Goal: Task Accomplishment & Management: Manage account settings

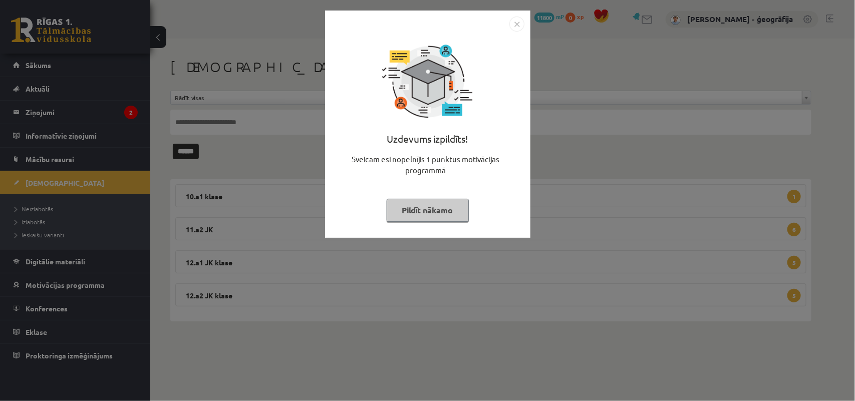
click at [407, 216] on button "Pildīt nākamo" at bounding box center [428, 210] width 82 height 23
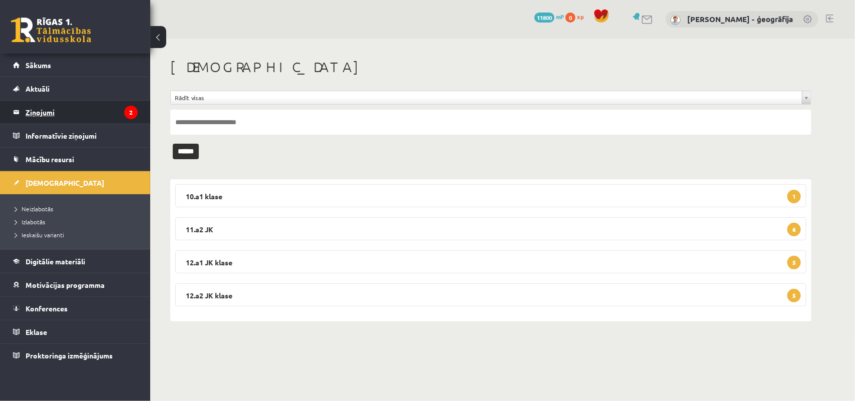
click at [27, 119] on legend "Ziņojumi 2" at bounding box center [82, 112] width 112 height 23
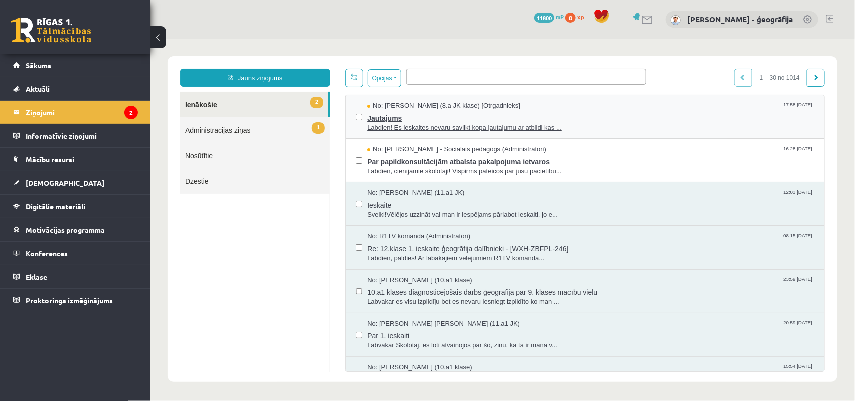
click at [389, 126] on span "Labdien! Es ieskaites nevaru savilkt kopa jautajumu ar atbildi kas ..." at bounding box center [590, 128] width 447 height 10
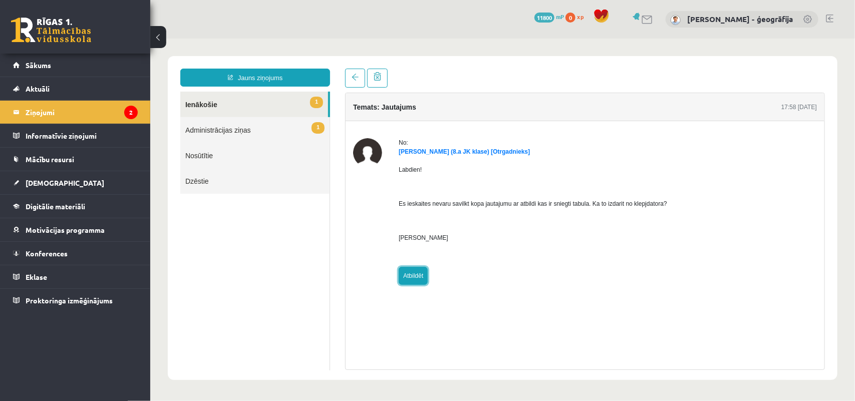
click at [415, 276] on link "Atbildēt" at bounding box center [412, 276] width 29 height 18
type input "**********"
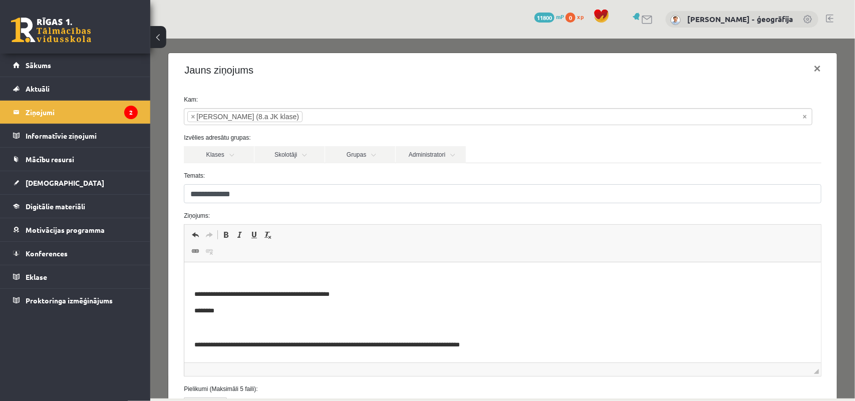
click at [226, 273] on p "Bagātinātā teksta redaktors, wiswyg-editor-47433877782560-1758349931-679" at bounding box center [502, 278] width 617 height 11
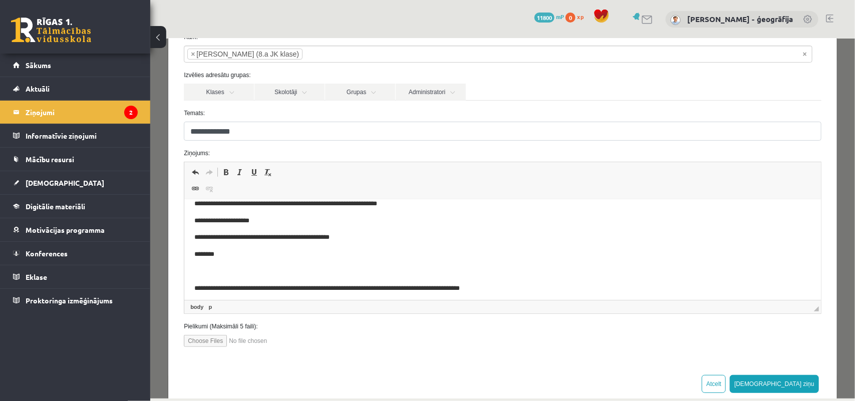
scroll to position [49, 0]
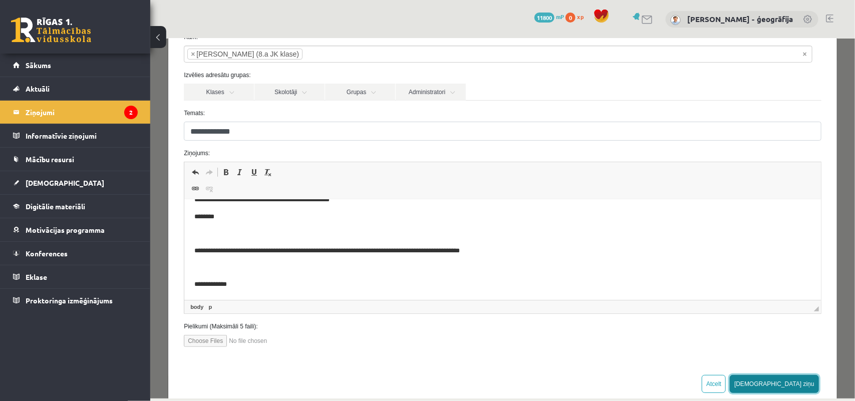
click at [781, 377] on button "[DEMOGRAPHIC_DATA] ziņu" at bounding box center [773, 384] width 89 height 18
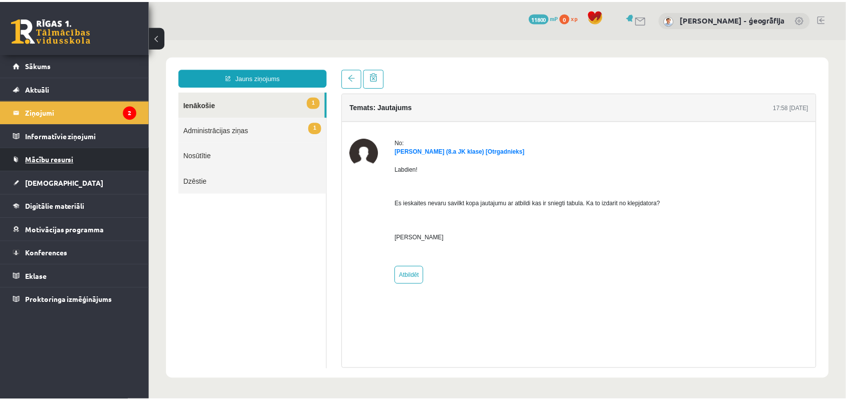
scroll to position [0, 0]
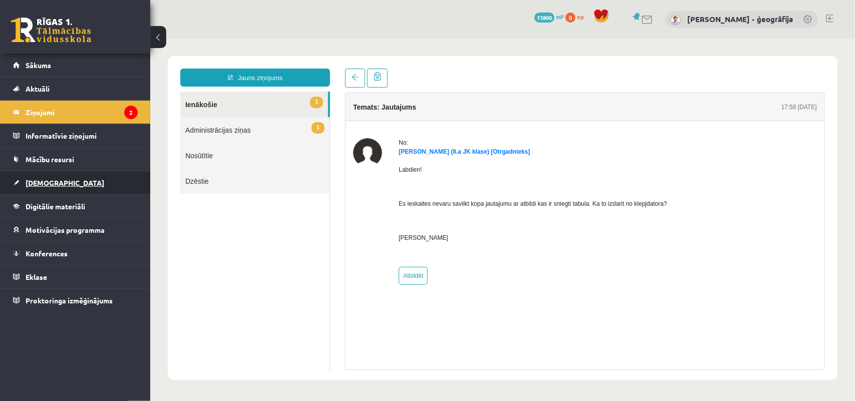
click at [43, 178] on link "[DEMOGRAPHIC_DATA]" at bounding box center [75, 182] width 125 height 23
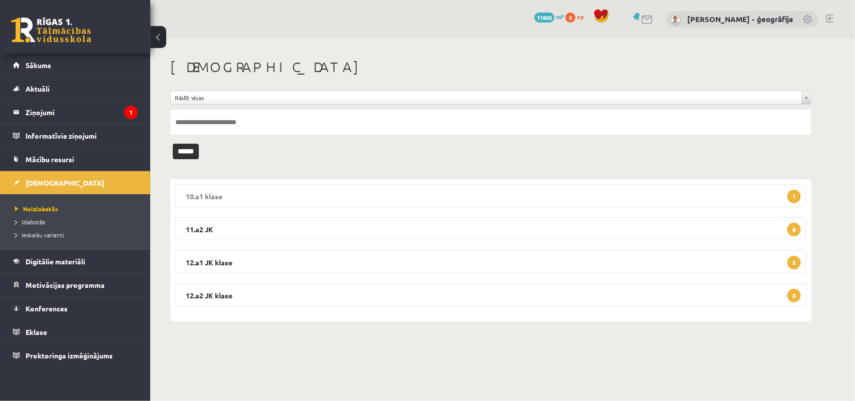
click at [486, 201] on legend "10.a1 klase 1" at bounding box center [490, 195] width 631 height 23
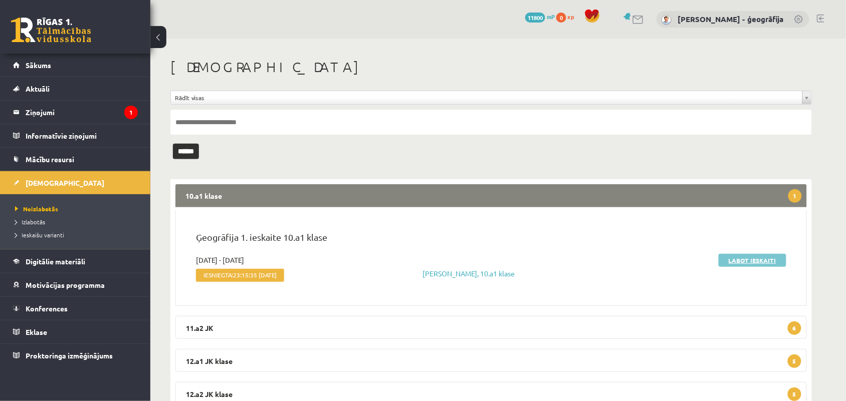
click at [734, 261] on link "Labot ieskaiti" at bounding box center [752, 260] width 68 height 13
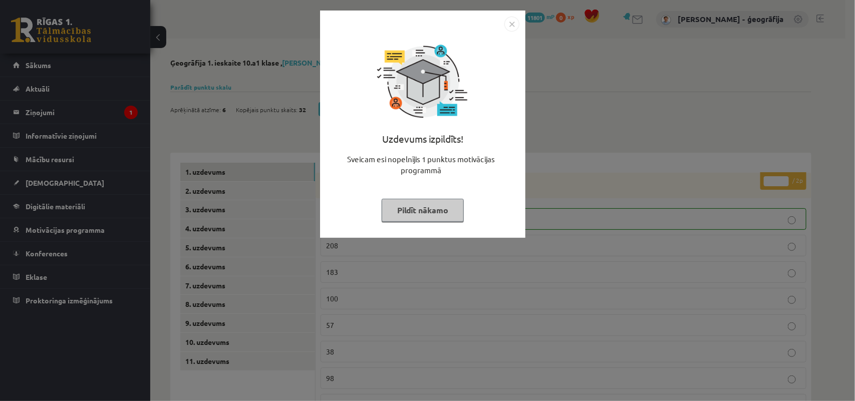
click at [409, 215] on button "Pildīt nākamo" at bounding box center [423, 210] width 82 height 23
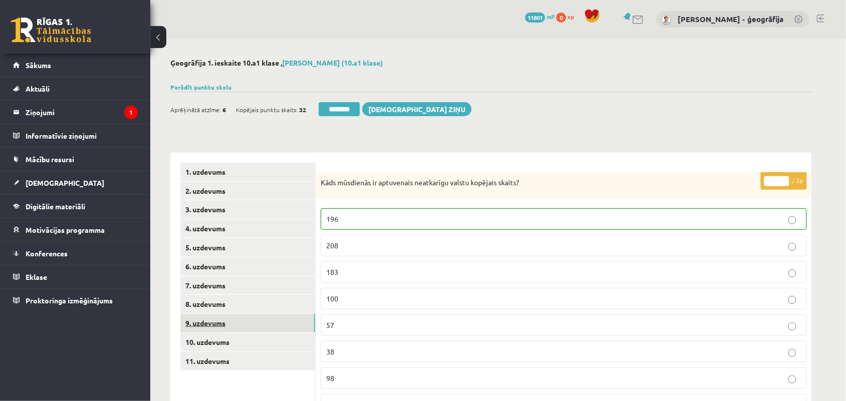
click at [200, 327] on link "9. uzdevums" at bounding box center [247, 323] width 135 height 19
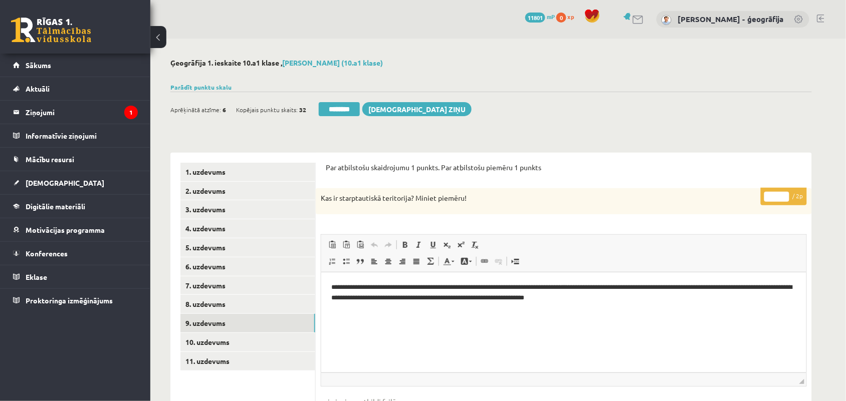
type input "*"
click at [785, 193] on input "*" at bounding box center [776, 197] width 25 height 10
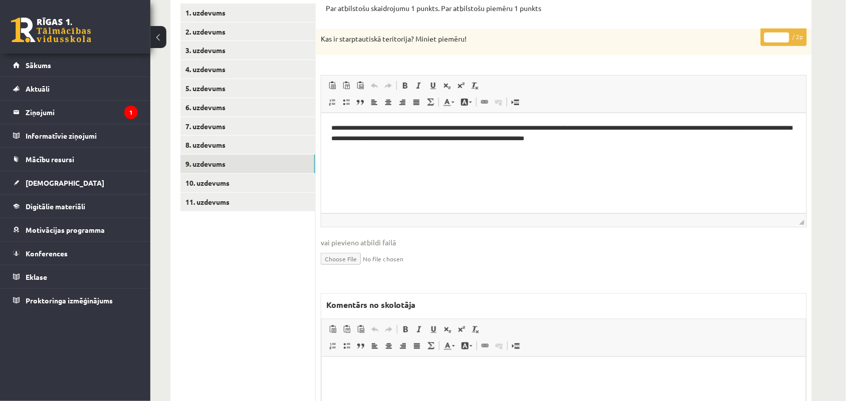
scroll to position [188, 0]
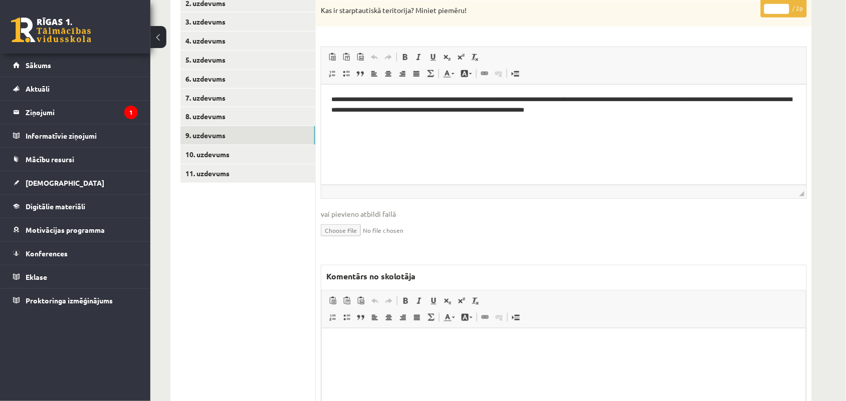
click at [372, 337] on html at bounding box center [563, 343] width 484 height 31
click at [221, 155] on link "10. uzdevums" at bounding box center [247, 154] width 135 height 19
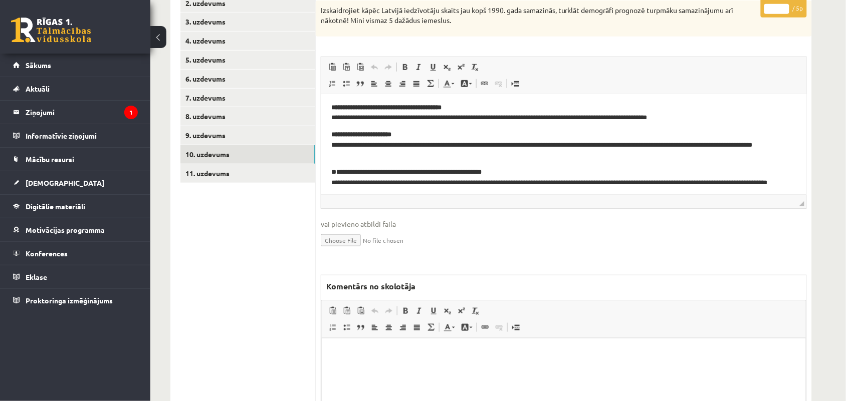
scroll to position [92, 0]
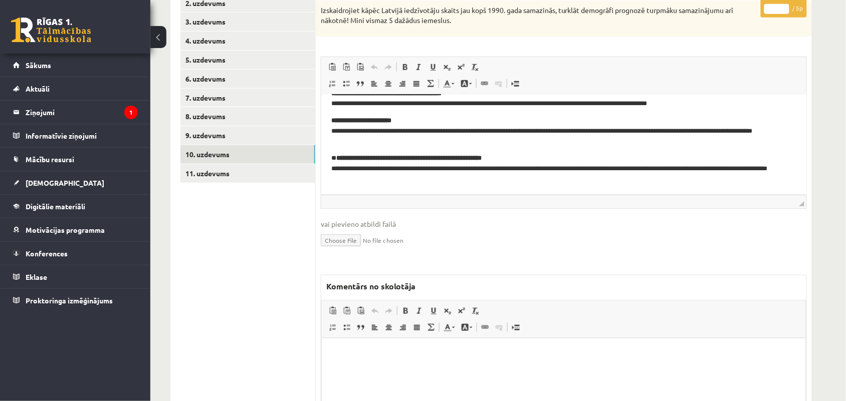
type input "*"
click at [784, 5] on input "*" at bounding box center [776, 9] width 25 height 10
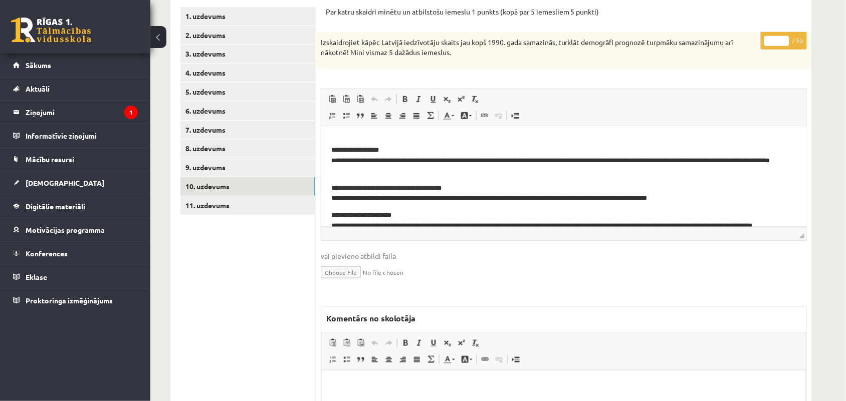
scroll to position [125, 0]
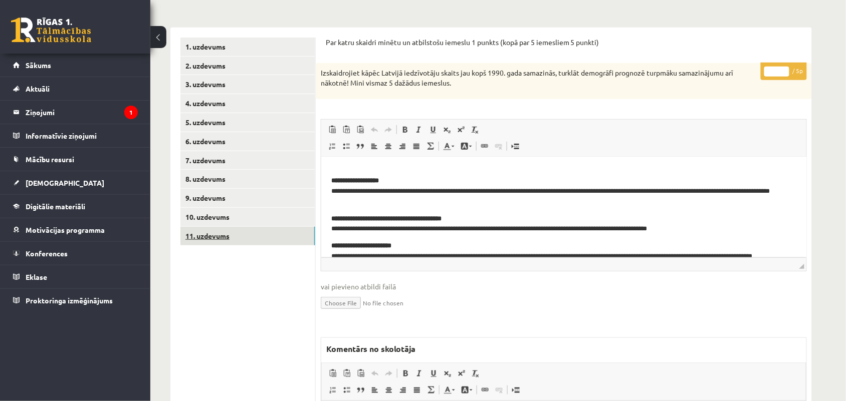
click at [208, 238] on link "11. uzdevums" at bounding box center [247, 236] width 135 height 19
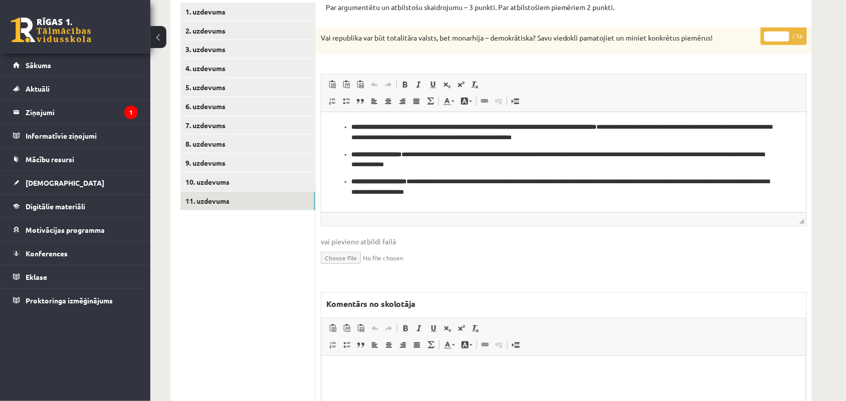
scroll to position [250, 0]
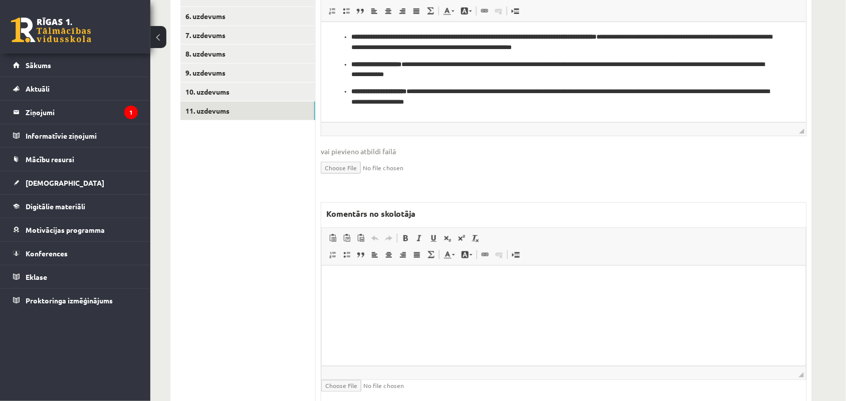
click at [399, 290] on html at bounding box center [563, 281] width 484 height 31
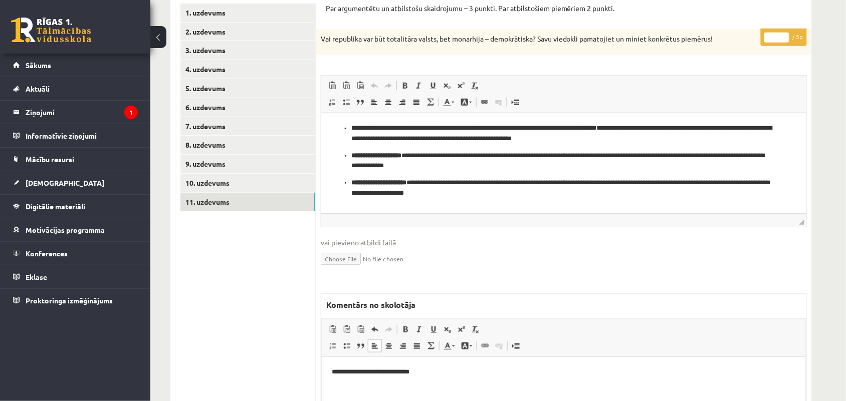
scroll to position [125, 0]
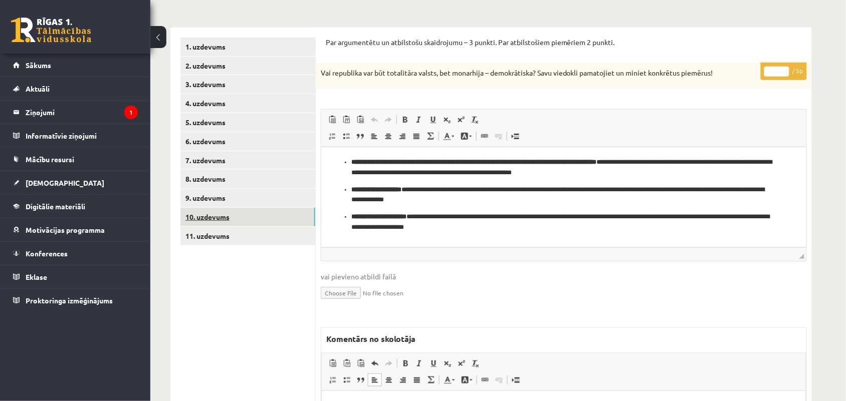
click at [232, 219] on link "10. uzdevums" at bounding box center [247, 217] width 135 height 19
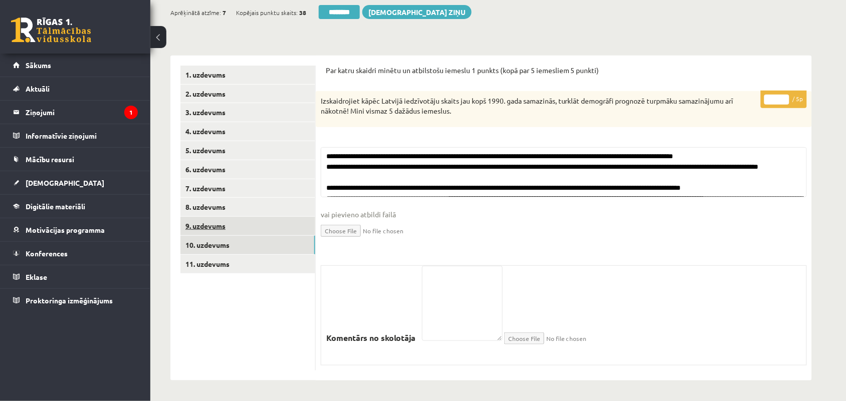
scroll to position [97, 0]
click at [206, 259] on link "11. uzdevums" at bounding box center [247, 264] width 135 height 19
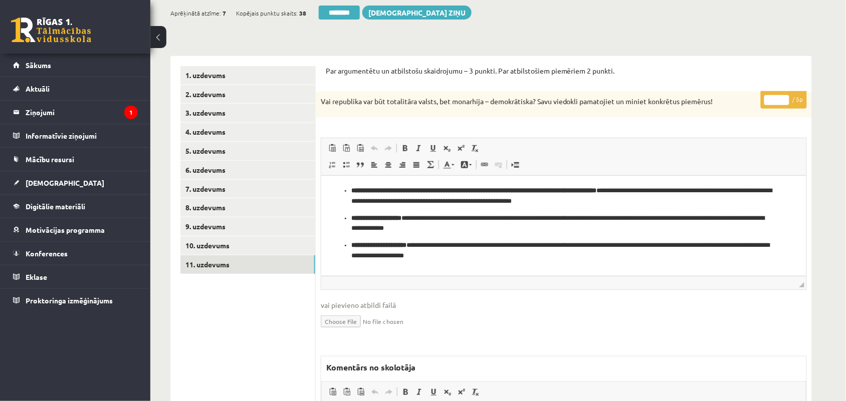
scroll to position [0, 0]
click at [784, 97] on input "*" at bounding box center [776, 100] width 25 height 10
click at [783, 103] on input "*" at bounding box center [776, 100] width 25 height 10
type input "*"
click at [782, 103] on input "*" at bounding box center [776, 100] width 25 height 10
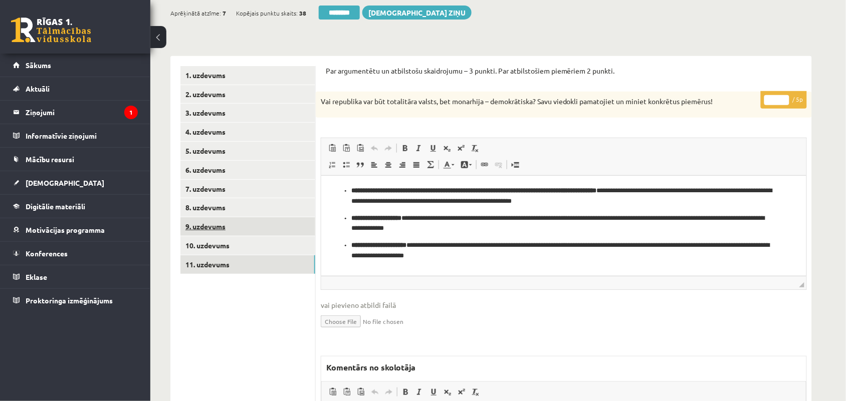
click at [186, 226] on link "9. uzdevums" at bounding box center [247, 226] width 135 height 19
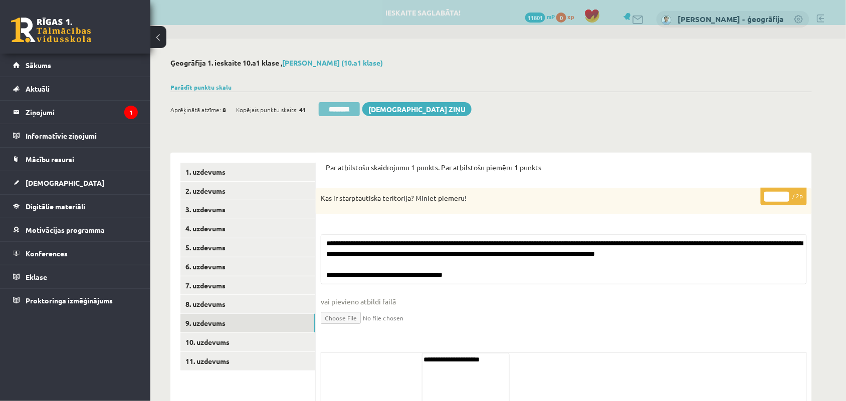
click at [334, 111] on input "********" at bounding box center [339, 109] width 41 height 14
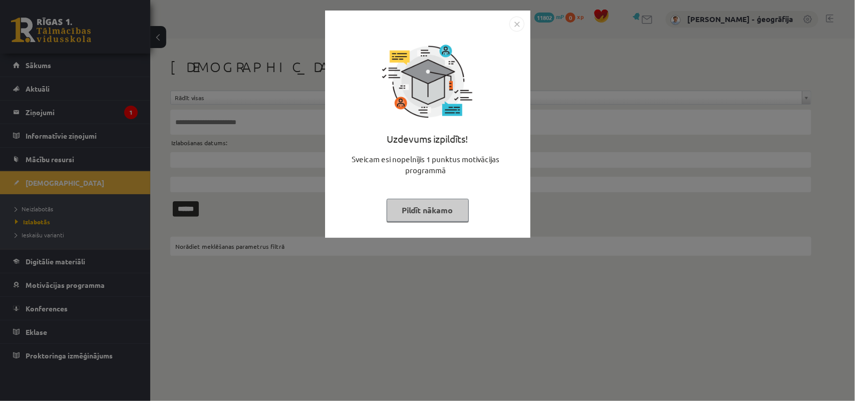
click at [432, 218] on button "Pildīt nākamo" at bounding box center [428, 210] width 82 height 23
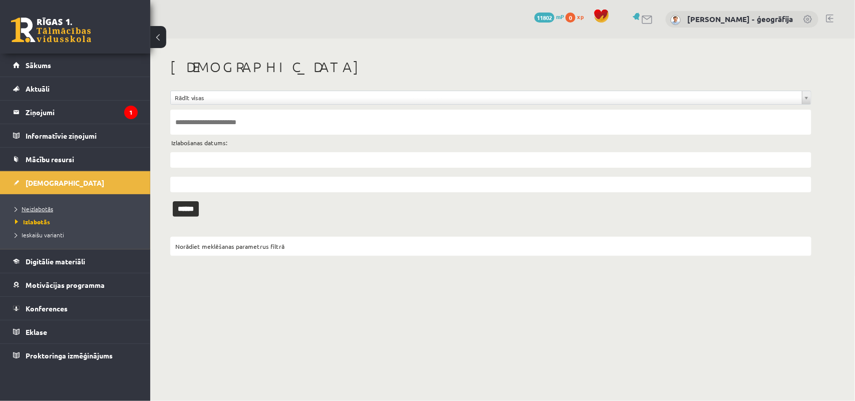
click at [38, 208] on span "Neizlabotās" at bounding box center [34, 209] width 38 height 8
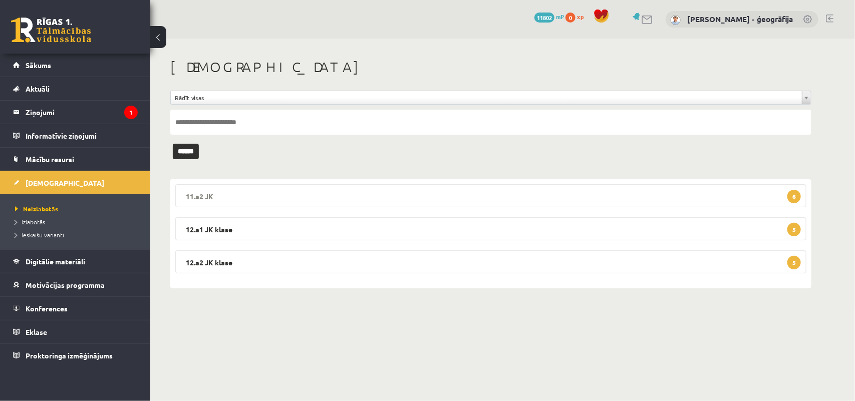
click at [394, 196] on legend "11.a2 JK 6" at bounding box center [490, 195] width 631 height 23
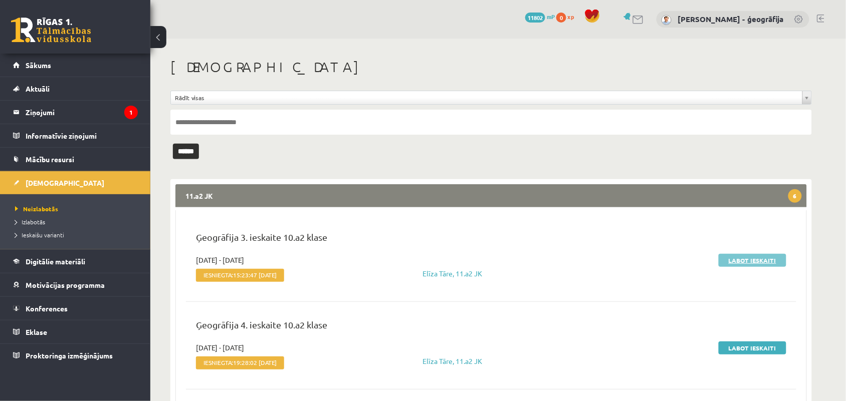
click at [741, 259] on link "Labot ieskaiti" at bounding box center [752, 260] width 68 height 13
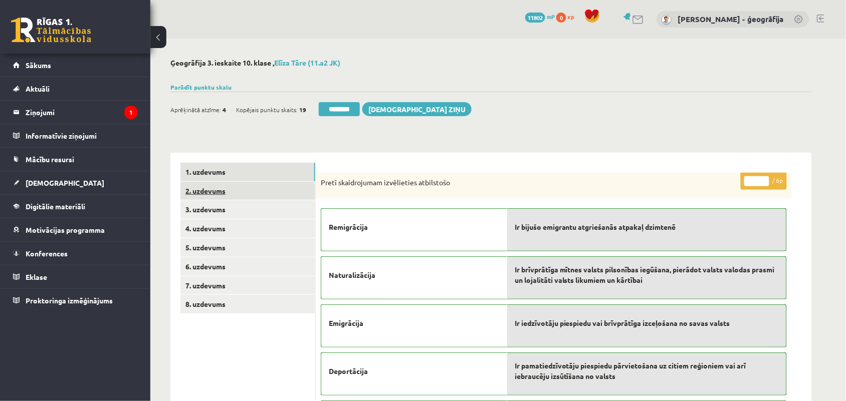
click at [209, 186] on link "2. uzdevums" at bounding box center [247, 191] width 135 height 19
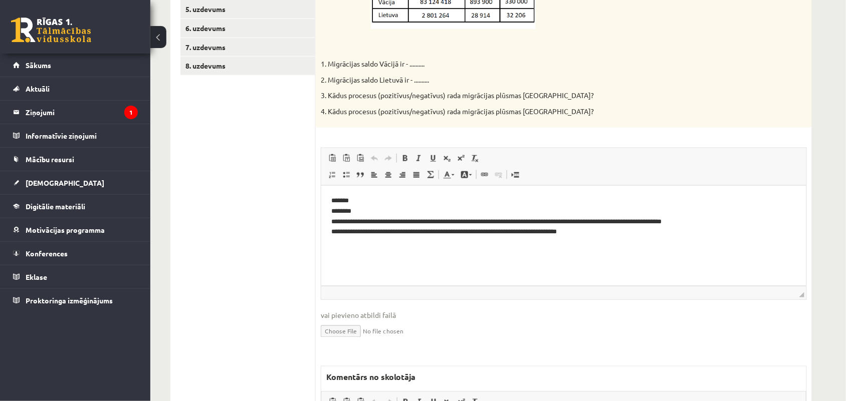
scroll to position [313, 0]
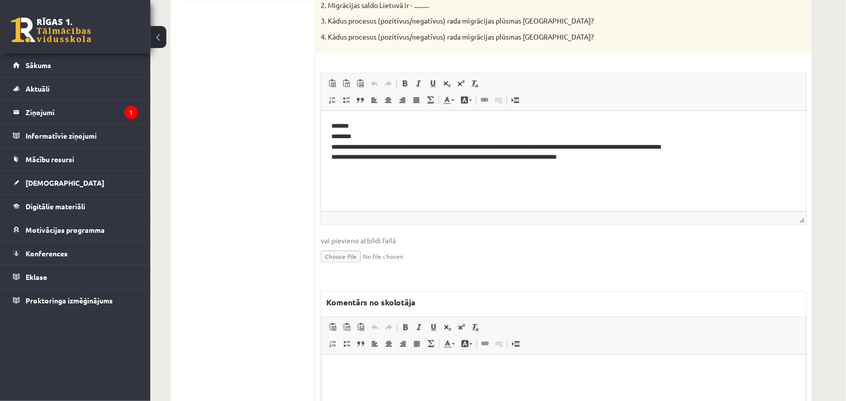
click at [383, 362] on html at bounding box center [563, 370] width 484 height 31
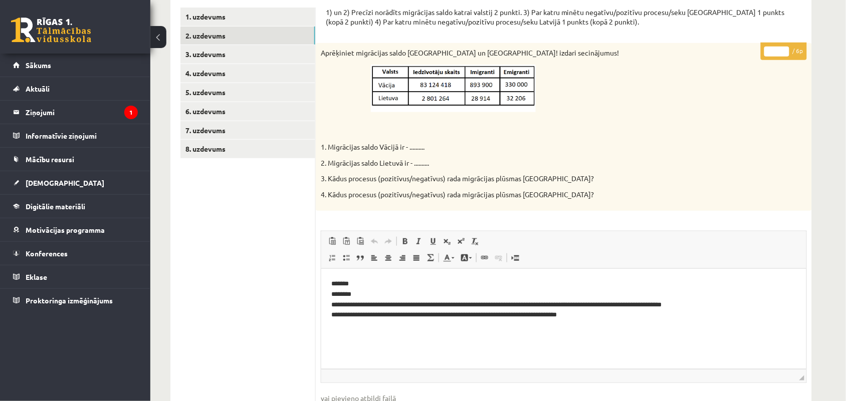
scroll to position [125, 0]
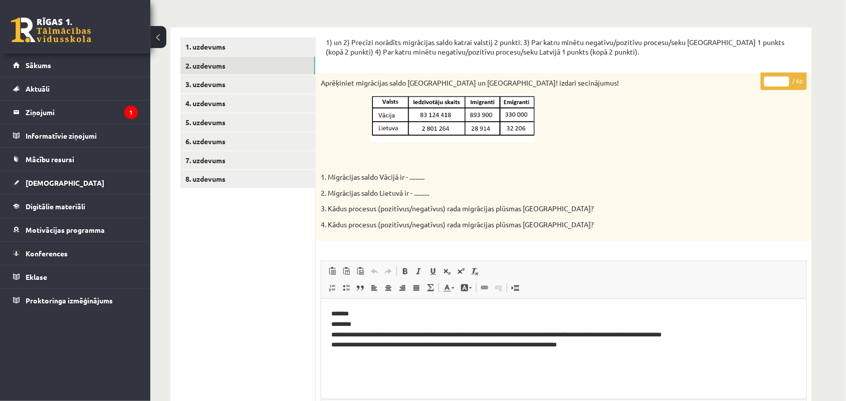
click at [784, 78] on input "*" at bounding box center [776, 82] width 25 height 10
type input "*"
click at [784, 78] on input "*" at bounding box center [776, 82] width 25 height 10
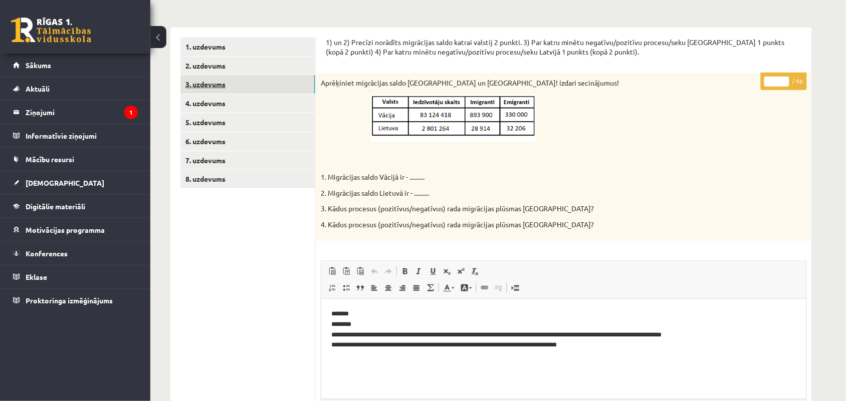
click at [198, 86] on link "3. uzdevums" at bounding box center [247, 84] width 135 height 19
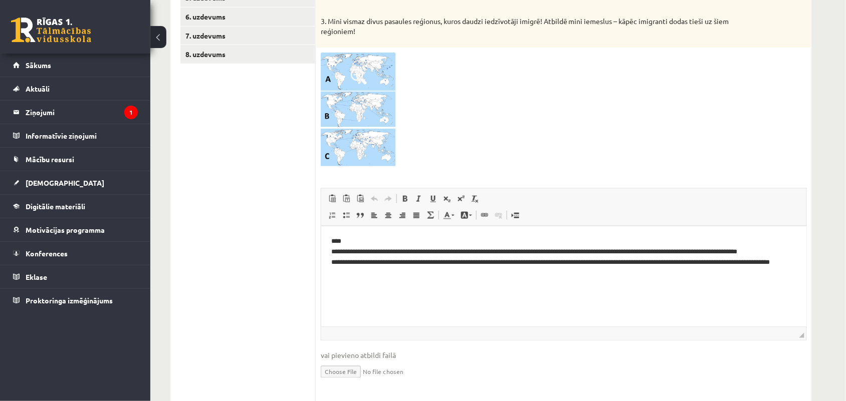
scroll to position [0, 0]
click at [356, 96] on img at bounding box center [358, 110] width 75 height 116
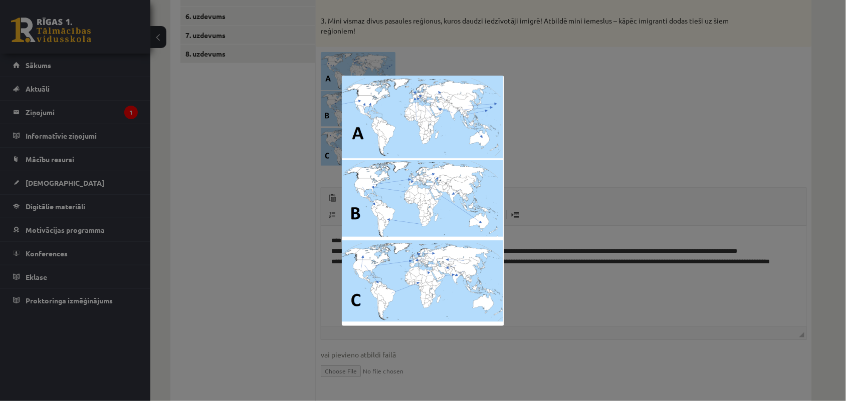
click at [357, 96] on img at bounding box center [423, 201] width 162 height 250
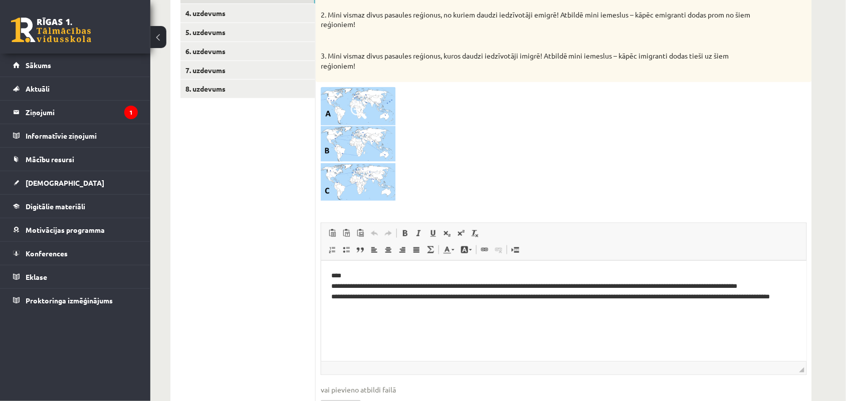
scroll to position [188, 0]
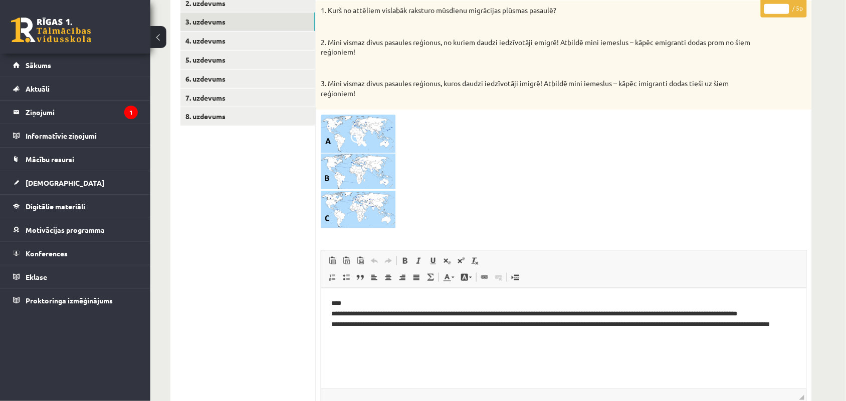
type input "*"
click at [781, 8] on input "*" at bounding box center [776, 9] width 25 height 10
click at [216, 41] on link "4. uzdevums" at bounding box center [247, 41] width 135 height 19
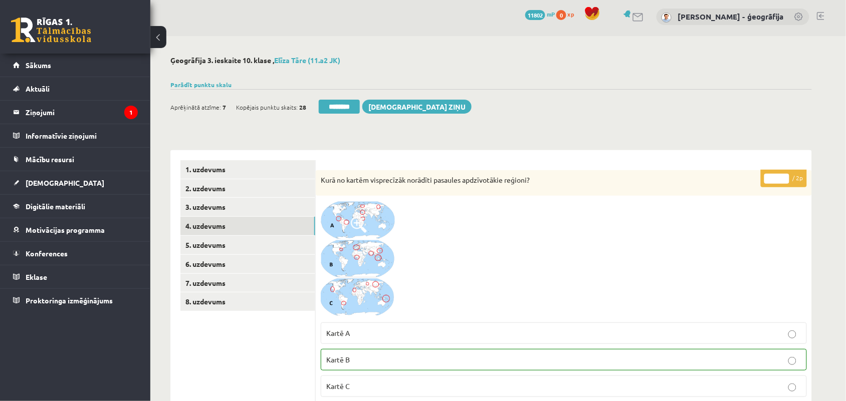
scroll to position [0, 0]
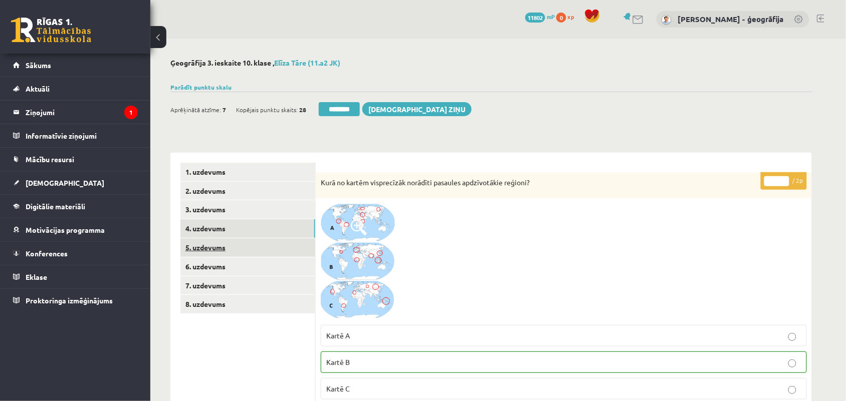
click at [224, 251] on link "5. uzdevums" at bounding box center [247, 247] width 135 height 19
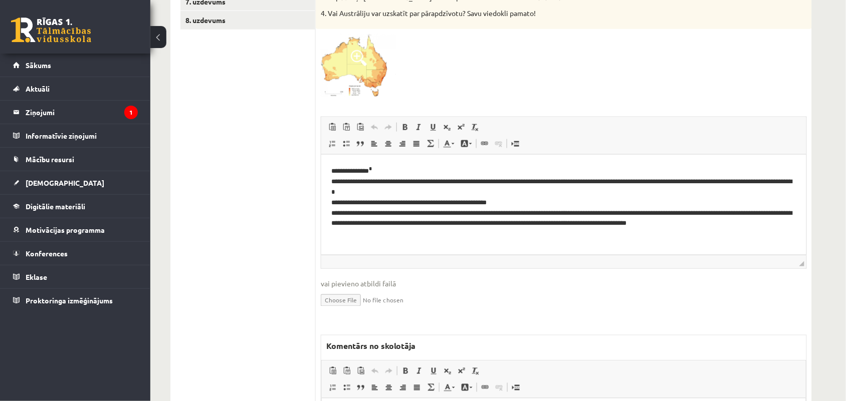
scroll to position [313, 0]
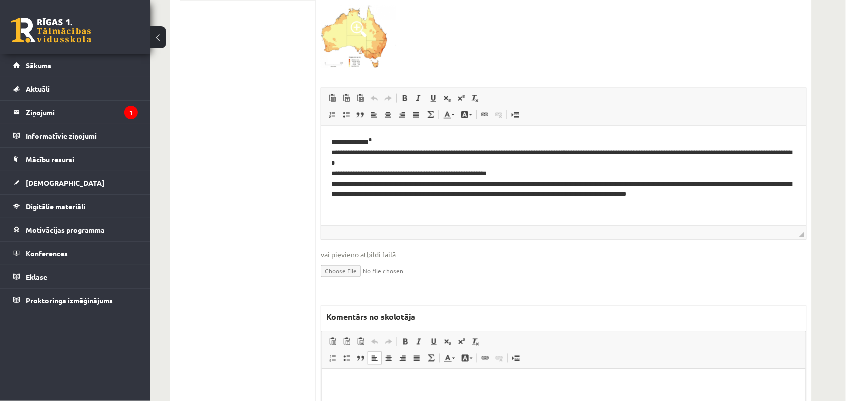
click at [431, 378] on html at bounding box center [563, 384] width 484 height 31
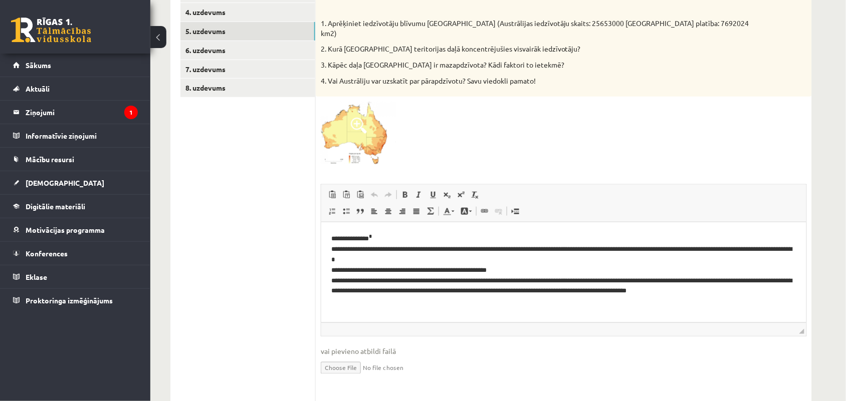
scroll to position [188, 0]
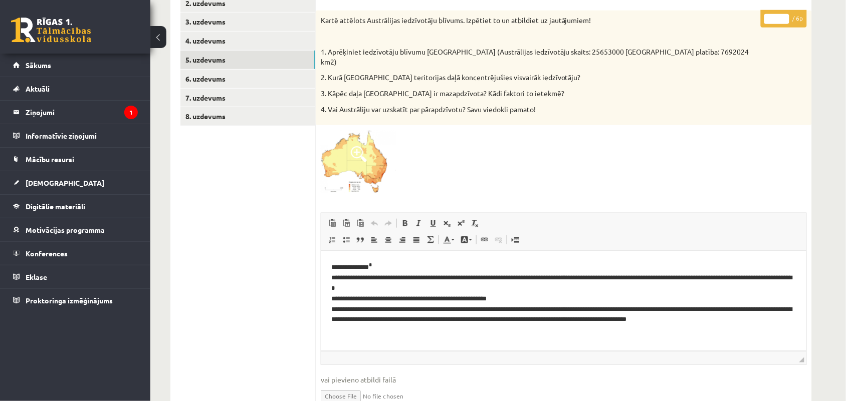
click at [782, 17] on input "*" at bounding box center [776, 19] width 25 height 10
click at [782, 22] on input "*" at bounding box center [776, 19] width 25 height 10
type input "*"
click at [782, 22] on input "*" at bounding box center [776, 19] width 25 height 10
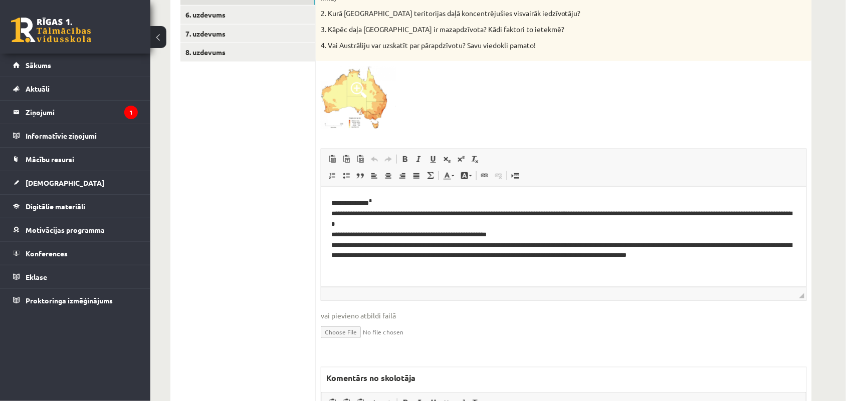
scroll to position [313, 0]
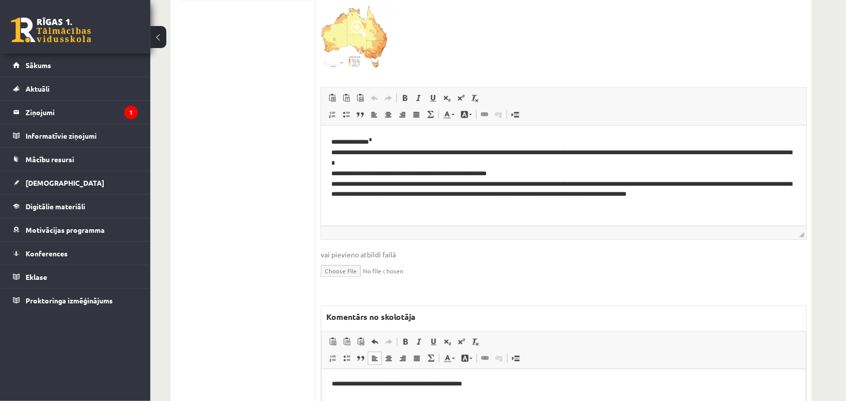
click at [482, 386] on p "**********" at bounding box center [562, 384] width 463 height 11
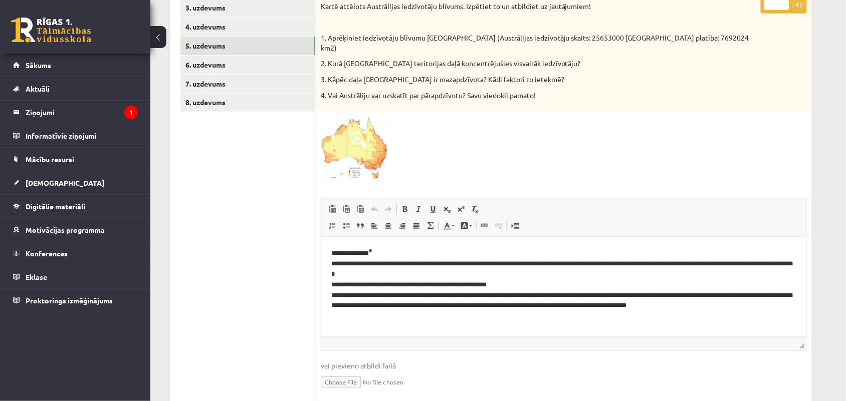
scroll to position [131, 0]
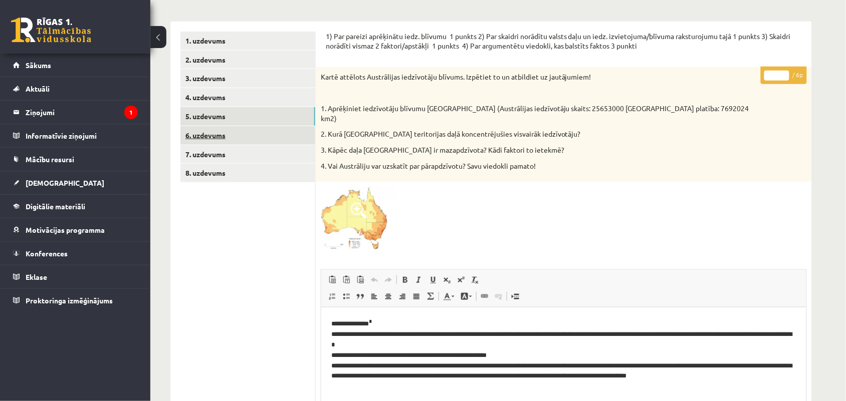
click at [219, 134] on link "6. uzdevums" at bounding box center [247, 135] width 135 height 19
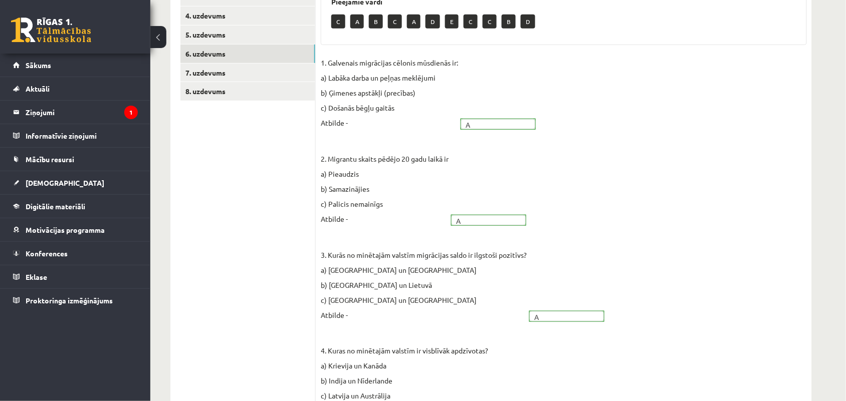
scroll to position [191, 0]
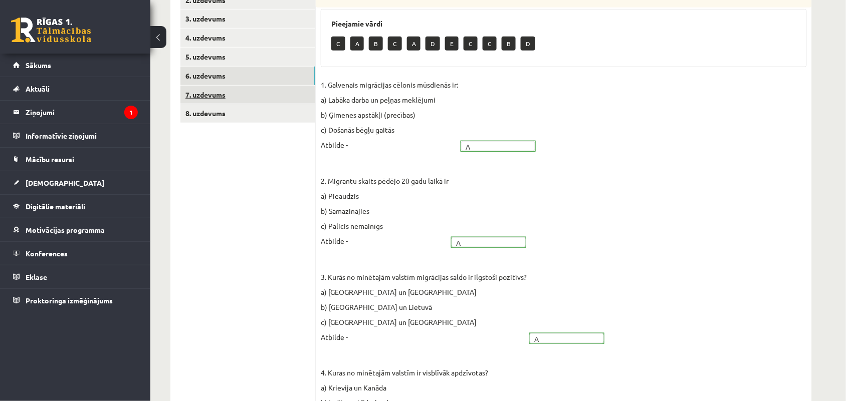
click at [220, 99] on link "7. uzdevums" at bounding box center [247, 95] width 135 height 19
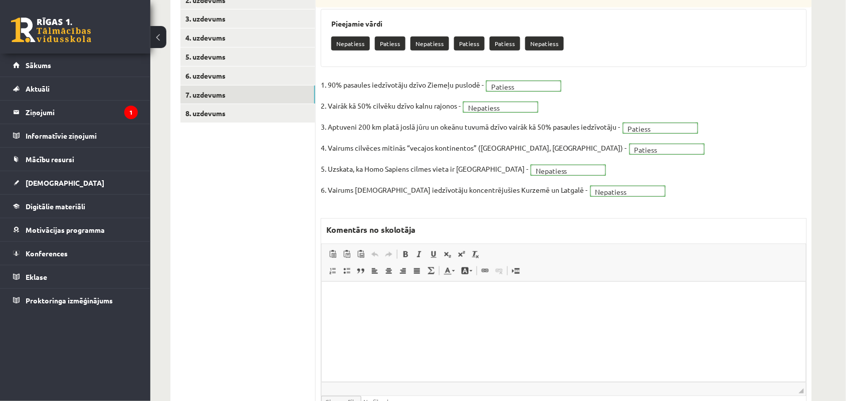
scroll to position [0, 0]
click at [213, 113] on link "8. uzdevums" at bounding box center [247, 113] width 135 height 19
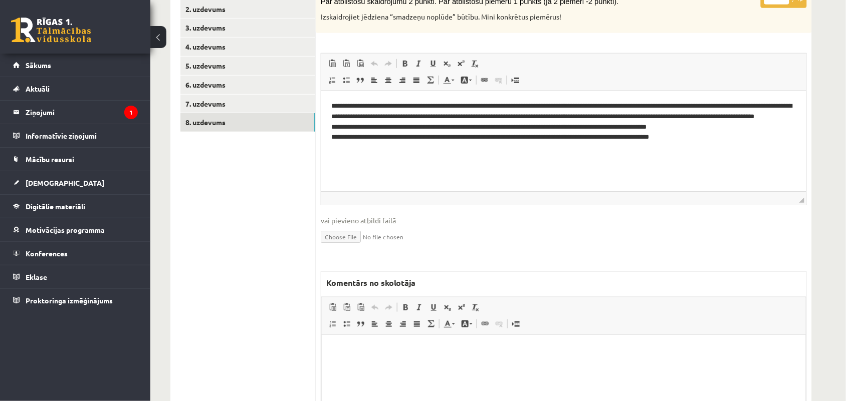
scroll to position [119, 0]
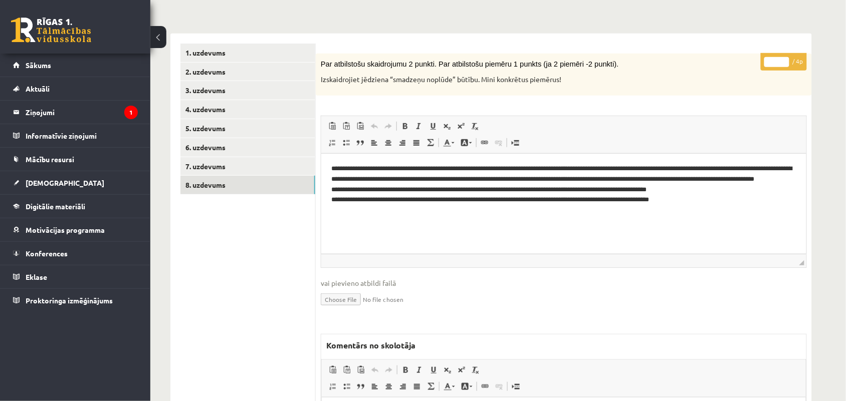
click at [784, 58] on input "*" at bounding box center [776, 62] width 25 height 10
type input "*"
click at [784, 58] on input "*" at bounding box center [776, 62] width 25 height 10
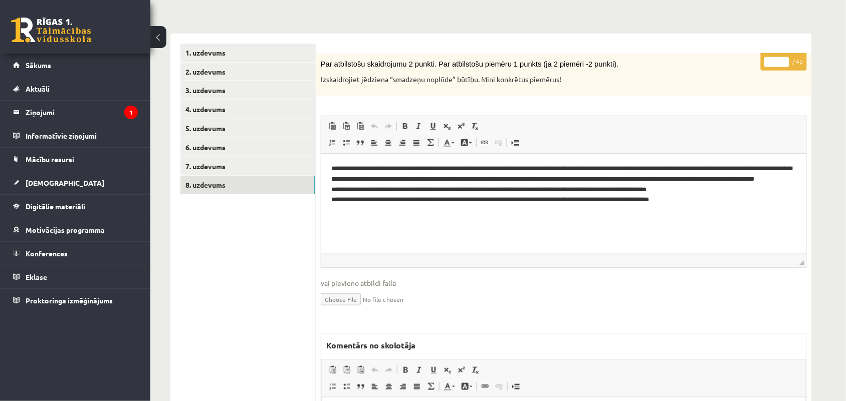
click at [784, 58] on input "*" at bounding box center [776, 62] width 25 height 10
click at [199, 168] on link "7. uzdevums" at bounding box center [247, 166] width 135 height 19
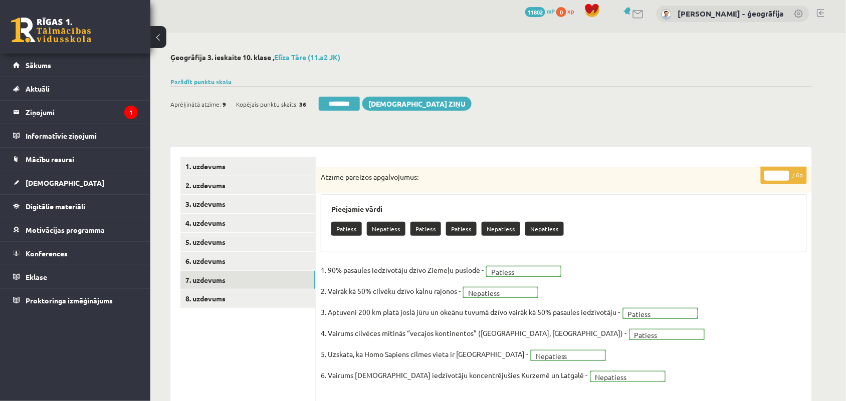
scroll to position [0, 0]
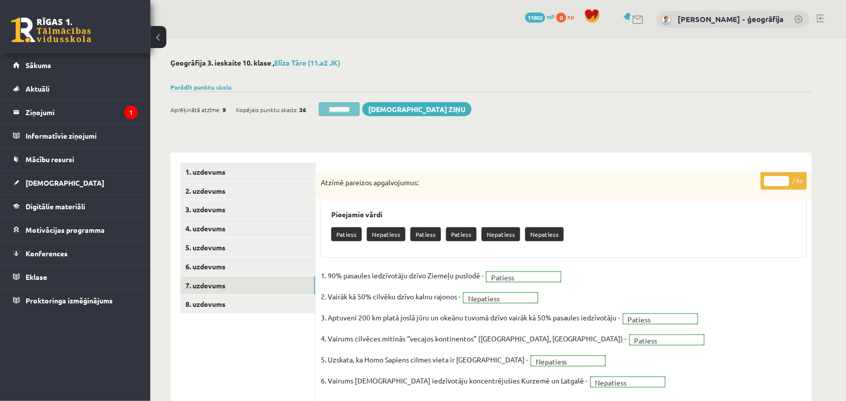
click at [347, 106] on input "********" at bounding box center [339, 109] width 41 height 14
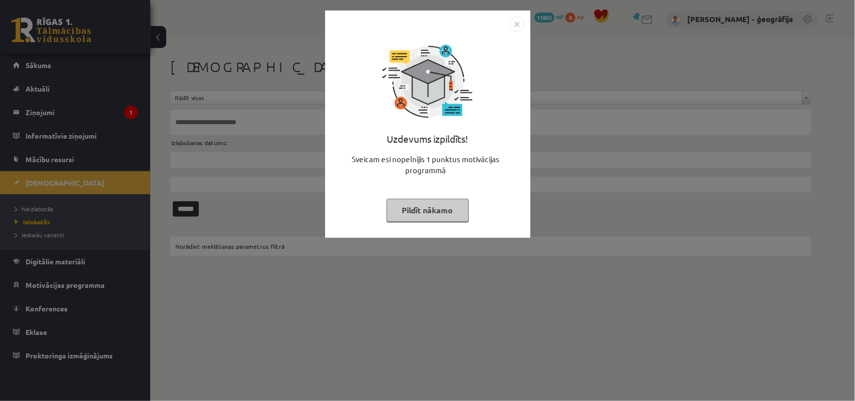
click at [421, 218] on button "Pildīt nākamo" at bounding box center [428, 210] width 82 height 23
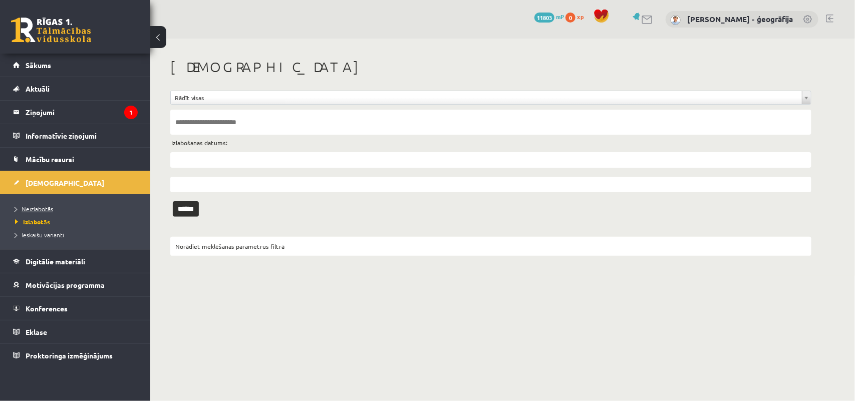
click at [44, 213] on link "Neizlabotās" at bounding box center [77, 208] width 125 height 9
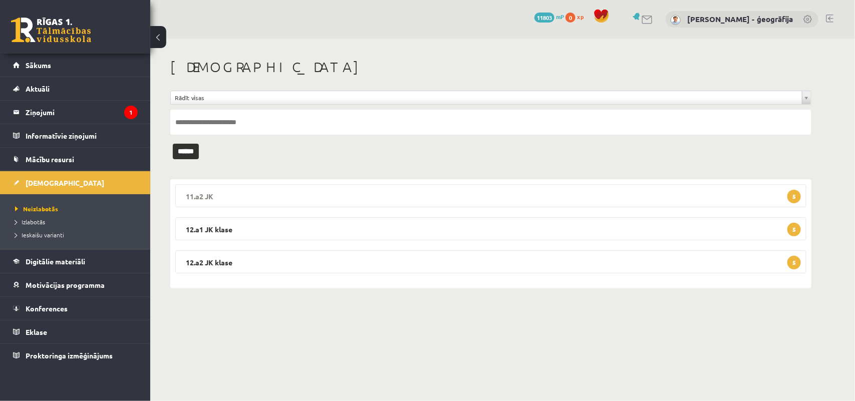
click at [396, 198] on legend "11.a2 JK 5" at bounding box center [490, 195] width 631 height 23
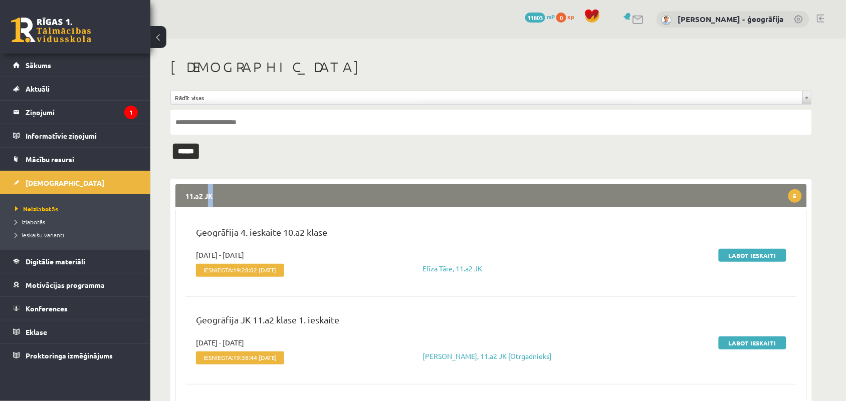
click at [396, 198] on legend "11.a2 JK 5" at bounding box center [490, 195] width 631 height 23
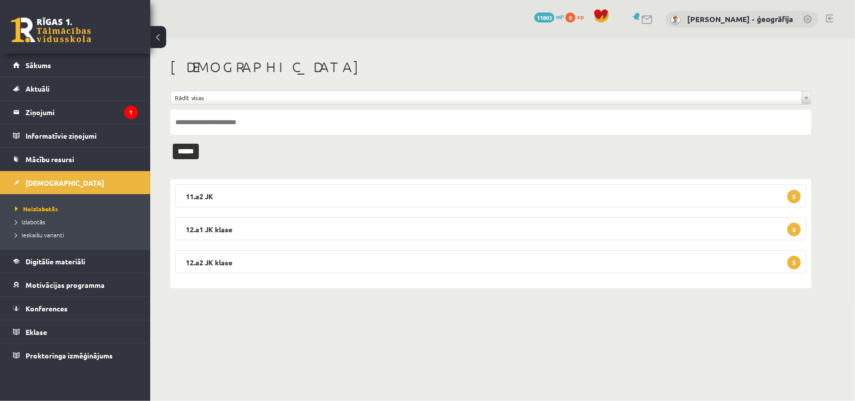
click at [353, 305] on div "**********" at bounding box center [490, 174] width 681 height 270
click at [381, 204] on legend "11.a2 JK 5" at bounding box center [490, 195] width 631 height 23
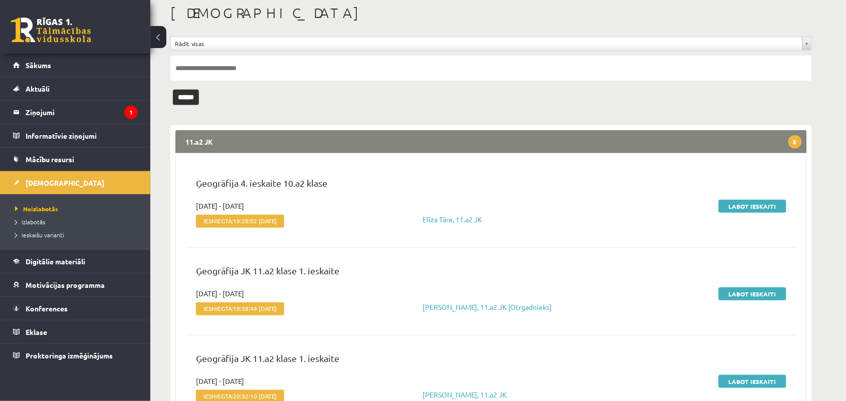
scroll to position [125, 0]
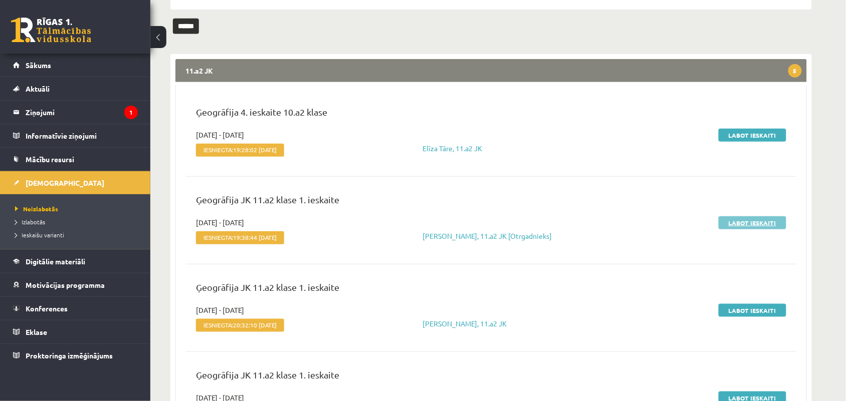
click at [741, 225] on link "Labot ieskaiti" at bounding box center [752, 222] width 68 height 13
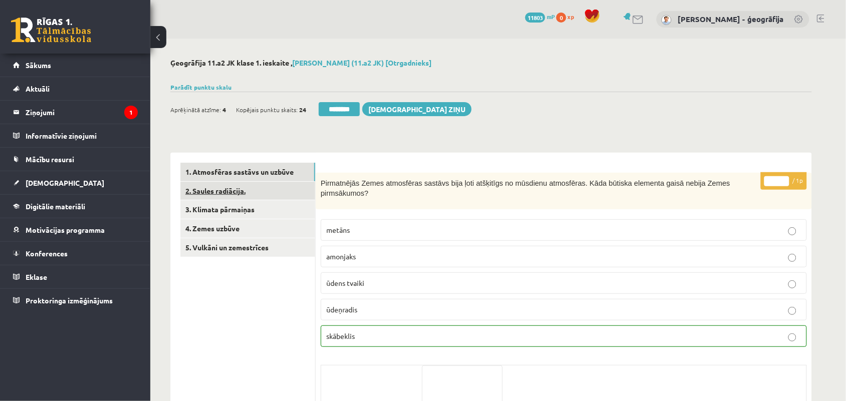
click at [233, 193] on link "2. Saules radiācija." at bounding box center [247, 191] width 135 height 19
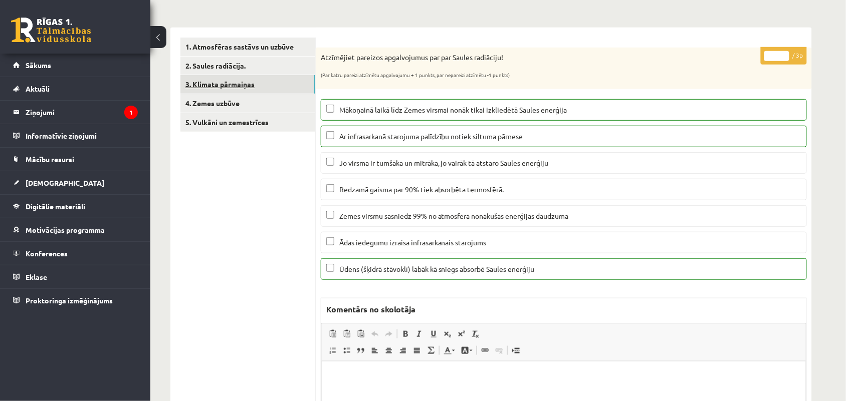
click at [231, 88] on link "3. Klimata pārmaiņas" at bounding box center [247, 84] width 135 height 19
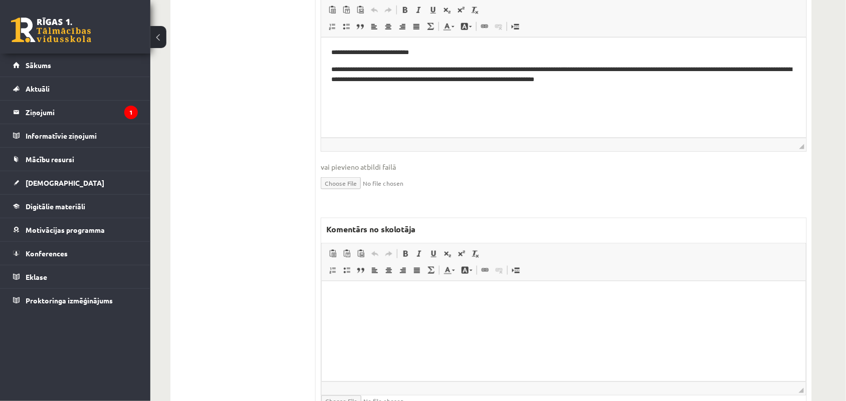
scroll to position [313, 0]
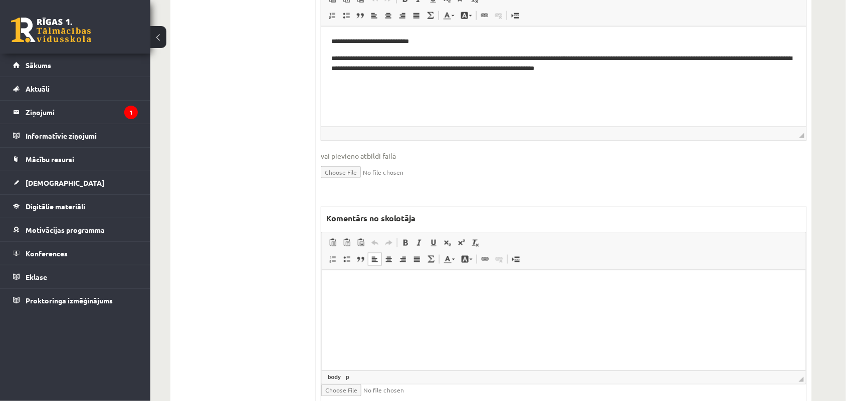
click at [466, 297] on html at bounding box center [563, 285] width 484 height 31
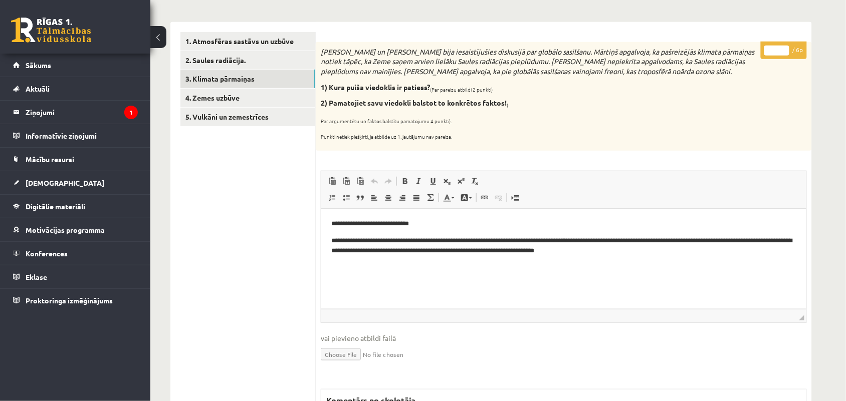
scroll to position [125, 0]
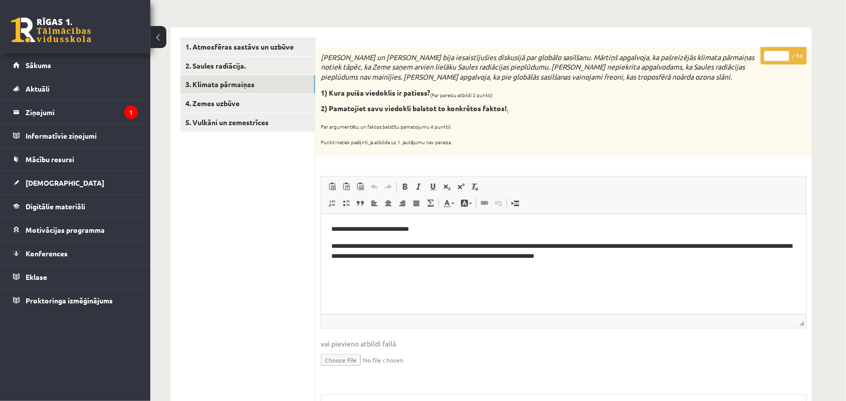
click at [782, 53] on input "*" at bounding box center [776, 56] width 25 height 10
type input "*"
click at [782, 53] on input "*" at bounding box center [776, 56] width 25 height 10
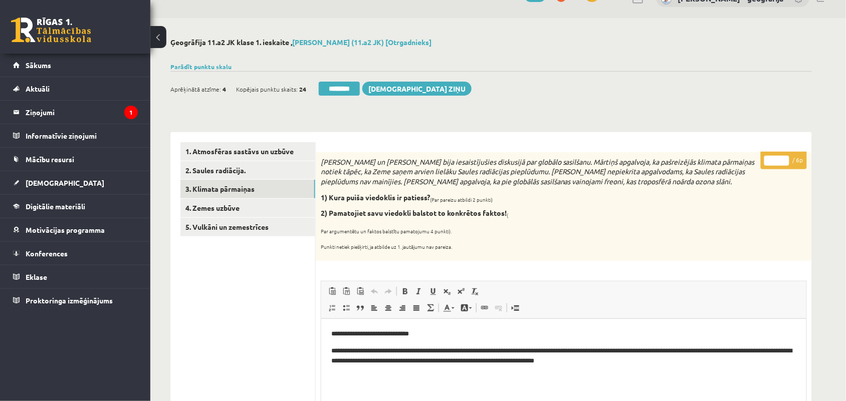
scroll to position [0, 0]
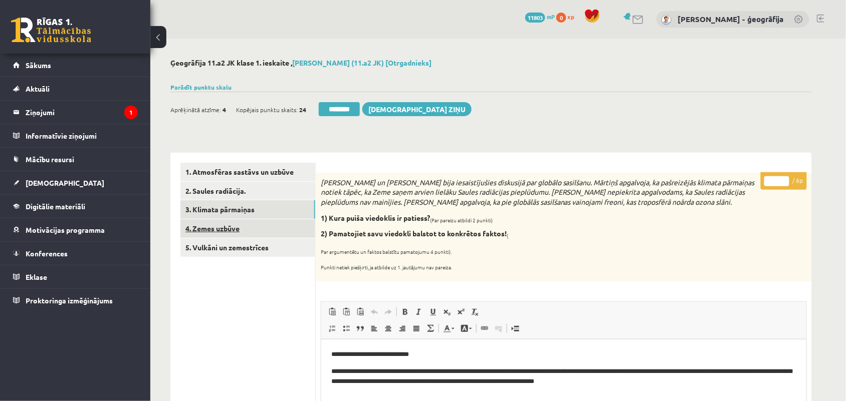
click at [236, 226] on link "4. Zemes uzbūve" at bounding box center [247, 228] width 135 height 19
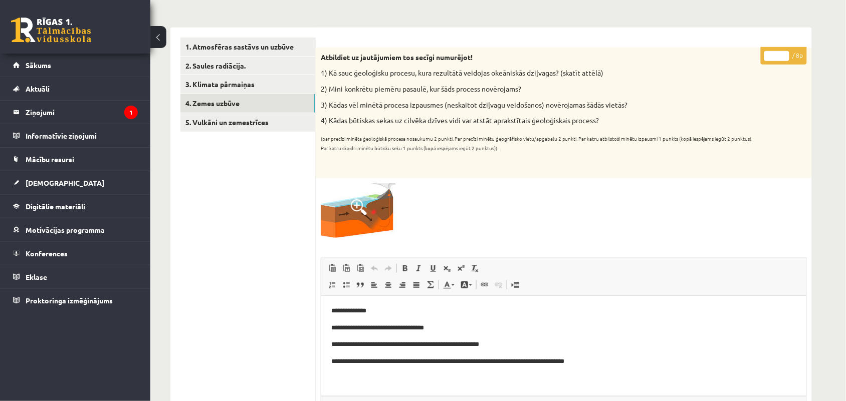
type input "*"
click at [783, 52] on input "*" at bounding box center [776, 56] width 25 height 10
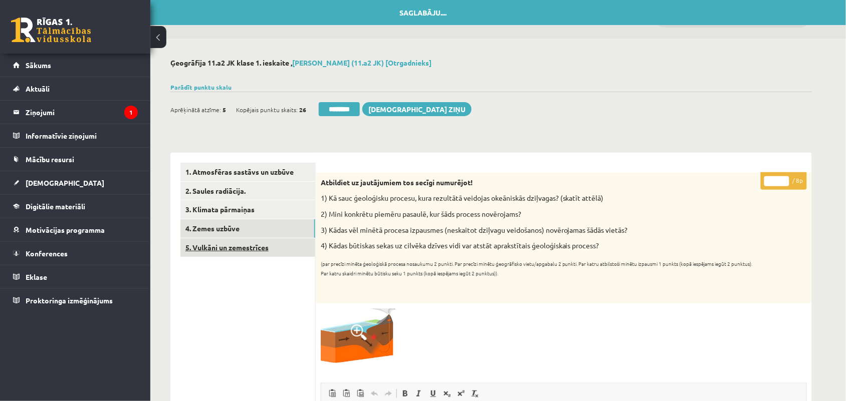
click at [232, 246] on link "5. Vulkāni un zemestrīces" at bounding box center [247, 247] width 135 height 19
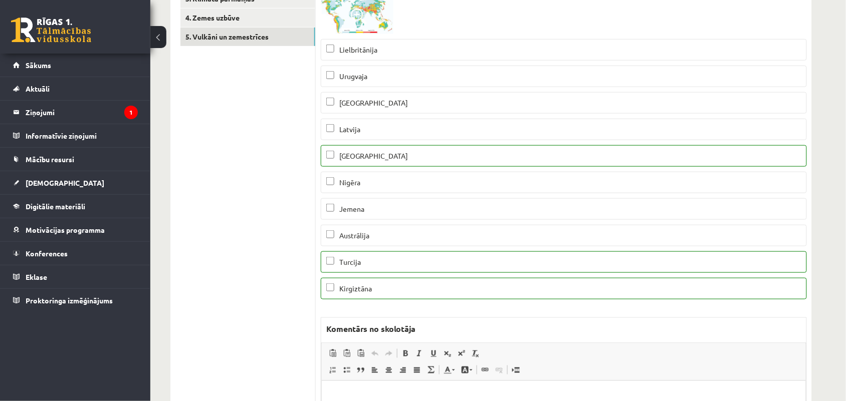
scroll to position [63, 0]
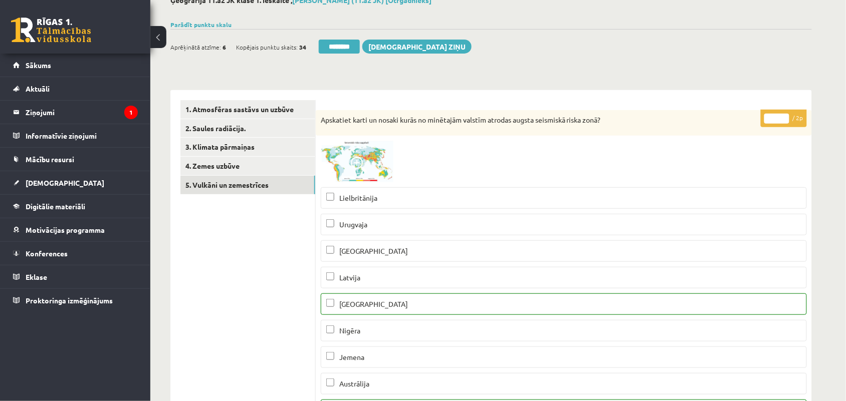
click at [783, 114] on input "*" at bounding box center [776, 119] width 25 height 10
type input "*"
click at [783, 114] on input "*" at bounding box center [776, 119] width 25 height 10
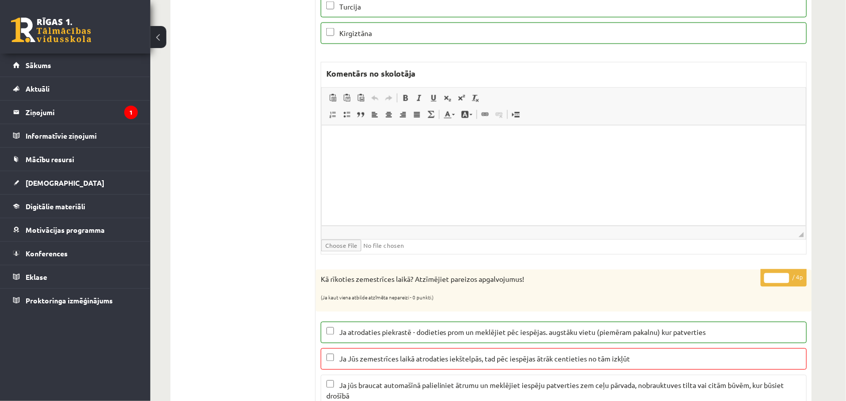
scroll to position [626, 0]
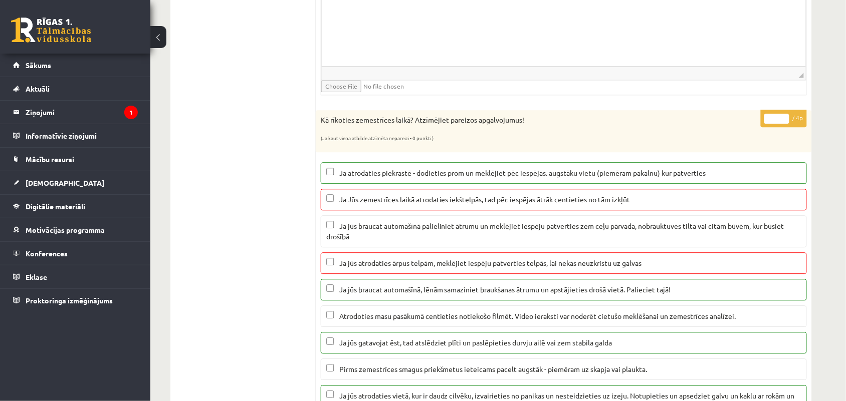
click at [786, 124] on input "*" at bounding box center [776, 119] width 25 height 10
click at [785, 124] on input "*" at bounding box center [776, 119] width 25 height 10
type input "*"
click at [785, 124] on input "*" at bounding box center [776, 119] width 25 height 10
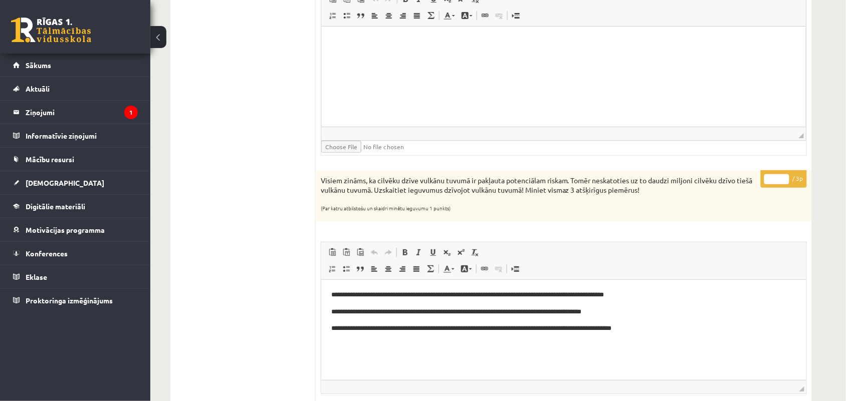
scroll to position [1127, 0]
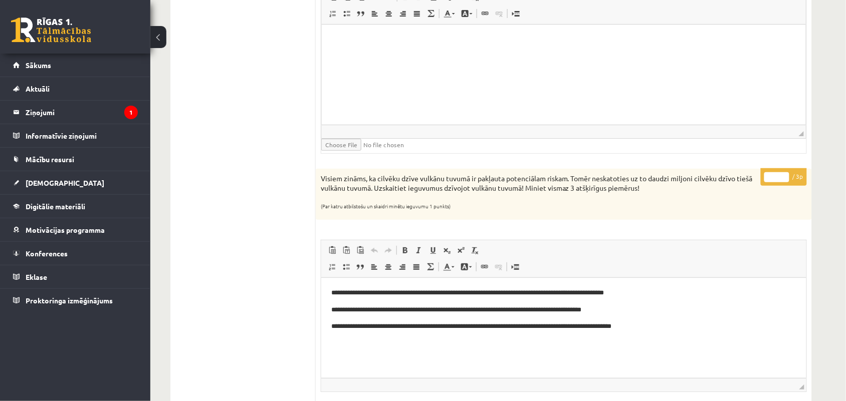
type input "*"
click at [784, 179] on input "*" at bounding box center [776, 177] width 25 height 10
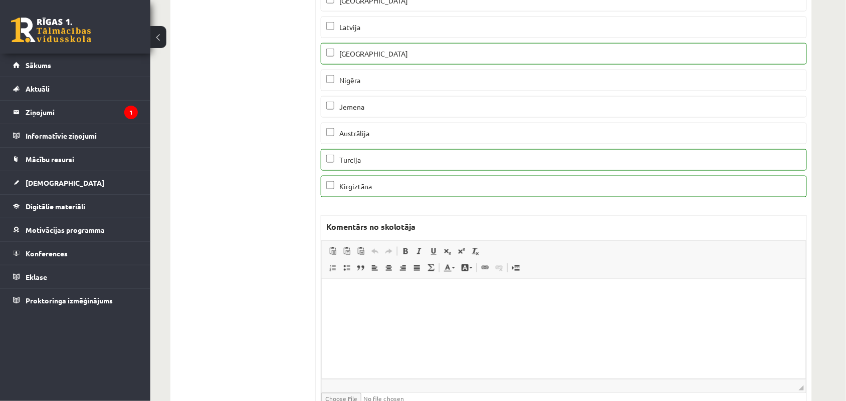
scroll to position [0, 0]
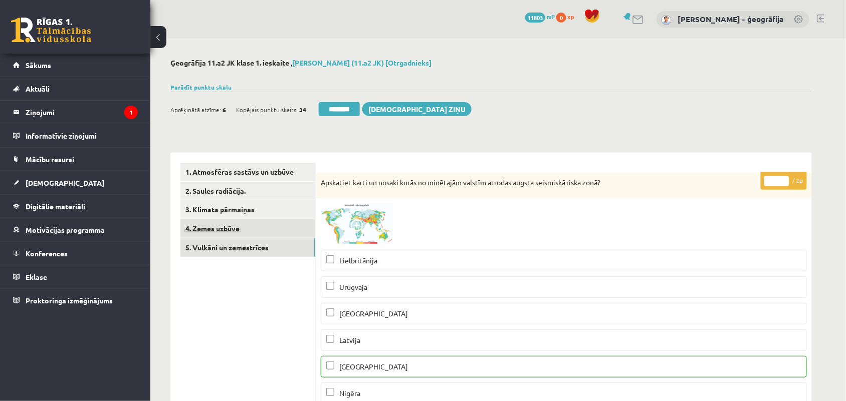
click at [227, 232] on link "4. Zemes uzbūve" at bounding box center [247, 228] width 135 height 19
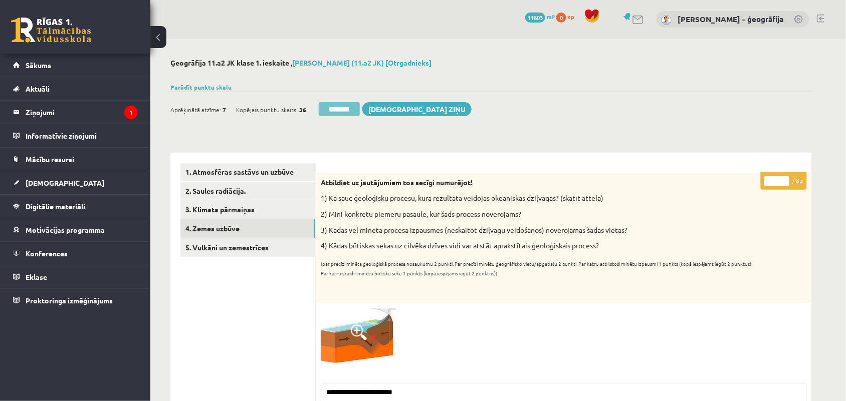
click at [327, 114] on input "********" at bounding box center [339, 109] width 41 height 14
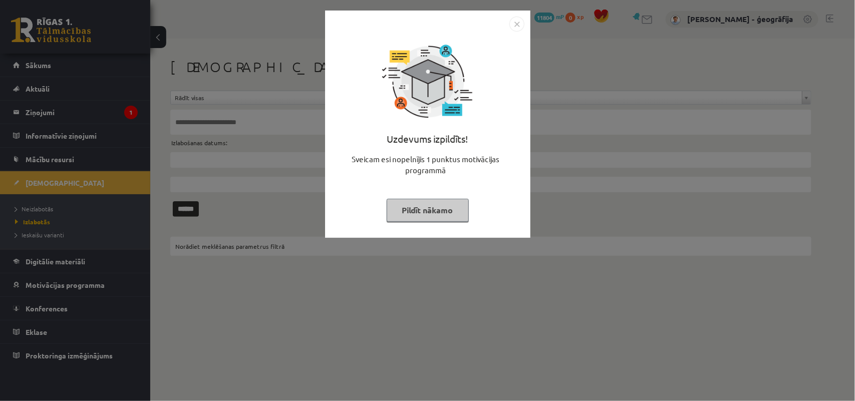
click at [418, 210] on button "Pildīt nākamo" at bounding box center [428, 210] width 82 height 23
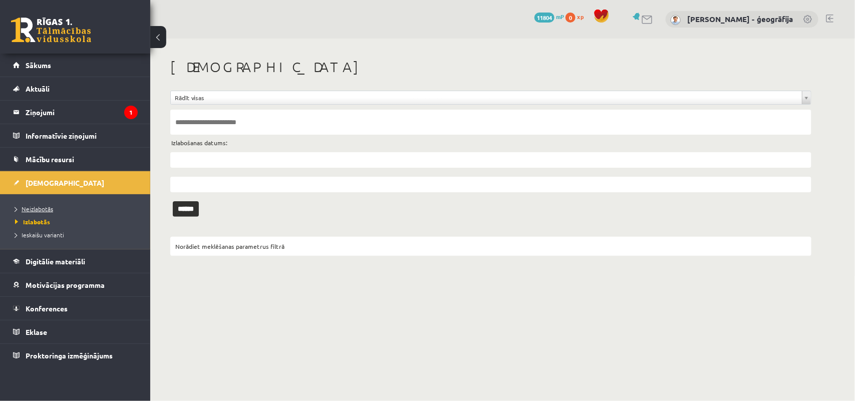
click at [22, 209] on span "Neizlabotās" at bounding box center [34, 209] width 38 height 8
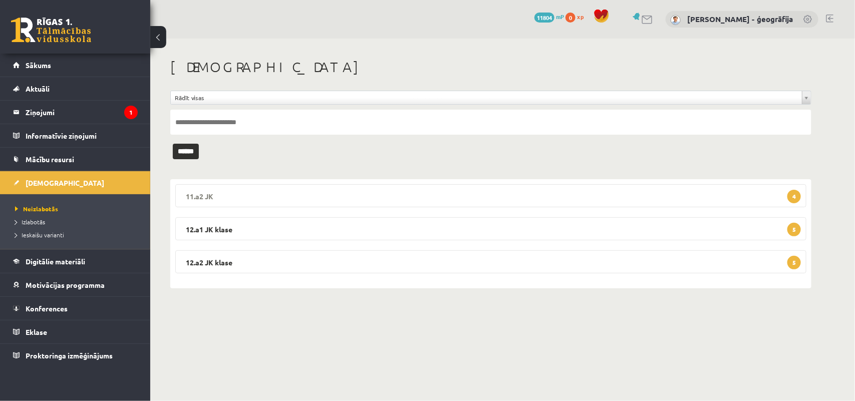
click at [243, 190] on legend "11.a2 JK 4" at bounding box center [490, 195] width 631 height 23
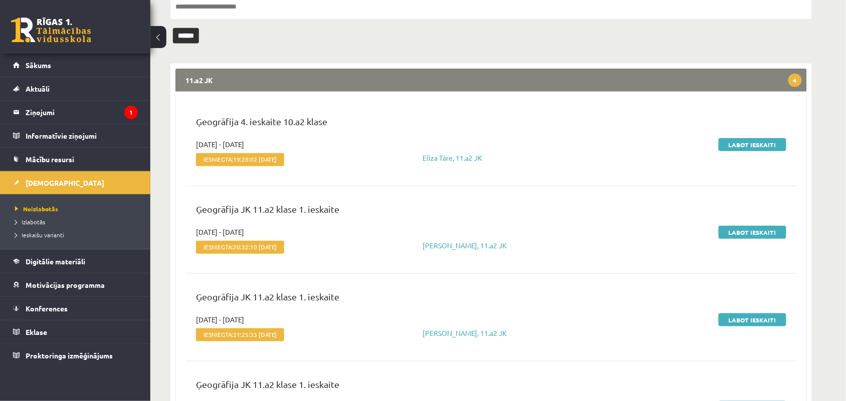
scroll to position [125, 0]
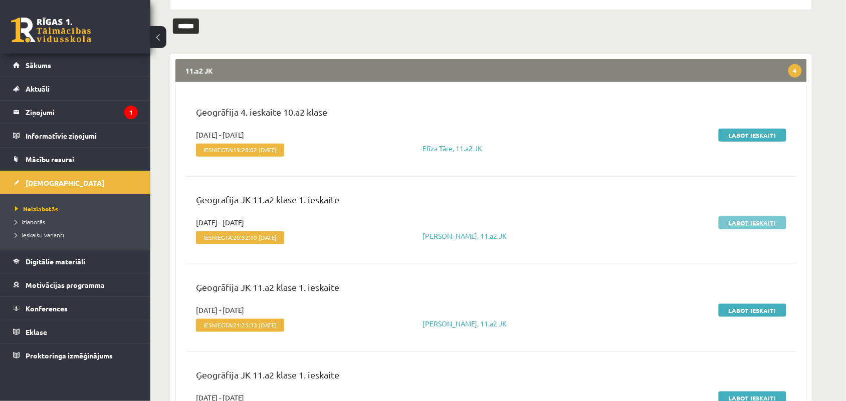
click at [740, 219] on link "Labot ieskaiti" at bounding box center [752, 222] width 68 height 13
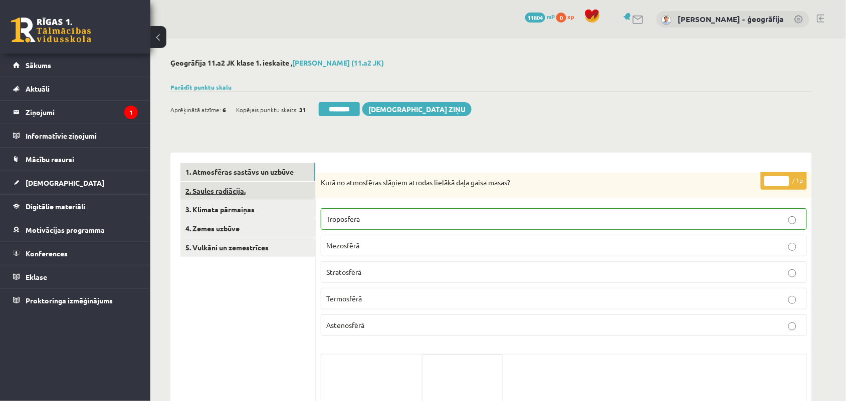
click at [253, 188] on link "2. Saules radiācija." at bounding box center [247, 191] width 135 height 19
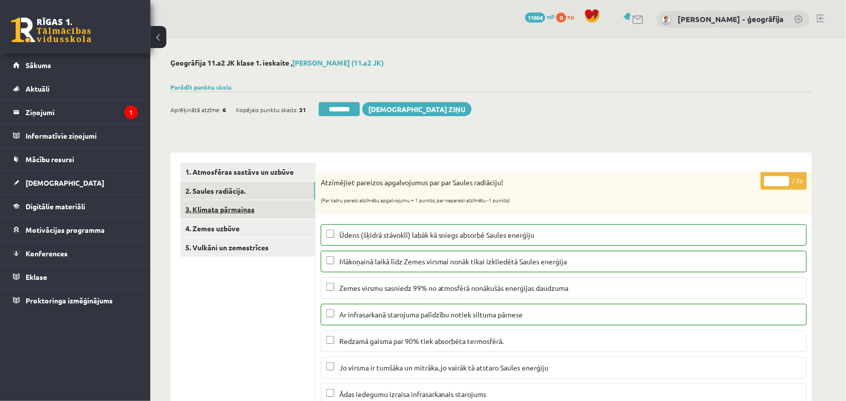
click at [251, 201] on link "3. Klimata pārmaiņas" at bounding box center [247, 209] width 135 height 19
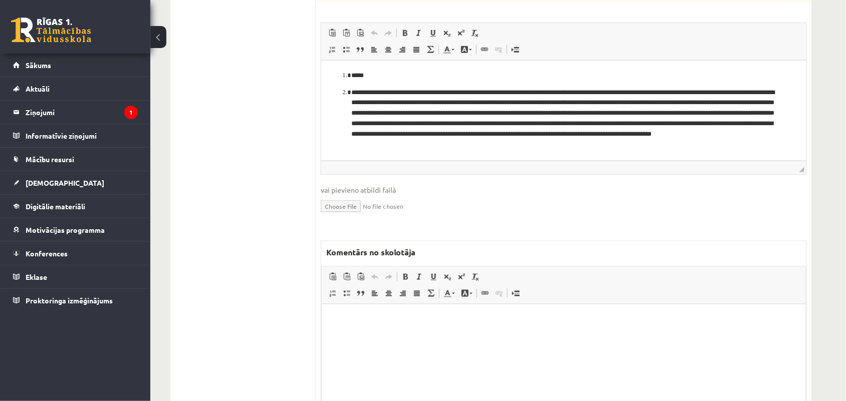
scroll to position [313, 0]
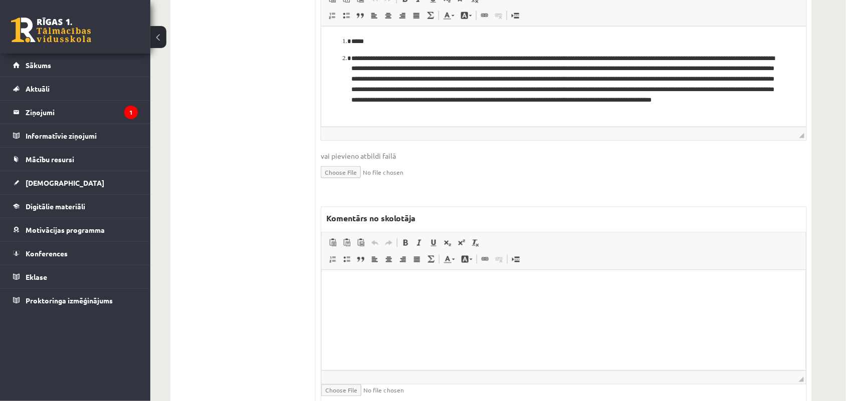
click at [489, 290] on p "Bagātinātā teksta redaktors, wiswyg-editor-47433828824220-1758350932-657" at bounding box center [563, 285] width 464 height 11
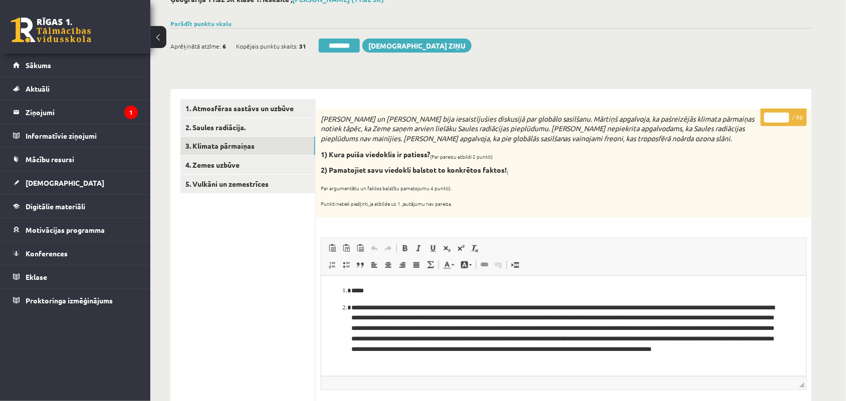
scroll to position [63, 0]
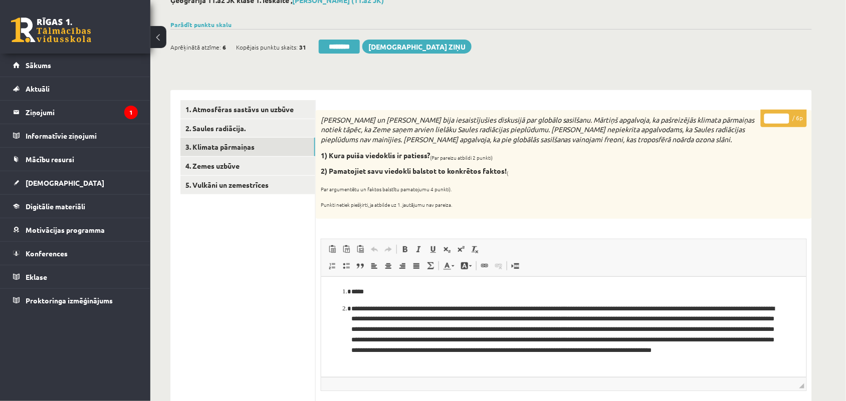
click at [783, 117] on input "*" at bounding box center [776, 119] width 25 height 10
type input "*"
click at [785, 119] on input "*" at bounding box center [776, 119] width 25 height 10
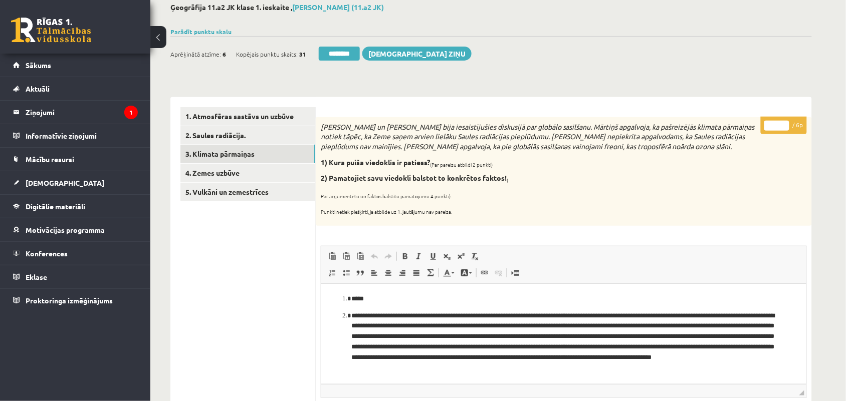
scroll to position [0, 0]
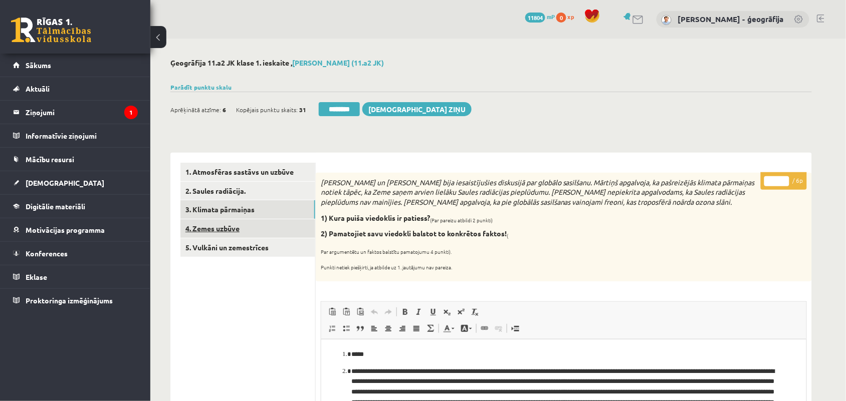
click at [228, 234] on link "4. Zemes uzbūve" at bounding box center [247, 228] width 135 height 19
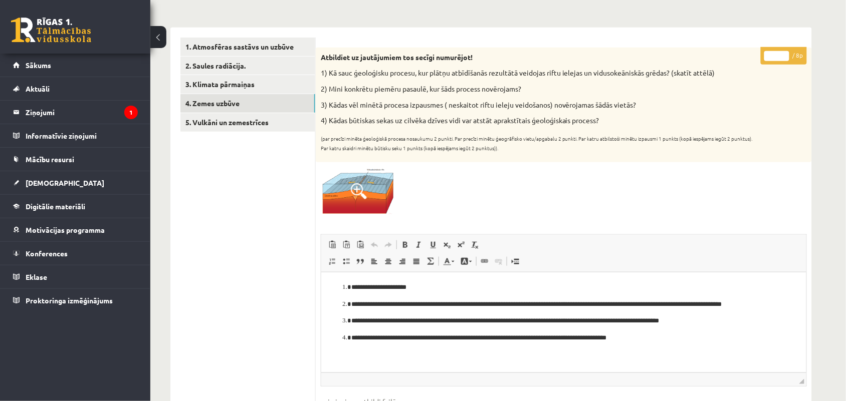
click at [784, 53] on input "*" at bounding box center [776, 56] width 25 height 10
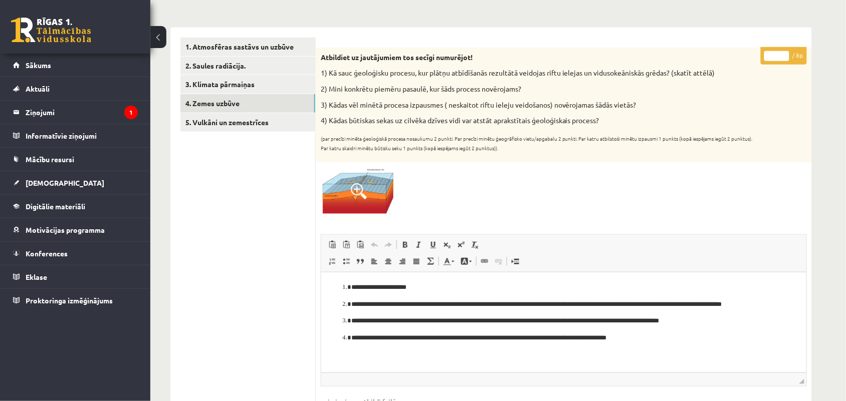
click at [784, 53] on input "*" at bounding box center [776, 56] width 25 height 10
type input "*"
click at [784, 53] on input "*" at bounding box center [776, 56] width 25 height 10
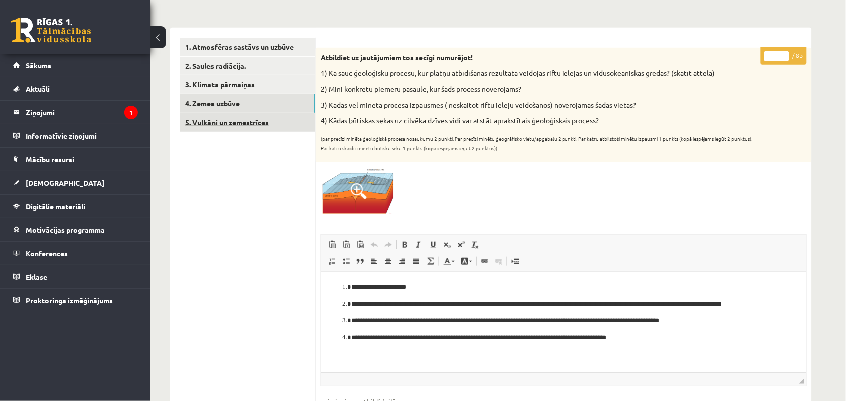
click at [276, 124] on link "5. Vulkāni un zemestrīces" at bounding box center [247, 122] width 135 height 19
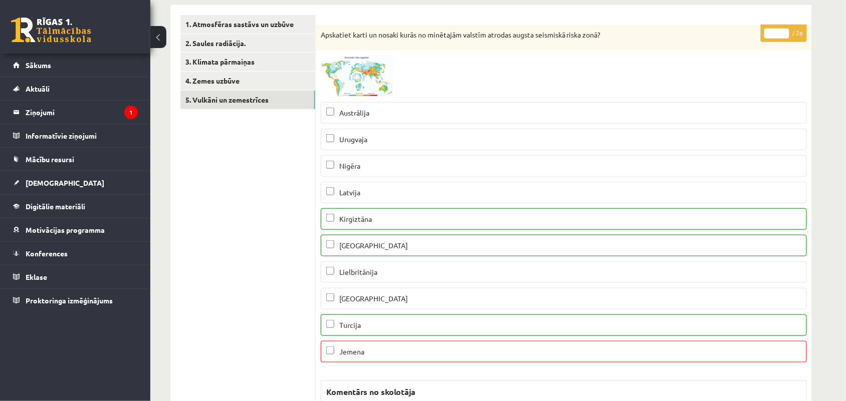
type input "*"
click at [783, 30] on input "*" at bounding box center [776, 34] width 25 height 10
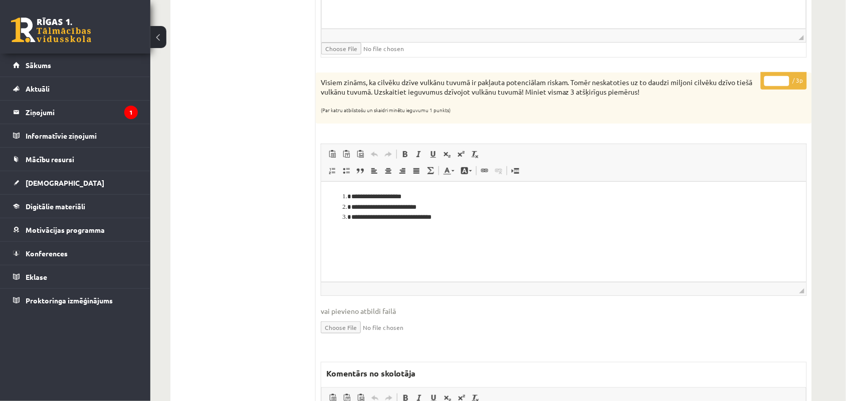
scroll to position [1230, 0]
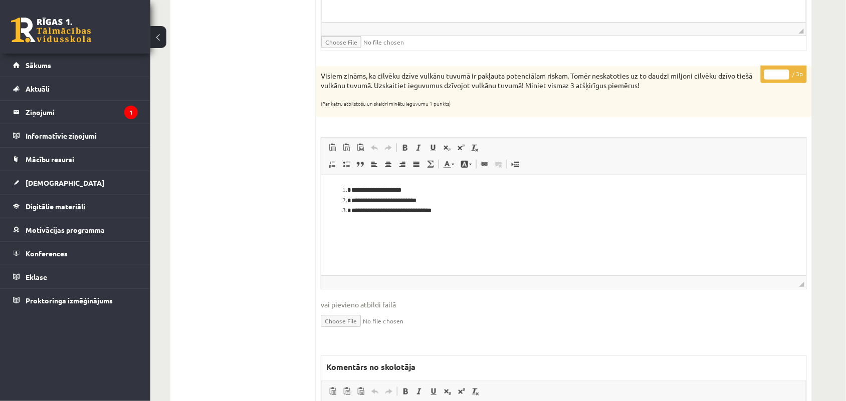
click at [784, 76] on input "*" at bounding box center [776, 75] width 25 height 10
type input "*"
click at [784, 76] on input "*" at bounding box center [776, 75] width 25 height 10
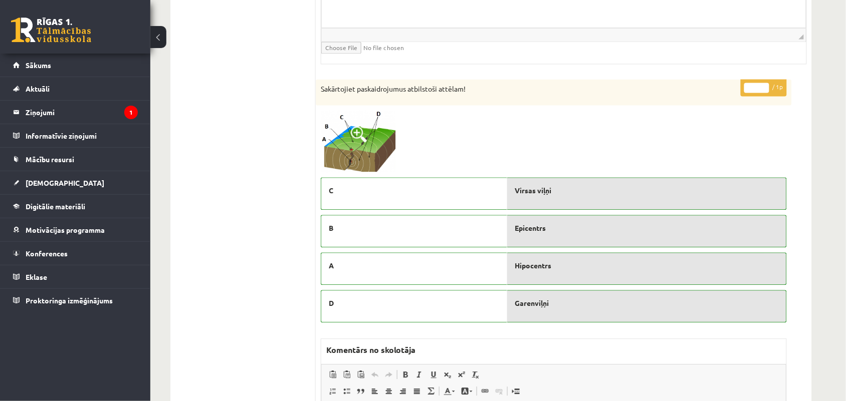
scroll to position [1731, 0]
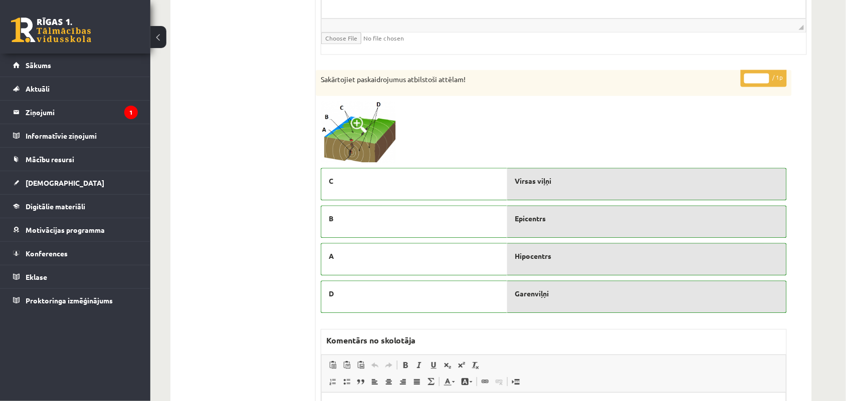
type input "*"
click at [767, 81] on input "*" at bounding box center [756, 78] width 25 height 10
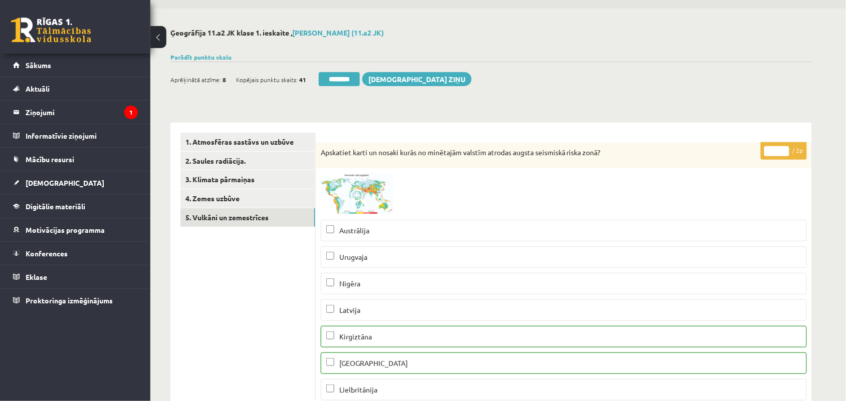
scroll to position [0, 0]
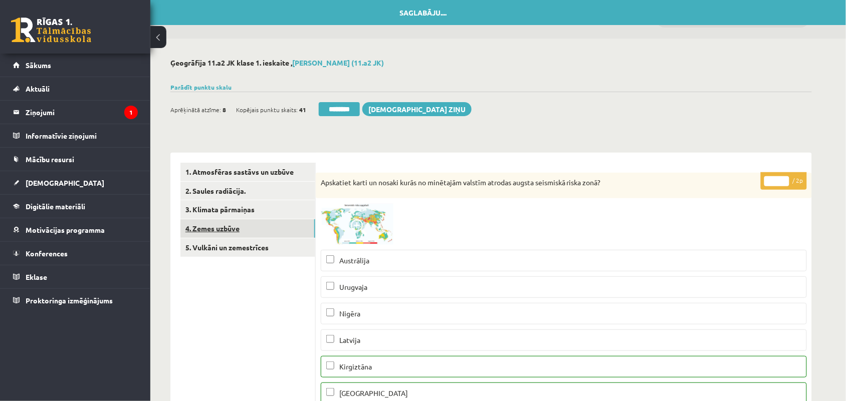
click at [196, 229] on link "4. Zemes uzbūve" at bounding box center [247, 228] width 135 height 19
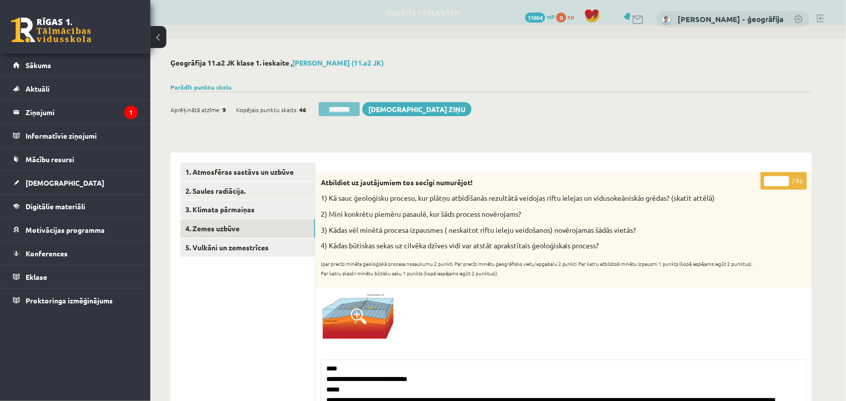
click at [336, 108] on input "********" at bounding box center [339, 109] width 41 height 14
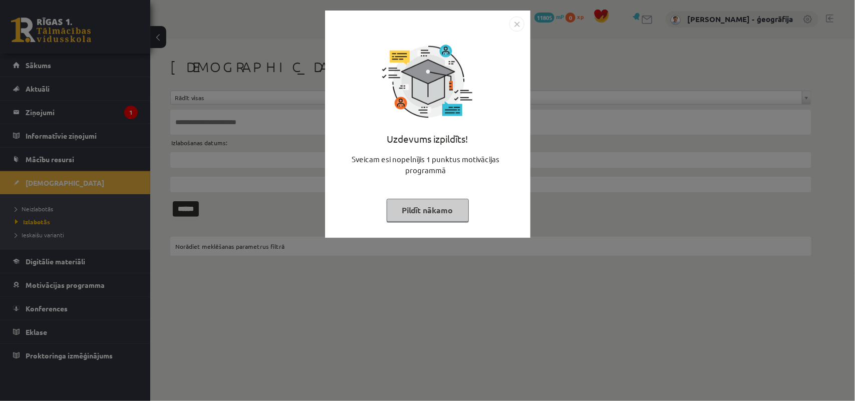
click at [415, 204] on button "Pildīt nākamo" at bounding box center [428, 210] width 82 height 23
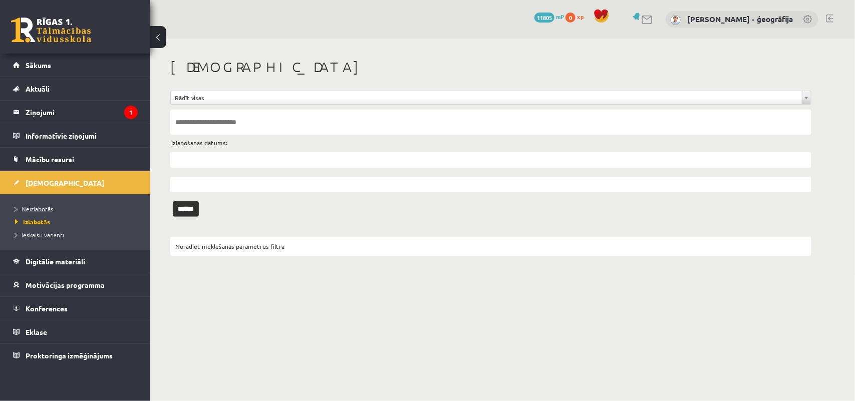
click at [29, 209] on span "Neizlabotās" at bounding box center [34, 209] width 38 height 8
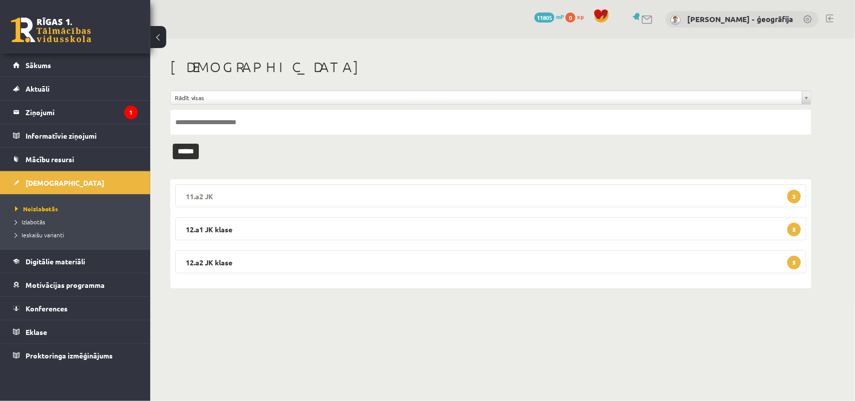
click at [375, 198] on legend "11.a2 JK 3" at bounding box center [490, 195] width 631 height 23
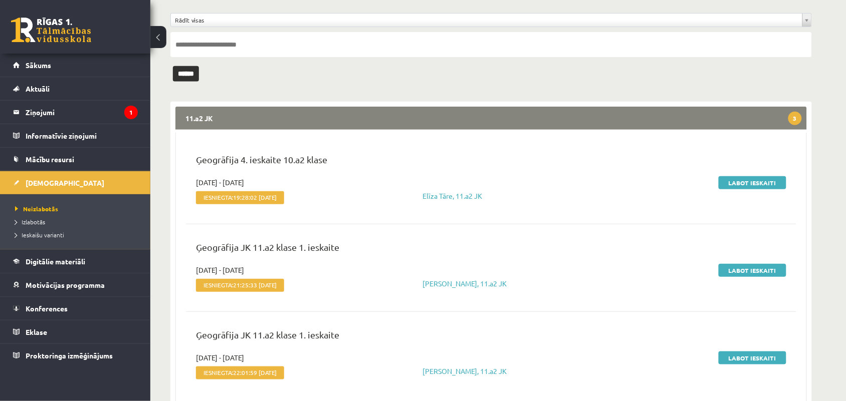
scroll to position [78, 0]
click at [756, 186] on link "Labot ieskaiti" at bounding box center [752, 182] width 68 height 13
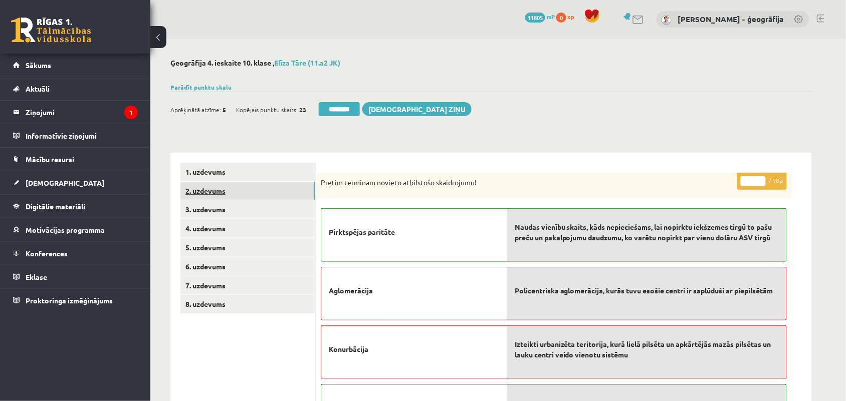
click at [213, 195] on link "2. uzdevums" at bounding box center [247, 191] width 135 height 19
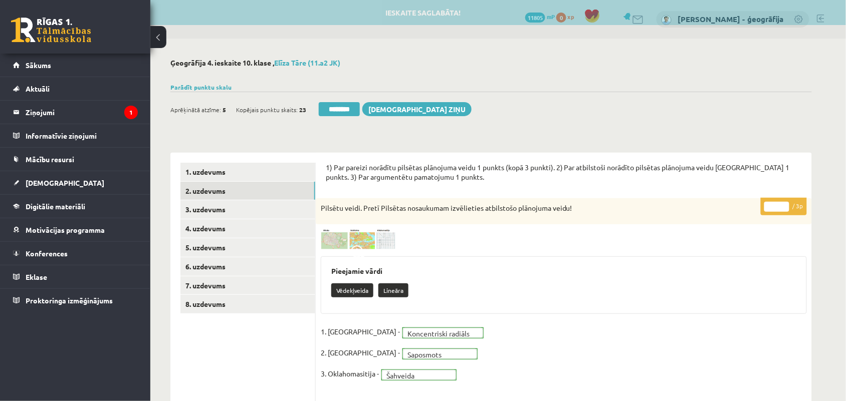
click at [421, 182] on p "1) Par pareizi norādītu pilsētas plānojuma veidu 1 punkts (kopā 3 punkti). 2) P…" at bounding box center [564, 173] width 476 height 20
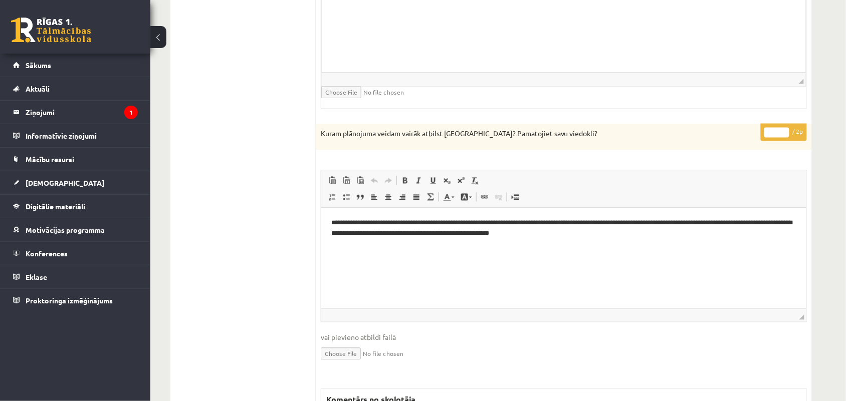
scroll to position [494, 0]
click at [785, 129] on input "*" at bounding box center [776, 132] width 25 height 10
type input "*"
click at [785, 129] on input "*" at bounding box center [776, 132] width 25 height 10
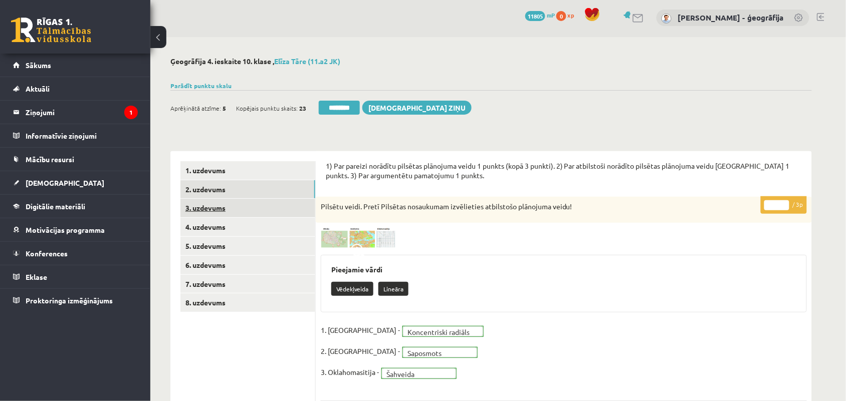
scroll to position [0, 0]
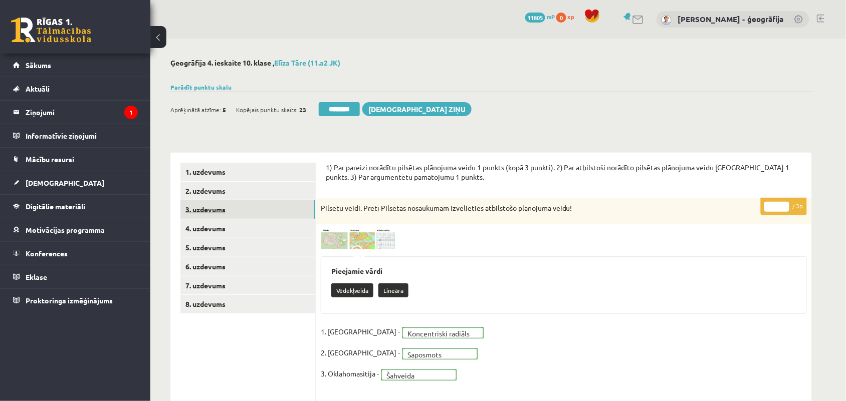
click at [207, 208] on link "3. uzdevums" at bounding box center [247, 209] width 135 height 19
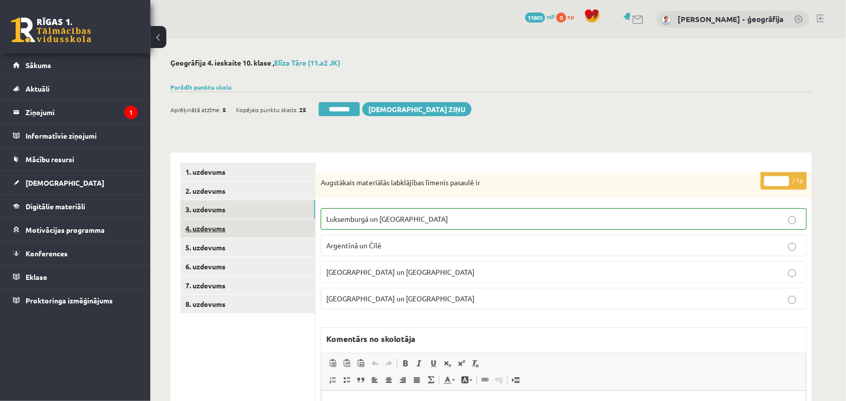
click at [203, 228] on link "4. uzdevums" at bounding box center [247, 228] width 135 height 19
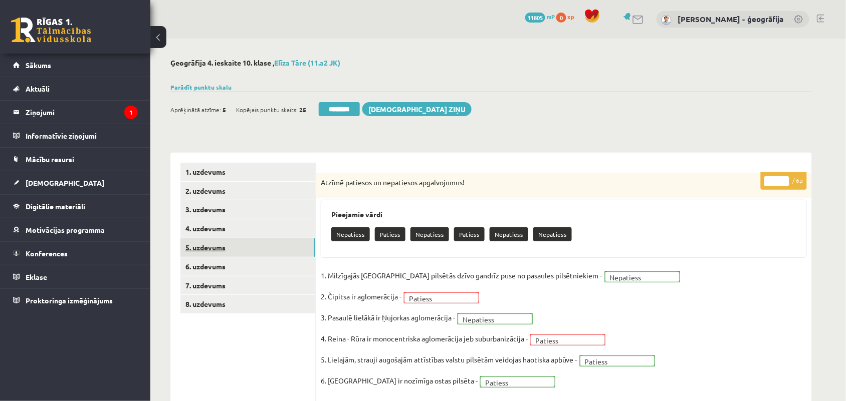
click at [216, 251] on link "5. uzdevums" at bounding box center [247, 247] width 135 height 19
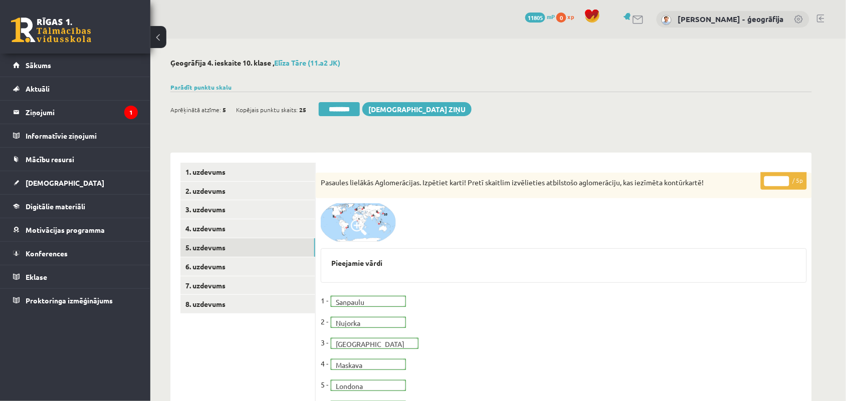
click at [784, 179] on input "*" at bounding box center [776, 181] width 25 height 10
type input "*"
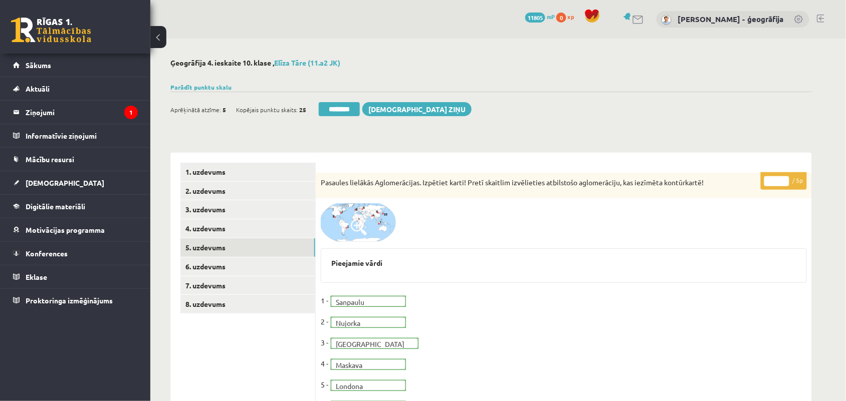
click at [784, 179] on input "*" at bounding box center [776, 181] width 25 height 10
click at [198, 271] on link "6. uzdevums" at bounding box center [247, 266] width 135 height 19
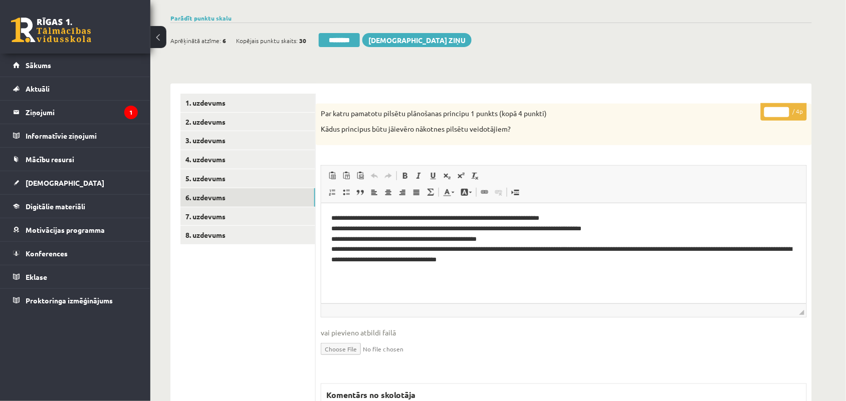
click at [782, 108] on input "*" at bounding box center [776, 112] width 25 height 10
type input "*"
click at [782, 108] on input "*" at bounding box center [776, 112] width 25 height 10
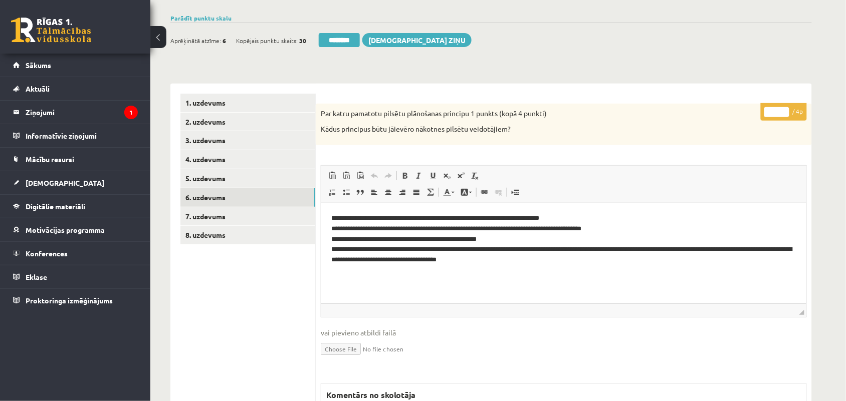
click at [782, 108] on input "*" at bounding box center [776, 112] width 25 height 10
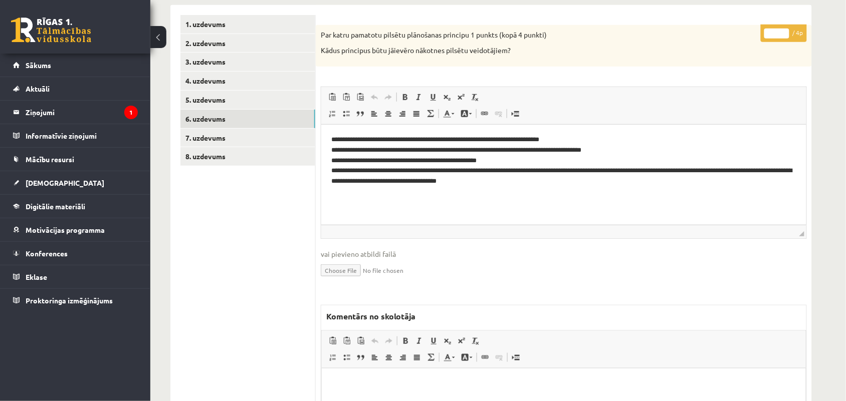
scroll to position [134, 0]
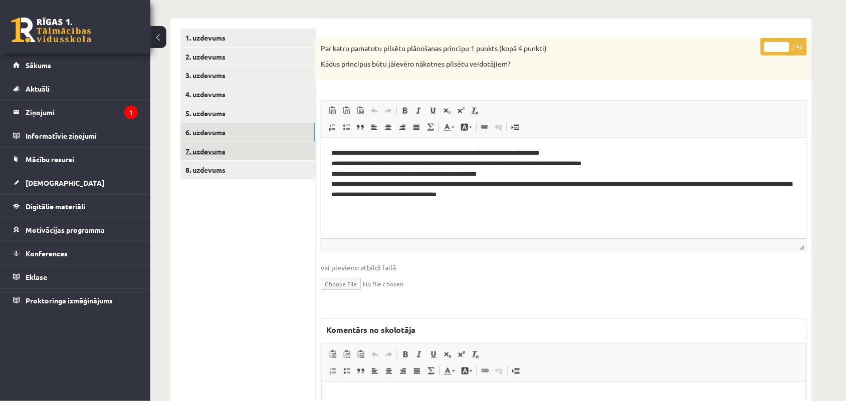
click at [209, 157] on link "7. uzdevums" at bounding box center [247, 151] width 135 height 19
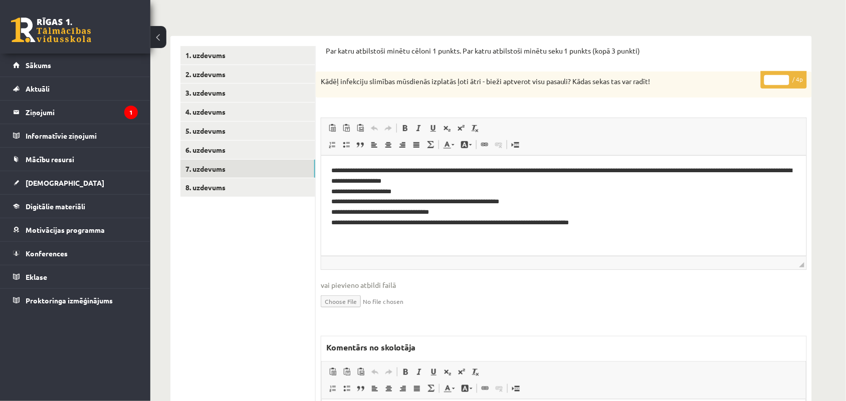
scroll to position [113, 0]
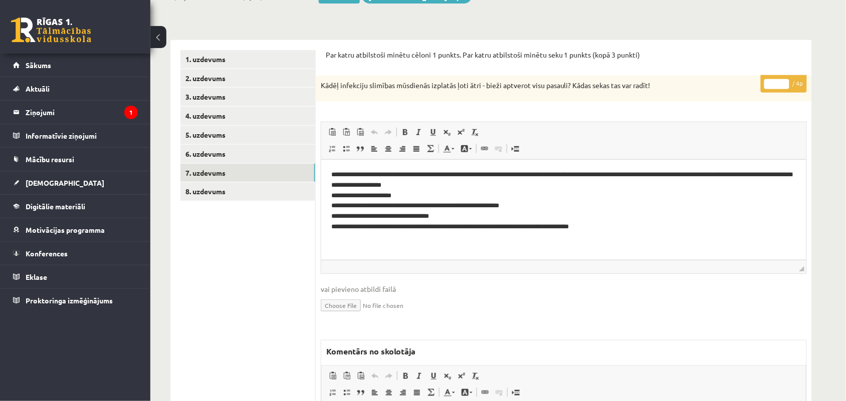
click at [776, 85] on input "*" at bounding box center [776, 84] width 25 height 10
type input "*"
click at [225, 192] on link "8. uzdevums" at bounding box center [247, 191] width 135 height 19
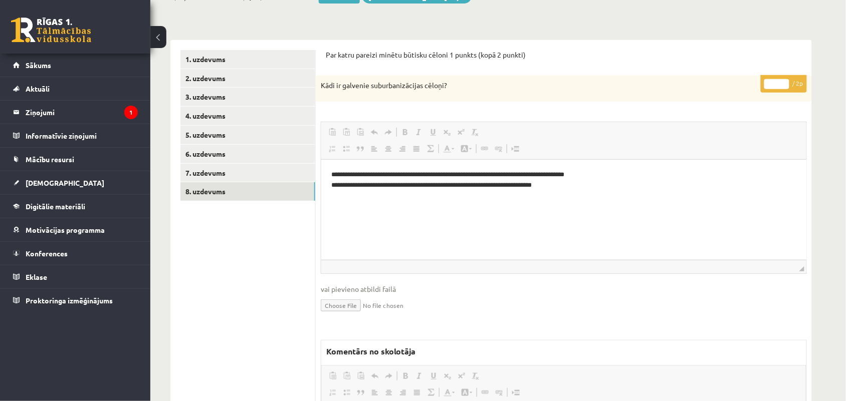
scroll to position [0, 0]
click at [775, 84] on input "*" at bounding box center [776, 84] width 25 height 10
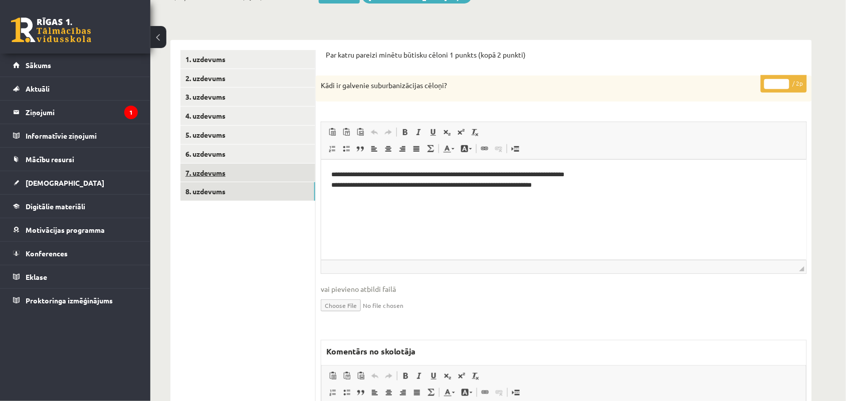
type input "*"
click at [211, 175] on link "7. uzdevums" at bounding box center [247, 173] width 135 height 19
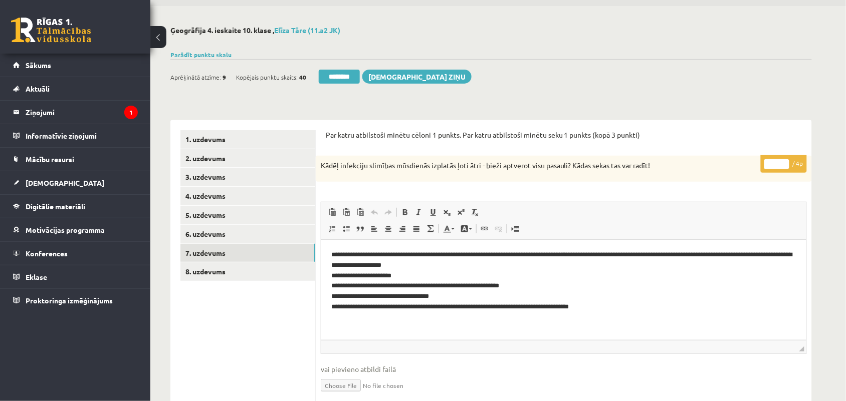
scroll to position [30, 0]
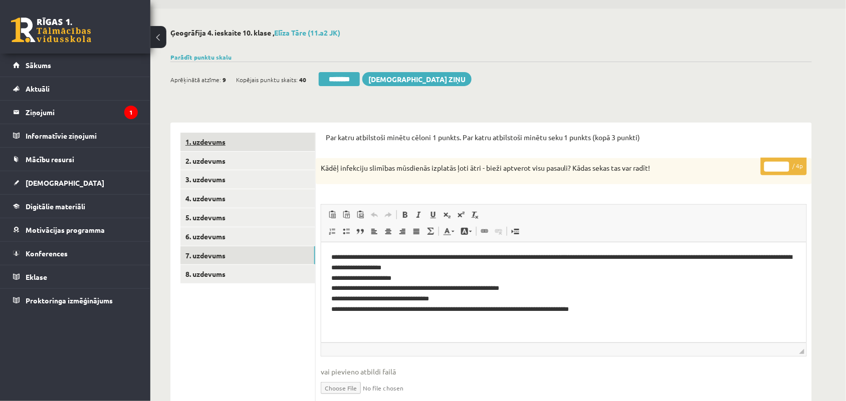
click at [259, 147] on link "1. uzdevums" at bounding box center [247, 142] width 135 height 19
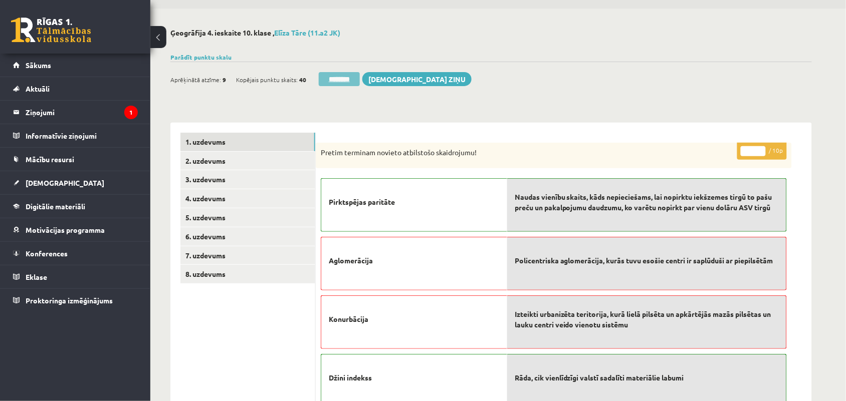
click at [332, 78] on input "********" at bounding box center [339, 79] width 41 height 14
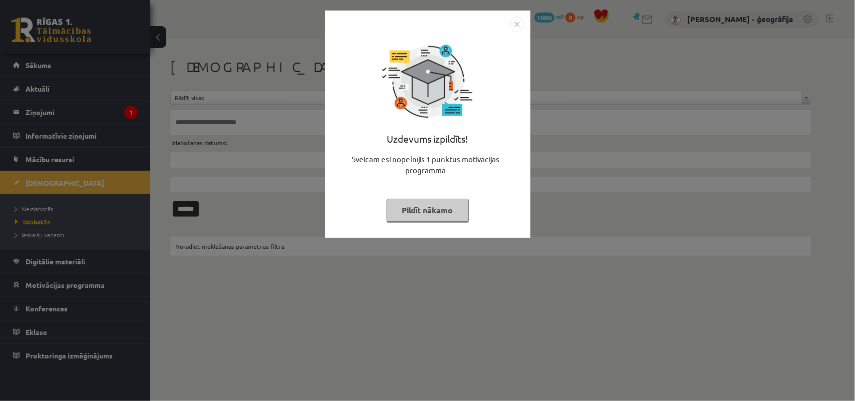
click at [419, 206] on button "Pildīt nākamo" at bounding box center [428, 210] width 82 height 23
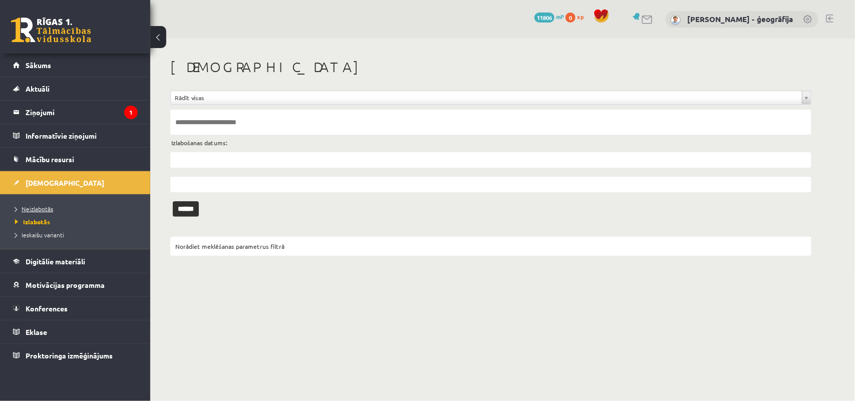
click at [33, 208] on span "Neizlabotās" at bounding box center [34, 209] width 38 height 8
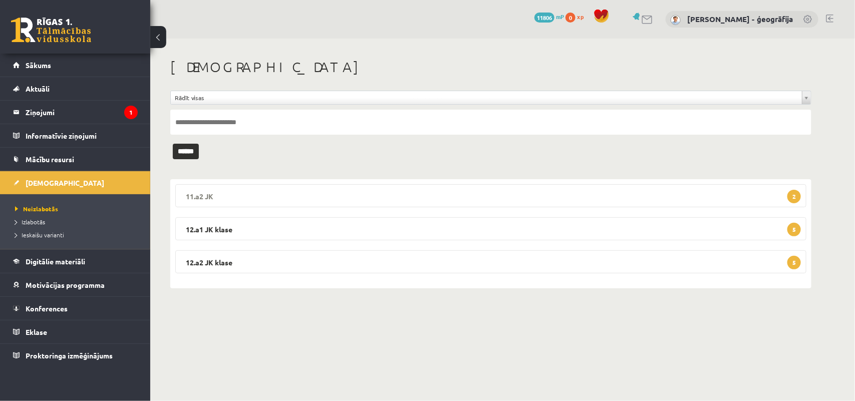
click at [411, 201] on legend "11.a2 JK 2" at bounding box center [490, 195] width 631 height 23
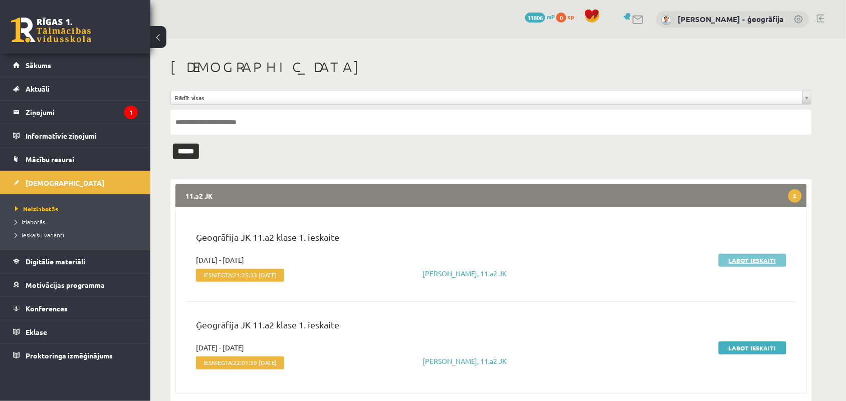
click at [734, 260] on link "Labot ieskaiti" at bounding box center [752, 260] width 68 height 13
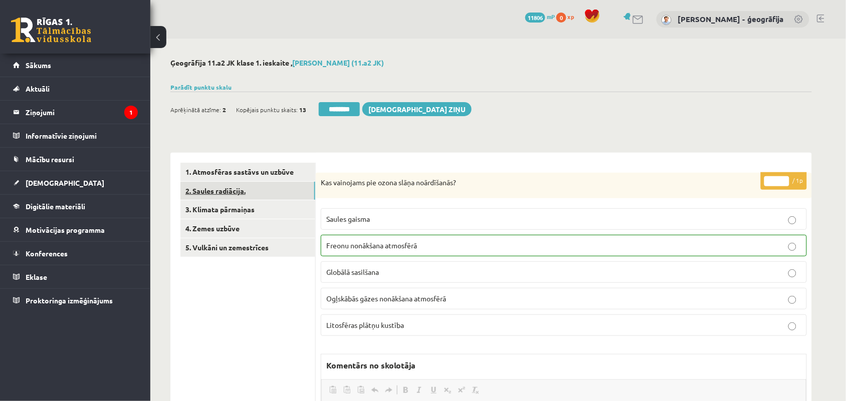
click at [244, 183] on link "2. Saules radiācija." at bounding box center [247, 191] width 135 height 19
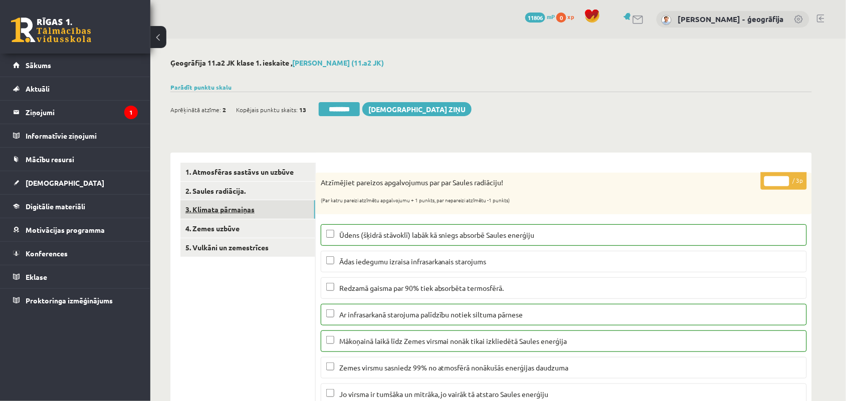
click at [241, 208] on link "3. Klimata pārmaiņas" at bounding box center [247, 209] width 135 height 19
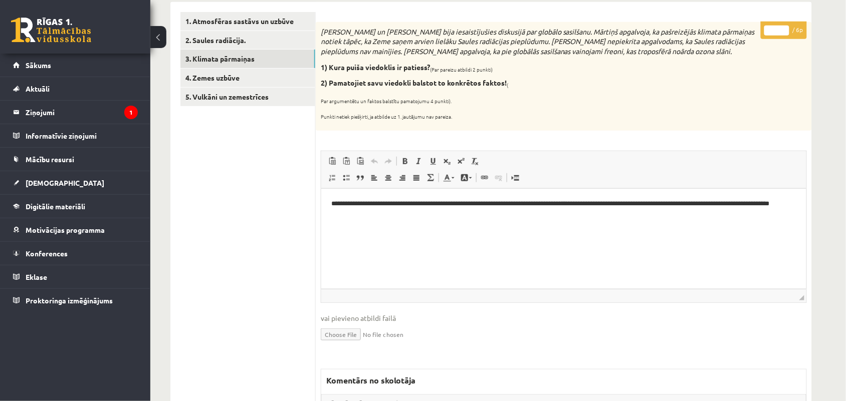
scroll to position [151, 0]
click at [784, 27] on input "*" at bounding box center [776, 30] width 25 height 10
type input "*"
click at [784, 27] on input "*" at bounding box center [776, 30] width 25 height 10
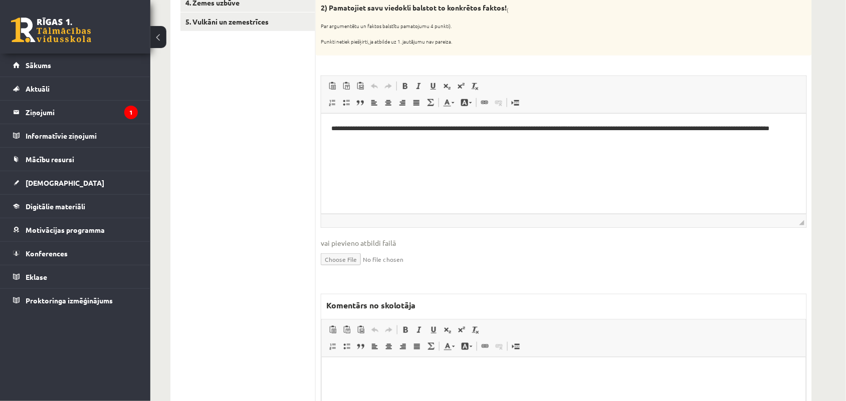
scroll to position [231, 0]
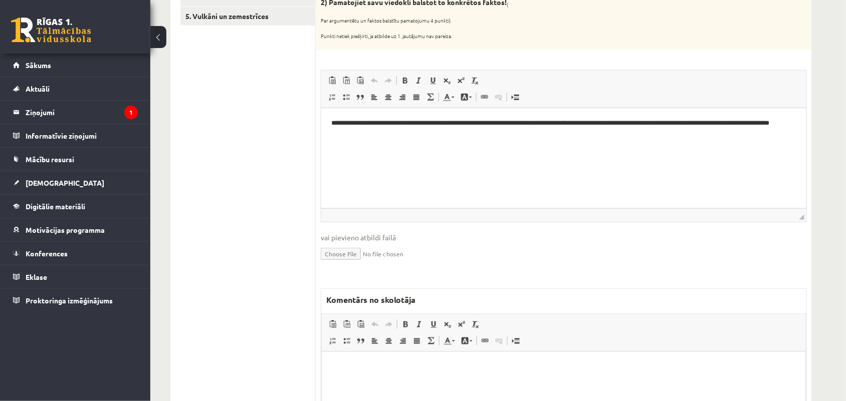
click at [385, 366] on p "Bagātinātā teksta redaktors, wiswyg-editor-47433845329040-1758351273-39" at bounding box center [563, 367] width 464 height 11
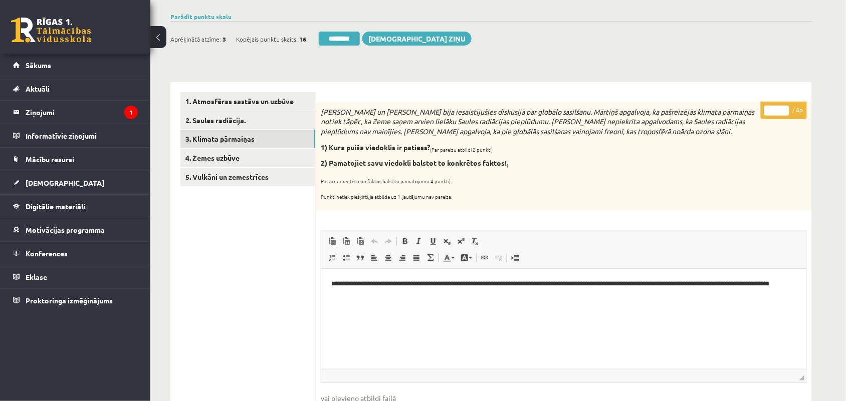
scroll to position [0, 0]
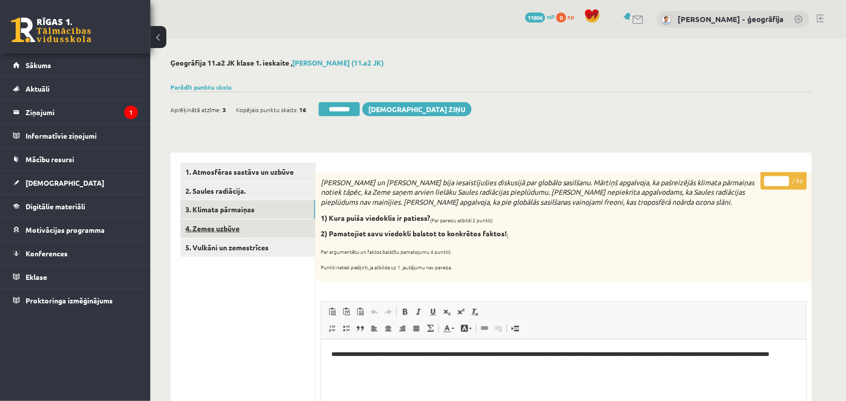
click at [215, 226] on link "4. Zemes uzbūve" at bounding box center [247, 228] width 135 height 19
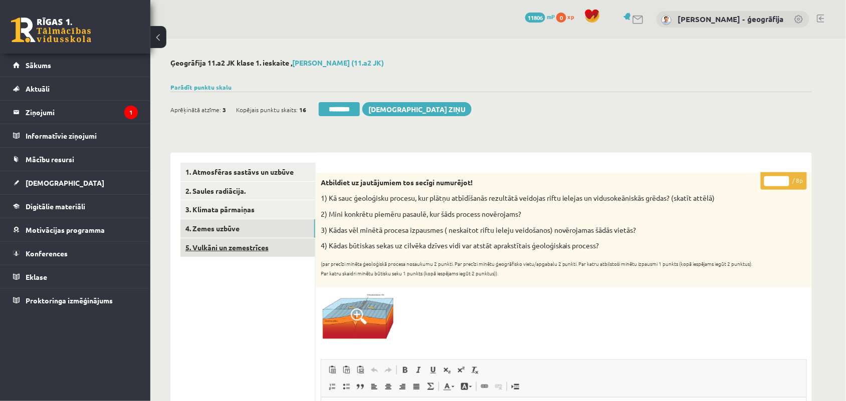
click at [219, 252] on link "5. Vulkāni un zemestrīces" at bounding box center [247, 247] width 135 height 19
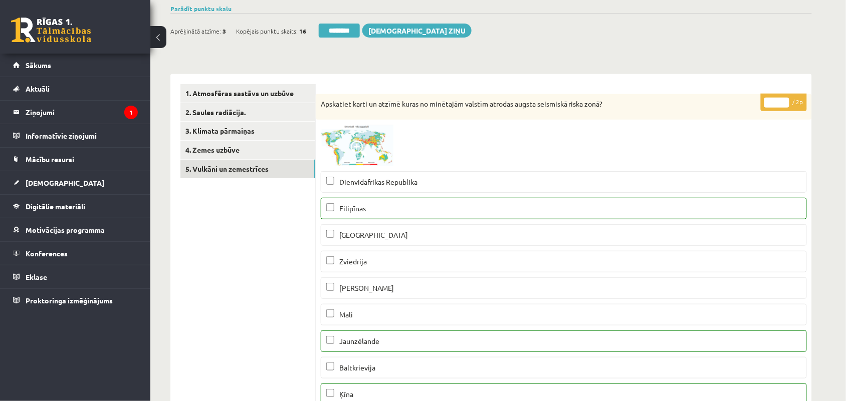
scroll to position [52, 0]
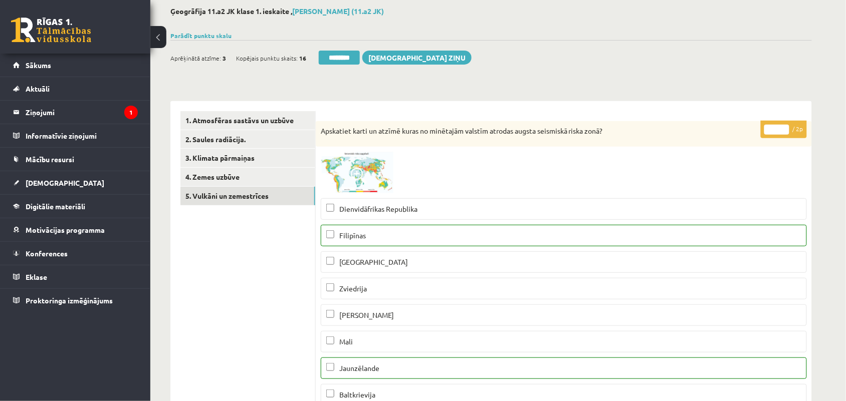
click at [782, 126] on input "*" at bounding box center [776, 130] width 25 height 10
type input "*"
click at [782, 126] on input "*" at bounding box center [776, 130] width 25 height 10
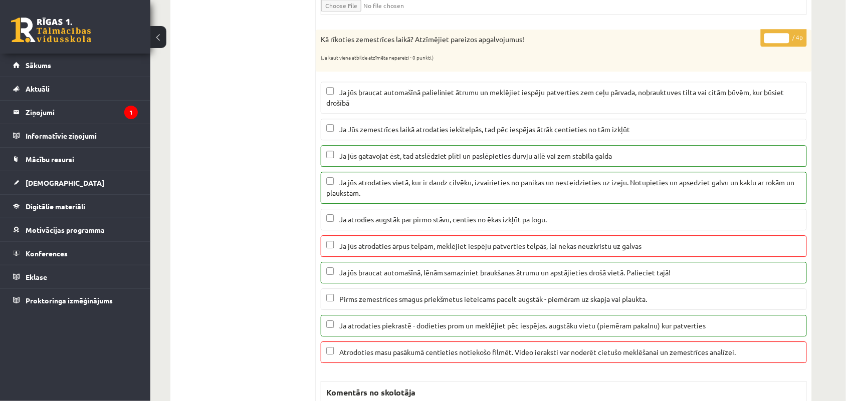
scroll to position [667, 0]
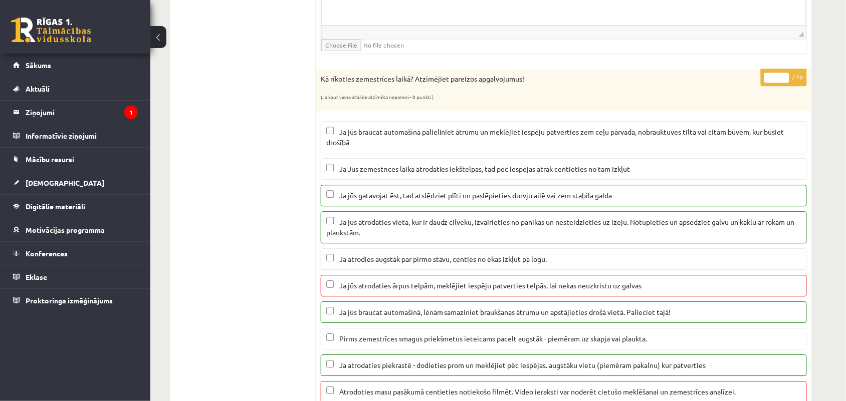
click at [785, 83] on input "*" at bounding box center [776, 78] width 25 height 10
type input "*"
click at [785, 83] on input "*" at bounding box center [776, 78] width 25 height 10
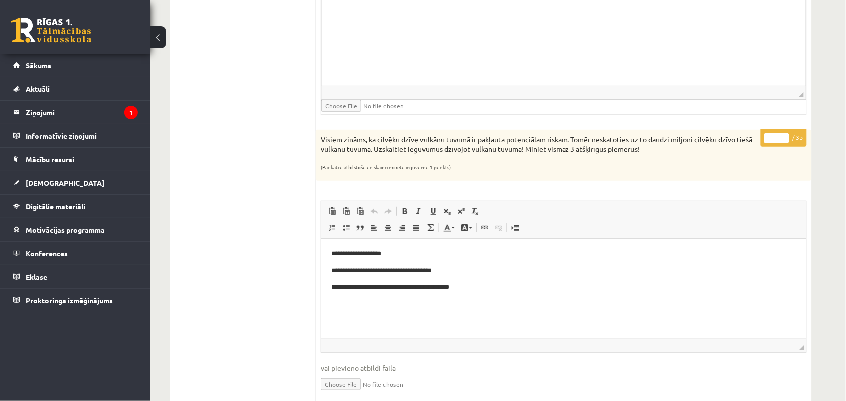
scroll to position [1181, 0]
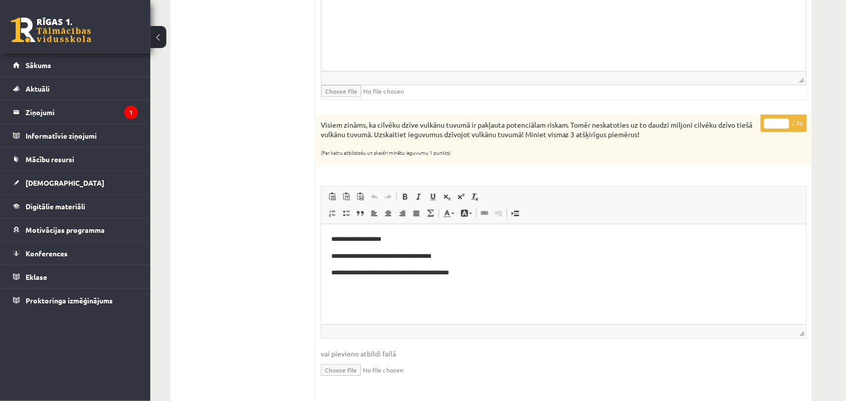
click at [784, 126] on input "*" at bounding box center [776, 124] width 25 height 10
type input "*"
click at [784, 126] on input "*" at bounding box center [776, 124] width 25 height 10
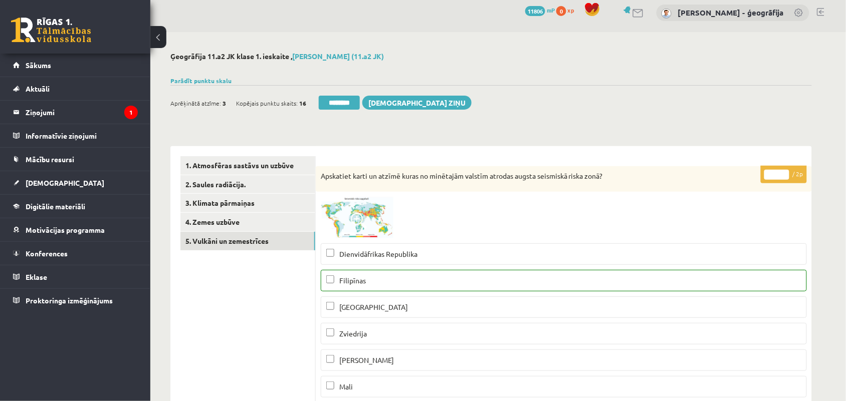
scroll to position [0, 0]
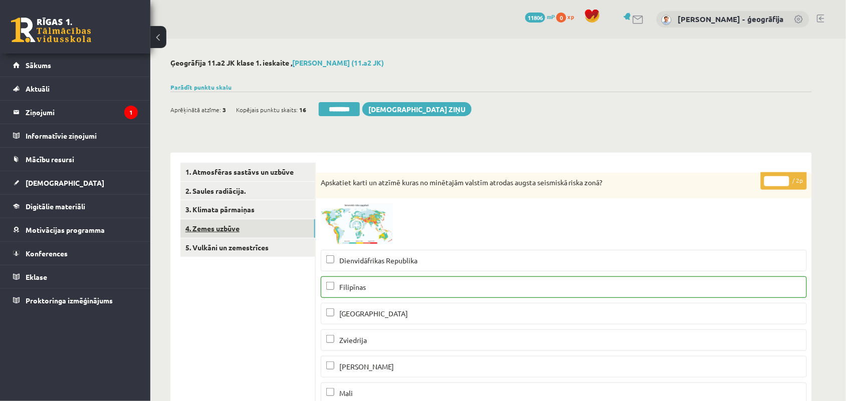
click at [224, 228] on link "4. Zemes uzbūve" at bounding box center [247, 228] width 135 height 19
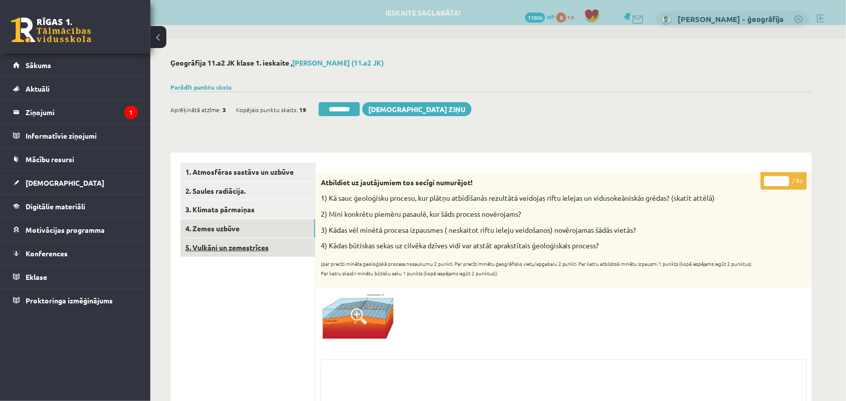
click at [251, 244] on link "5. Vulkāni un zemestrīces" at bounding box center [247, 247] width 135 height 19
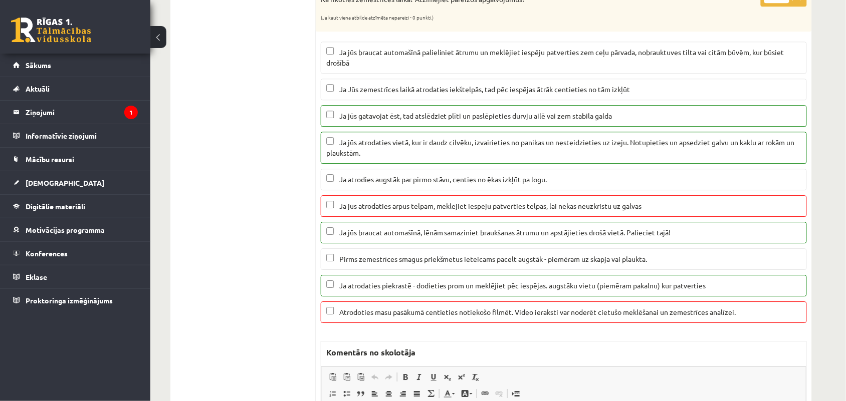
scroll to position [832, 0]
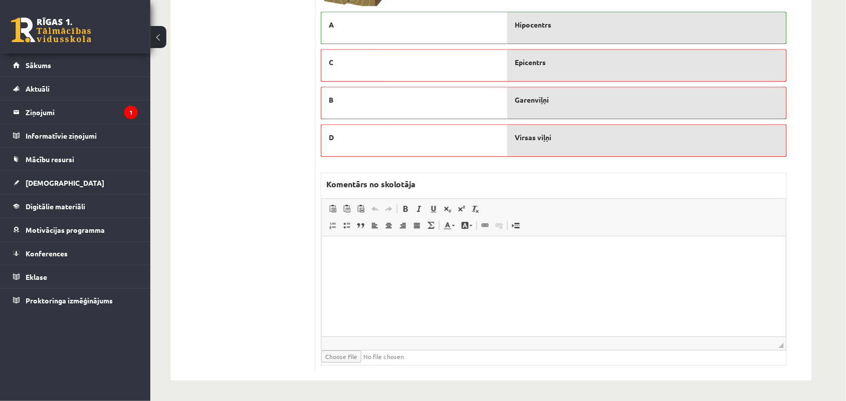
click at [355, 267] on html at bounding box center [553, 251] width 464 height 31
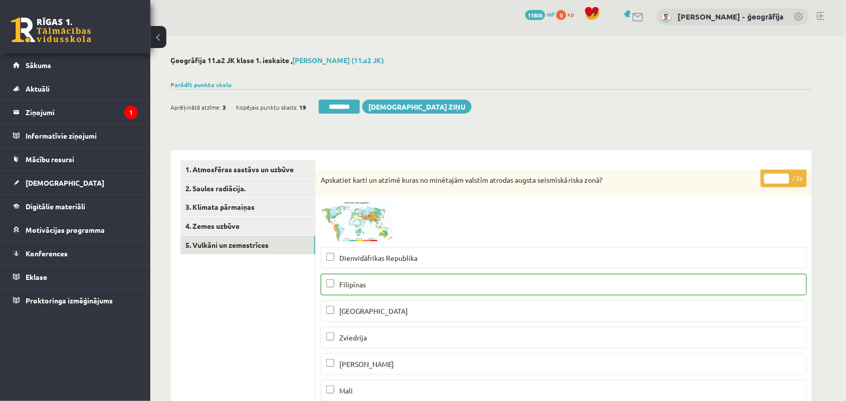
scroll to position [0, 0]
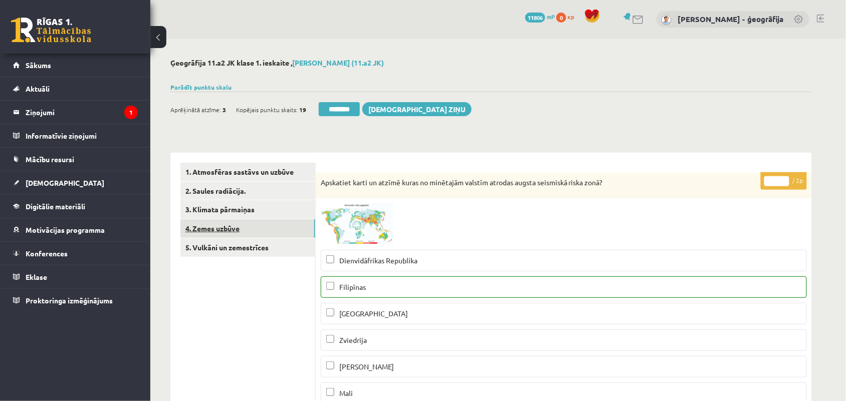
click at [204, 226] on link "4. Zemes uzbūve" at bounding box center [247, 228] width 135 height 19
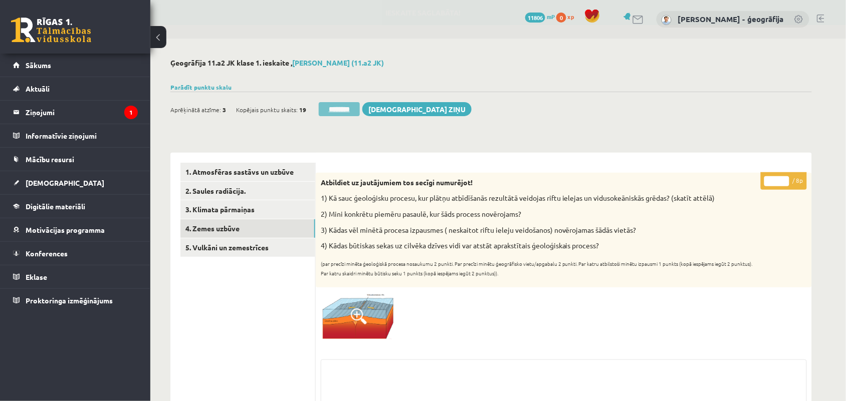
click at [336, 111] on input "********" at bounding box center [339, 109] width 41 height 14
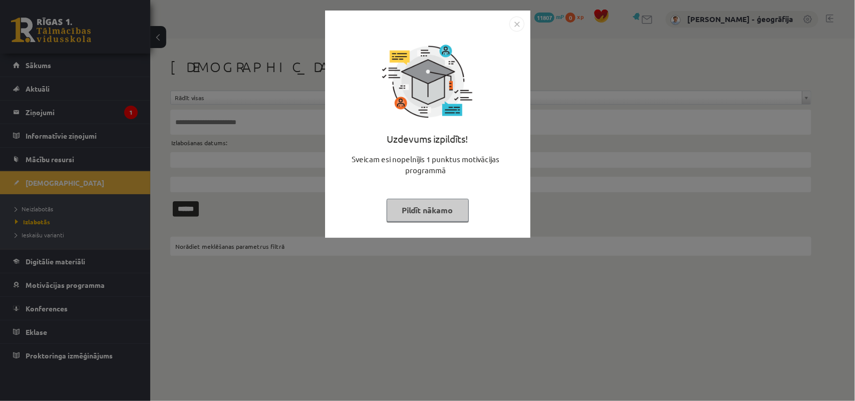
click at [436, 199] on button "Pildīt nākamo" at bounding box center [428, 210] width 82 height 23
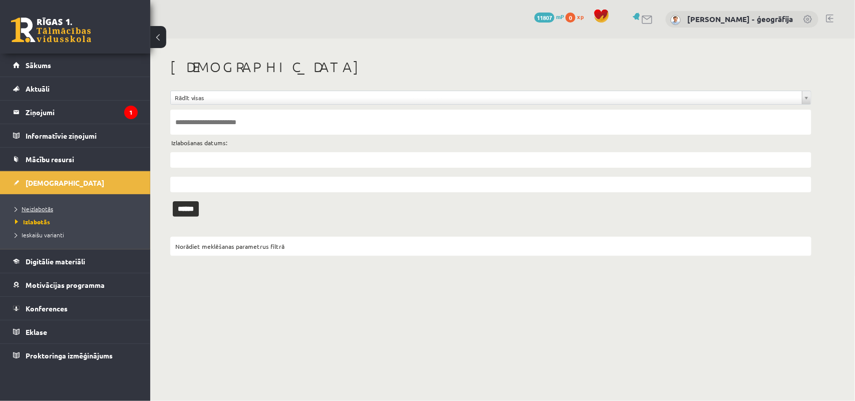
click at [22, 207] on span "Neizlabotās" at bounding box center [34, 209] width 38 height 8
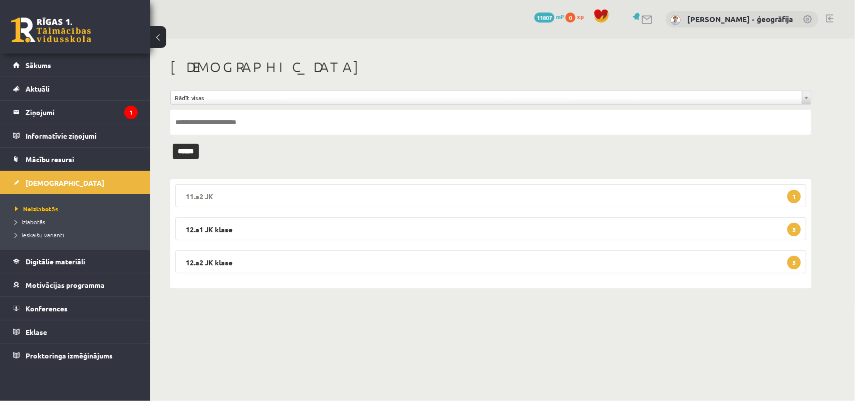
click at [301, 196] on legend "11.a2 JK 1" at bounding box center [490, 195] width 631 height 23
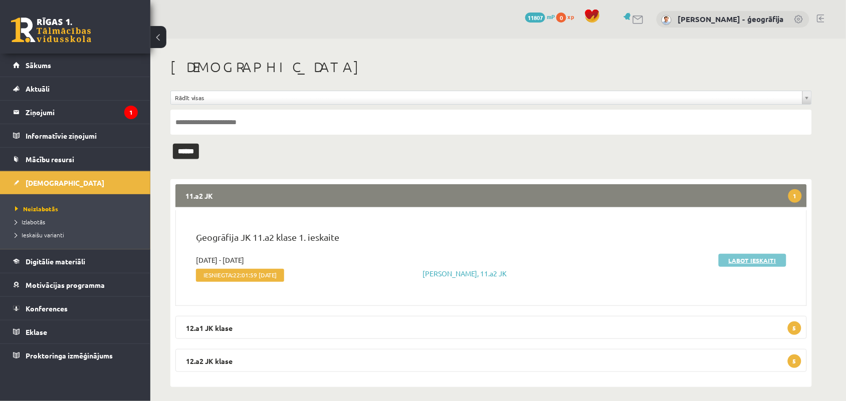
click at [731, 263] on link "Labot ieskaiti" at bounding box center [752, 260] width 68 height 13
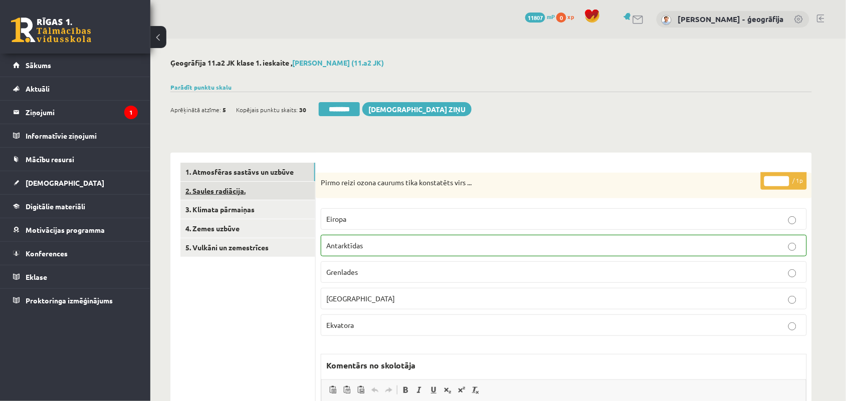
click at [243, 188] on link "2. Saules radiācija." at bounding box center [247, 191] width 135 height 19
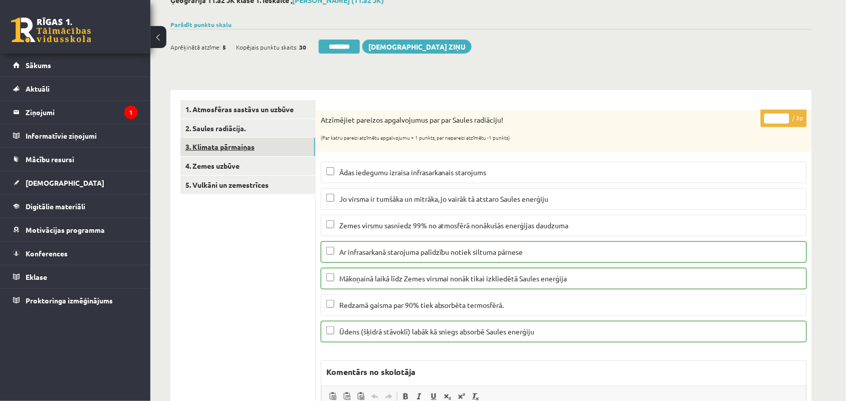
click at [264, 144] on link "3. Klimata pārmaiņas" at bounding box center [247, 147] width 135 height 19
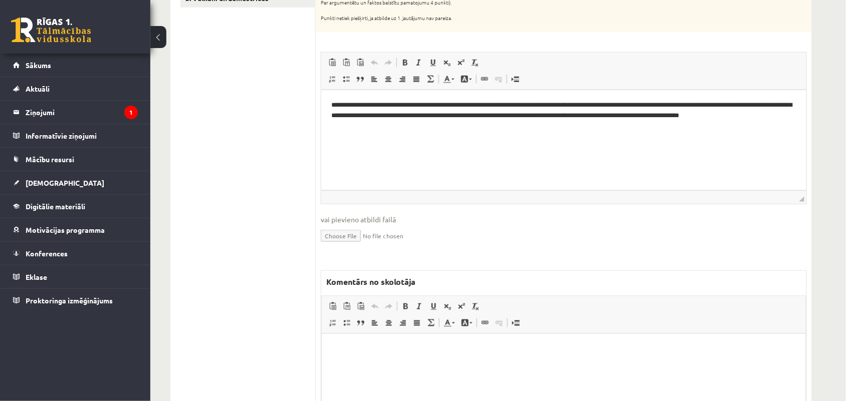
scroll to position [250, 0]
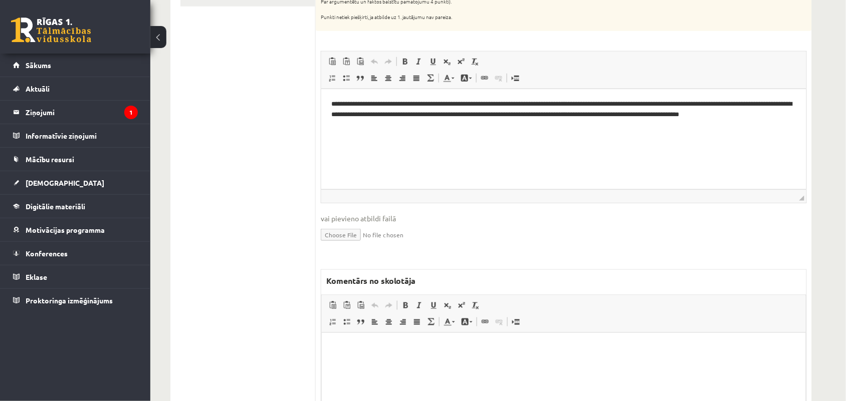
click at [378, 363] on html at bounding box center [563, 348] width 484 height 31
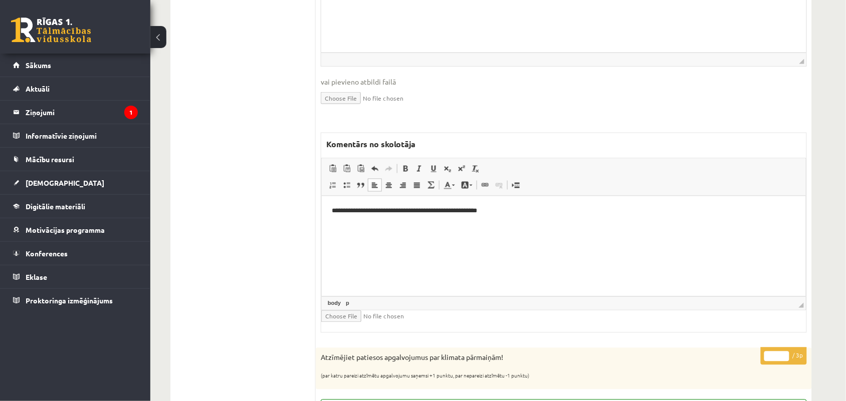
scroll to position [376, 0]
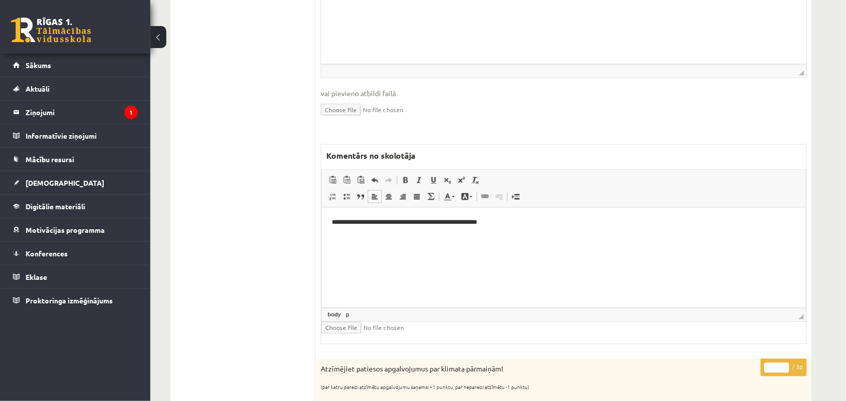
click at [370, 223] on p "**********" at bounding box center [562, 222] width 463 height 11
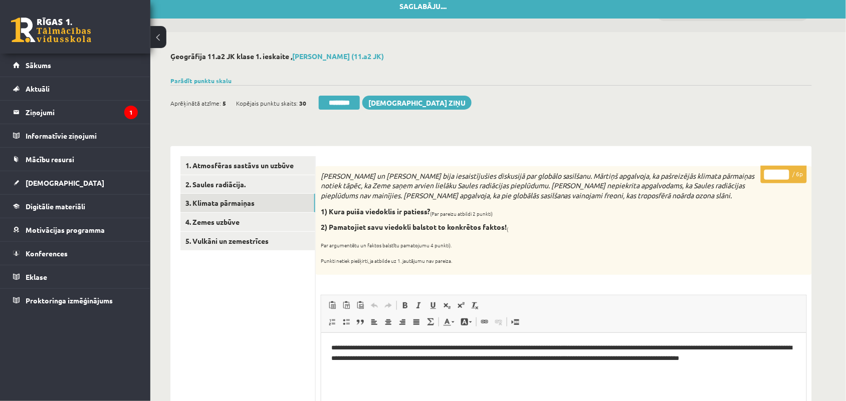
scroll to position [0, 0]
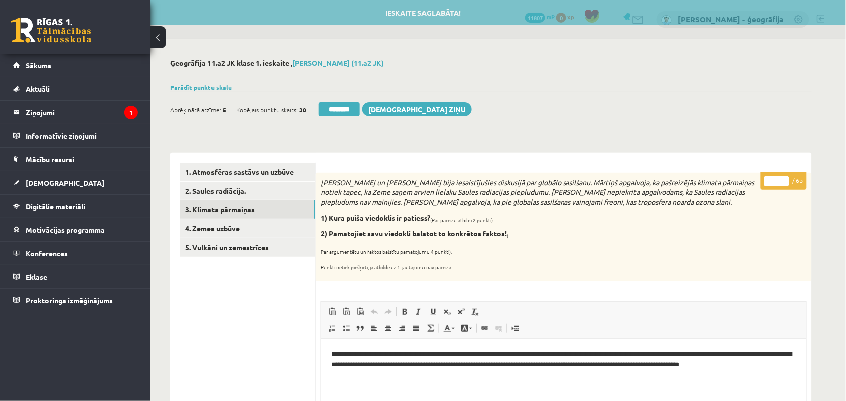
click at [784, 179] on input "*" at bounding box center [776, 181] width 25 height 10
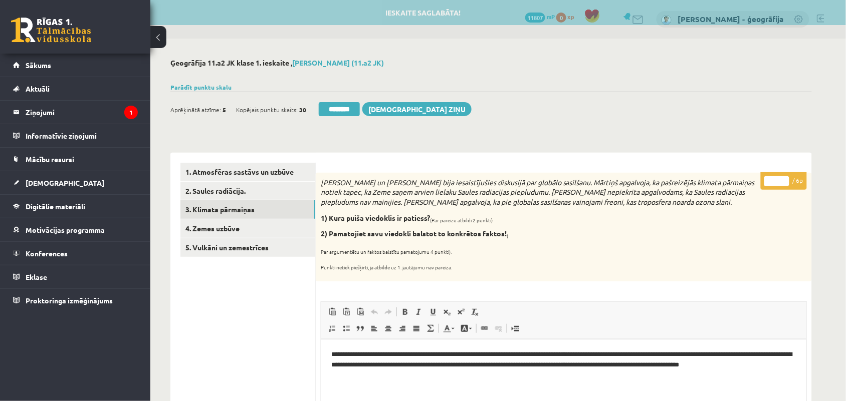
type input "*"
click at [784, 179] on input "*" at bounding box center [776, 181] width 25 height 10
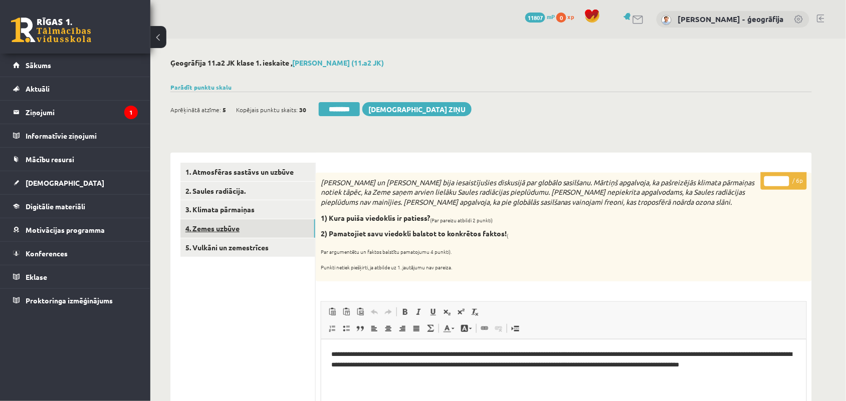
click at [199, 226] on link "4. Zemes uzbūve" at bounding box center [247, 228] width 135 height 19
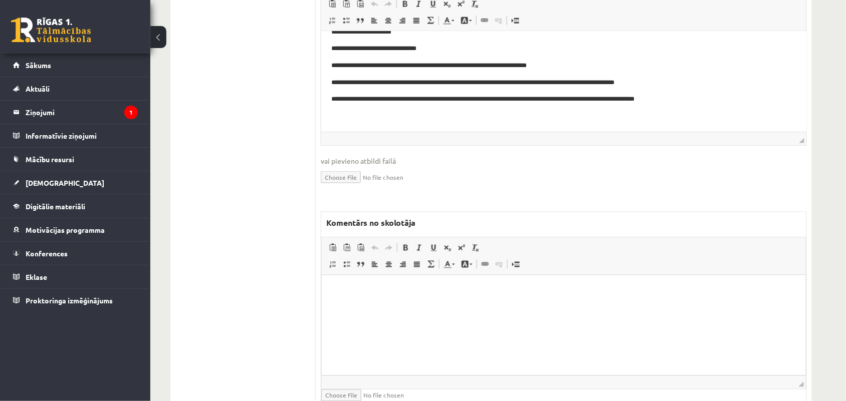
scroll to position [376, 0]
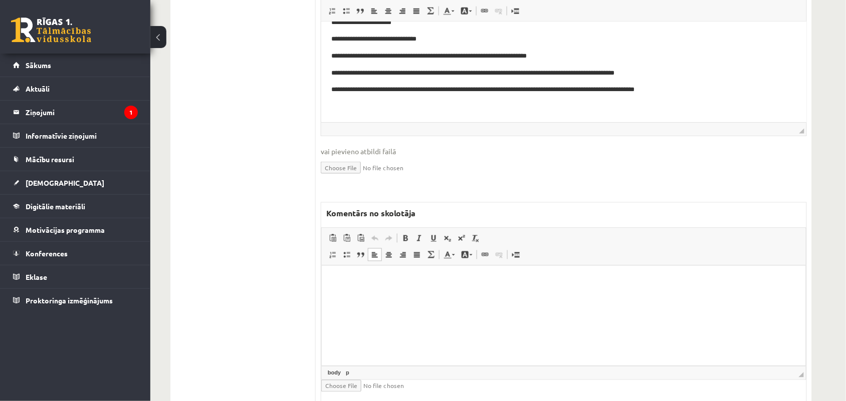
click at [346, 296] on html at bounding box center [563, 281] width 484 height 31
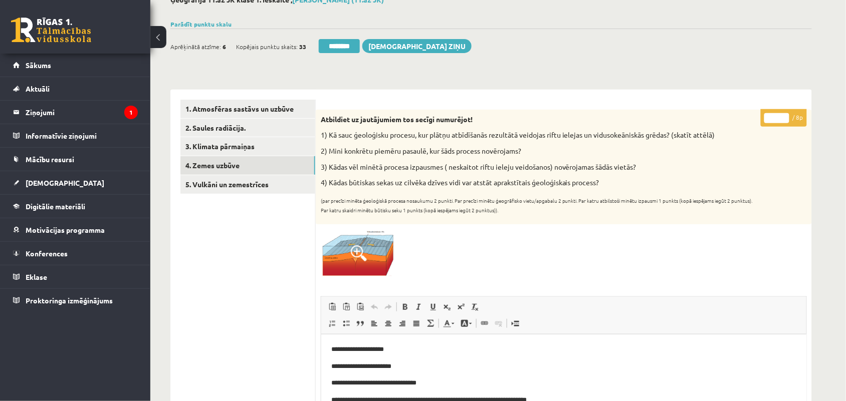
scroll to position [63, 0]
click at [785, 116] on input "*" at bounding box center [776, 119] width 25 height 10
click at [782, 121] on input "*" at bounding box center [776, 119] width 25 height 10
type input "*"
click at [782, 121] on input "*" at bounding box center [776, 119] width 25 height 10
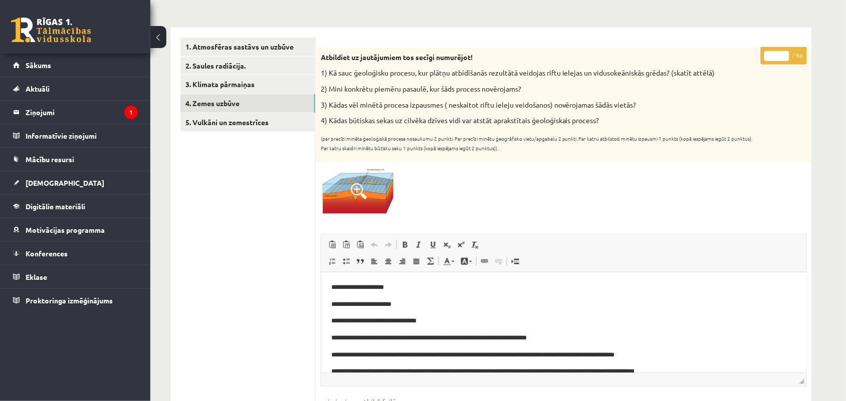
scroll to position [32, 0]
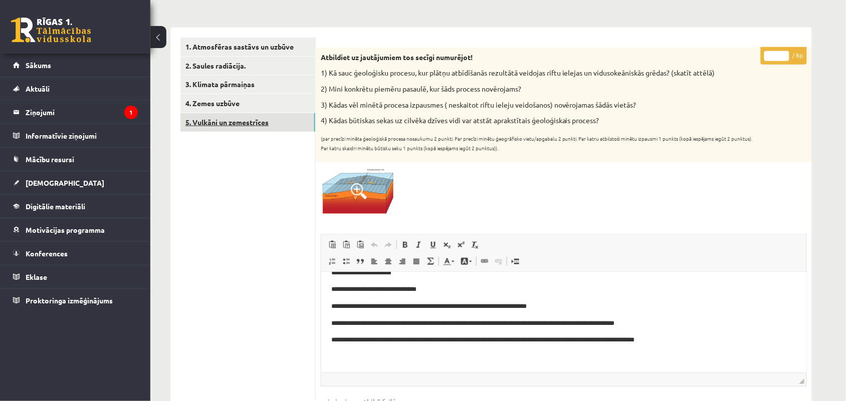
click at [229, 119] on link "5. Vulkāni un zemestrīces" at bounding box center [247, 122] width 135 height 19
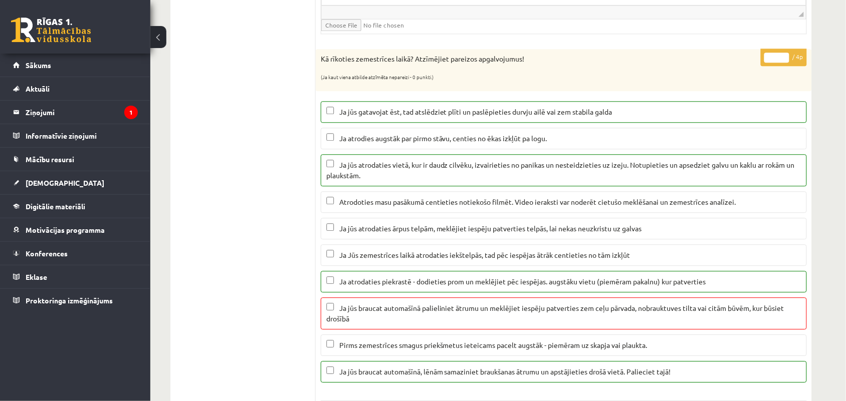
scroll to position [689, 0]
click at [782, 60] on input "*" at bounding box center [776, 56] width 25 height 10
type input "*"
click at [782, 60] on input "*" at bounding box center [776, 56] width 25 height 10
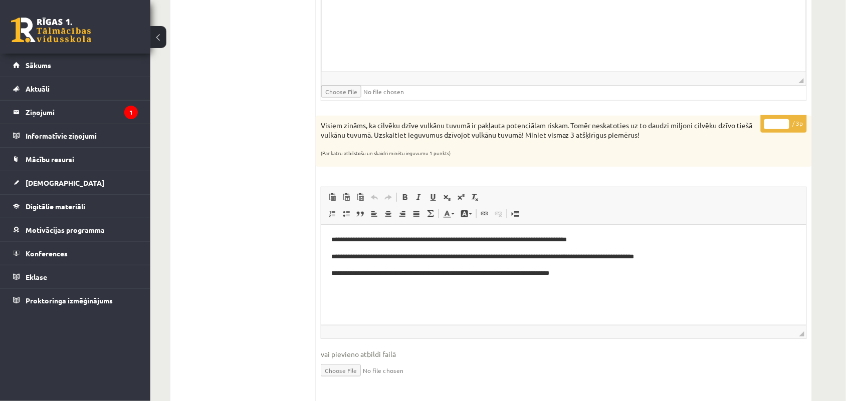
scroll to position [1190, 0]
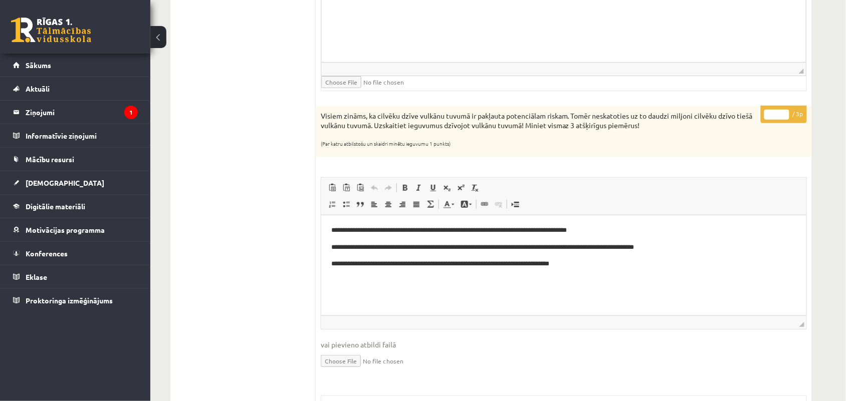
click at [785, 116] on input "*" at bounding box center [776, 115] width 25 height 10
type input "*"
click at [785, 116] on input "*" at bounding box center [776, 115] width 25 height 10
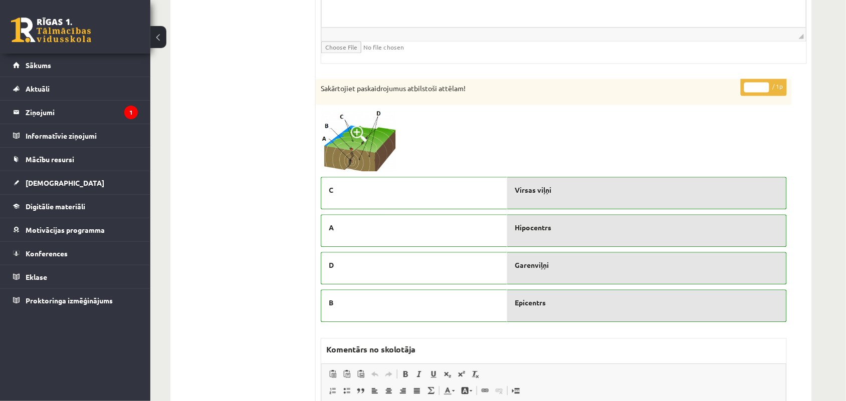
scroll to position [1753, 0]
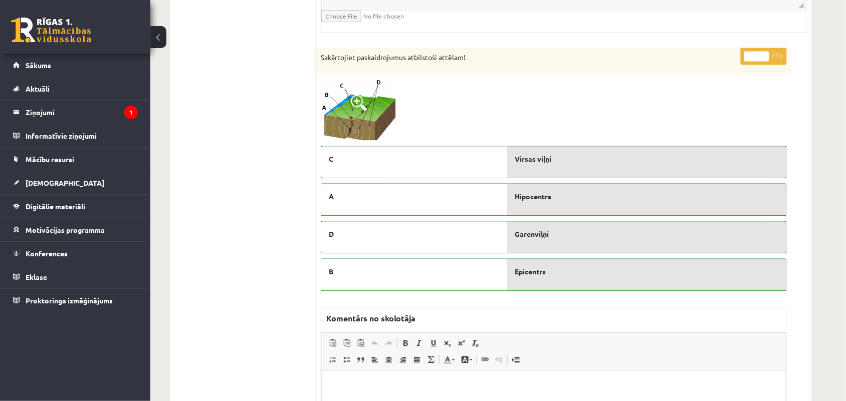
type input "*"
click at [762, 61] on input "*" at bounding box center [756, 56] width 25 height 10
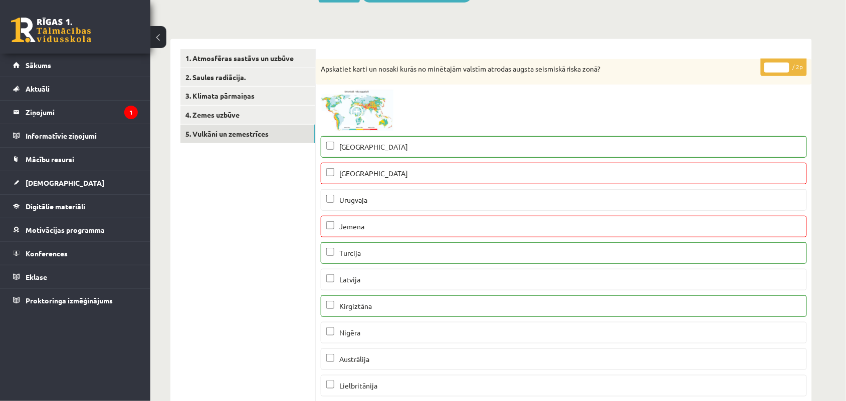
scroll to position [63, 0]
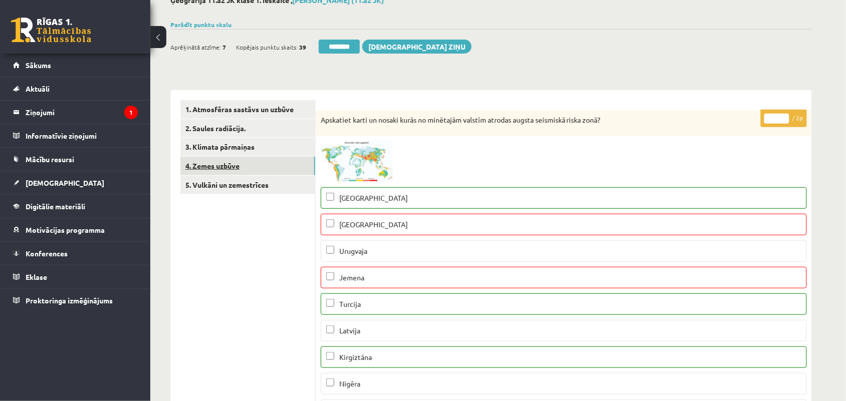
click at [211, 159] on link "4. Zemes uzbūve" at bounding box center [247, 166] width 135 height 19
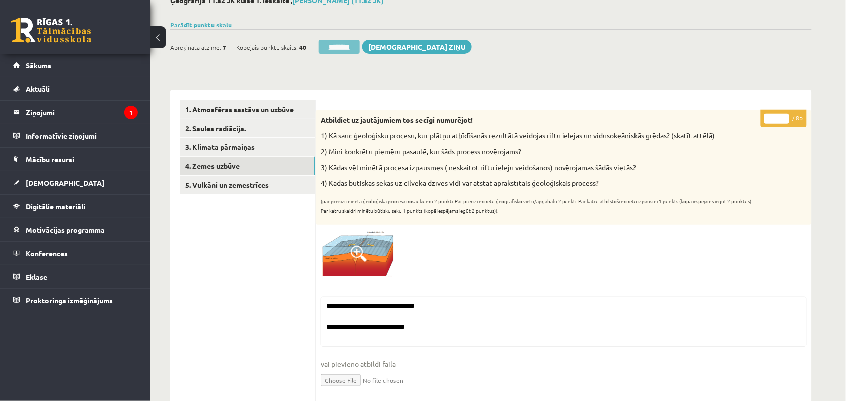
click at [334, 46] on input "********" at bounding box center [339, 47] width 41 height 14
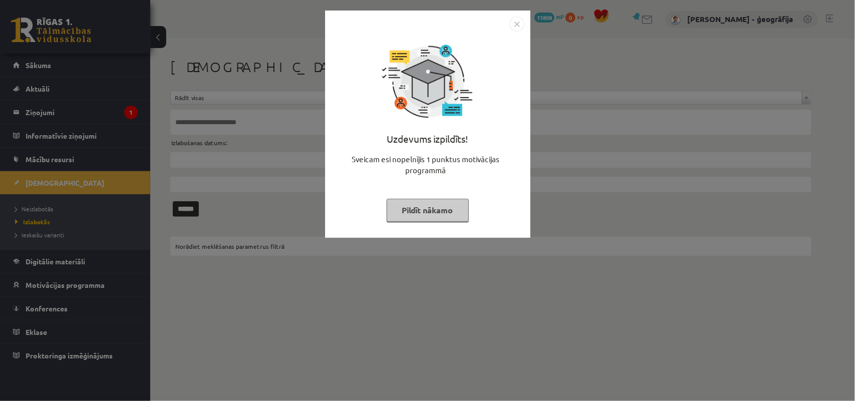
click at [407, 209] on button "Pildīt nākamo" at bounding box center [428, 210] width 82 height 23
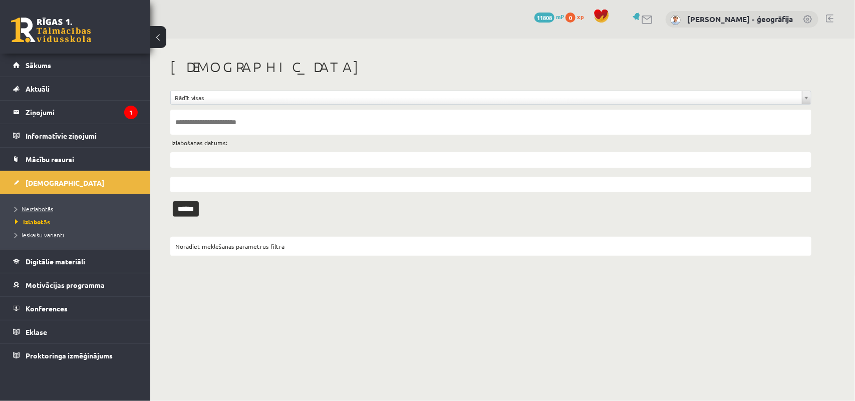
click at [36, 208] on span "Neizlabotās" at bounding box center [34, 209] width 38 height 8
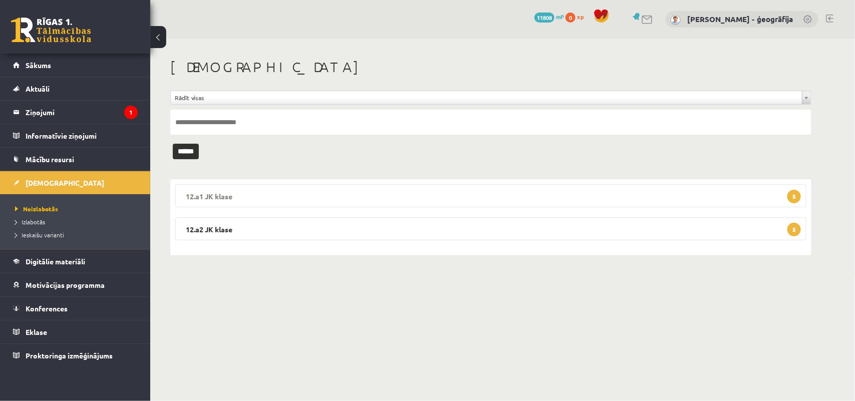
click at [411, 199] on legend "12.a1 JK klase 5" at bounding box center [490, 195] width 631 height 23
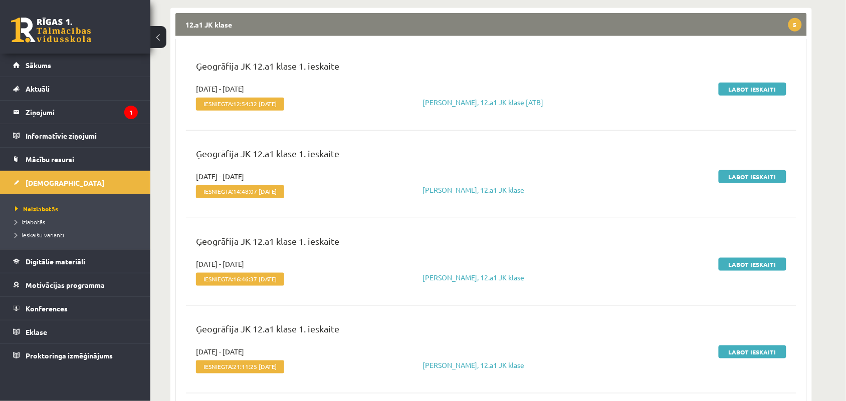
scroll to position [188, 0]
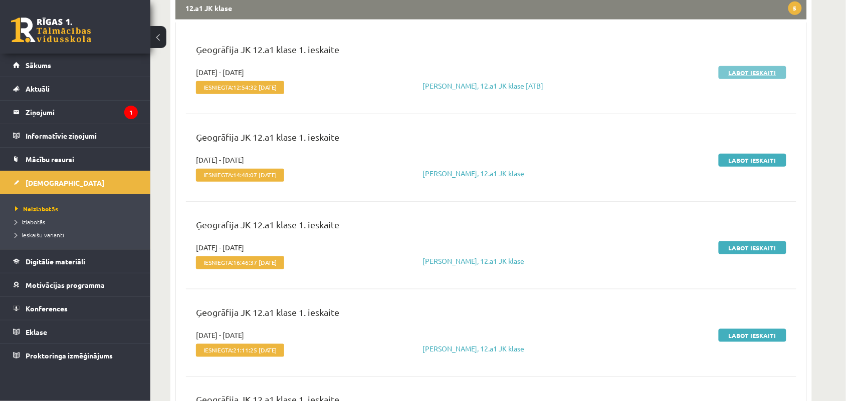
click at [729, 76] on link "Labot ieskaiti" at bounding box center [752, 72] width 68 height 13
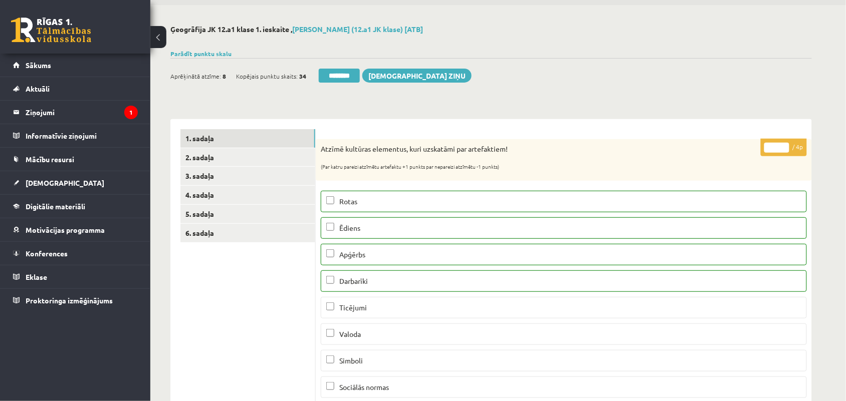
scroll to position [33, 0]
click at [224, 159] on link "2. sadaļa" at bounding box center [247, 158] width 135 height 19
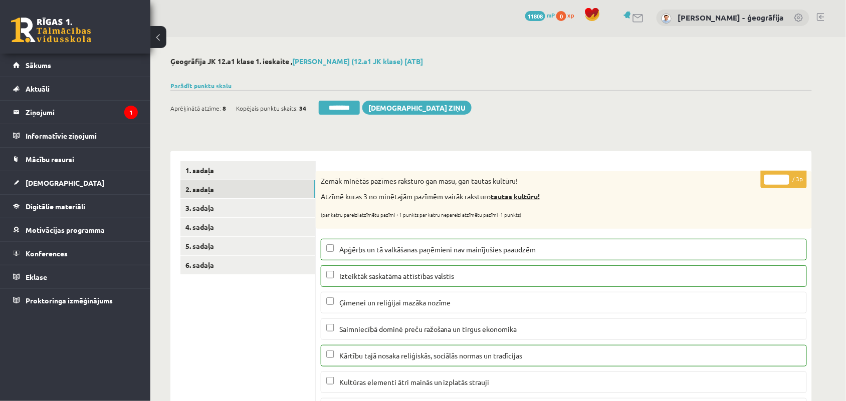
scroll to position [0, 0]
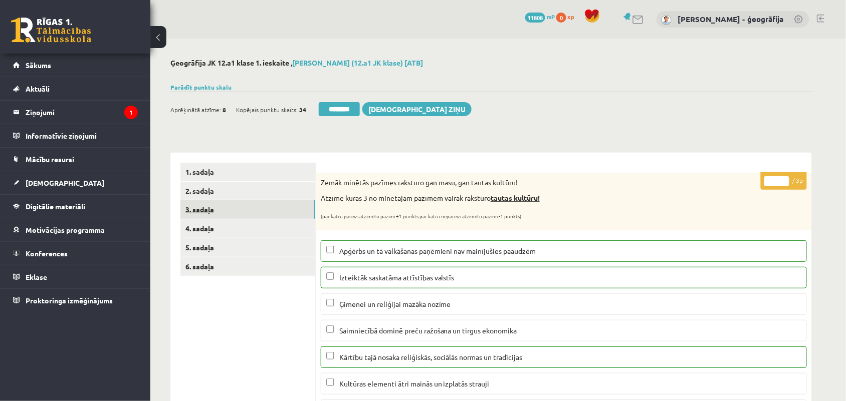
click at [196, 209] on link "3. sadaļa" at bounding box center [247, 209] width 135 height 19
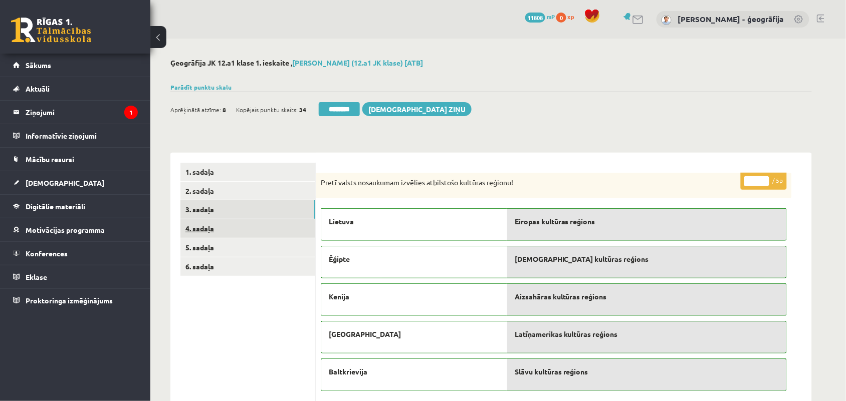
click at [197, 233] on link "4. sadaļa" at bounding box center [247, 228] width 135 height 19
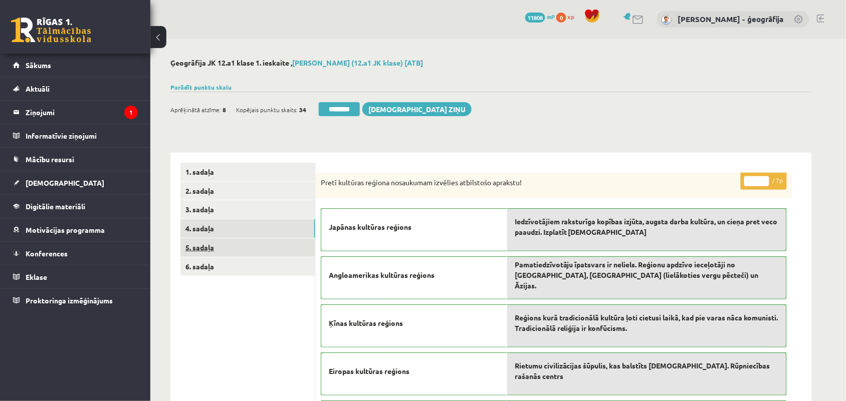
click at [229, 246] on link "5. sadaļa" at bounding box center [247, 247] width 135 height 19
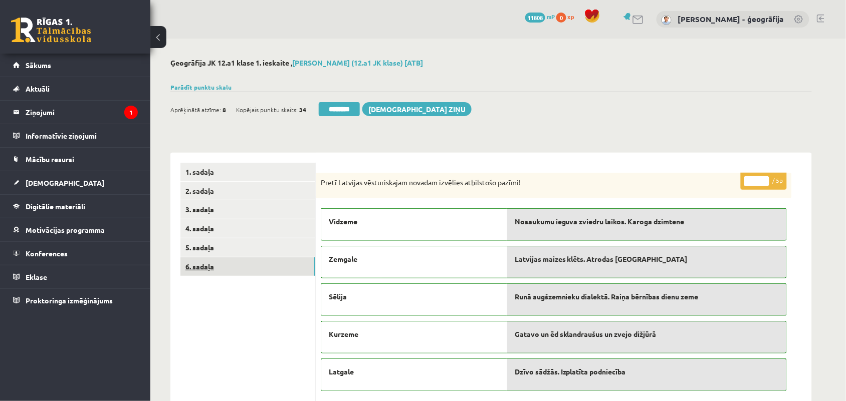
click at [241, 271] on link "6. sadaļa" at bounding box center [247, 266] width 135 height 19
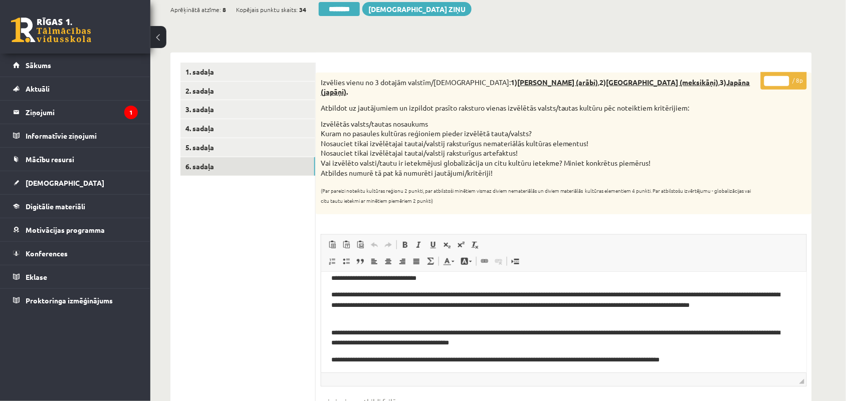
scroll to position [29, 0]
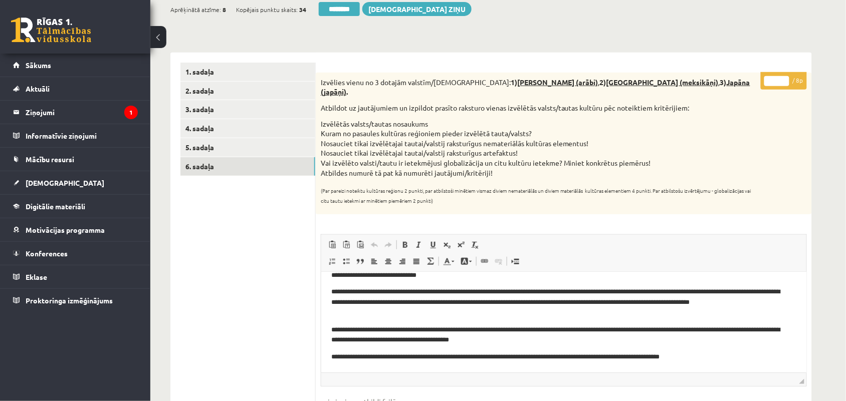
click at [778, 79] on input "*" at bounding box center [776, 81] width 25 height 10
type input "*"
click at [238, 155] on link "5. sadaļa" at bounding box center [247, 147] width 135 height 19
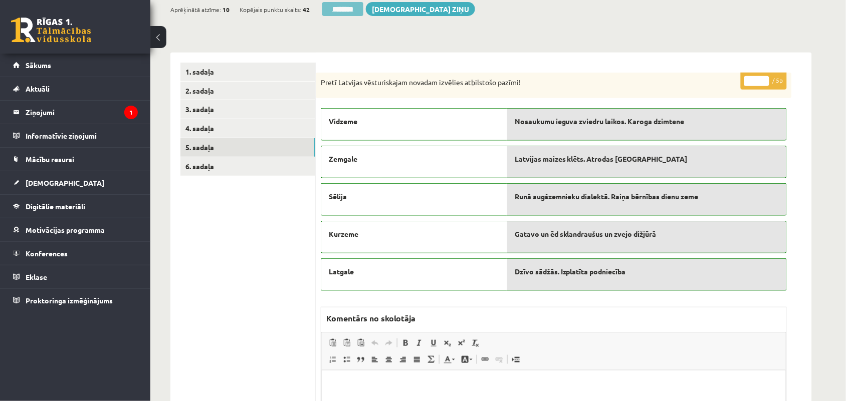
scroll to position [0, 0]
click at [343, 4] on input "********" at bounding box center [342, 9] width 41 height 14
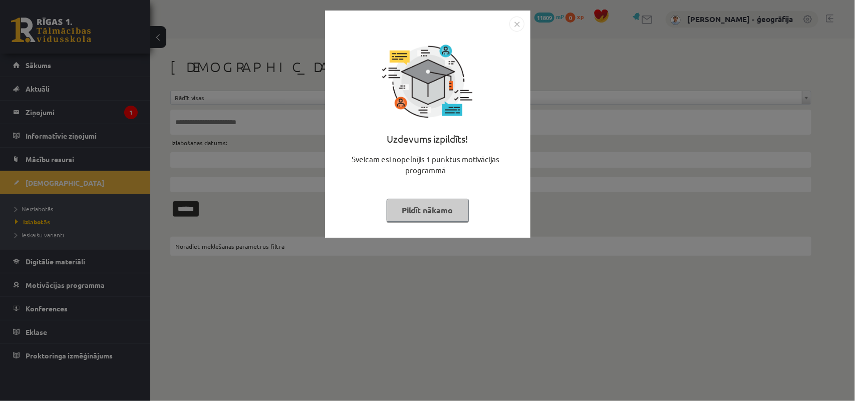
click at [416, 206] on button "Pildīt nākamo" at bounding box center [428, 210] width 82 height 23
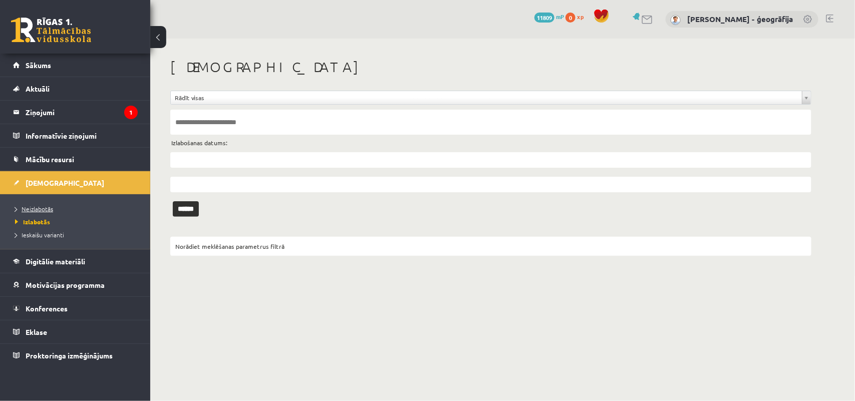
click at [37, 211] on span "Neizlabotās" at bounding box center [34, 209] width 38 height 8
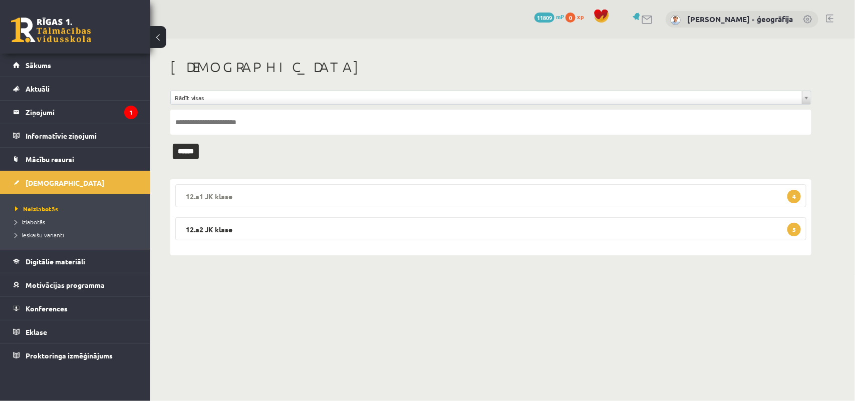
click at [282, 194] on legend "12.a1 JK klase 4" at bounding box center [490, 195] width 631 height 23
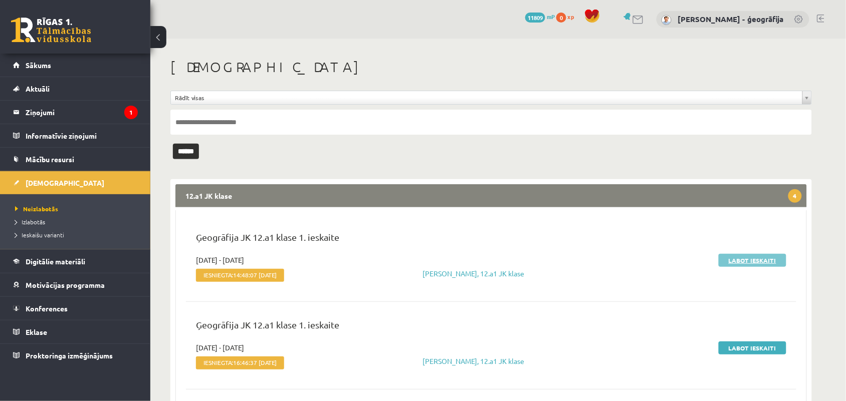
click at [735, 261] on link "Labot ieskaiti" at bounding box center [752, 260] width 68 height 13
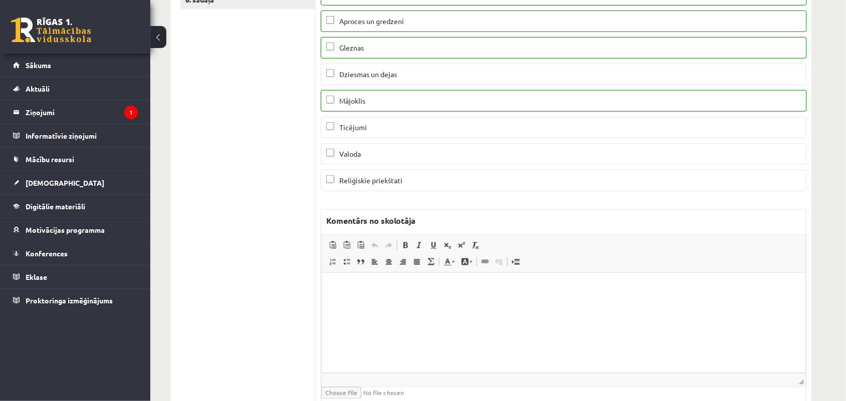
scroll to position [78, 0]
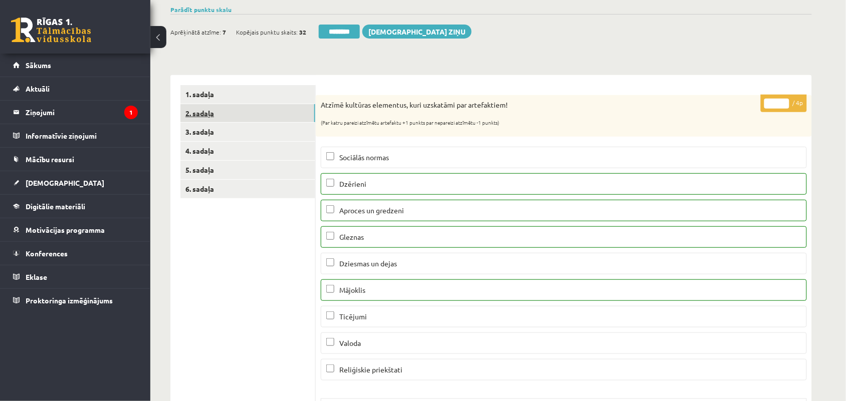
click at [196, 110] on link "2. sadaļa" at bounding box center [247, 113] width 135 height 19
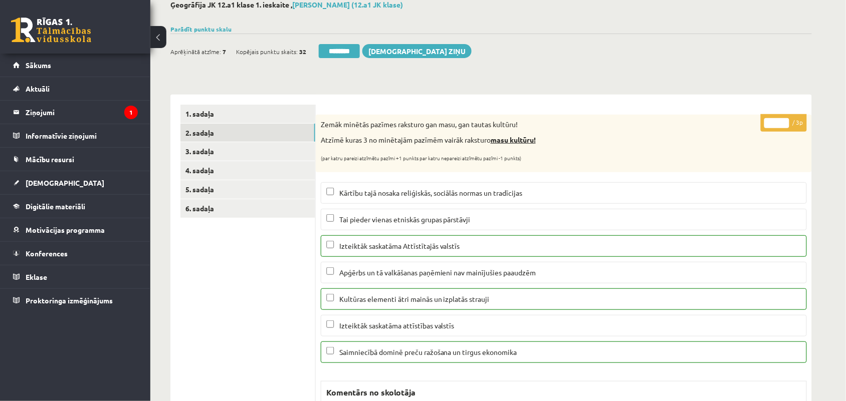
scroll to position [0, 0]
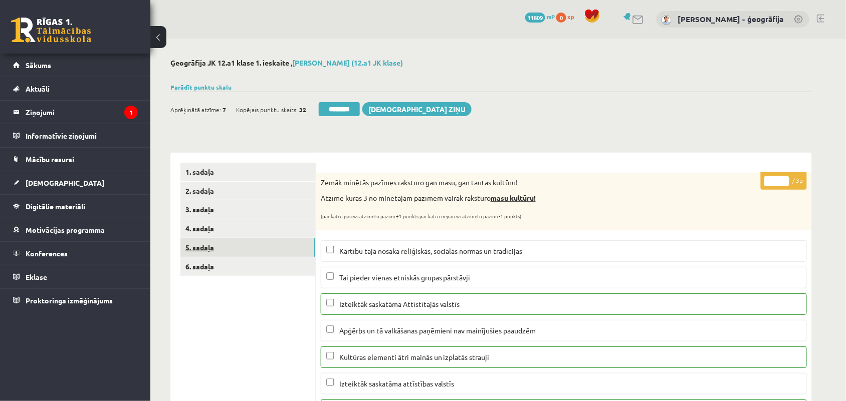
click at [208, 247] on link "5. sadaļa" at bounding box center [247, 247] width 135 height 19
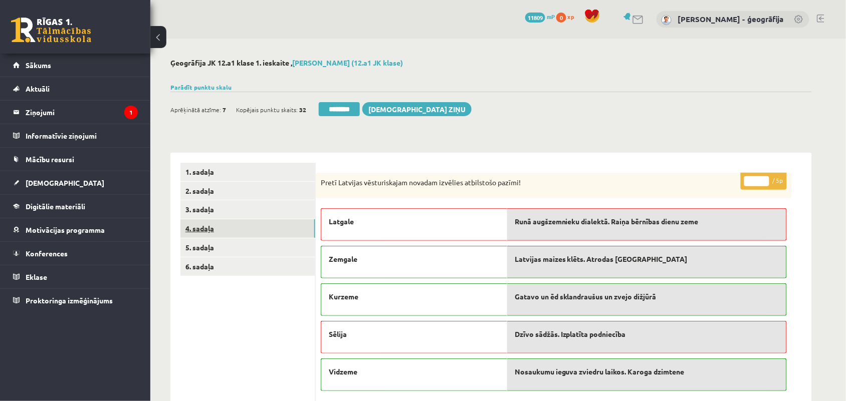
click at [206, 233] on link "4. sadaļa" at bounding box center [247, 228] width 135 height 19
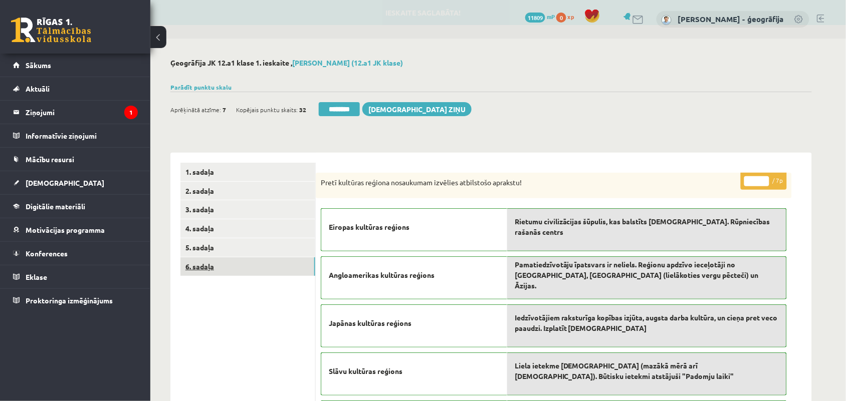
click at [201, 266] on link "6. sadaļa" at bounding box center [247, 266] width 135 height 19
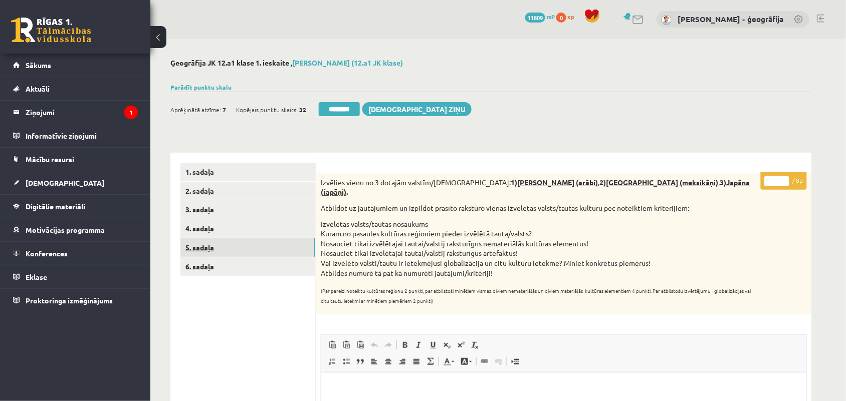
click at [203, 244] on link "5. sadaļa" at bounding box center [247, 247] width 135 height 19
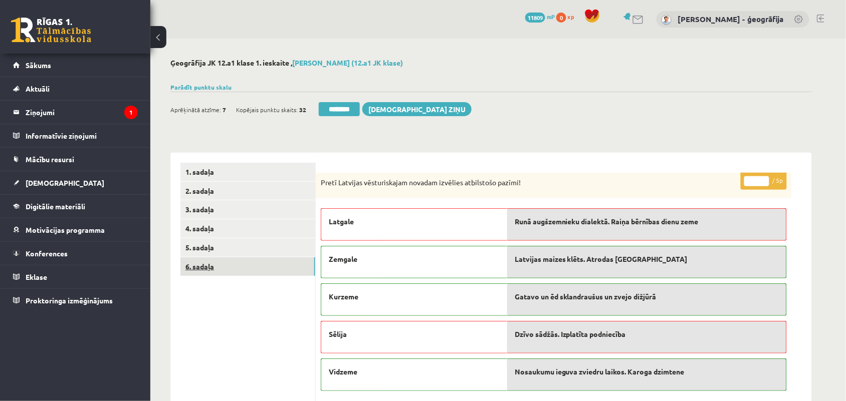
click at [204, 271] on link "6. sadaļa" at bounding box center [247, 266] width 135 height 19
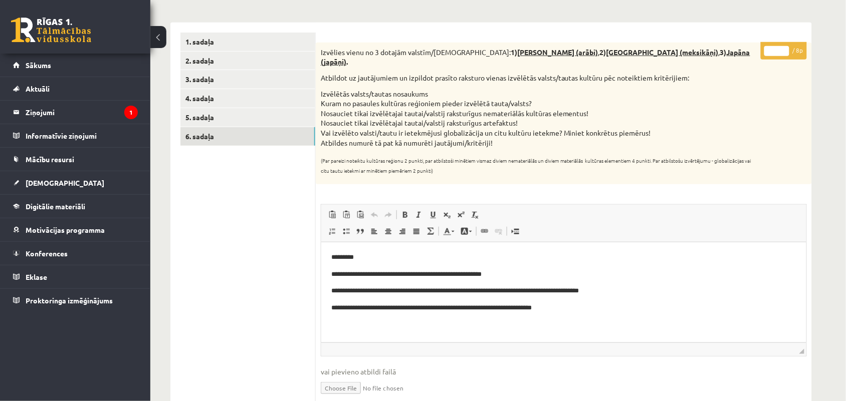
scroll to position [121, 0]
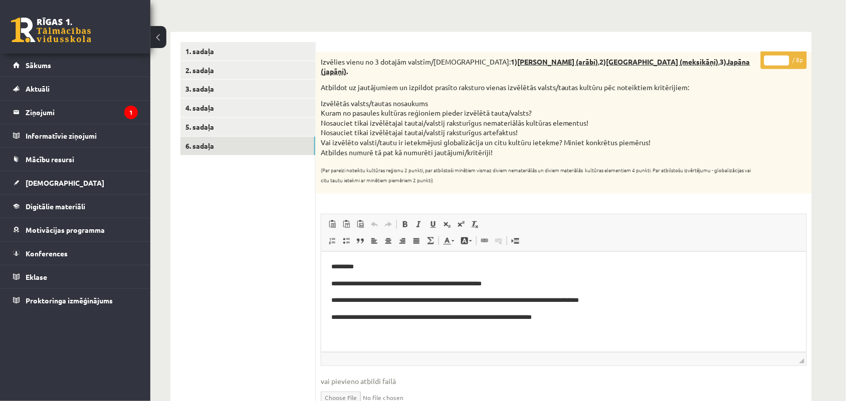
click at [782, 57] on input "*" at bounding box center [776, 61] width 25 height 10
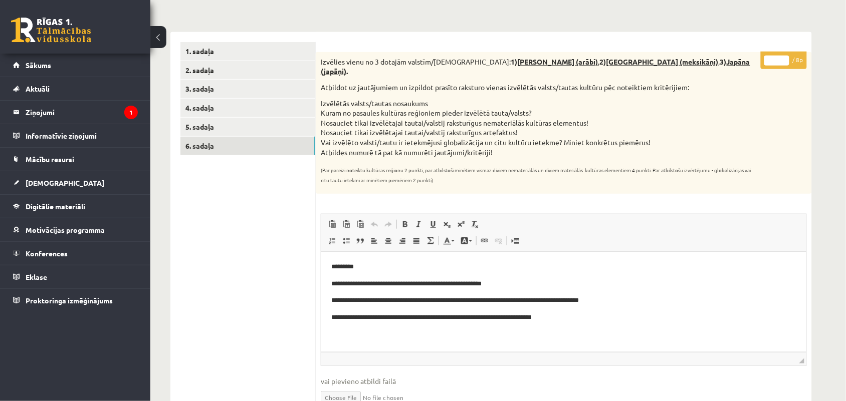
type input "*"
click at [782, 57] on input "*" at bounding box center [776, 61] width 25 height 10
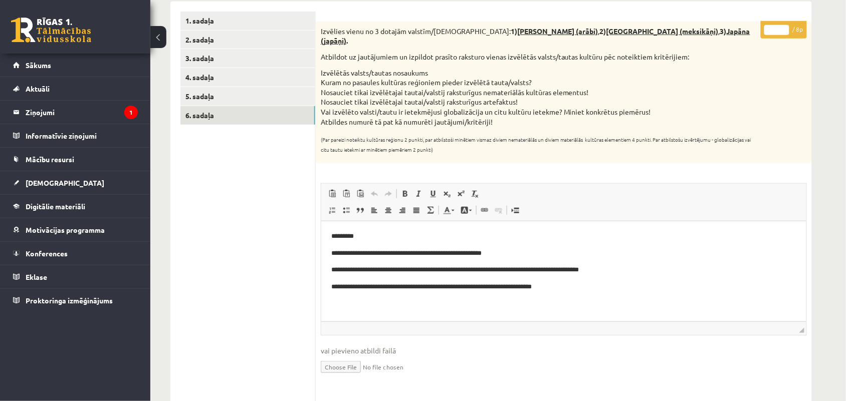
scroll to position [154, 0]
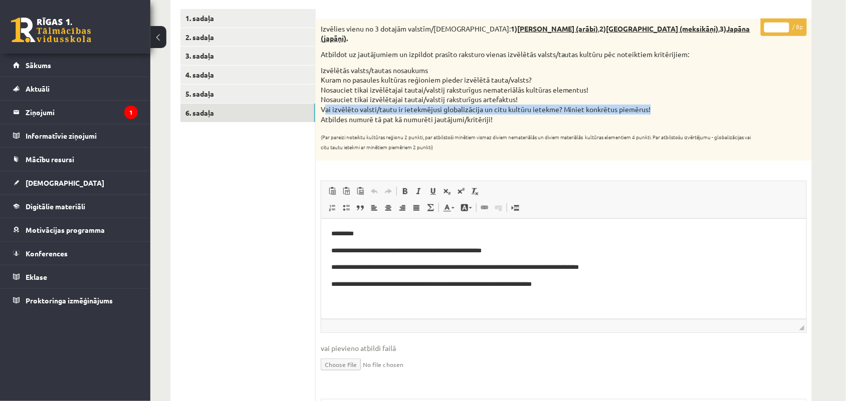
drag, startPoint x: 324, startPoint y: 101, endPoint x: 652, endPoint y: 101, distance: 328.6
click at [652, 105] on li "Vai izvēlēto valsti/tautu ir ietekmējusi globalizācija un citu kultūru ietekme?…" at bounding box center [539, 110] width 436 height 10
copy li "ai izvēlēto valsti/tautu ir ietekmējusi globalizācija un citu kultūru ietekme? …"
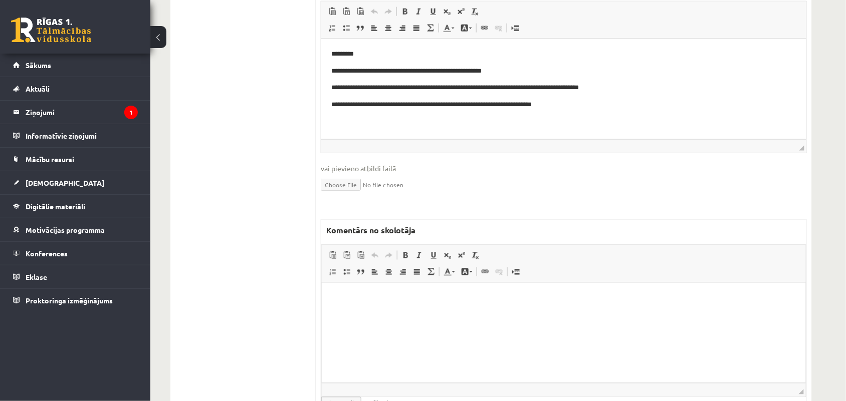
scroll to position [336, 0]
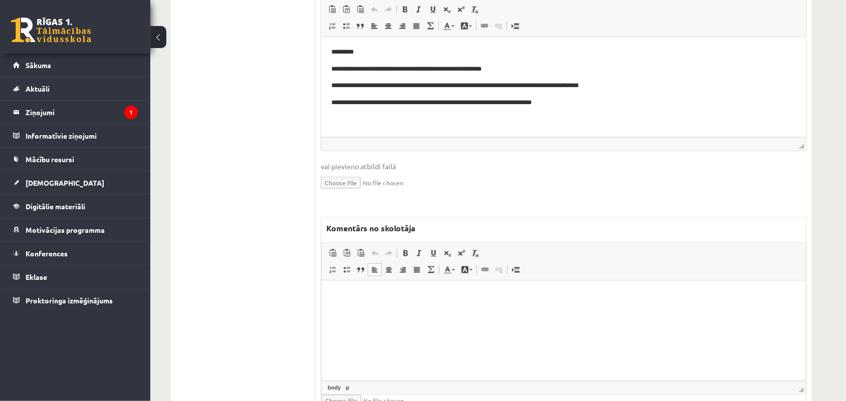
click at [378, 312] on html at bounding box center [563, 296] width 484 height 31
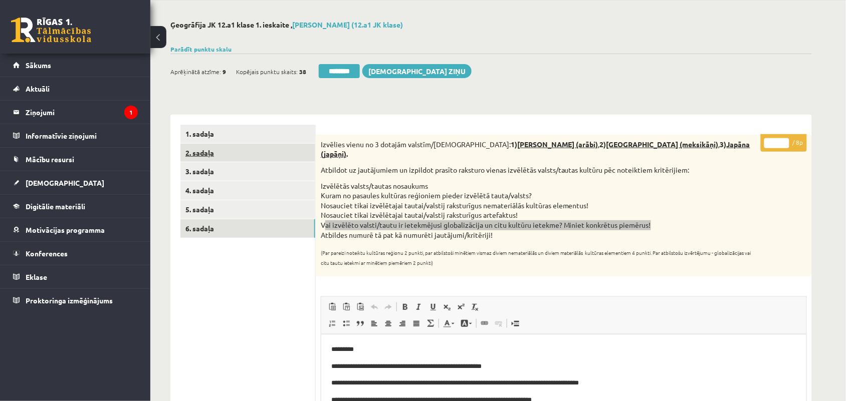
scroll to position [0, 0]
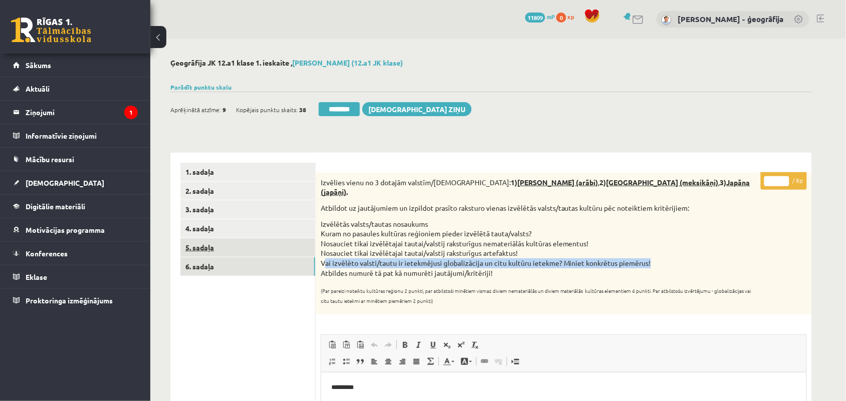
click at [201, 241] on link "5. sadaļa" at bounding box center [247, 247] width 135 height 19
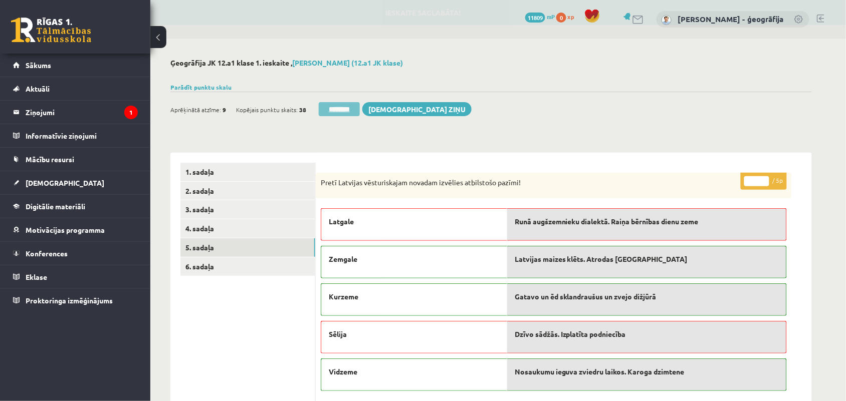
click at [341, 109] on input "********" at bounding box center [339, 109] width 41 height 14
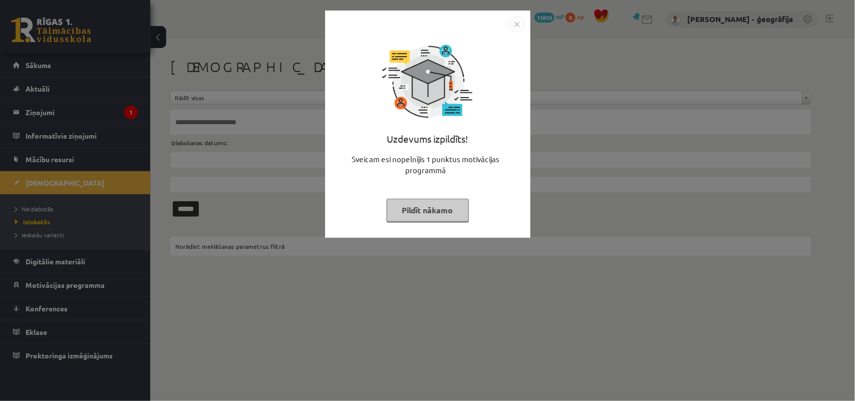
click at [396, 209] on button "Pildīt nākamo" at bounding box center [428, 210] width 82 height 23
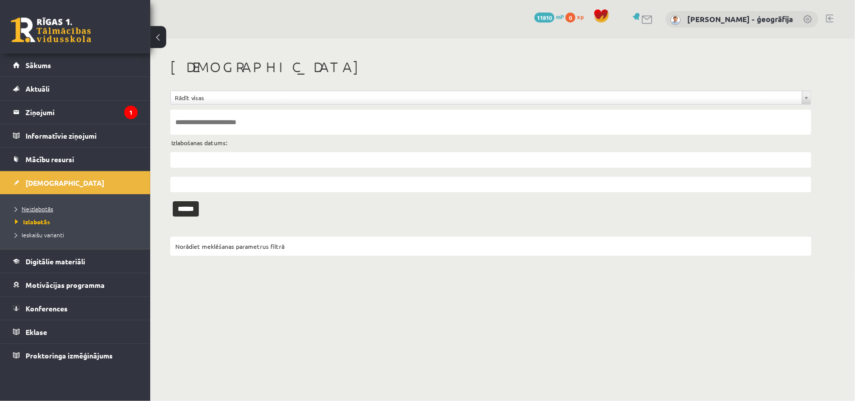
click at [23, 206] on span "Neizlabotās" at bounding box center [34, 209] width 38 height 8
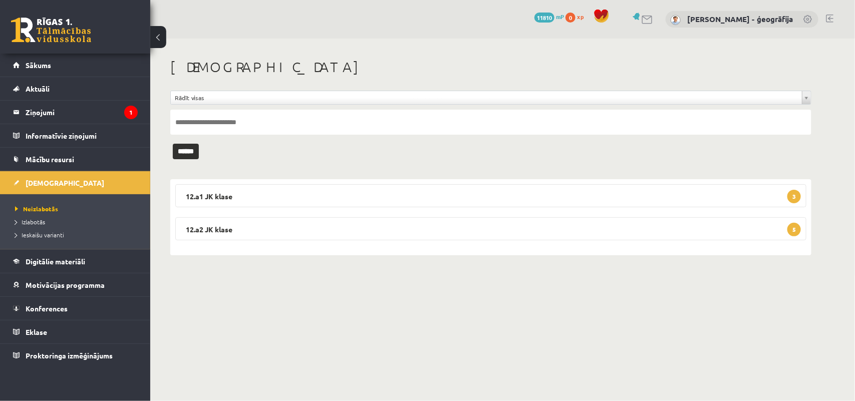
click at [344, 203] on legend "12.a1 JK klase 3" at bounding box center [490, 195] width 631 height 23
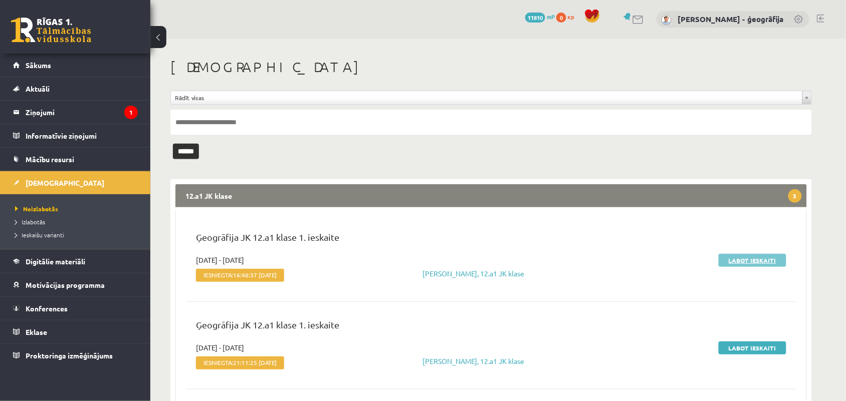
click at [731, 257] on link "Labot ieskaiti" at bounding box center [752, 260] width 68 height 13
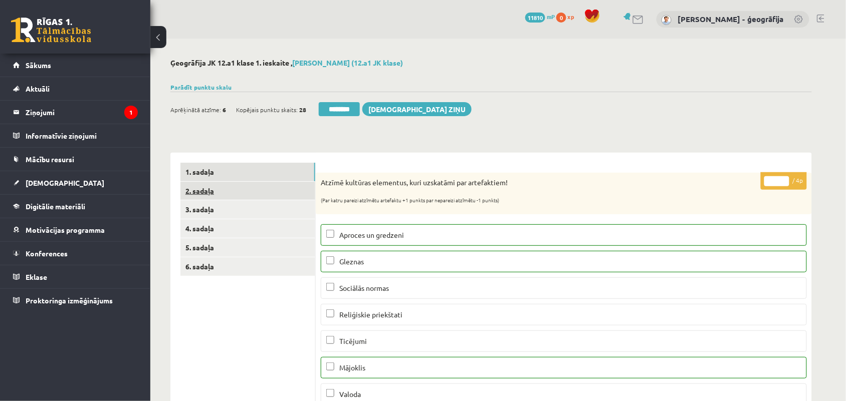
click at [199, 195] on link "2. sadaļa" at bounding box center [247, 191] width 135 height 19
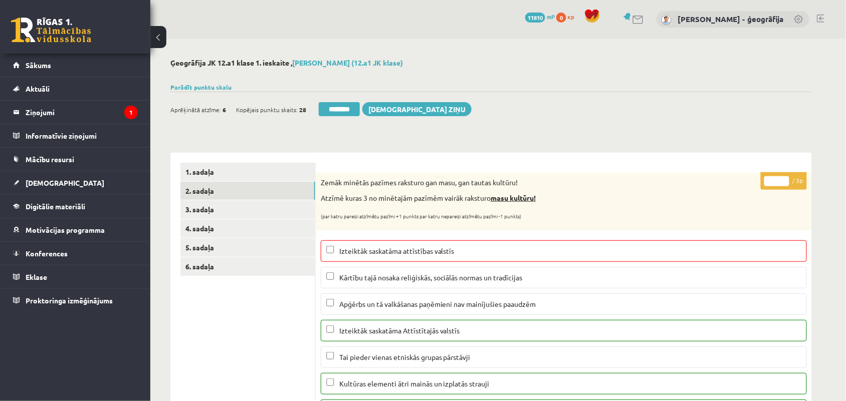
click at [694, 192] on div "Zemāk minētās pazīmes raksturo gan masu, gan tautas kultūru! Atzīmē kuras 3 no …" at bounding box center [564, 202] width 496 height 58
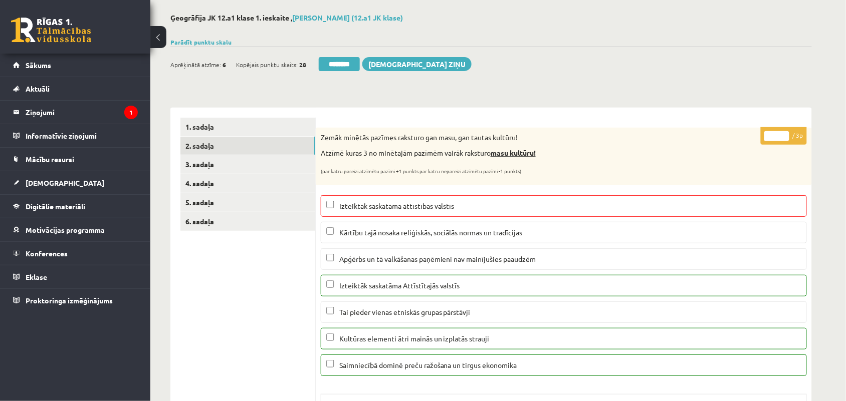
scroll to position [46, 0]
type input "*"
click at [783, 136] on input "*" at bounding box center [776, 136] width 25 height 10
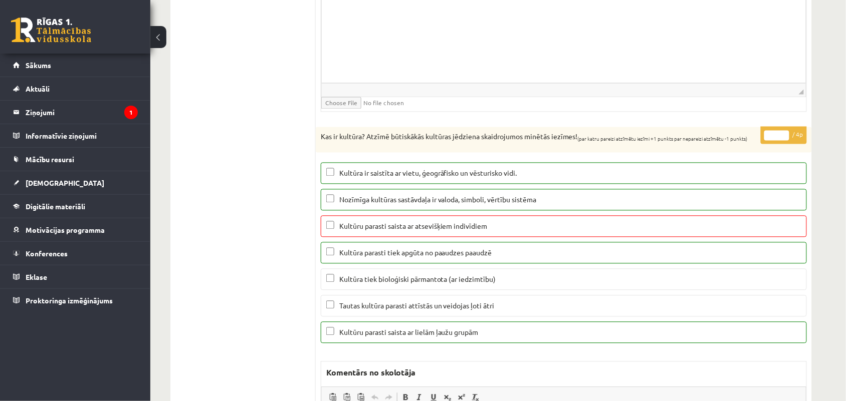
scroll to position [547, 0]
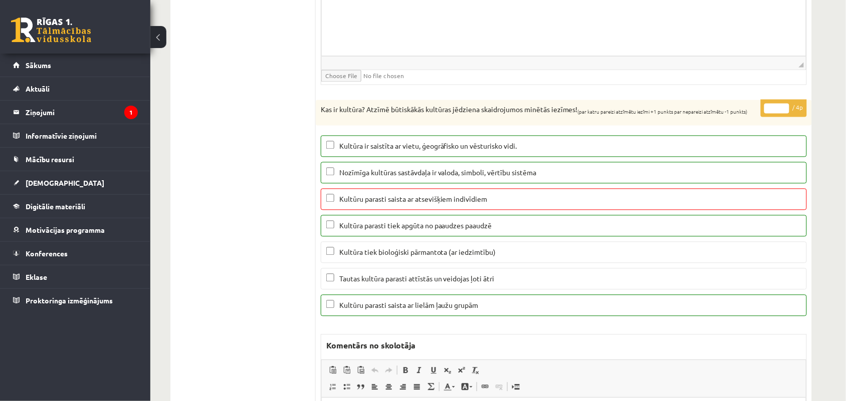
type input "*"
click at [784, 111] on input "*" at bounding box center [776, 109] width 25 height 10
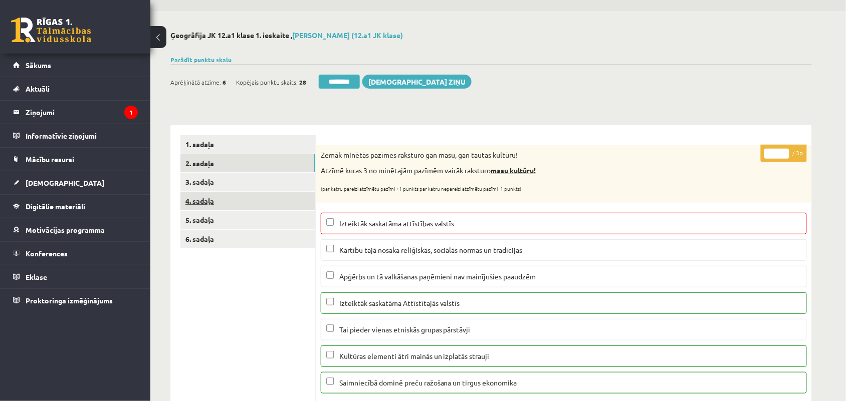
scroll to position [27, 0]
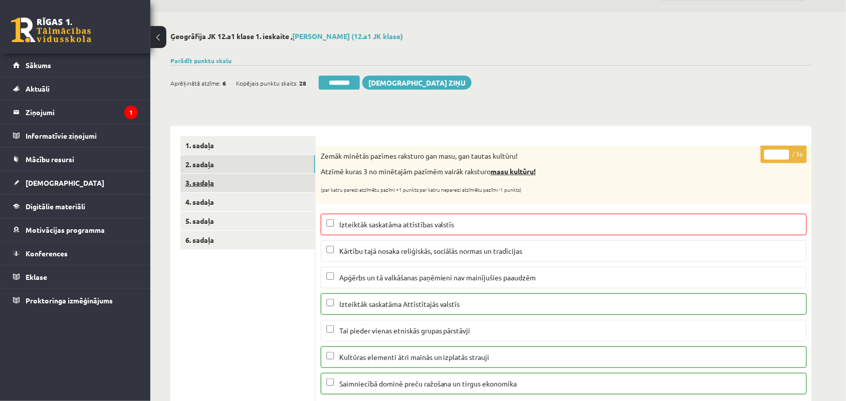
click at [198, 179] on link "3. sadaļa" at bounding box center [247, 183] width 135 height 19
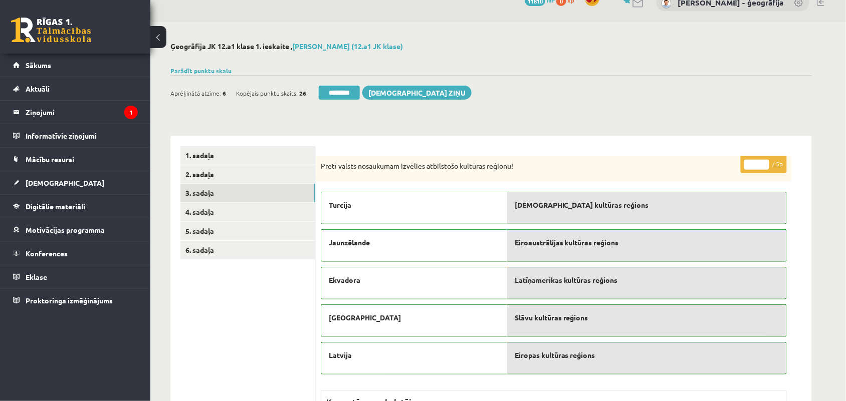
scroll to position [0, 0]
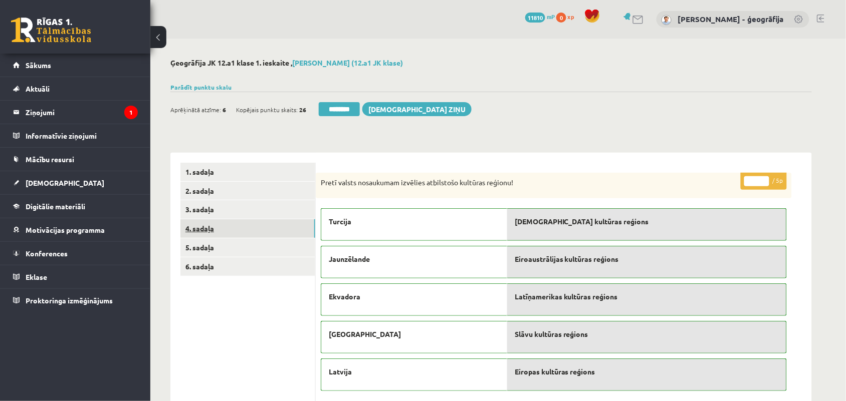
click at [201, 231] on link "4. sadaļa" at bounding box center [247, 228] width 135 height 19
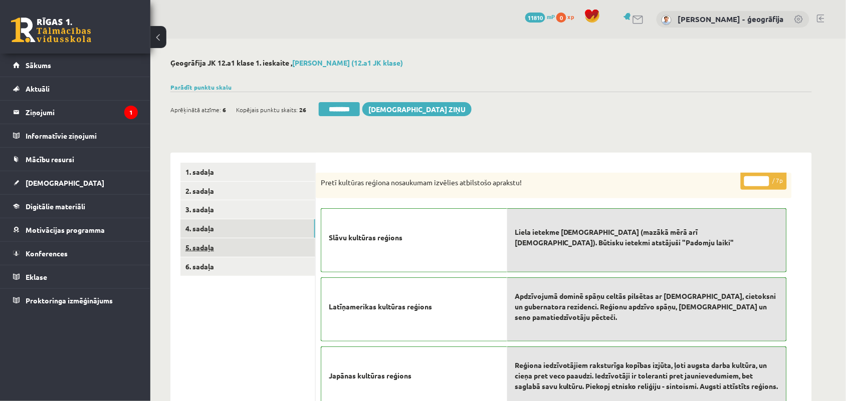
click at [210, 251] on link "5. sadaļa" at bounding box center [247, 247] width 135 height 19
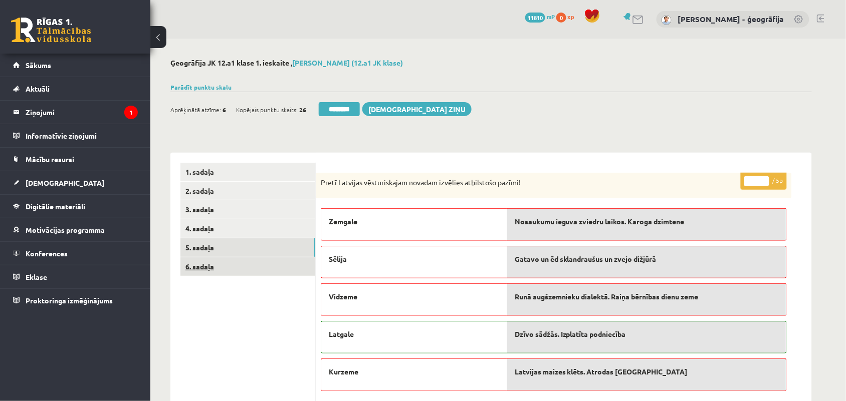
click at [210, 264] on link "6. sadaļa" at bounding box center [247, 266] width 135 height 19
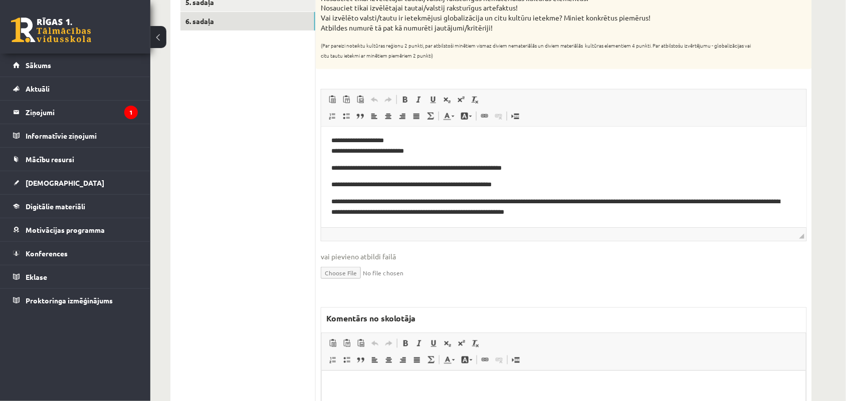
scroll to position [295, 0]
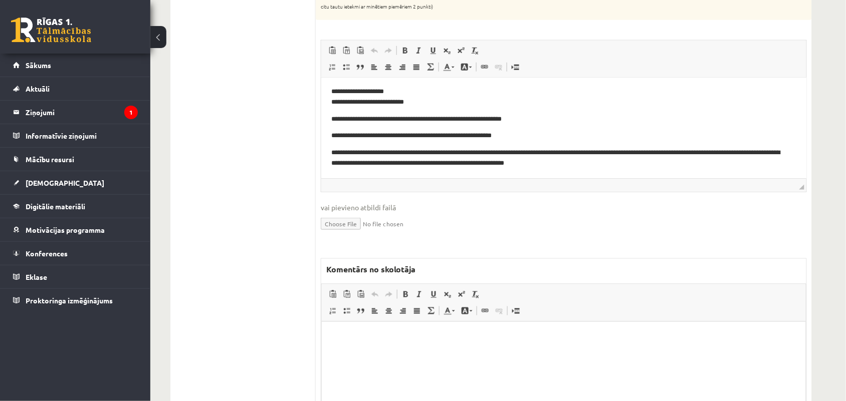
click at [324, 341] on html at bounding box center [563, 337] width 484 height 31
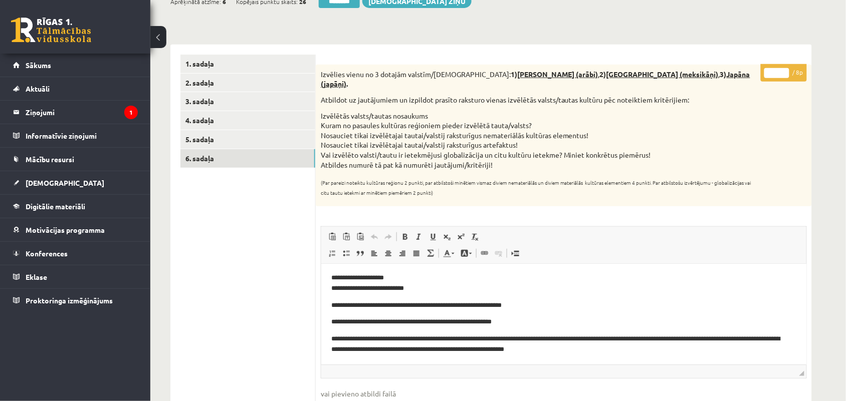
scroll to position [107, 0]
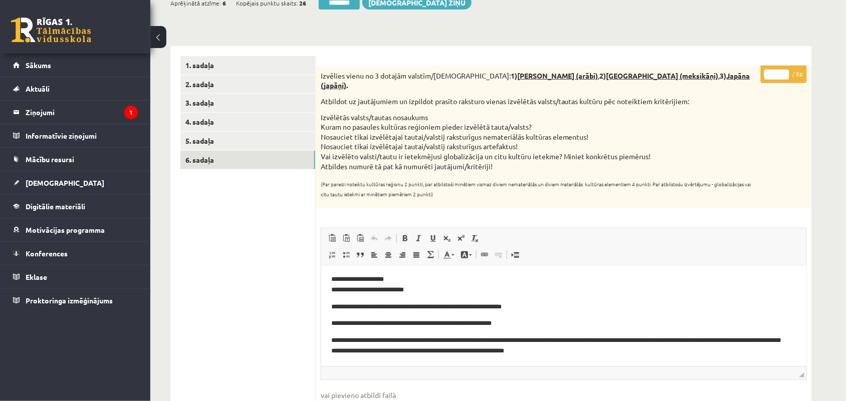
click at [781, 70] on input "*" at bounding box center [776, 75] width 25 height 10
click at [784, 71] on input "*" at bounding box center [776, 75] width 25 height 10
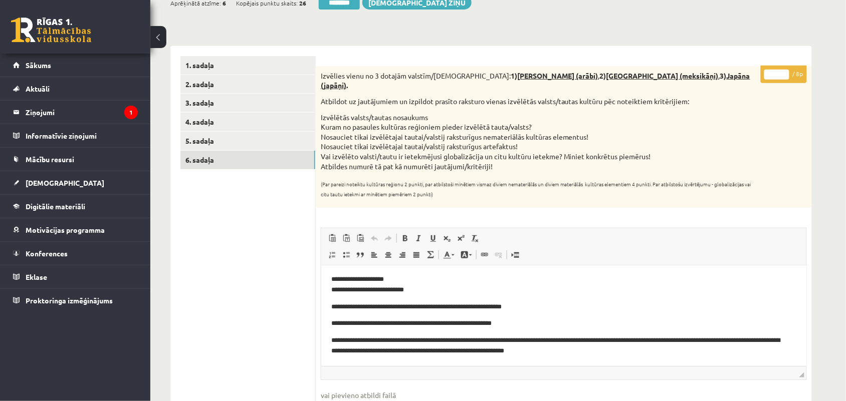
click at [784, 71] on input "*" at bounding box center [776, 75] width 25 height 10
click at [784, 77] on input "*" at bounding box center [776, 75] width 25 height 10
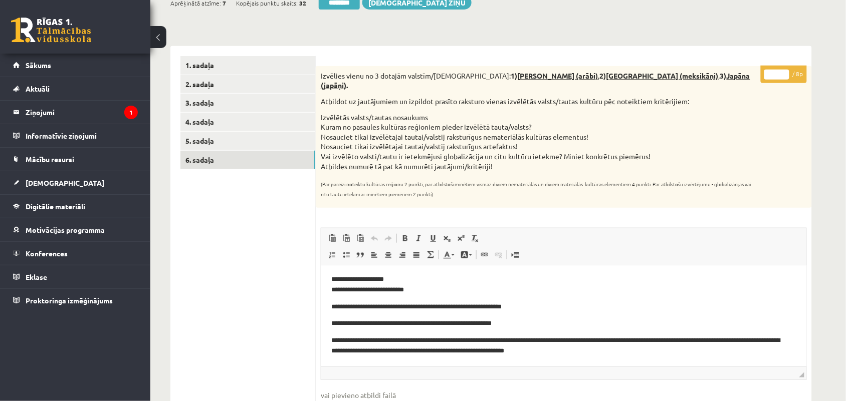
click at [784, 77] on input "*" at bounding box center [776, 75] width 25 height 10
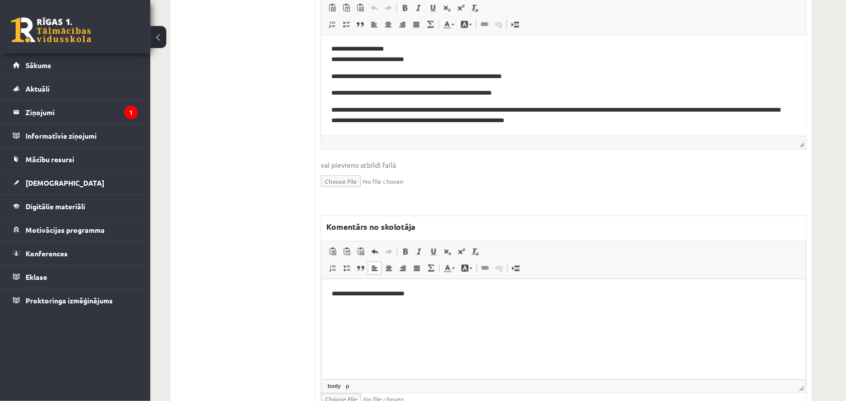
scroll to position [344, 0]
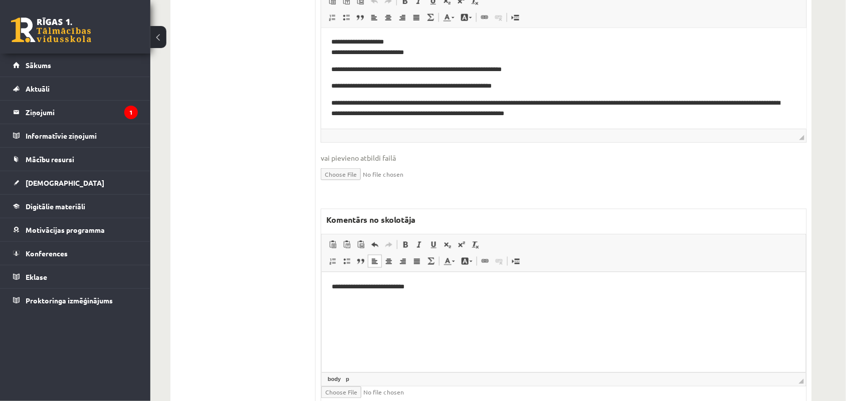
click at [342, 300] on html "**********" at bounding box center [563, 288] width 484 height 31
click at [421, 288] on p "**********" at bounding box center [562, 288] width 463 height 11
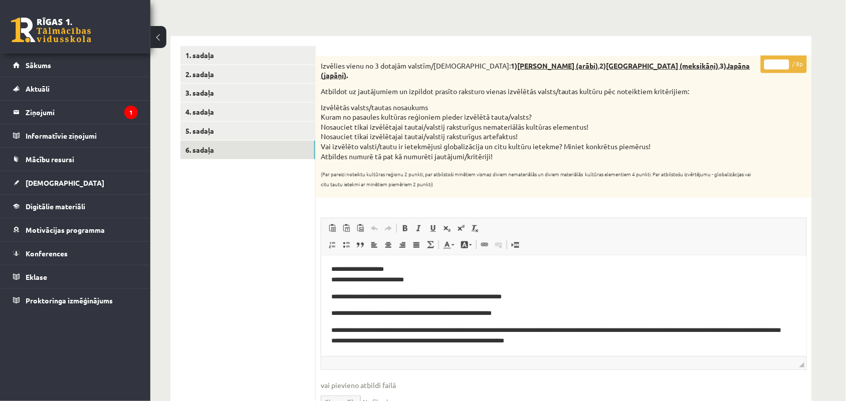
scroll to position [105, 0]
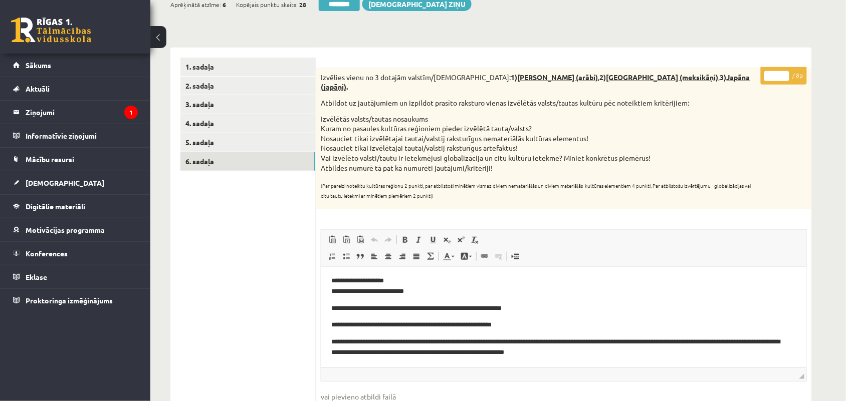
type input "*"
click at [784, 74] on input "*" at bounding box center [776, 76] width 25 height 10
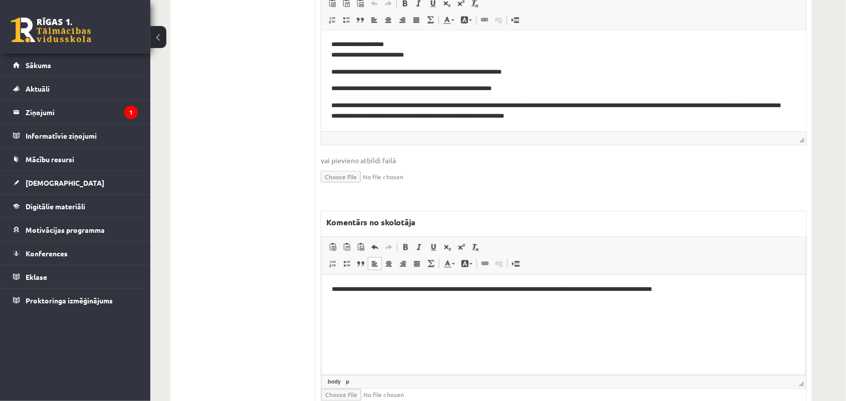
scroll to position [363, 0]
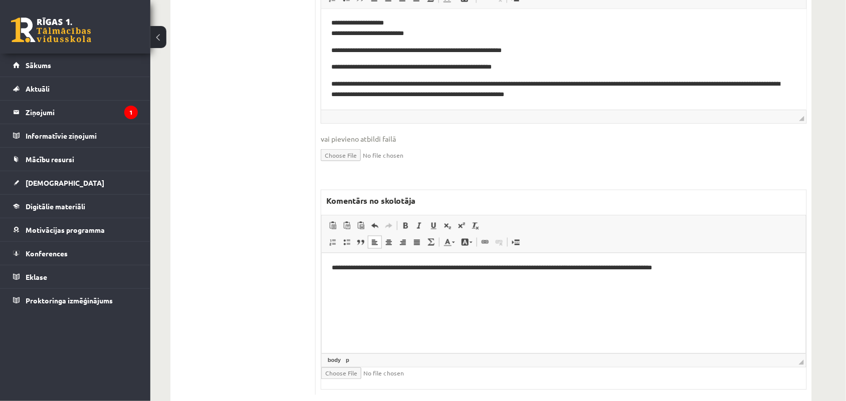
click at [690, 268] on p "**********" at bounding box center [562, 268] width 463 height 11
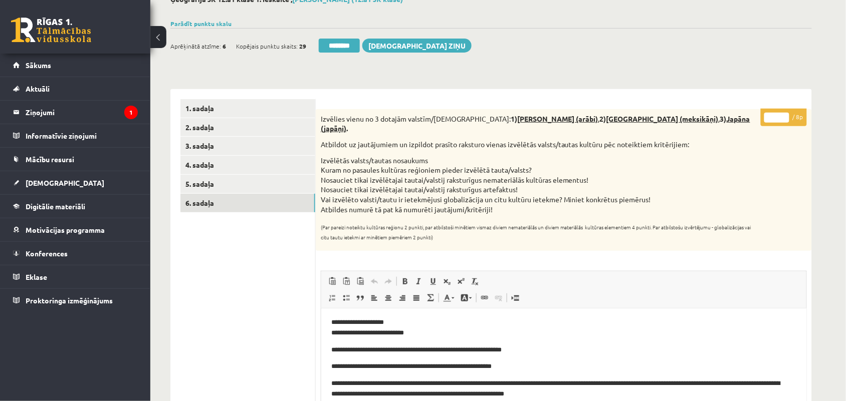
scroll to position [59, 0]
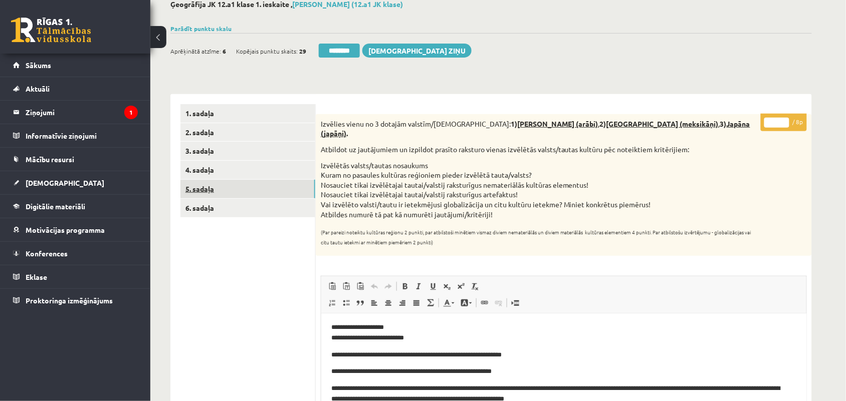
click at [196, 191] on link "5. sadaļa" at bounding box center [247, 189] width 135 height 19
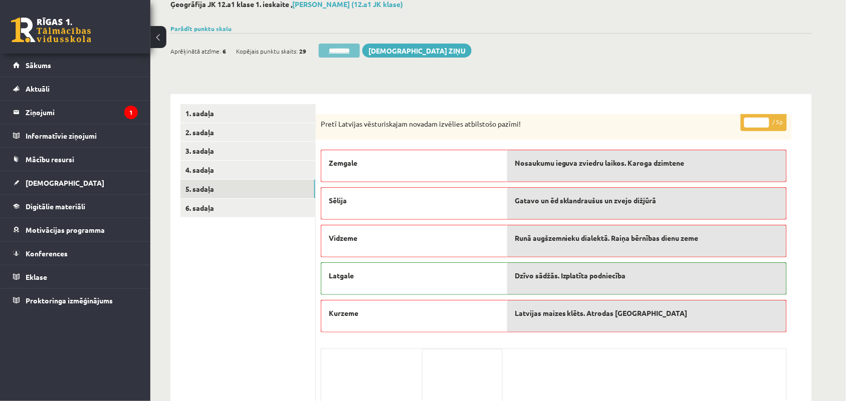
click at [332, 53] on input "********" at bounding box center [339, 51] width 41 height 14
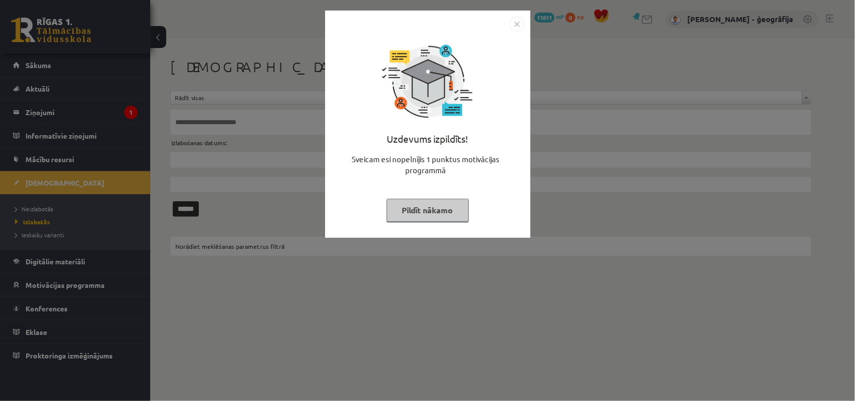
click at [438, 203] on button "Pildīt nākamo" at bounding box center [428, 210] width 82 height 23
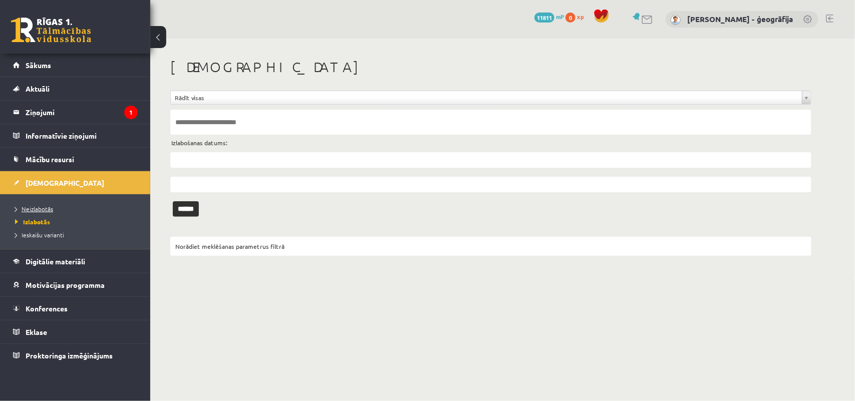
click at [34, 206] on span "Neizlabotās" at bounding box center [34, 209] width 38 height 8
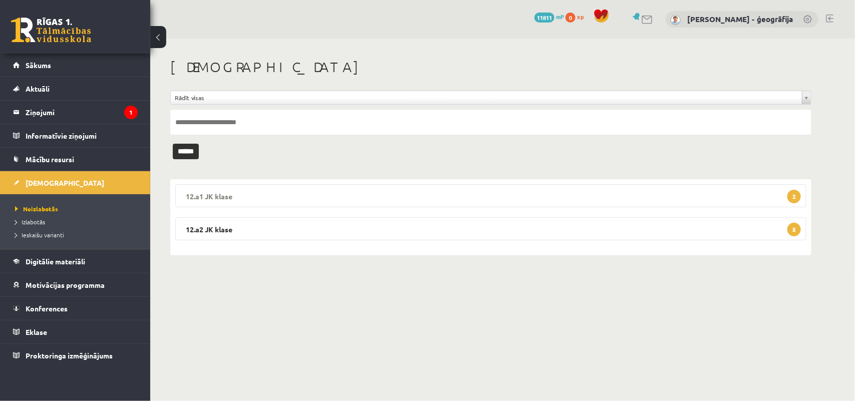
click at [322, 192] on legend "12.a1 JK klase 2" at bounding box center [490, 195] width 631 height 23
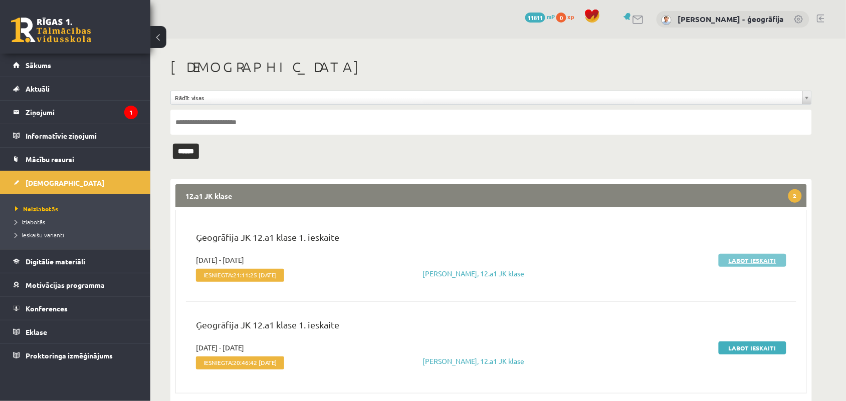
click at [736, 257] on link "Labot ieskaiti" at bounding box center [752, 260] width 68 height 13
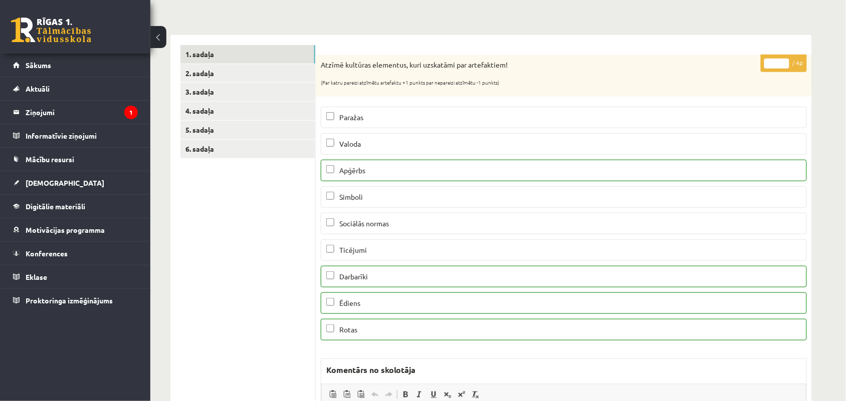
scroll to position [109, 0]
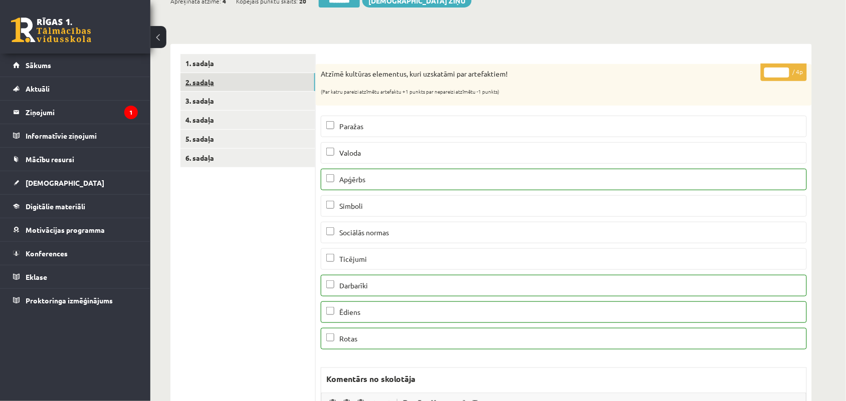
click at [196, 78] on link "2. sadaļa" at bounding box center [247, 82] width 135 height 19
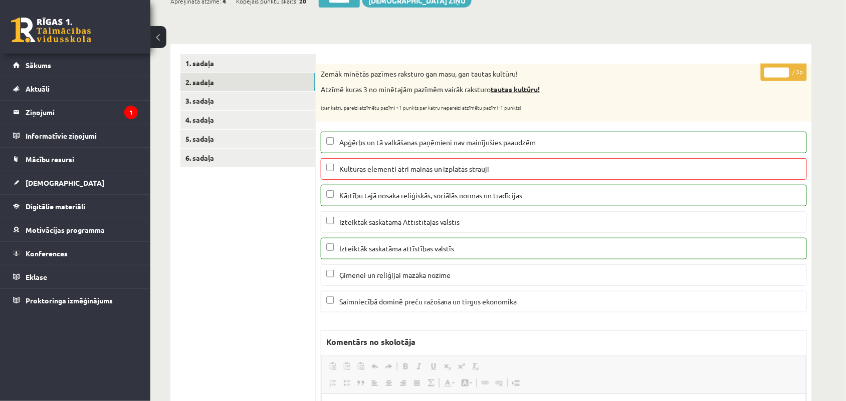
scroll to position [0, 0]
type input "*"
click at [783, 76] on input "*" at bounding box center [776, 73] width 25 height 10
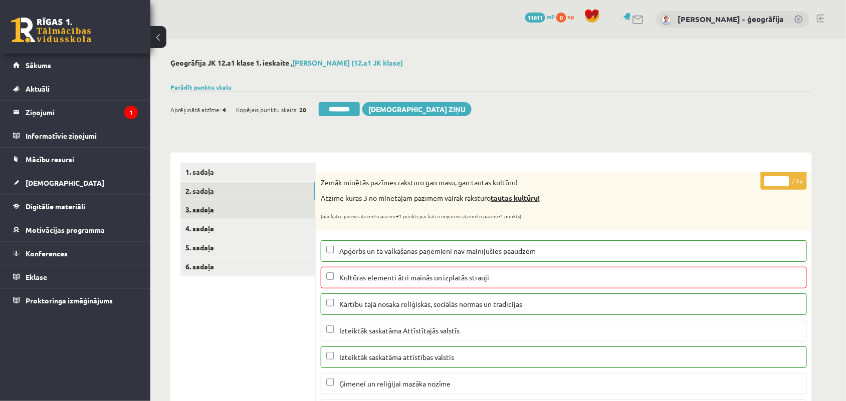
click at [204, 208] on link "3. sadaļa" at bounding box center [247, 209] width 135 height 19
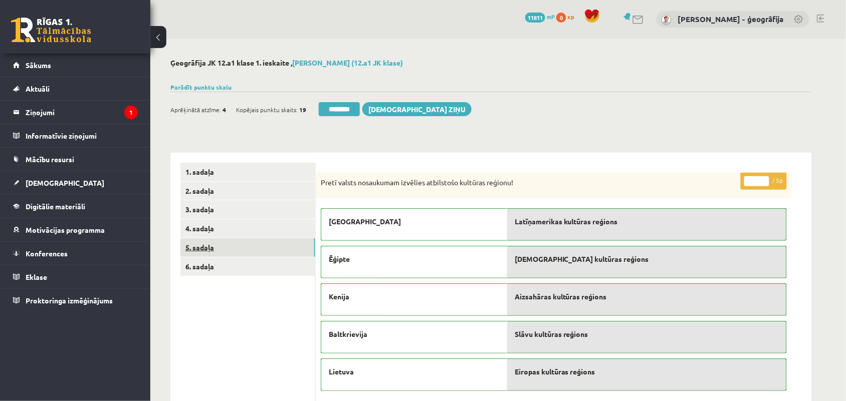
click at [215, 249] on link "5. sadaļa" at bounding box center [247, 247] width 135 height 19
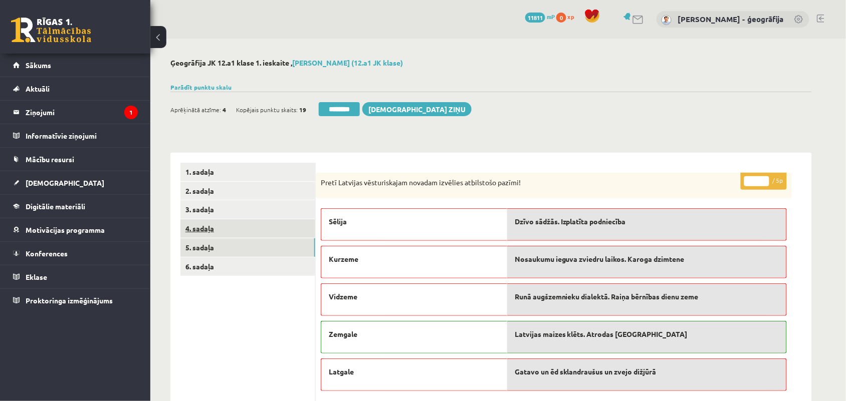
click at [203, 230] on link "4. sadaļa" at bounding box center [247, 228] width 135 height 19
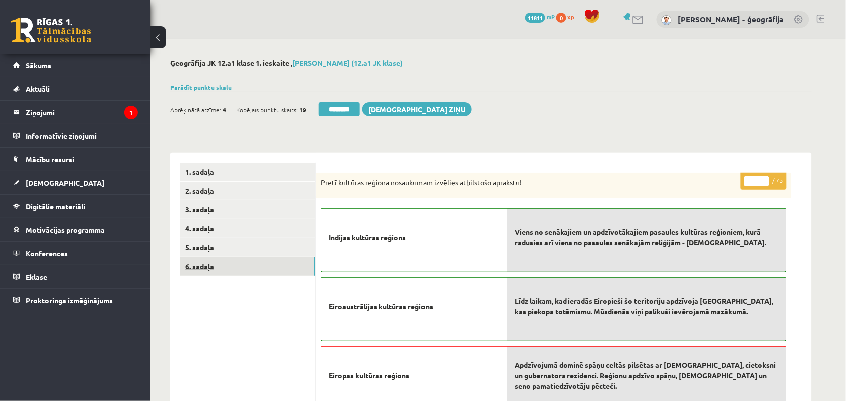
click at [202, 267] on link "6. sadaļa" at bounding box center [247, 266] width 135 height 19
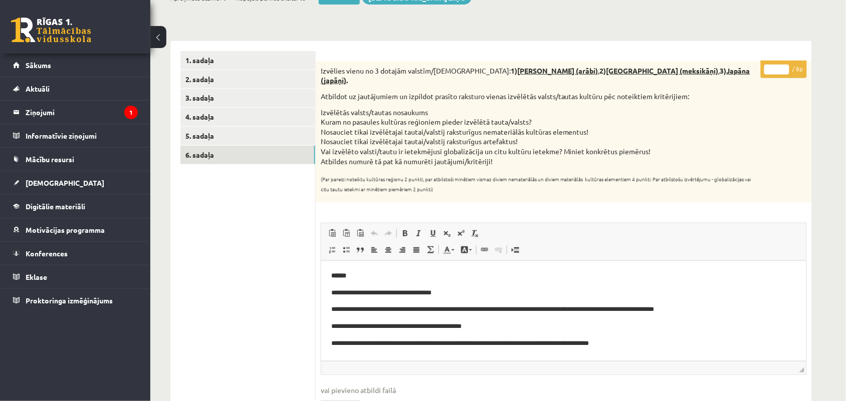
scroll to position [98, 0]
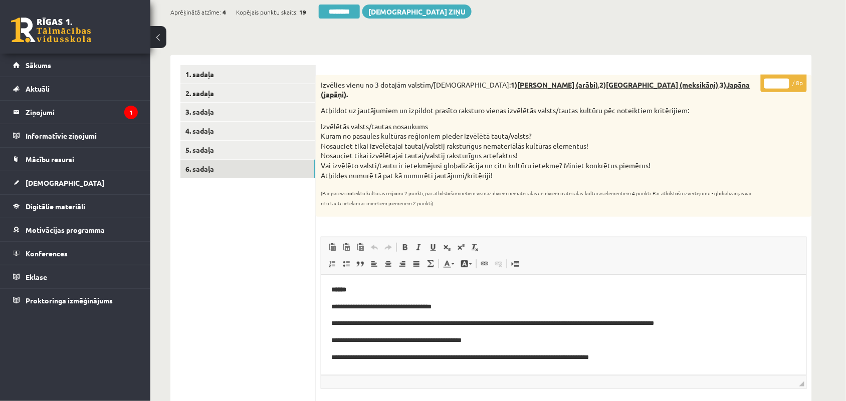
click at [784, 80] on input "*" at bounding box center [776, 84] width 25 height 10
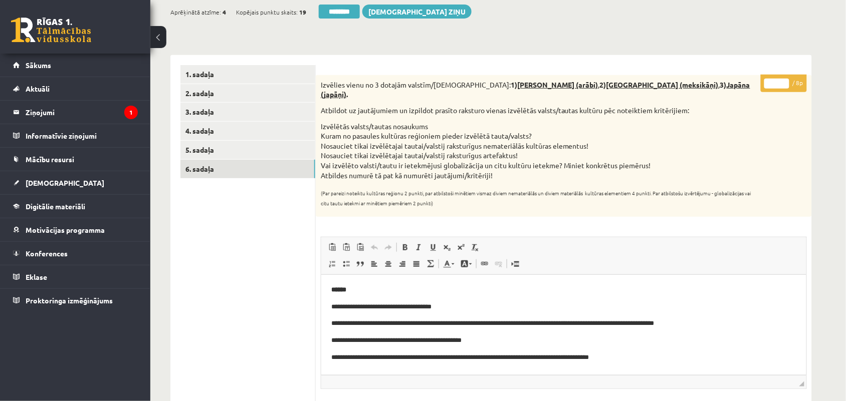
click at [784, 80] on input "*" at bounding box center [776, 84] width 25 height 10
type input "*"
click at [784, 80] on input "*" at bounding box center [776, 84] width 25 height 10
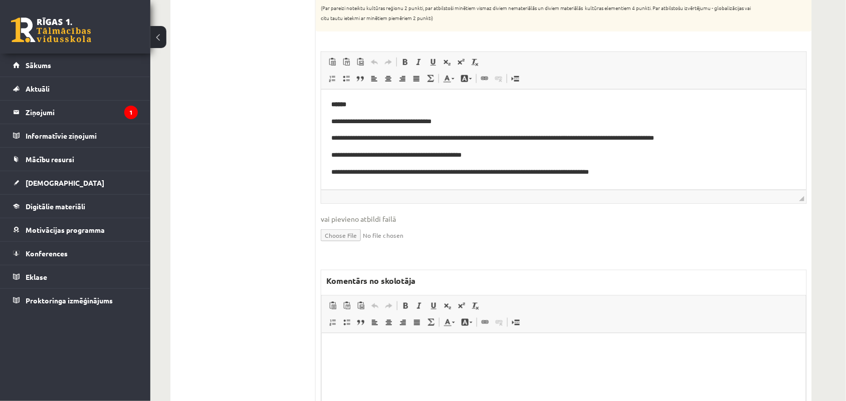
scroll to position [300, 0]
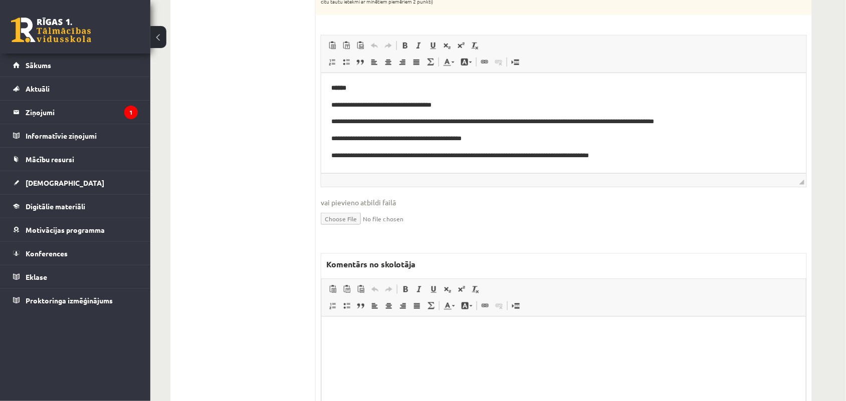
click at [337, 329] on p "Bagātinātā teksta redaktors, wiswyg-editor-47433981353020-1758352028-140" at bounding box center [563, 332] width 464 height 11
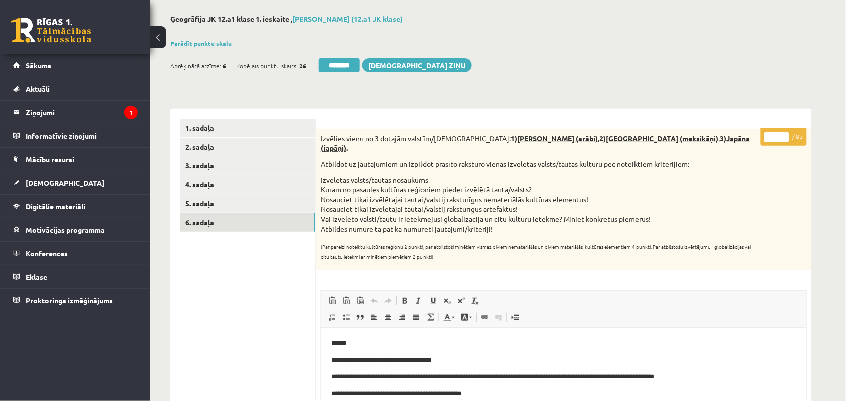
scroll to position [16, 0]
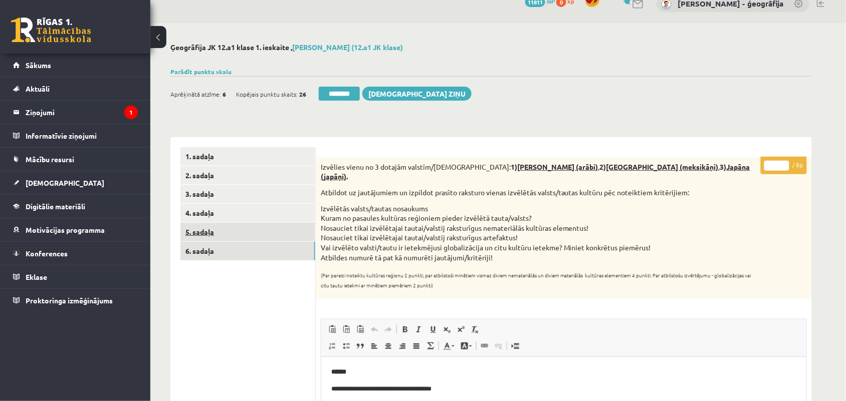
click at [209, 229] on link "5. sadaļa" at bounding box center [247, 232] width 135 height 19
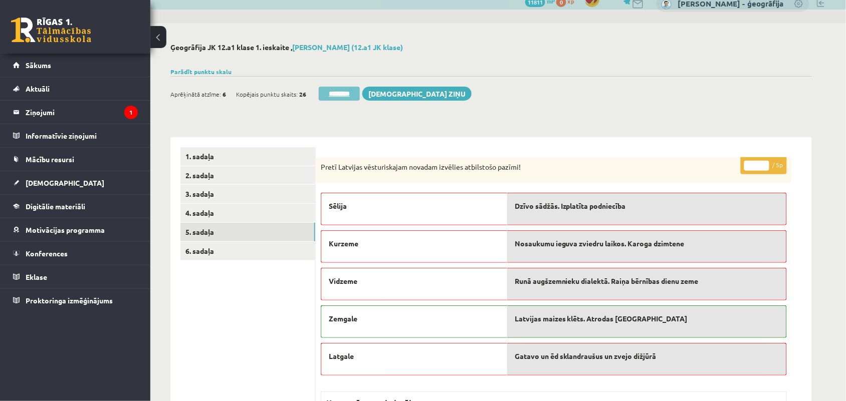
scroll to position [0, 0]
click at [337, 91] on input "********" at bounding box center [339, 94] width 41 height 14
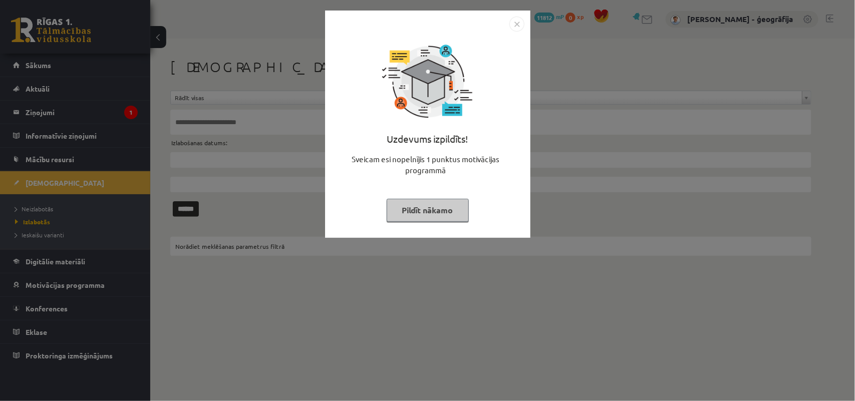
click at [430, 221] on button "Pildīt nākamo" at bounding box center [428, 210] width 82 height 23
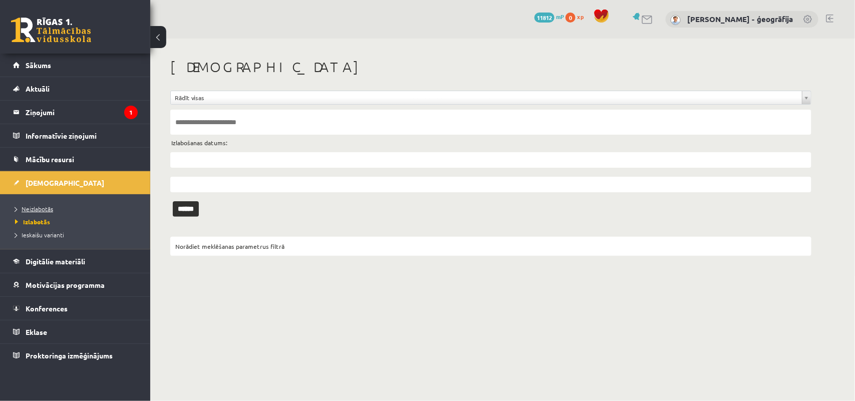
click at [53, 206] on link "Neizlabotās" at bounding box center [77, 208] width 125 height 9
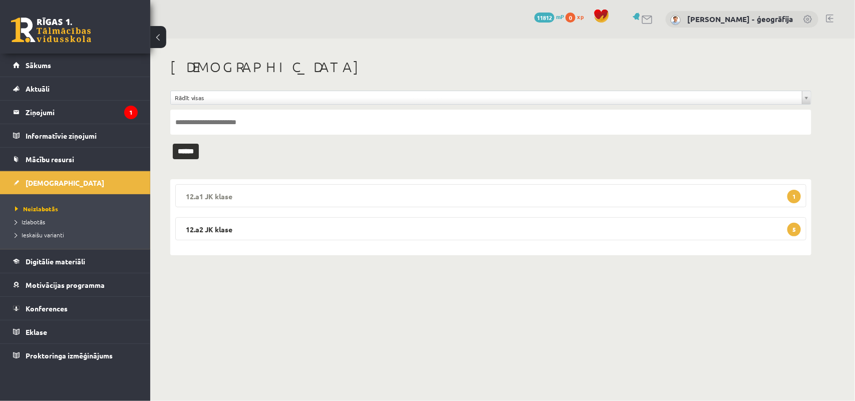
click at [346, 198] on legend "12.a1 JK klase 1" at bounding box center [490, 195] width 631 height 23
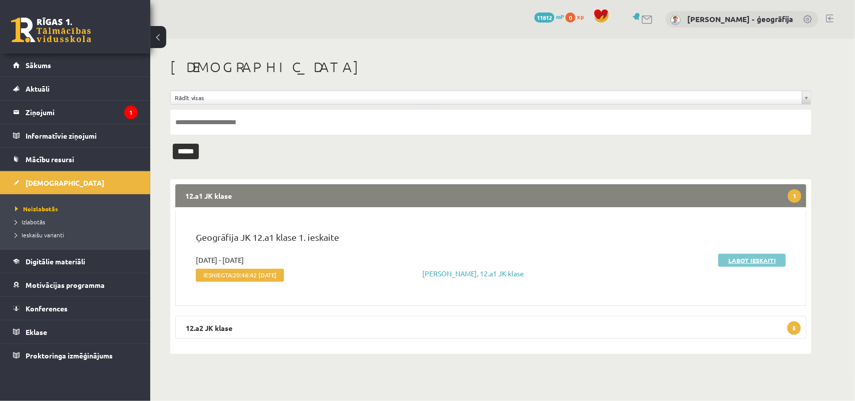
click at [731, 257] on link "Labot ieskaiti" at bounding box center [752, 260] width 68 height 13
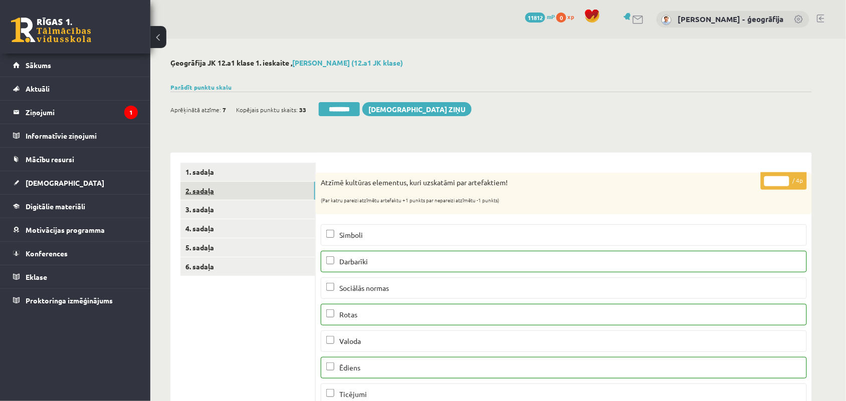
click at [194, 190] on link "2. sadaļa" at bounding box center [247, 191] width 135 height 19
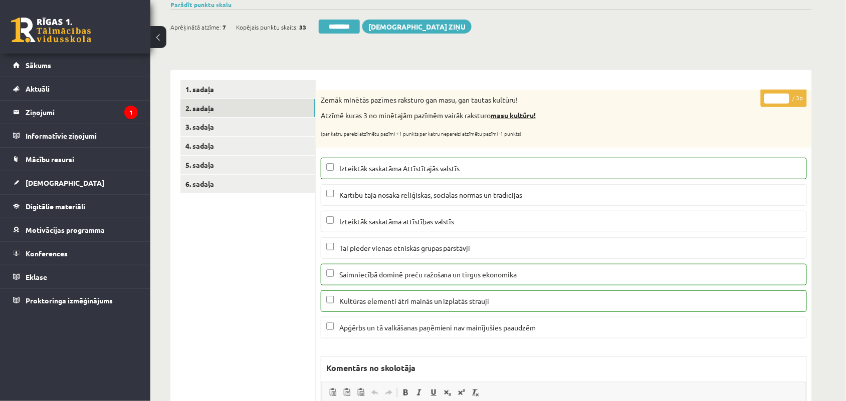
scroll to position [41, 0]
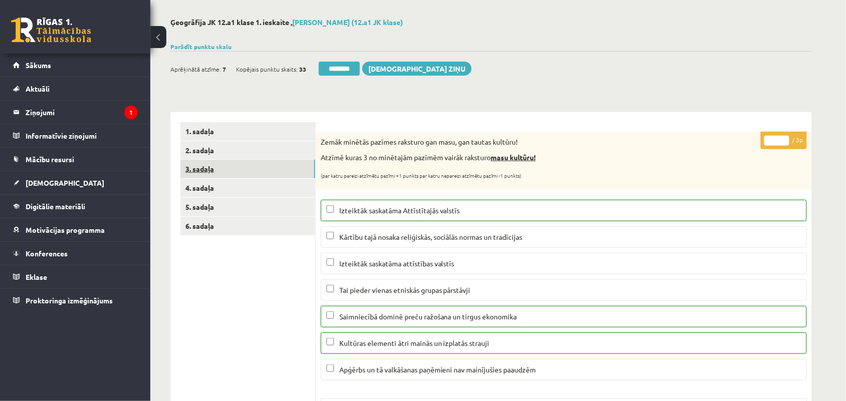
click at [209, 174] on link "3. sadaļa" at bounding box center [247, 169] width 135 height 19
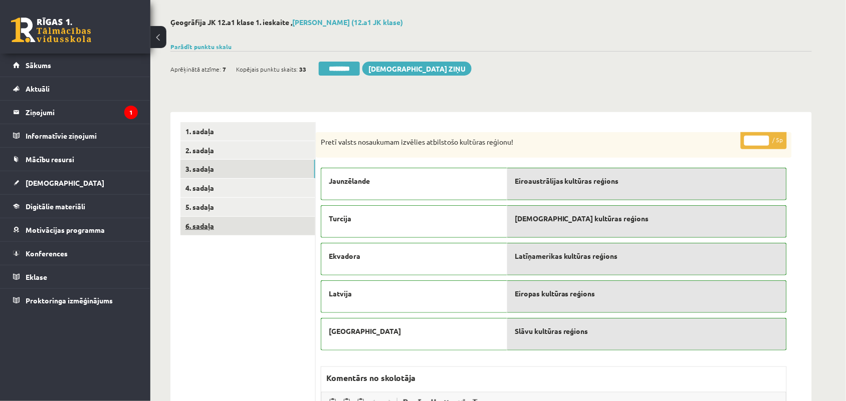
scroll to position [0, 0]
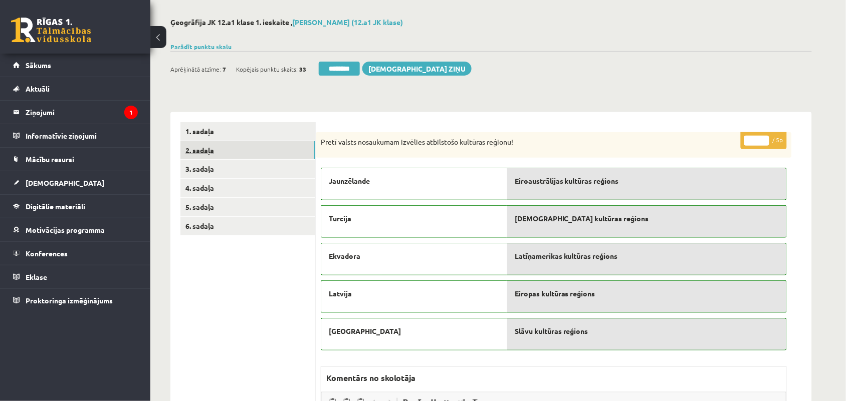
click at [205, 148] on link "2. sadaļa" at bounding box center [247, 150] width 135 height 19
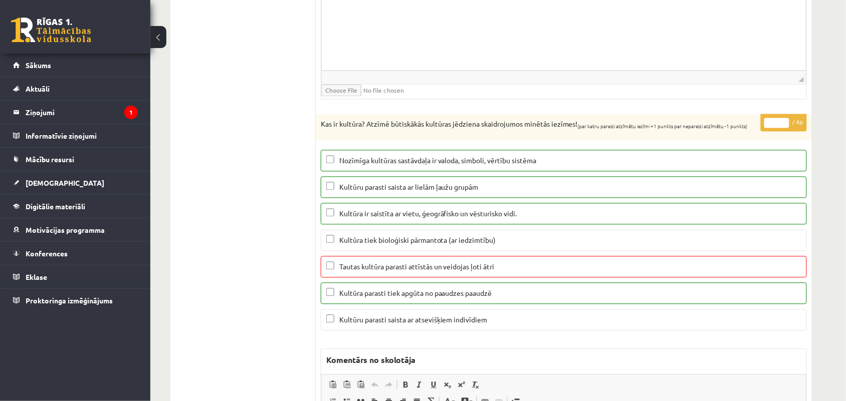
scroll to position [534, 0]
type input "*"
click at [785, 126] on input "*" at bounding box center [776, 122] width 25 height 10
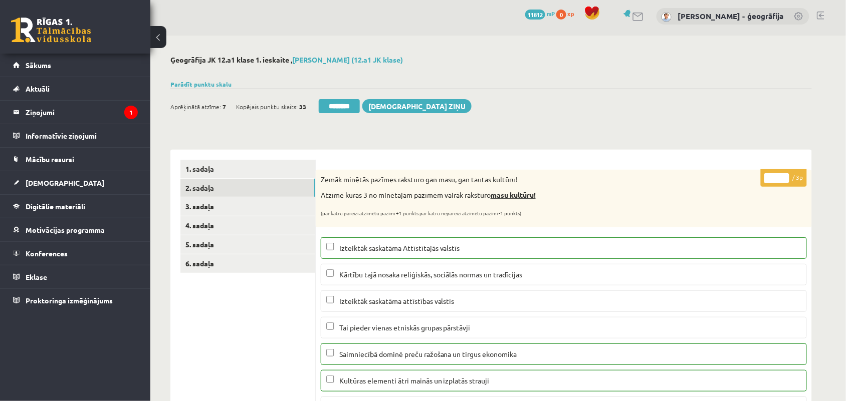
scroll to position [0, 0]
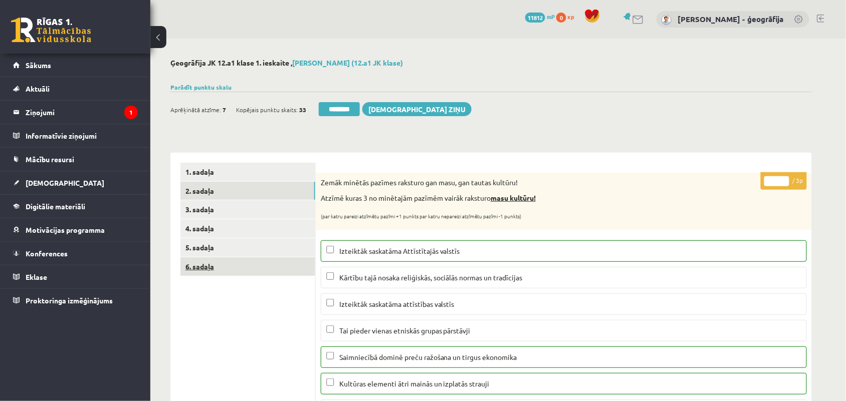
click at [197, 264] on link "6. sadaļa" at bounding box center [247, 266] width 135 height 19
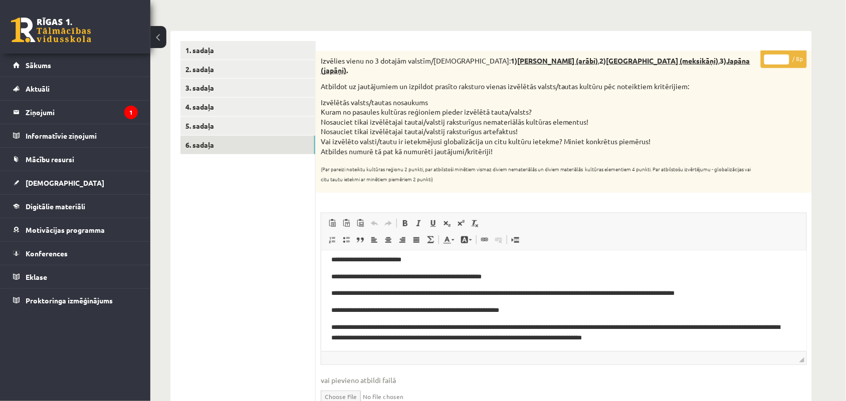
scroll to position [8, 0]
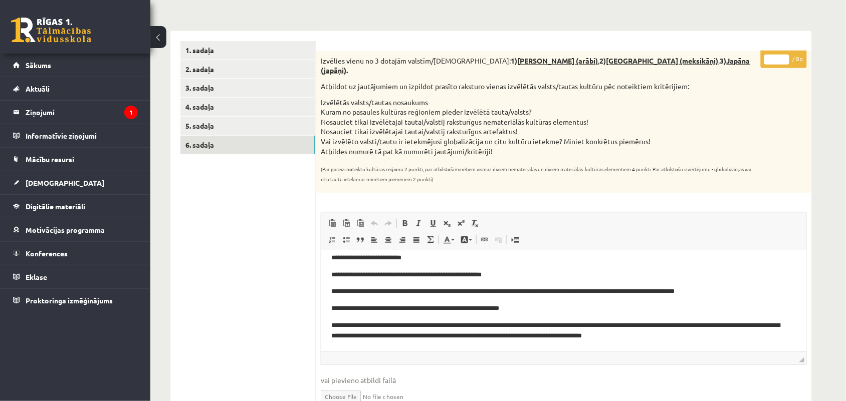
click at [775, 60] on input "*" at bounding box center [776, 60] width 25 height 10
type input "*"
click at [258, 123] on link "5. sadaļa" at bounding box center [247, 126] width 135 height 19
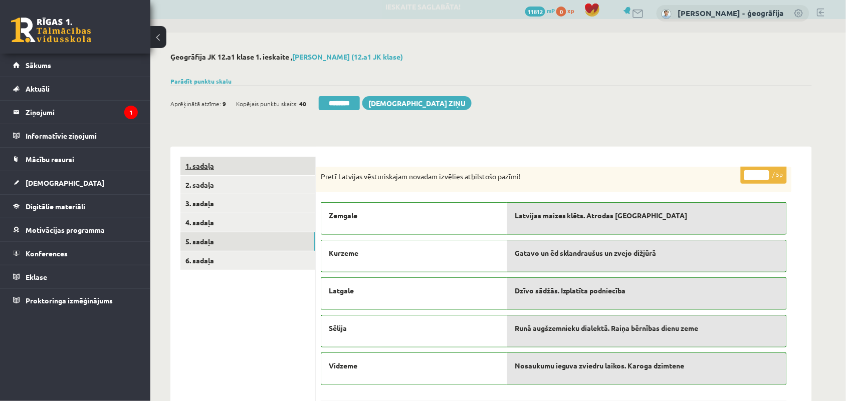
scroll to position [0, 0]
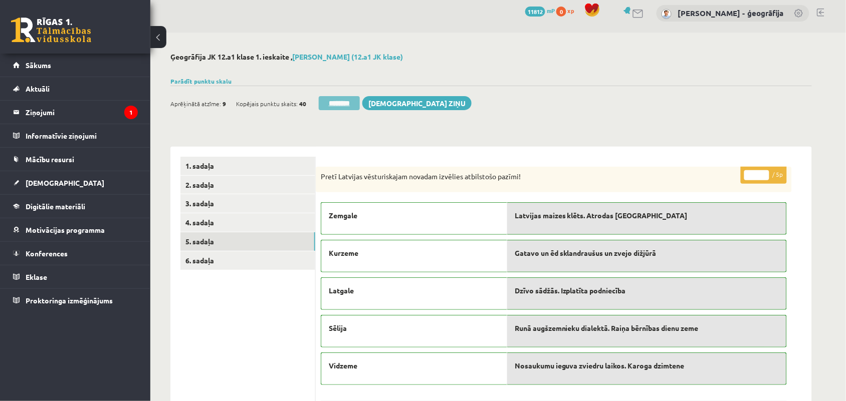
click at [347, 103] on input "********" at bounding box center [339, 103] width 41 height 14
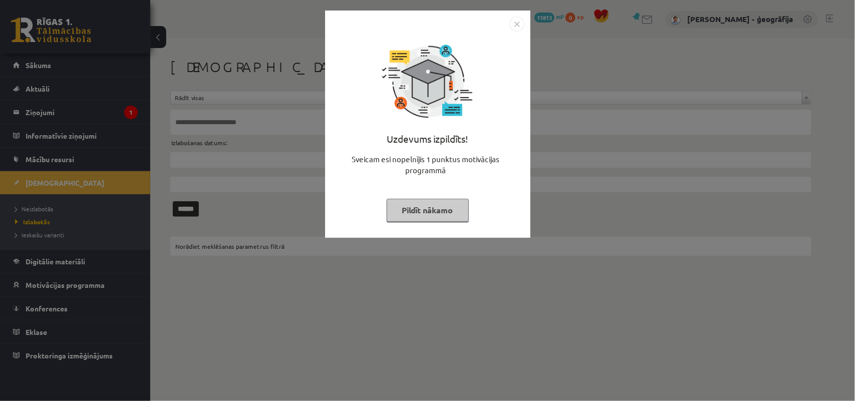
click at [422, 201] on button "Pildīt nākamo" at bounding box center [428, 210] width 82 height 23
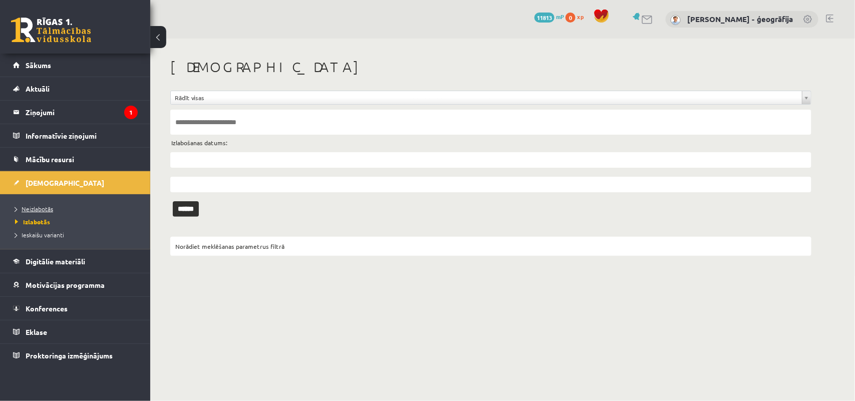
click at [48, 208] on span "Neizlabotās" at bounding box center [34, 209] width 38 height 8
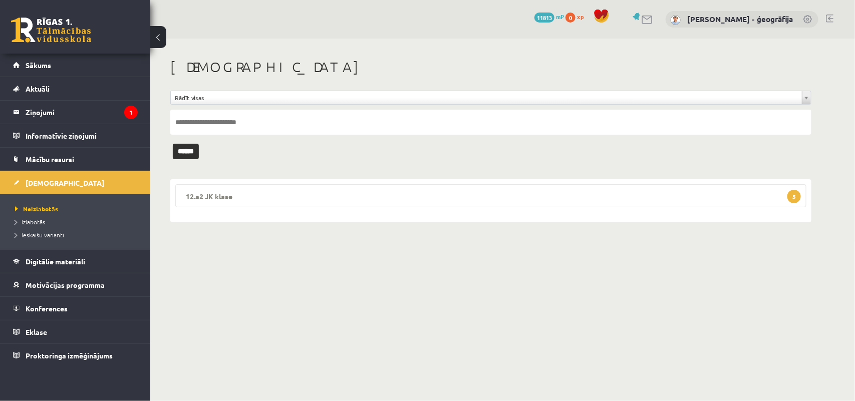
click at [254, 198] on legend "12.a2 JK klase 5" at bounding box center [490, 195] width 631 height 23
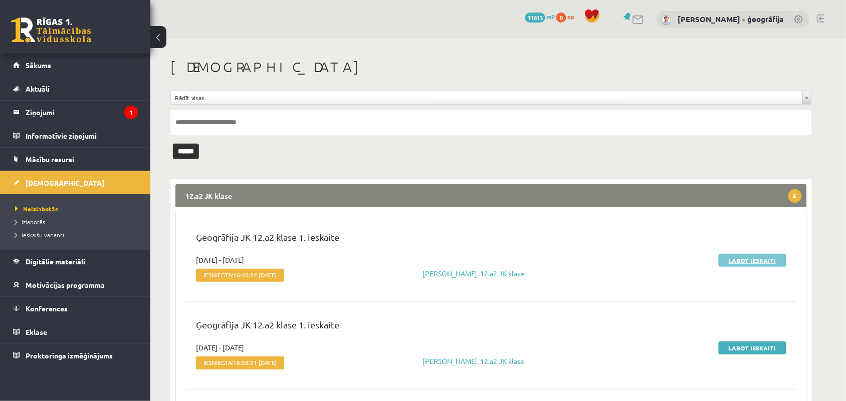
click at [732, 256] on link "Labot ieskaiti" at bounding box center [752, 260] width 68 height 13
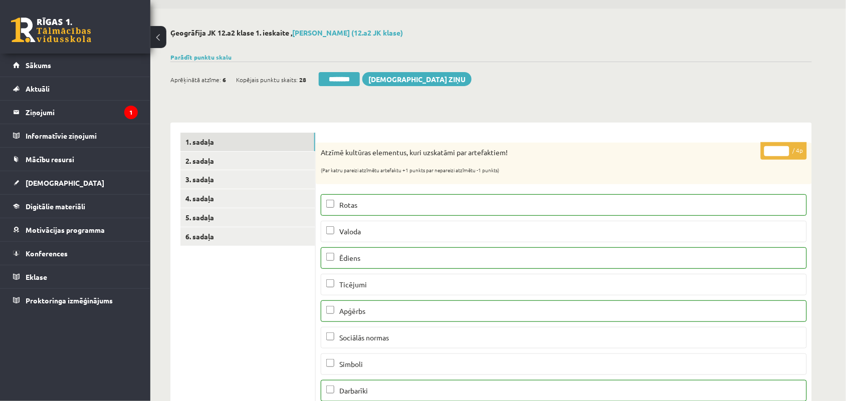
scroll to position [59, 0]
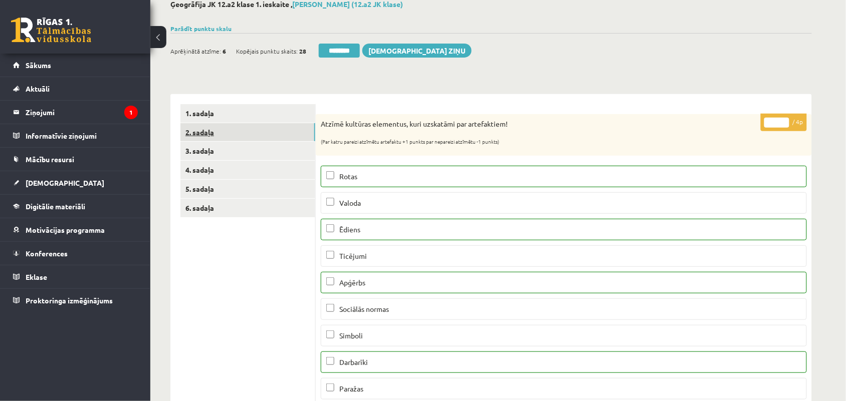
click at [206, 126] on link "2. sadaļa" at bounding box center [247, 132] width 135 height 19
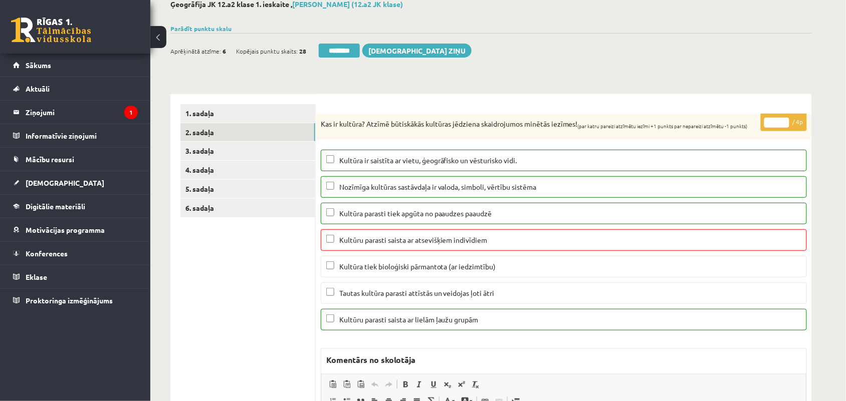
scroll to position [0, 0]
type input "*"
click at [782, 126] on input "*" at bounding box center [776, 123] width 25 height 10
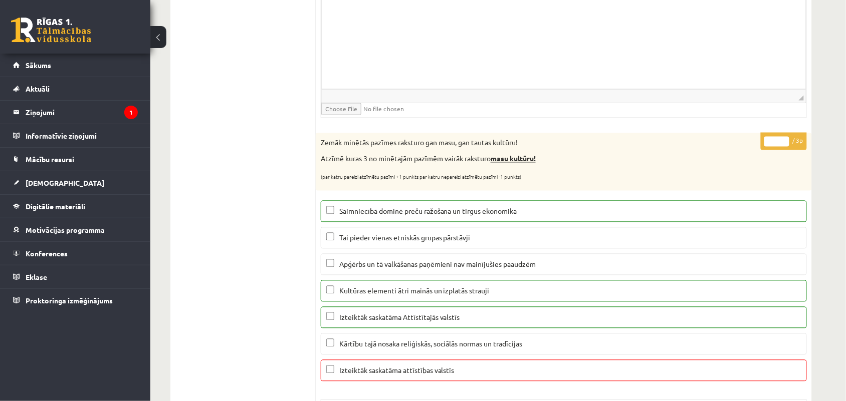
scroll to position [524, 0]
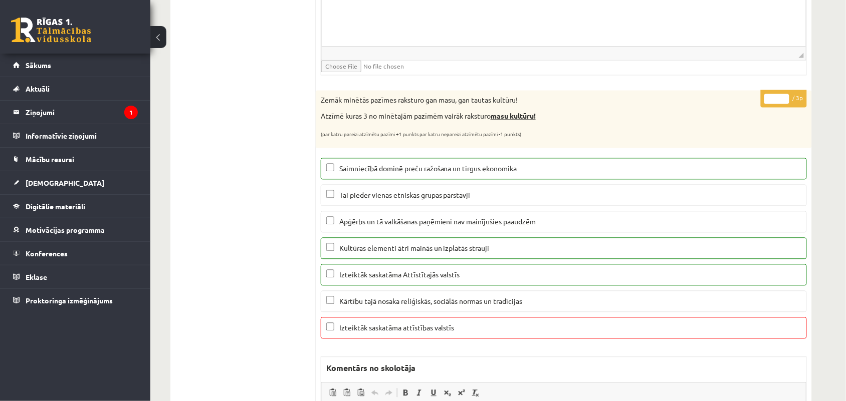
type input "*"
click at [784, 102] on input "*" at bounding box center [776, 99] width 25 height 10
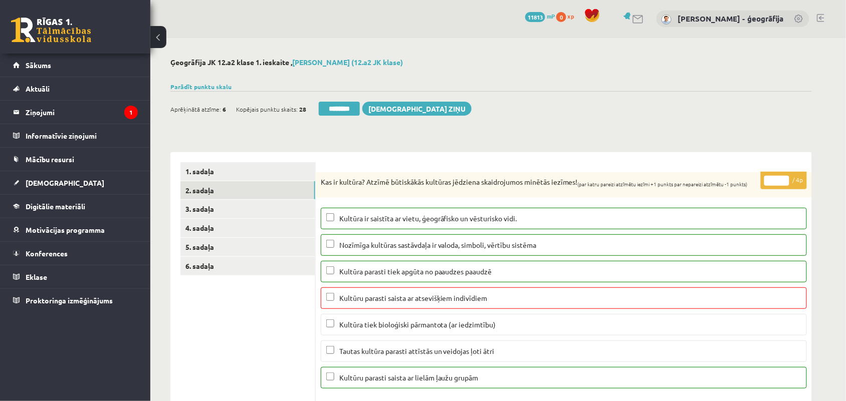
scroll to position [0, 0]
click at [200, 264] on link "6. sadaļa" at bounding box center [247, 266] width 135 height 19
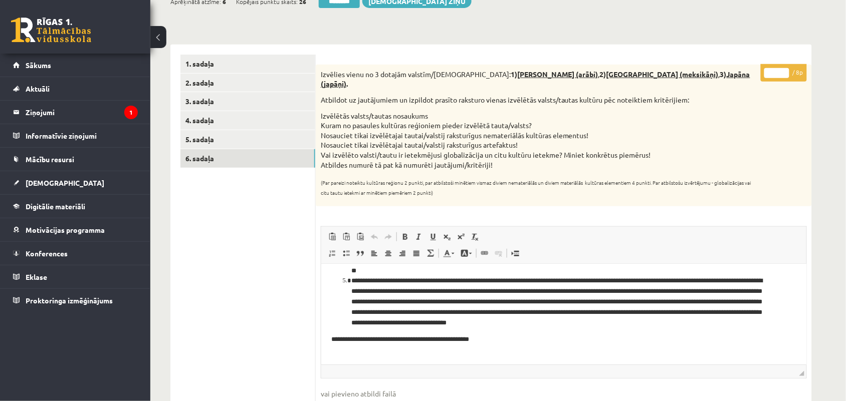
scroll to position [133, 0]
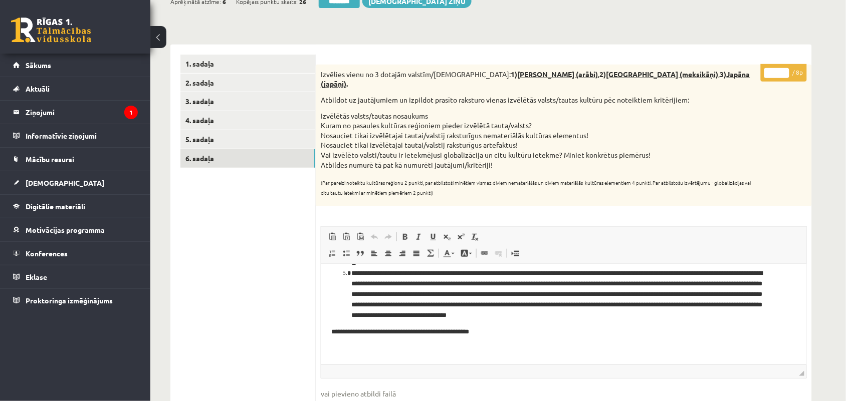
click at [774, 73] on input "*" at bounding box center [776, 73] width 25 height 10
type input "*"
click at [249, 144] on link "5. sadaļa" at bounding box center [247, 139] width 135 height 19
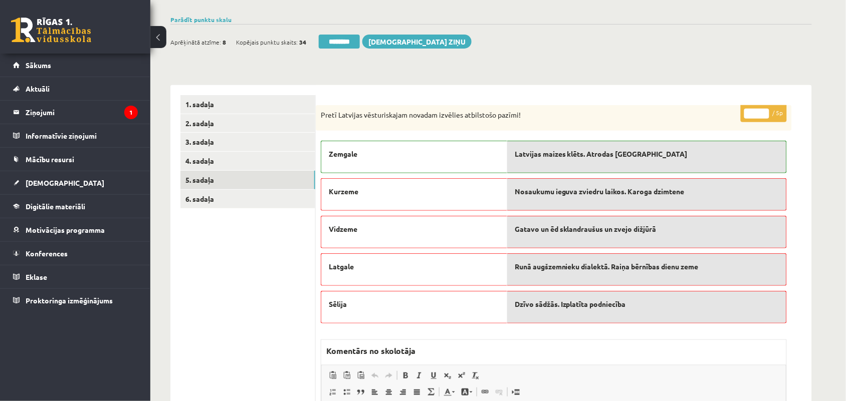
scroll to position [67, 0]
click at [336, 39] on input "********" at bounding box center [339, 43] width 41 height 14
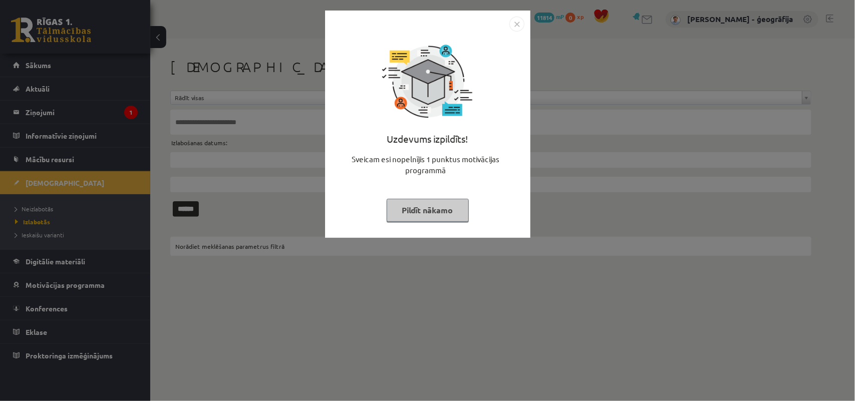
click at [423, 207] on button "Pildīt nākamo" at bounding box center [428, 210] width 82 height 23
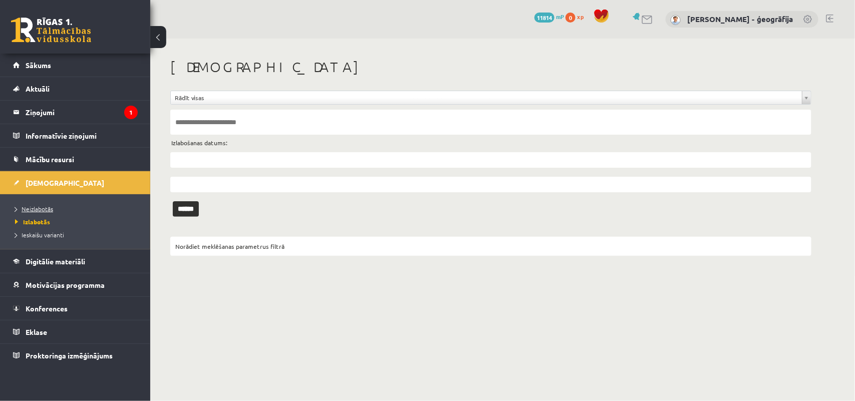
click at [27, 206] on span "Neizlabotās" at bounding box center [34, 209] width 38 height 8
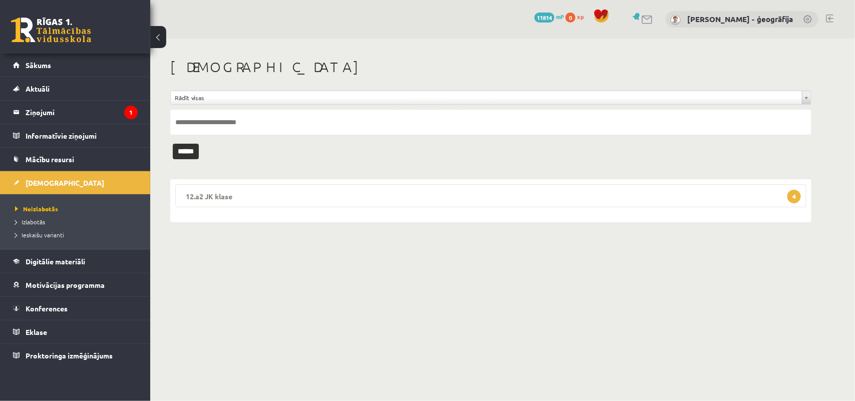
click at [279, 192] on legend "12.a2 JK klase 4" at bounding box center [490, 195] width 631 height 23
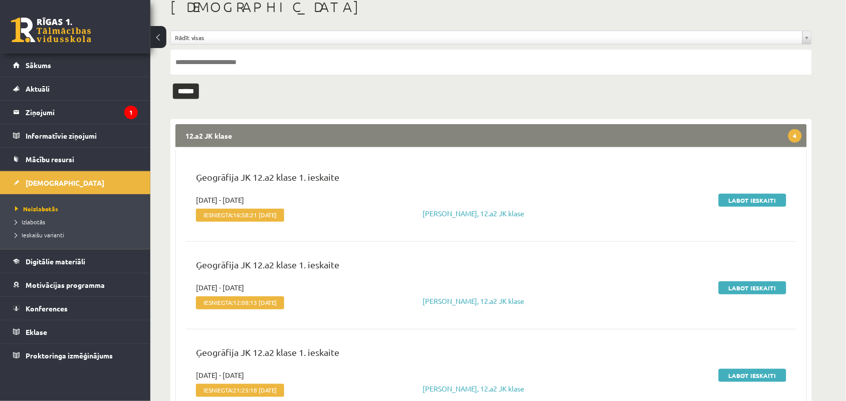
scroll to position [61, 0]
click at [761, 197] on link "Labot ieskaiti" at bounding box center [752, 199] width 68 height 13
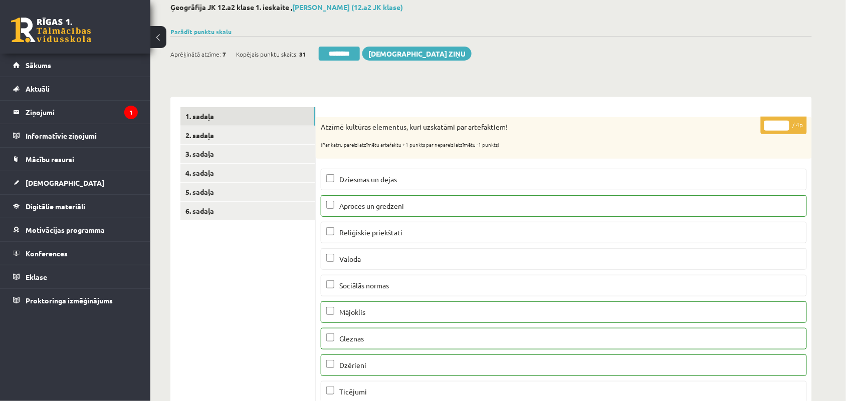
scroll to position [18, 0]
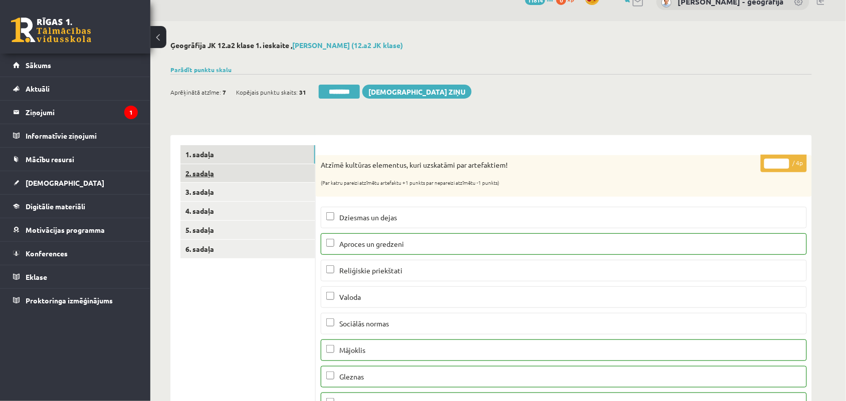
click at [213, 171] on link "2. sadaļa" at bounding box center [247, 173] width 135 height 19
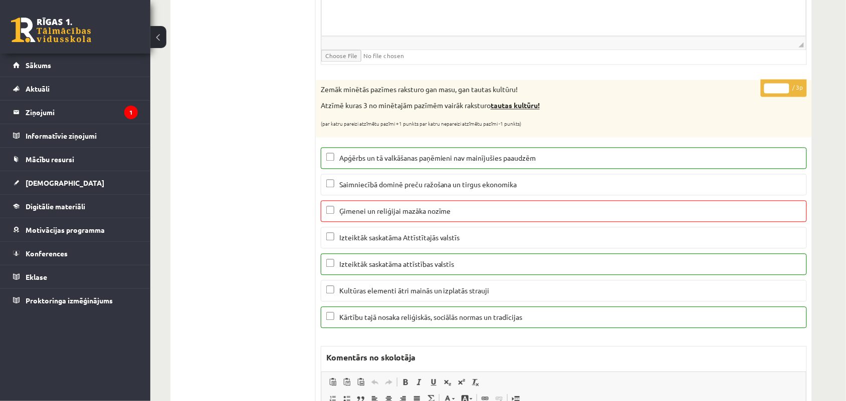
scroll to position [537, 0]
type input "*"
click at [783, 91] on input "*" at bounding box center [776, 87] width 25 height 10
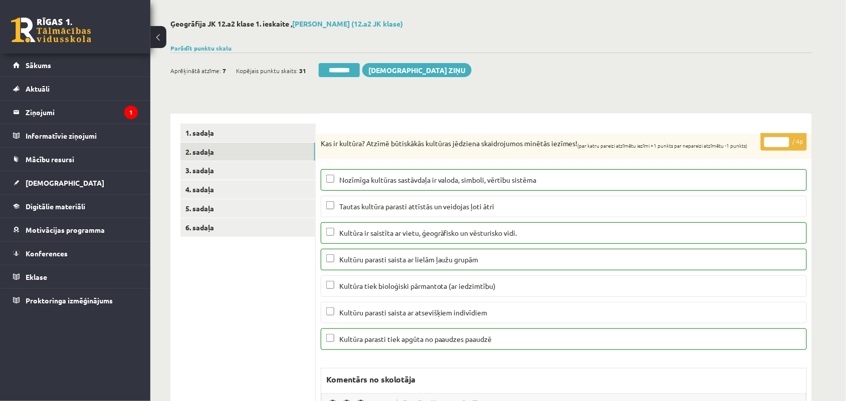
scroll to position [0, 0]
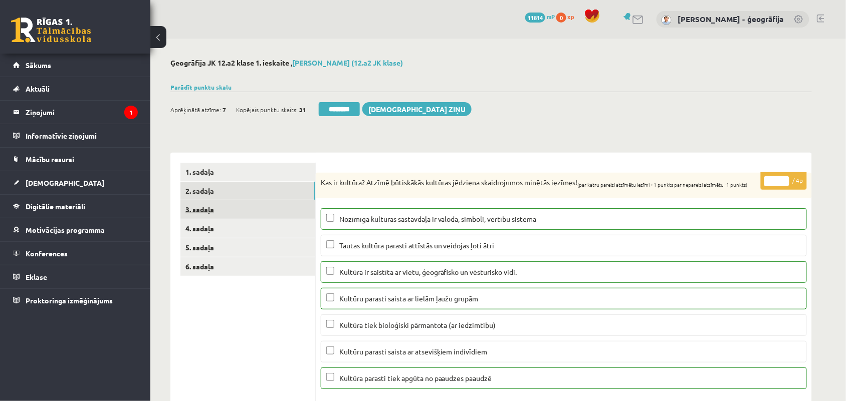
click at [205, 213] on link "3. sadaļa" at bounding box center [247, 209] width 135 height 19
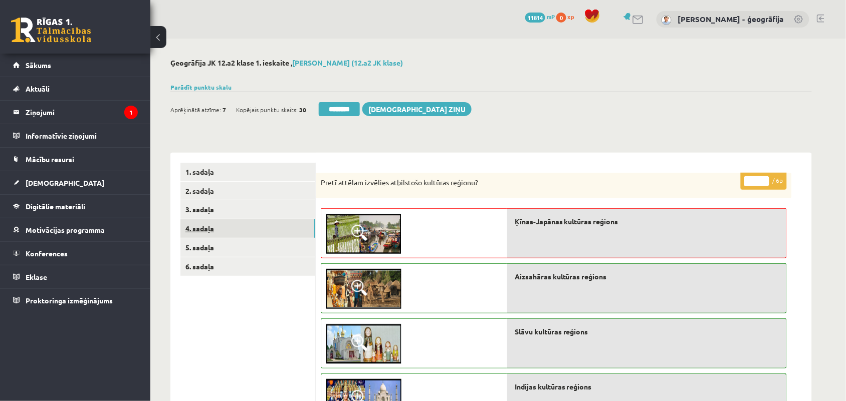
click at [214, 226] on link "4. sadaļa" at bounding box center [247, 228] width 135 height 19
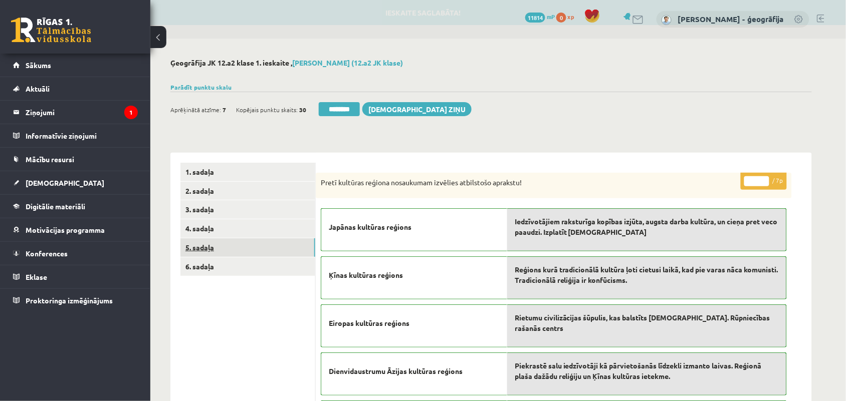
click at [214, 246] on link "5. sadaļa" at bounding box center [247, 247] width 135 height 19
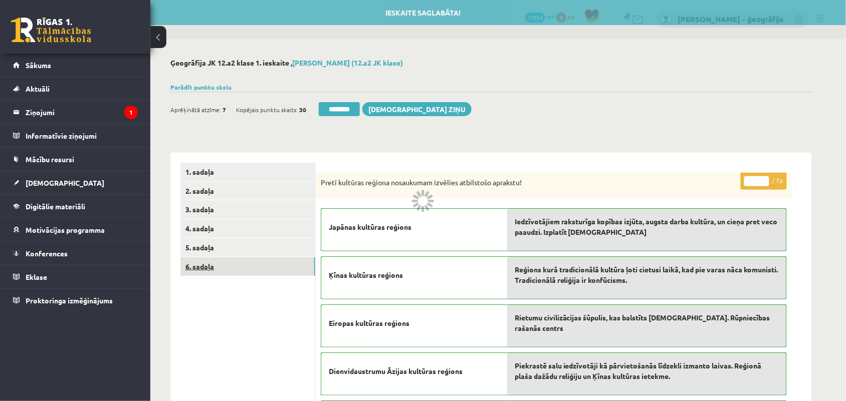
click at [212, 267] on link "6. sadaļa" at bounding box center [247, 266] width 135 height 19
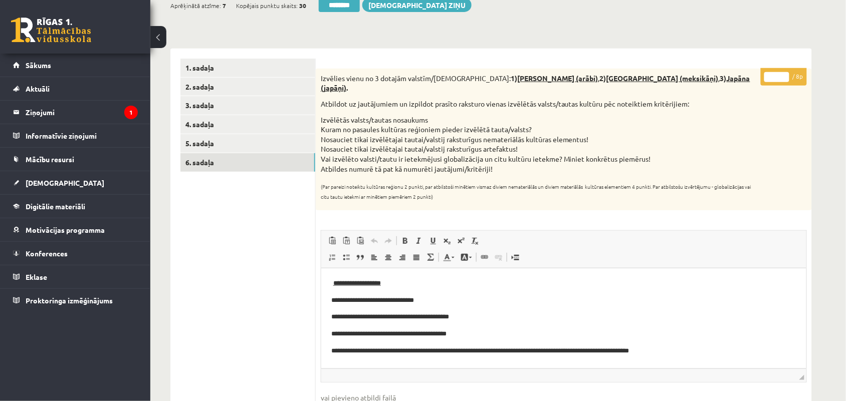
scroll to position [65, 0]
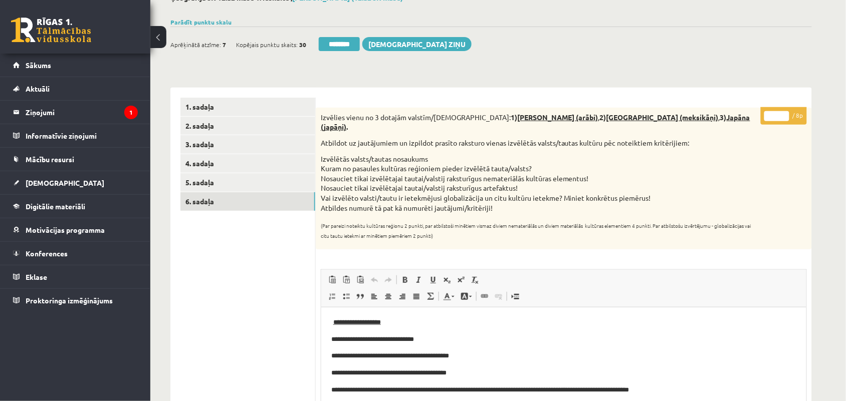
click at [774, 114] on input "*" at bounding box center [776, 116] width 25 height 10
type input "*"
click at [209, 186] on link "5. sadaļa" at bounding box center [247, 182] width 135 height 19
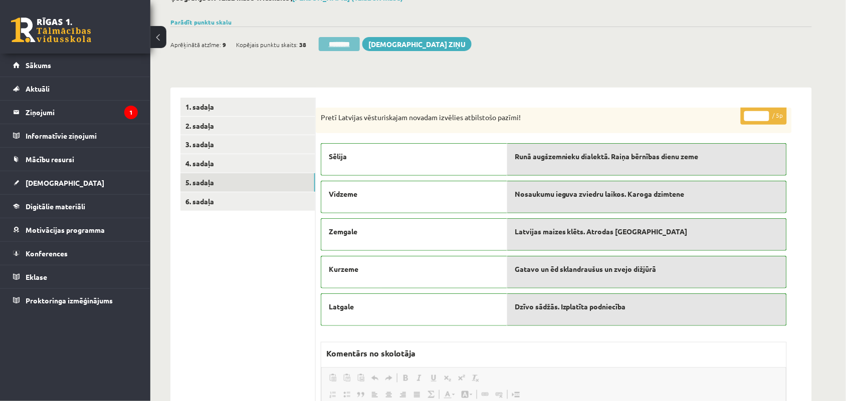
scroll to position [0, 0]
click at [331, 47] on input "********" at bounding box center [339, 44] width 41 height 14
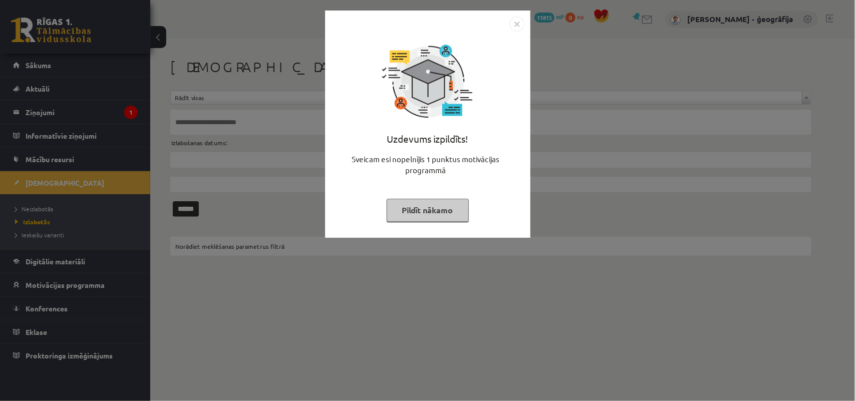
click at [400, 209] on button "Pildīt nākamo" at bounding box center [428, 210] width 82 height 23
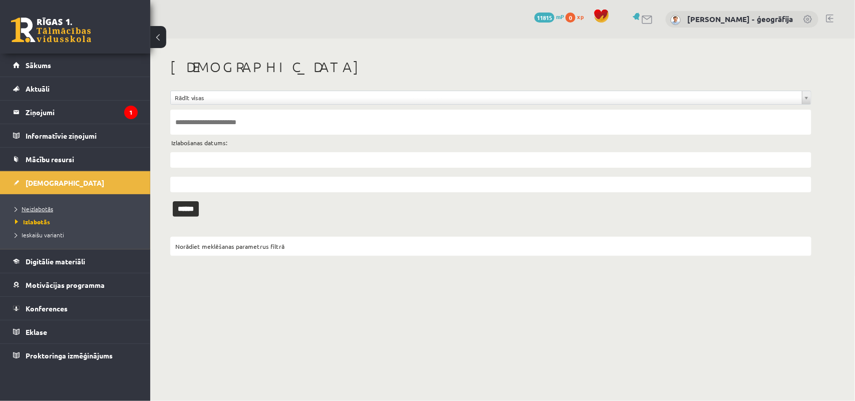
click at [28, 204] on link "Neizlabotās" at bounding box center [77, 208] width 125 height 9
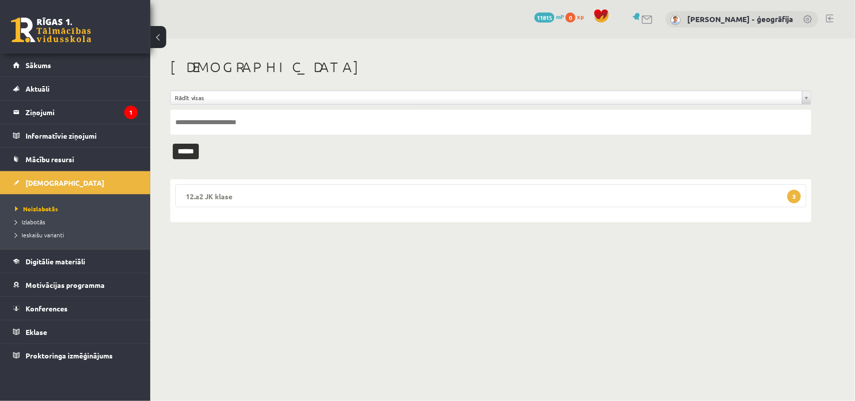
click at [248, 201] on legend "12.a2 JK klase 3" at bounding box center [490, 195] width 631 height 23
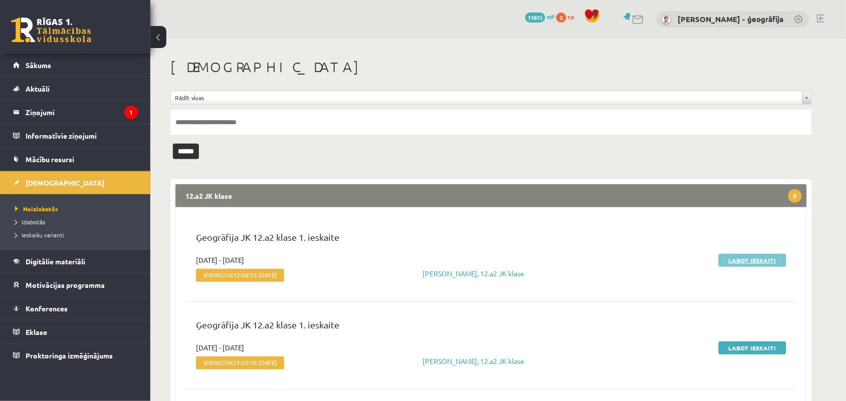
click at [729, 259] on link "Labot ieskaiti" at bounding box center [752, 260] width 68 height 13
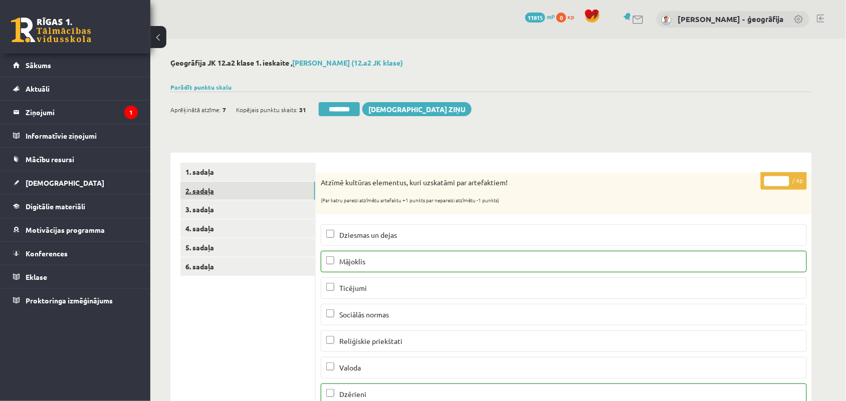
click at [199, 189] on link "2. sadaļa" at bounding box center [247, 191] width 135 height 19
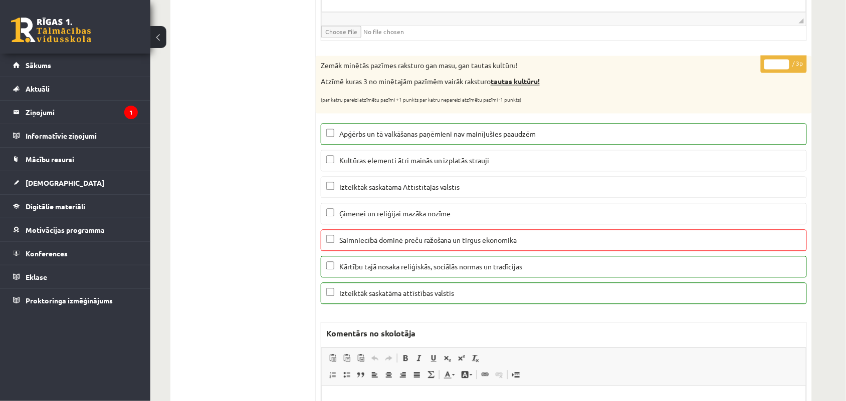
scroll to position [582, 0]
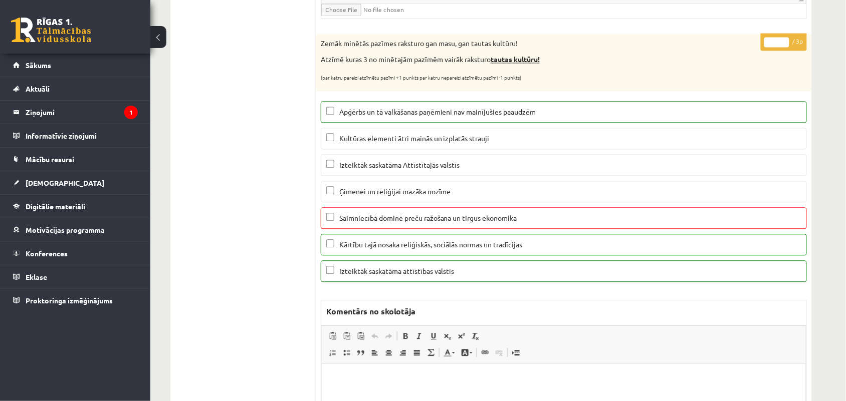
type input "*"
click at [784, 46] on input "*" at bounding box center [776, 42] width 25 height 10
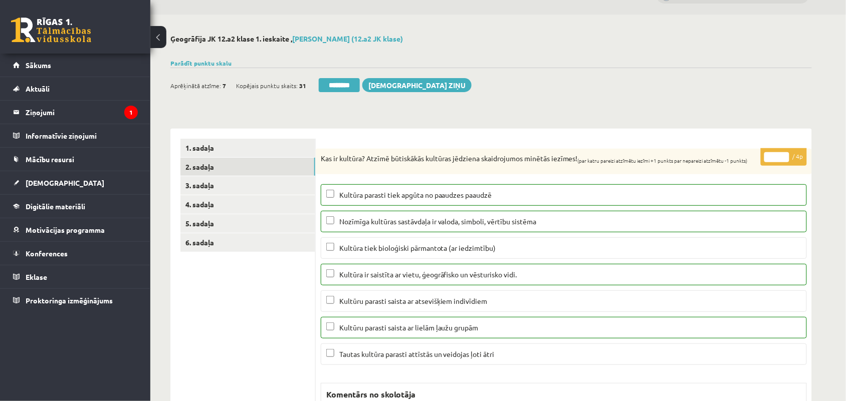
scroll to position [0, 0]
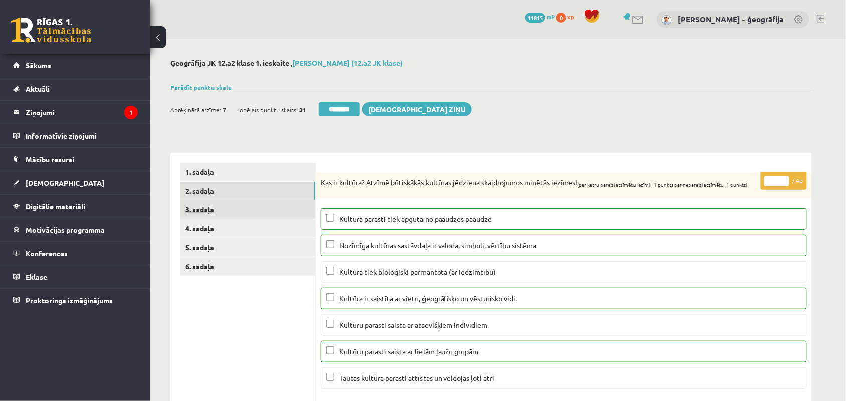
click at [200, 208] on link "3. sadaļa" at bounding box center [247, 209] width 135 height 19
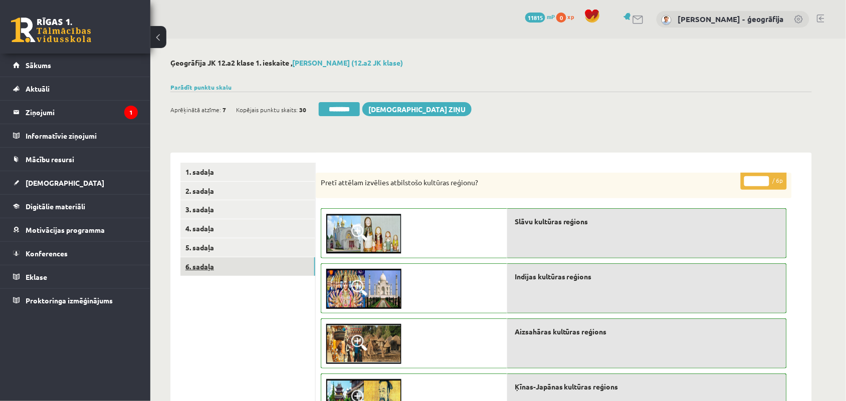
click at [206, 260] on link "6. sadaļa" at bounding box center [247, 266] width 135 height 19
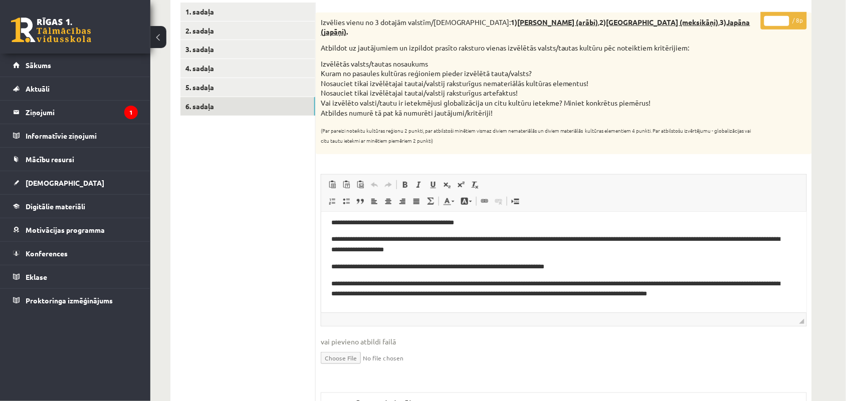
scroll to position [24, 0]
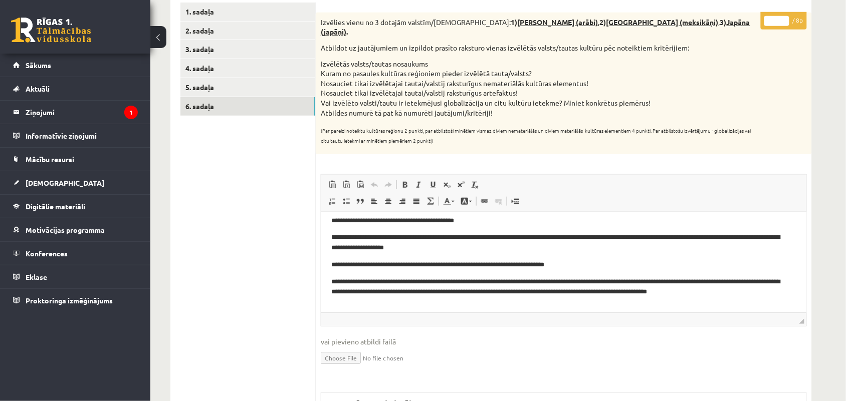
click at [777, 22] on input "*" at bounding box center [776, 21] width 25 height 10
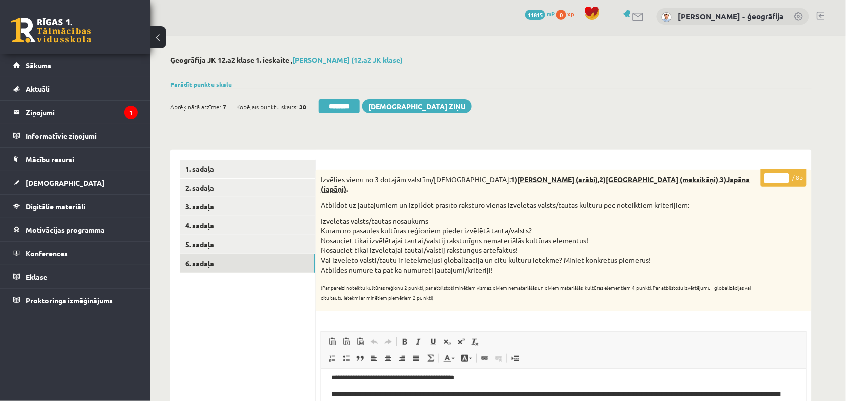
scroll to position [0, 0]
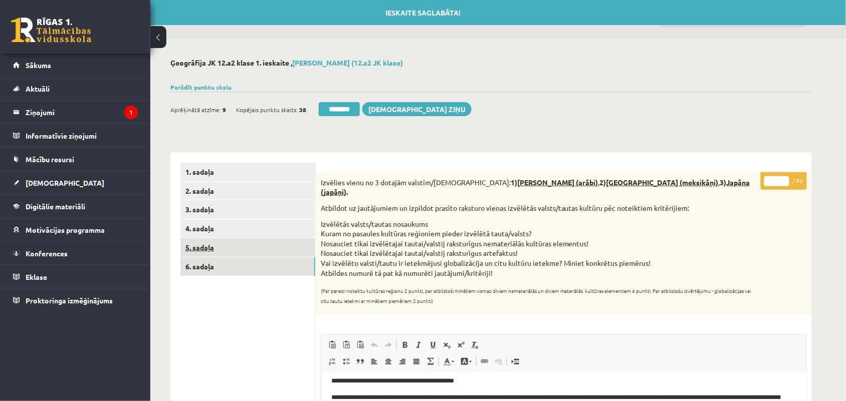
type input "*"
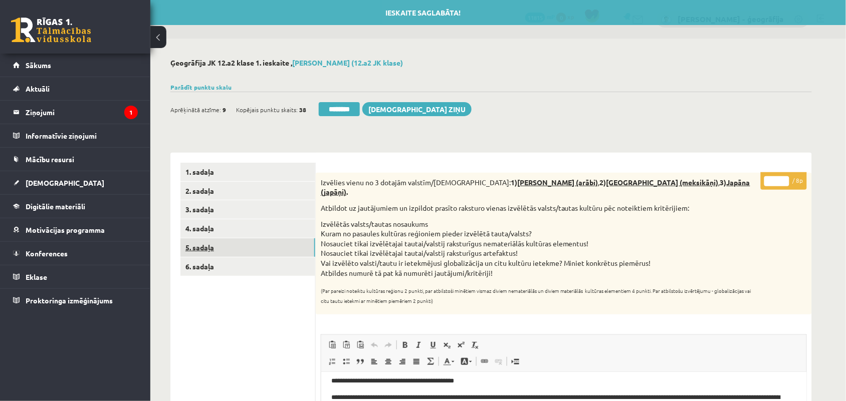
click at [211, 256] on link "5. sadaļa" at bounding box center [247, 247] width 135 height 19
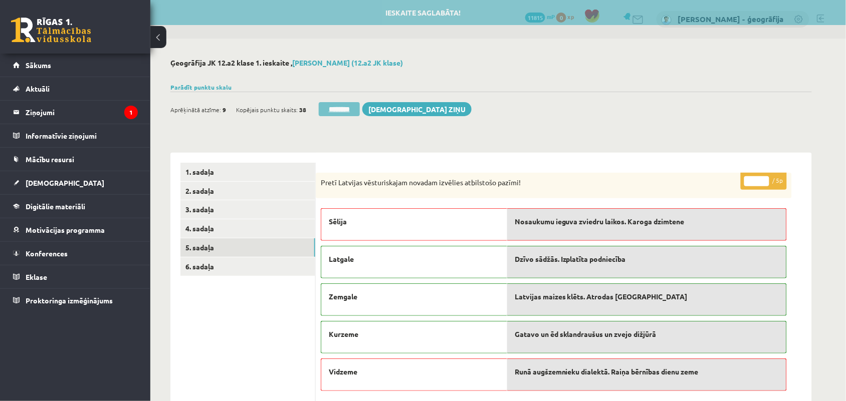
click at [334, 106] on input "********" at bounding box center [339, 109] width 41 height 14
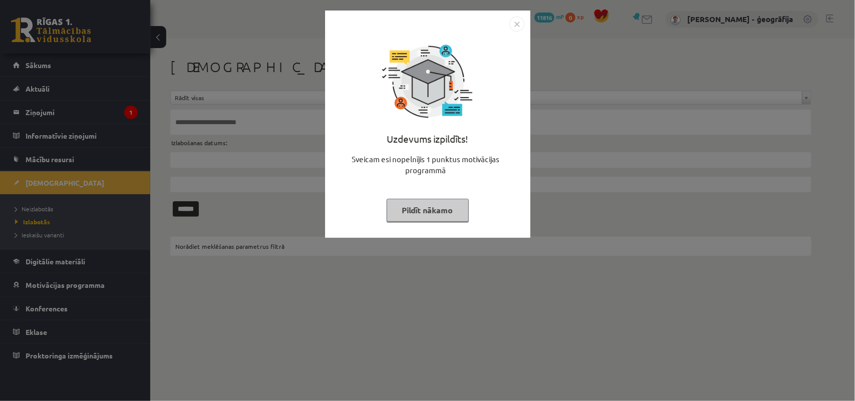
click at [404, 203] on button "Pildīt nākamo" at bounding box center [428, 210] width 82 height 23
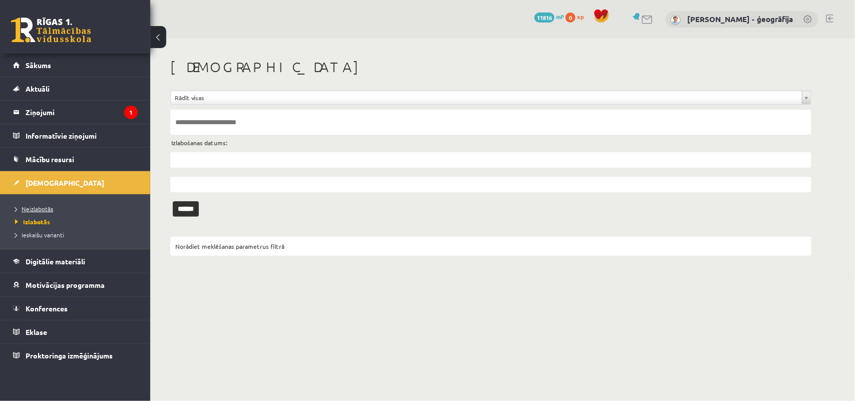
click at [28, 209] on span "Neizlabotās" at bounding box center [34, 209] width 38 height 8
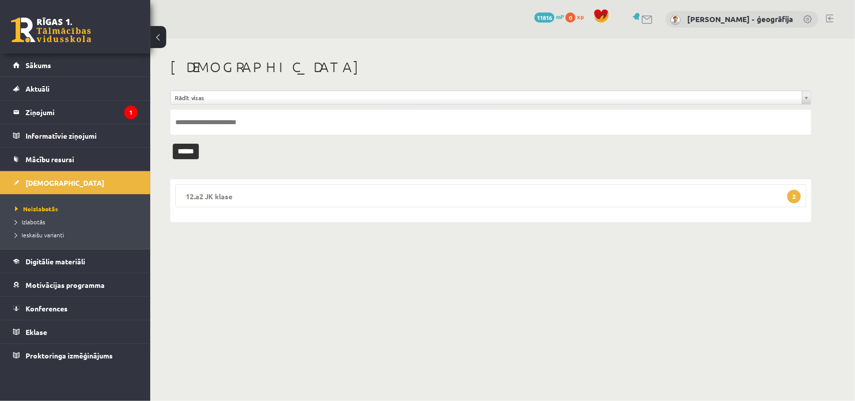
click at [241, 193] on legend "12.a2 JK klase 2" at bounding box center [490, 195] width 631 height 23
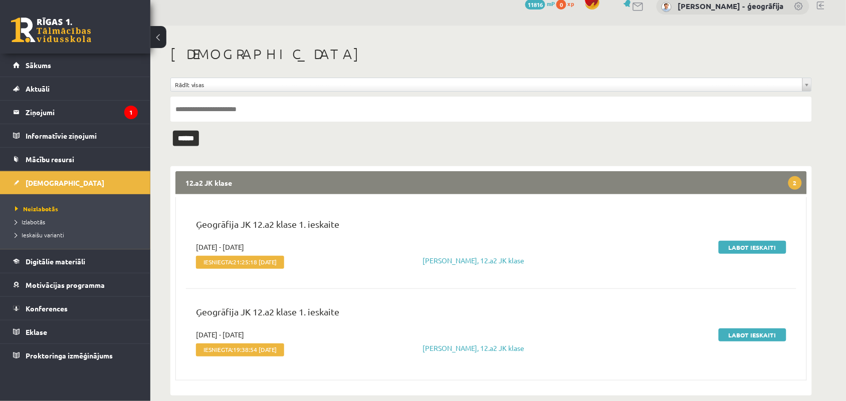
scroll to position [28, 0]
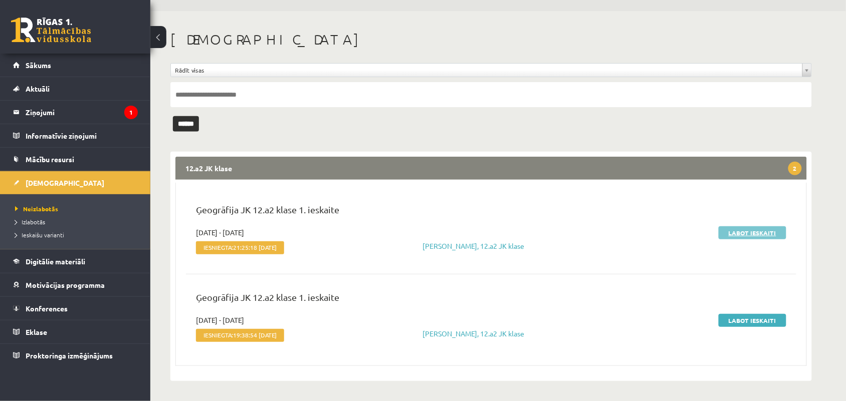
click at [739, 234] on link "Labot ieskaiti" at bounding box center [752, 232] width 68 height 13
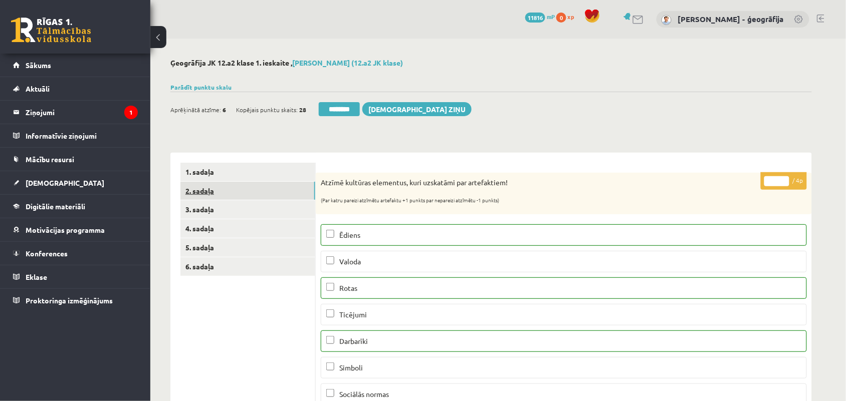
click at [198, 195] on link "2. sadaļa" at bounding box center [247, 191] width 135 height 19
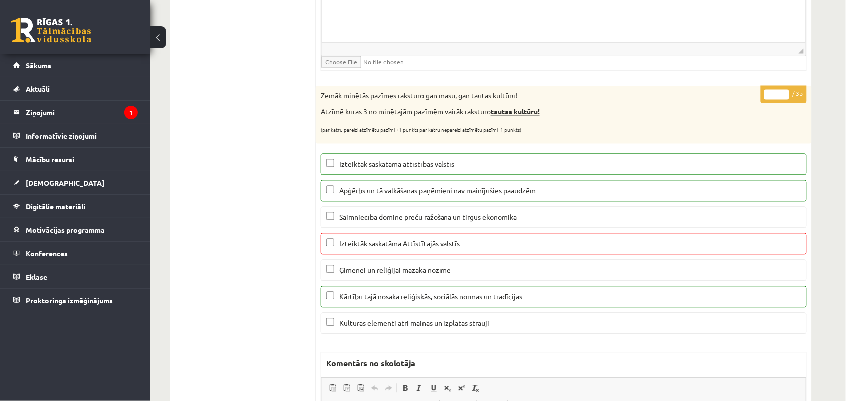
scroll to position [542, 0]
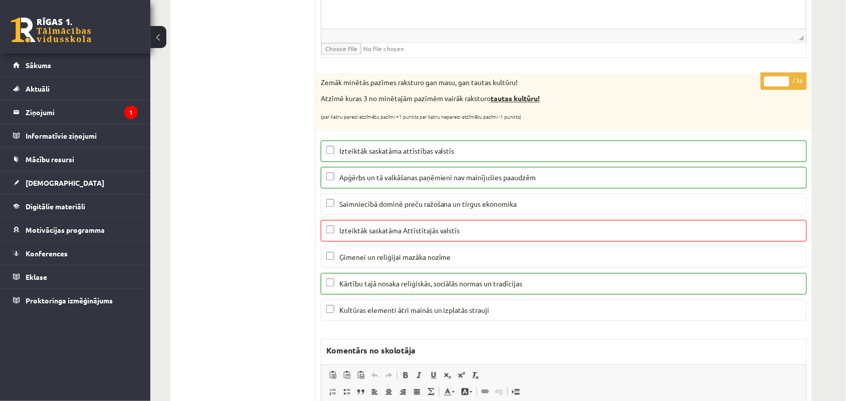
type input "*"
click at [782, 84] on input "*" at bounding box center [776, 82] width 25 height 10
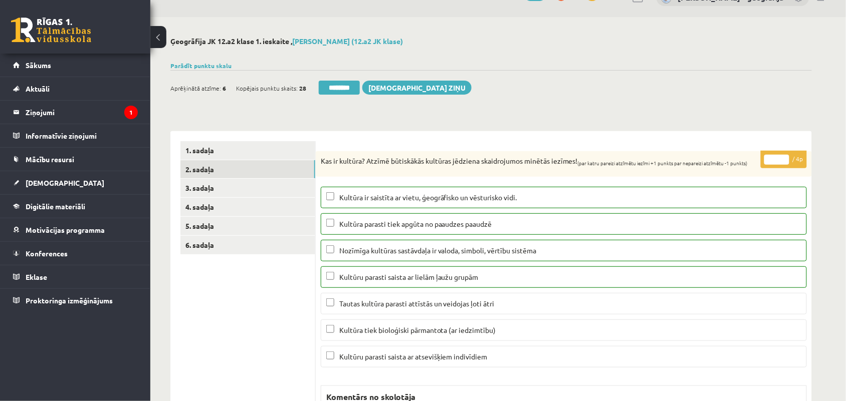
scroll to position [0, 0]
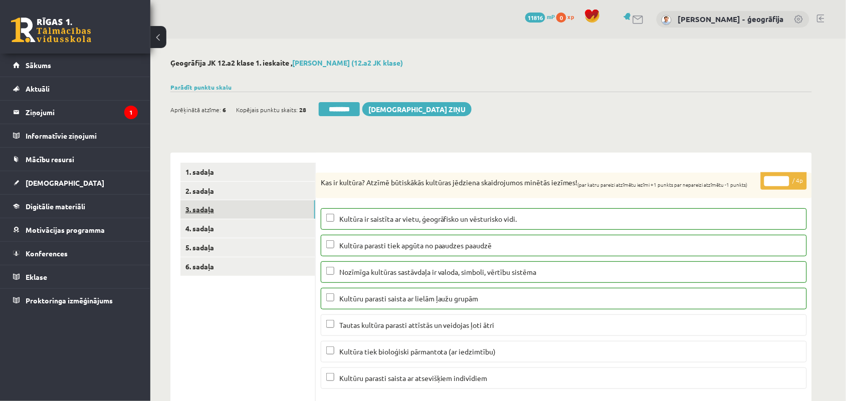
click at [230, 209] on link "3. sadaļa" at bounding box center [247, 209] width 135 height 19
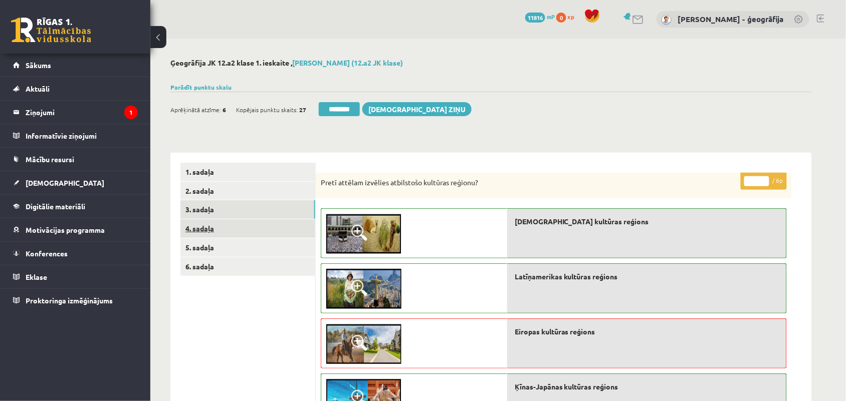
click at [213, 232] on link "4. sadaļa" at bounding box center [247, 228] width 135 height 19
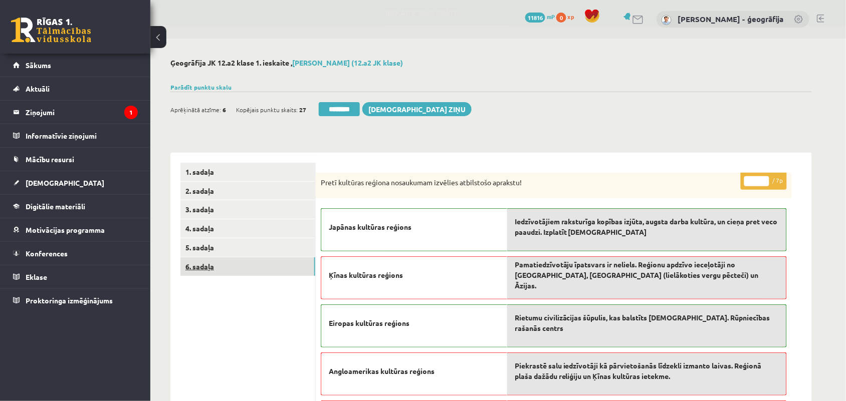
click at [222, 267] on link "6. sadaļa" at bounding box center [247, 266] width 135 height 19
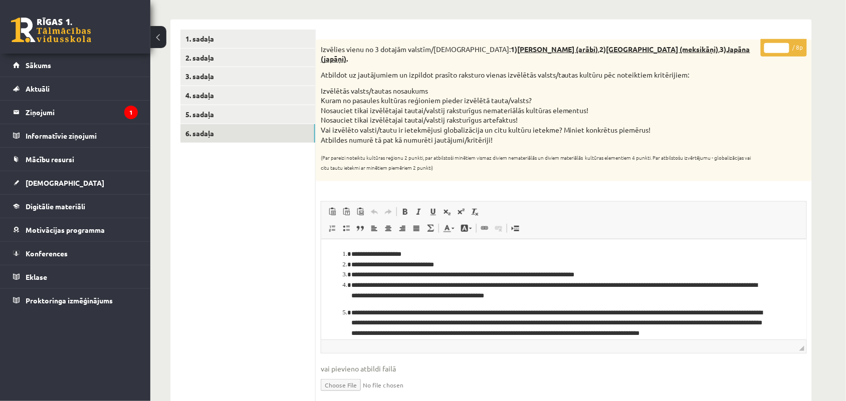
scroll to position [136, 0]
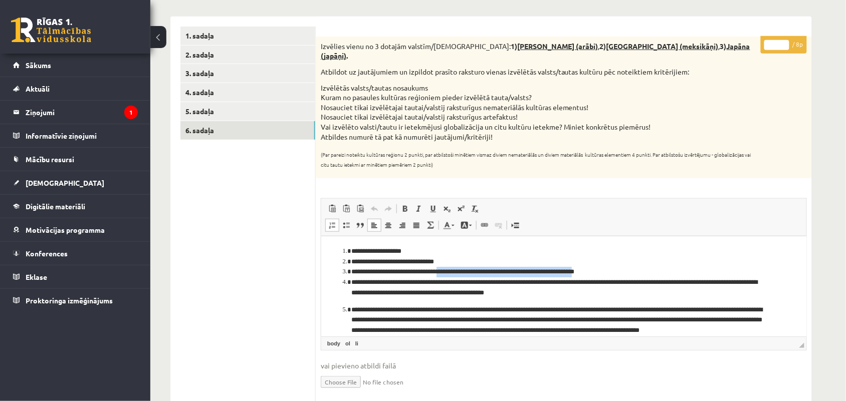
drag, startPoint x: 446, startPoint y: 273, endPoint x: 587, endPoint y: 270, distance: 140.8
click at [587, 270] on li "**********" at bounding box center [558, 272] width 415 height 11
copy li "**********"
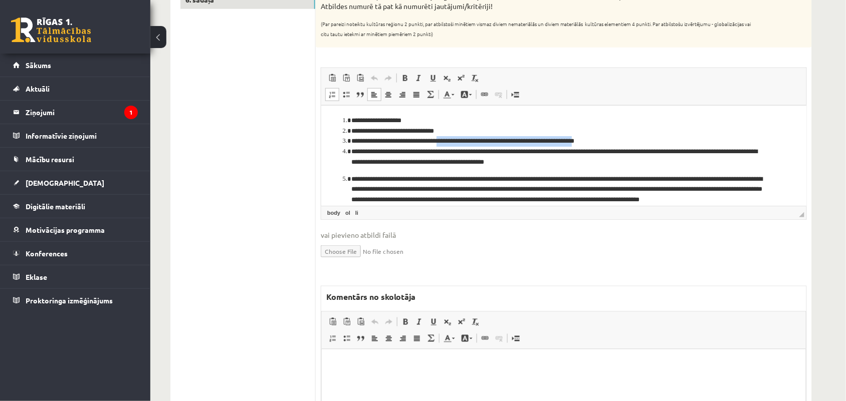
scroll to position [277, 0]
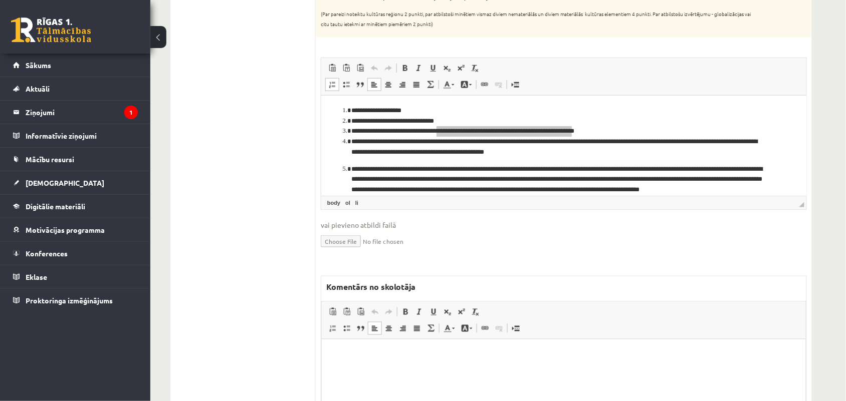
click at [339, 356] on p "Bagātinātā teksta redaktors, wiswyg-editor-47433934755580-1758352386-595" at bounding box center [563, 355] width 464 height 11
paste body "Bagātinātā teksta redaktors, wiswyg-editor-47433934755580-1758352386-595"
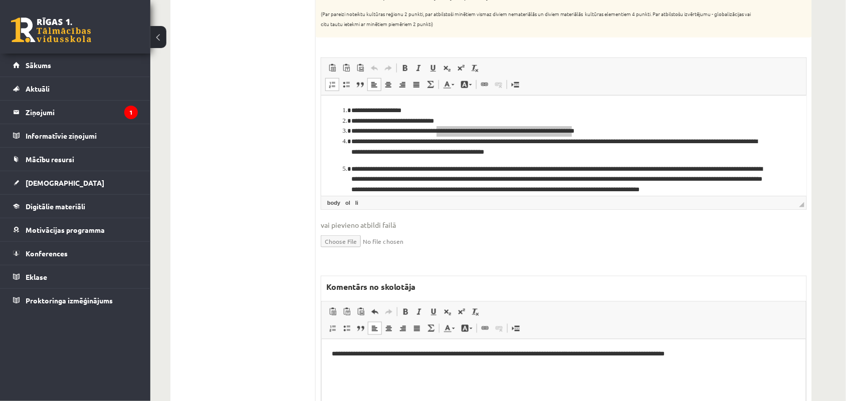
click at [335, 355] on p "**********" at bounding box center [562, 355] width 463 height 11
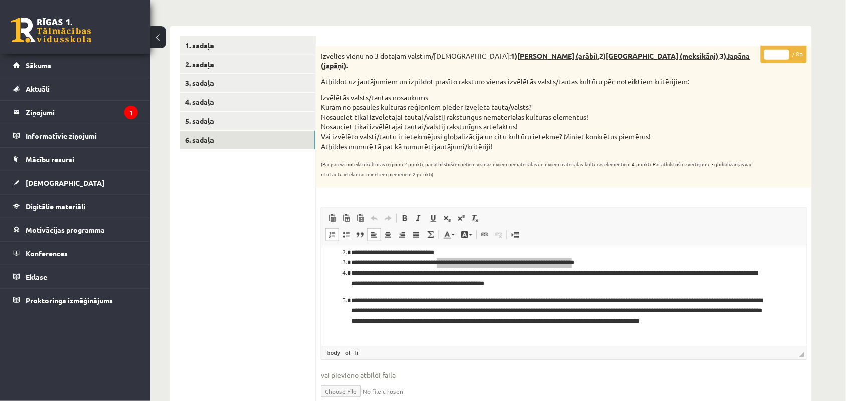
scroll to position [20, 0]
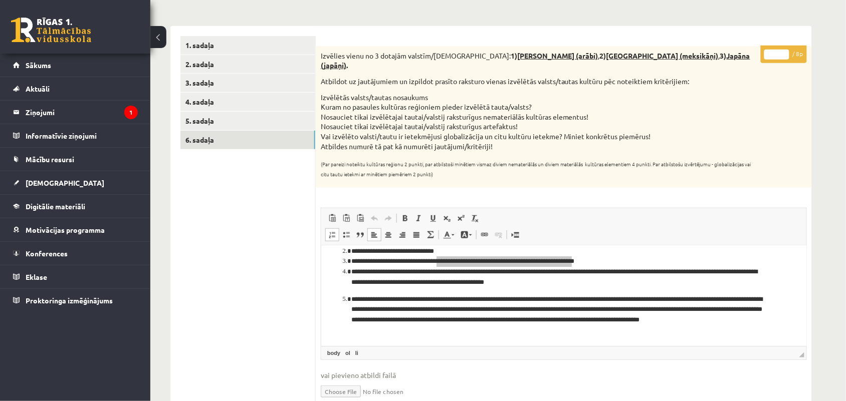
click at [779, 54] on input "*" at bounding box center [776, 55] width 25 height 10
type input "*"
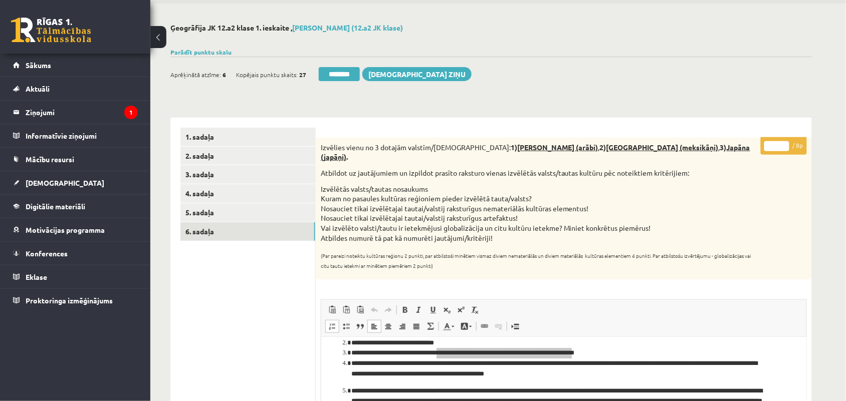
scroll to position [33, 0]
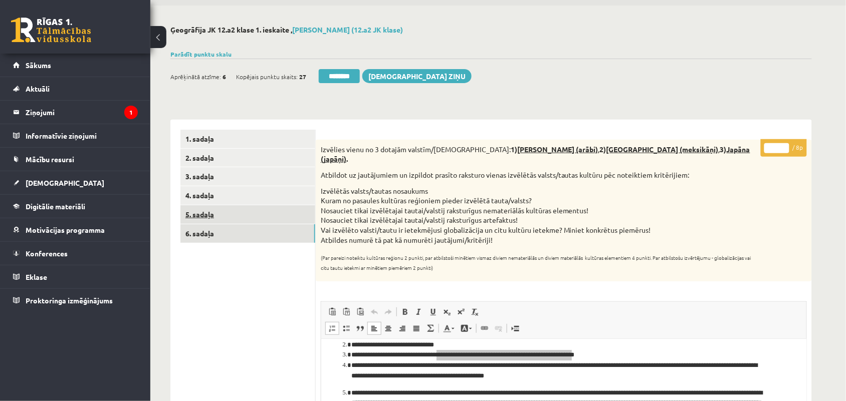
type input "*"
click at [216, 217] on link "5. sadaļa" at bounding box center [247, 214] width 135 height 19
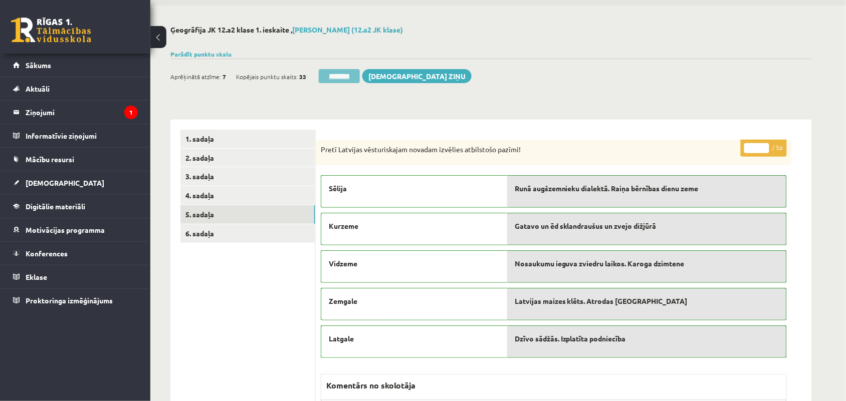
click at [341, 76] on input "********" at bounding box center [339, 76] width 41 height 14
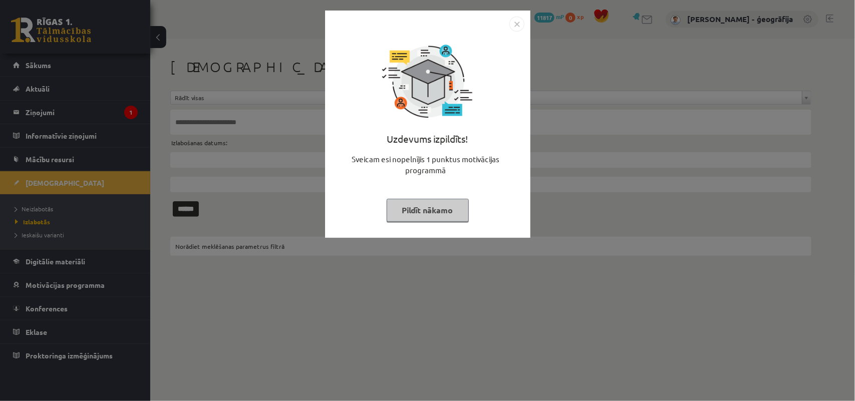
click at [420, 208] on button "Pildīt nākamo" at bounding box center [428, 210] width 82 height 23
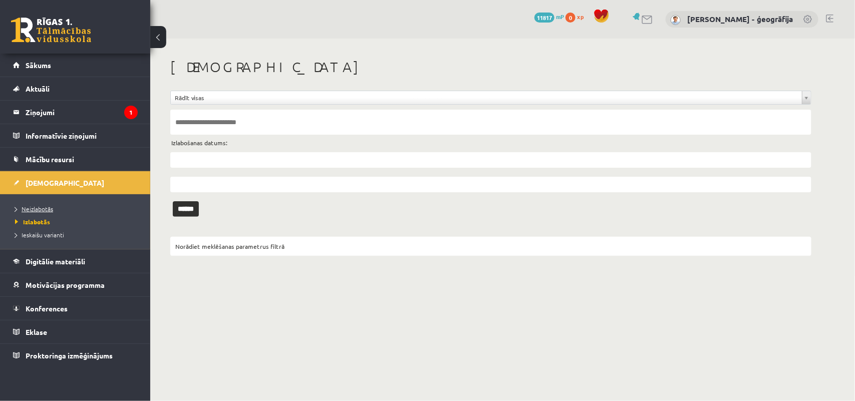
click at [24, 211] on span "Neizlabotās" at bounding box center [34, 209] width 38 height 8
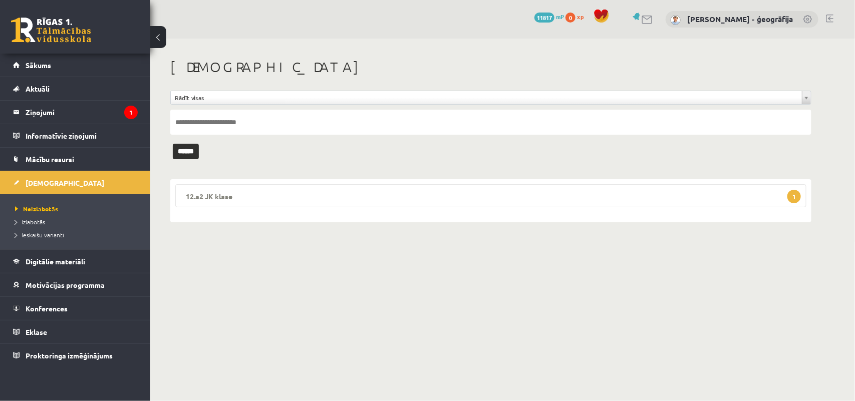
click at [213, 199] on legend "12.a2 JK klase 1" at bounding box center [490, 195] width 631 height 23
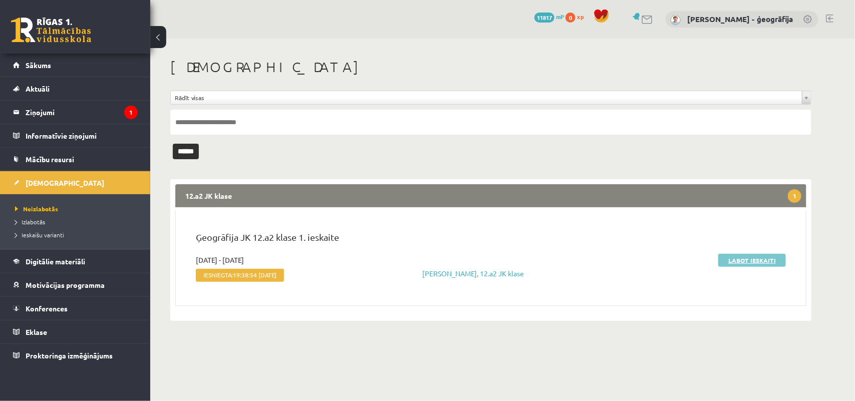
click at [742, 264] on link "Labot ieskaiti" at bounding box center [752, 260] width 68 height 13
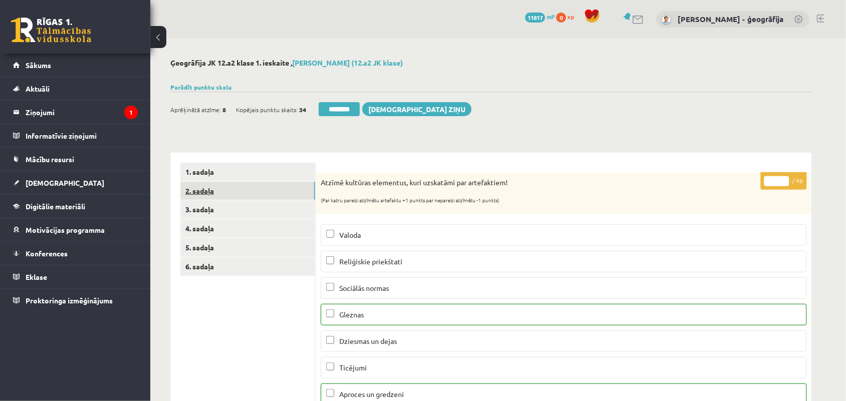
click at [200, 191] on link "2. sadaļa" at bounding box center [247, 191] width 135 height 19
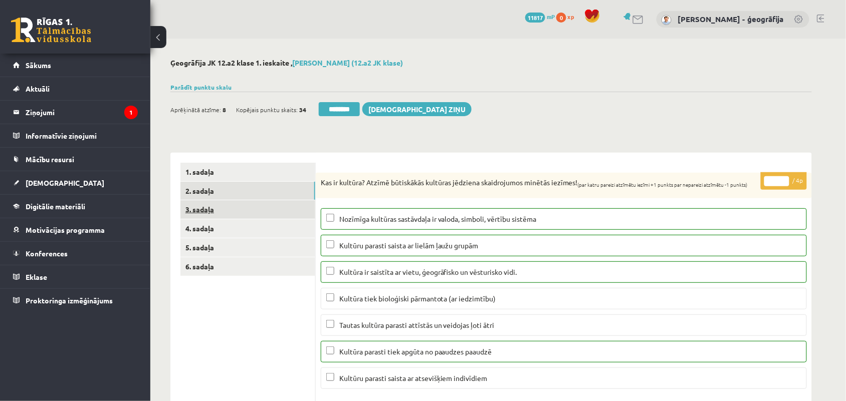
click at [199, 209] on link "3. sadaļa" at bounding box center [247, 209] width 135 height 19
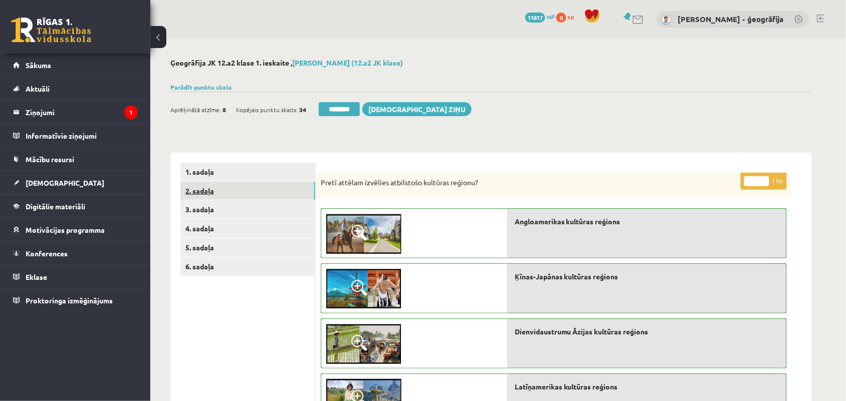
click at [198, 189] on link "2. sadaļa" at bounding box center [247, 191] width 135 height 19
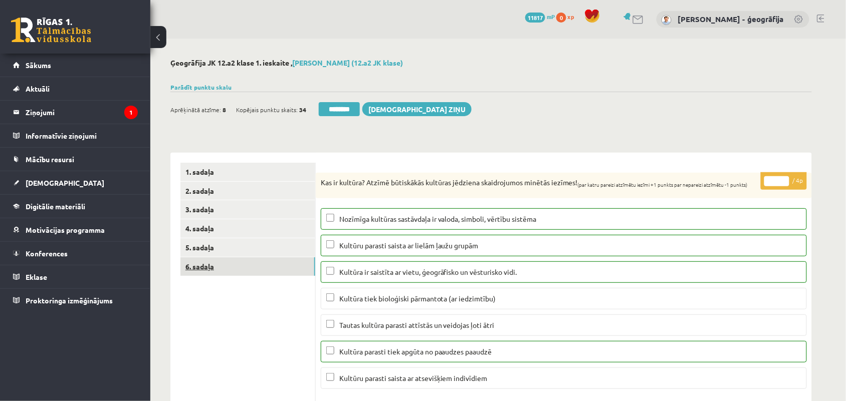
click at [213, 267] on link "6. sadaļa" at bounding box center [247, 266] width 135 height 19
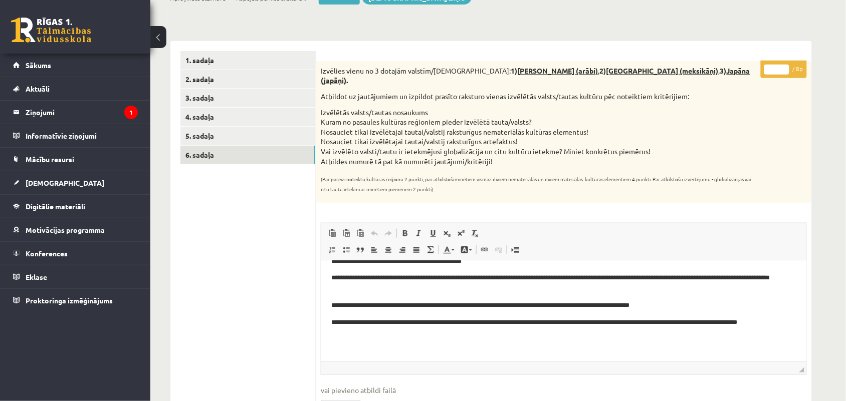
scroll to position [36, 0]
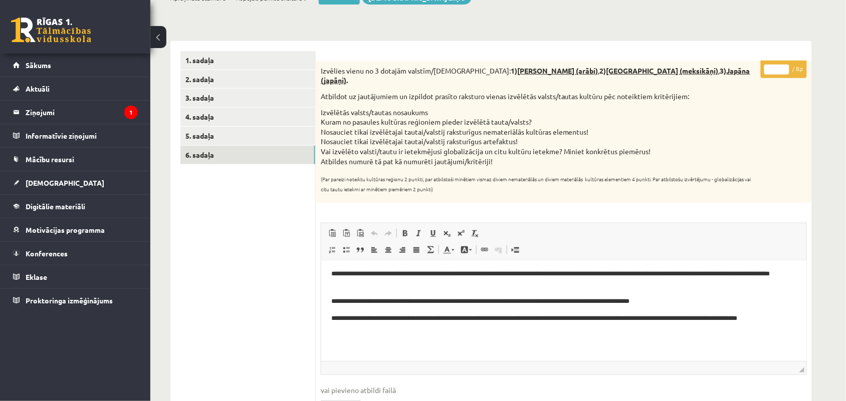
click at [777, 67] on input "*" at bounding box center [776, 70] width 25 height 10
type input "*"
click at [211, 128] on link "5. sadaļa" at bounding box center [247, 136] width 135 height 19
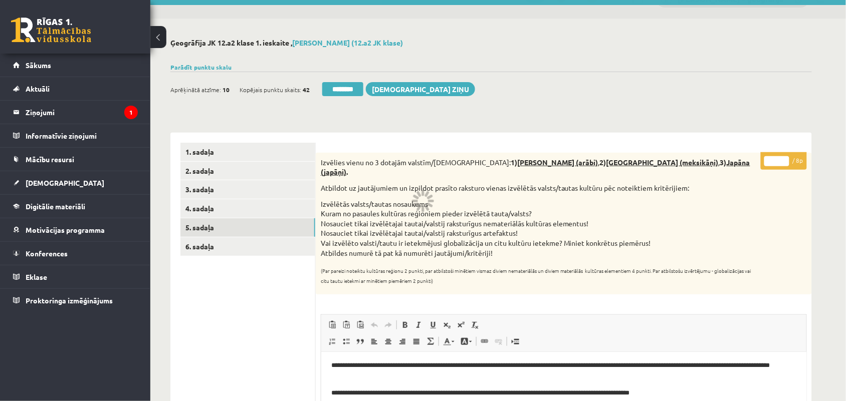
scroll to position [0, 0]
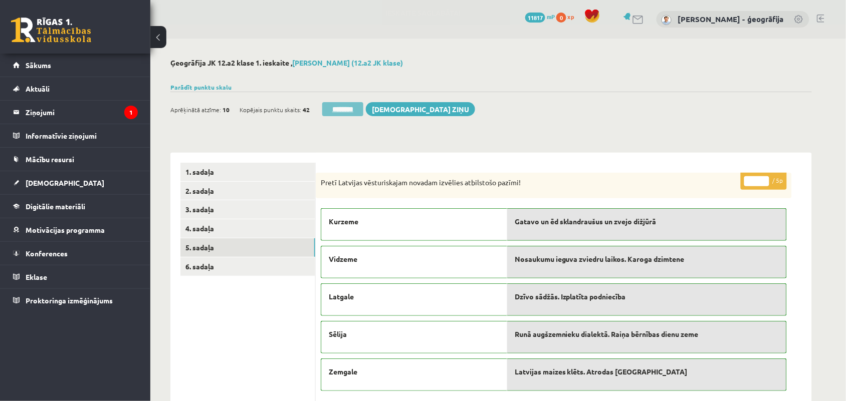
click at [341, 106] on input "********" at bounding box center [342, 109] width 41 height 14
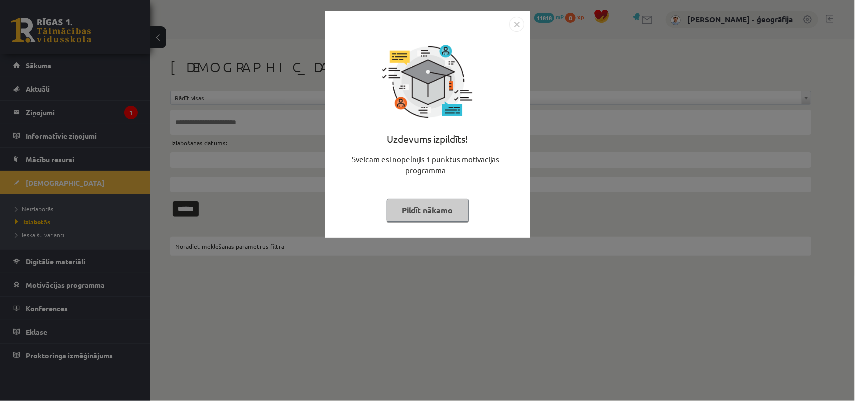
click at [413, 206] on button "Pildīt nākamo" at bounding box center [428, 210] width 82 height 23
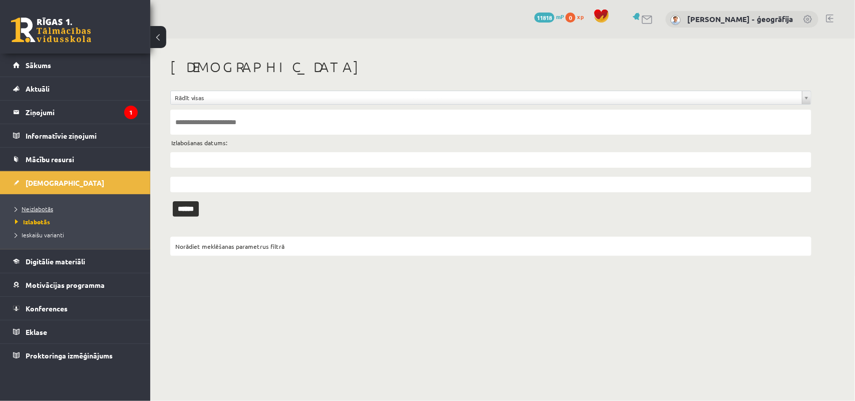
click at [49, 209] on span "Neizlabotās" at bounding box center [34, 209] width 38 height 8
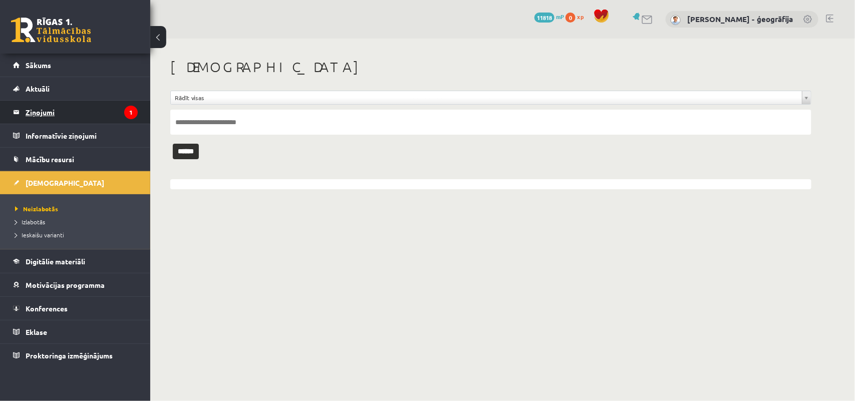
click at [40, 113] on legend "Ziņojumi 1" at bounding box center [82, 112] width 112 height 23
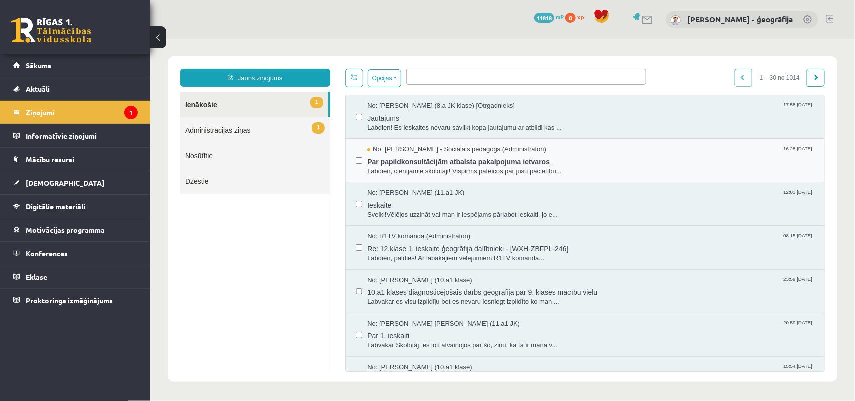
click at [408, 163] on span "Par papildkonsultācijām atbalsta pakalpojuma ietvaros" at bounding box center [590, 160] width 447 height 13
